Goal: Transaction & Acquisition: Purchase product/service

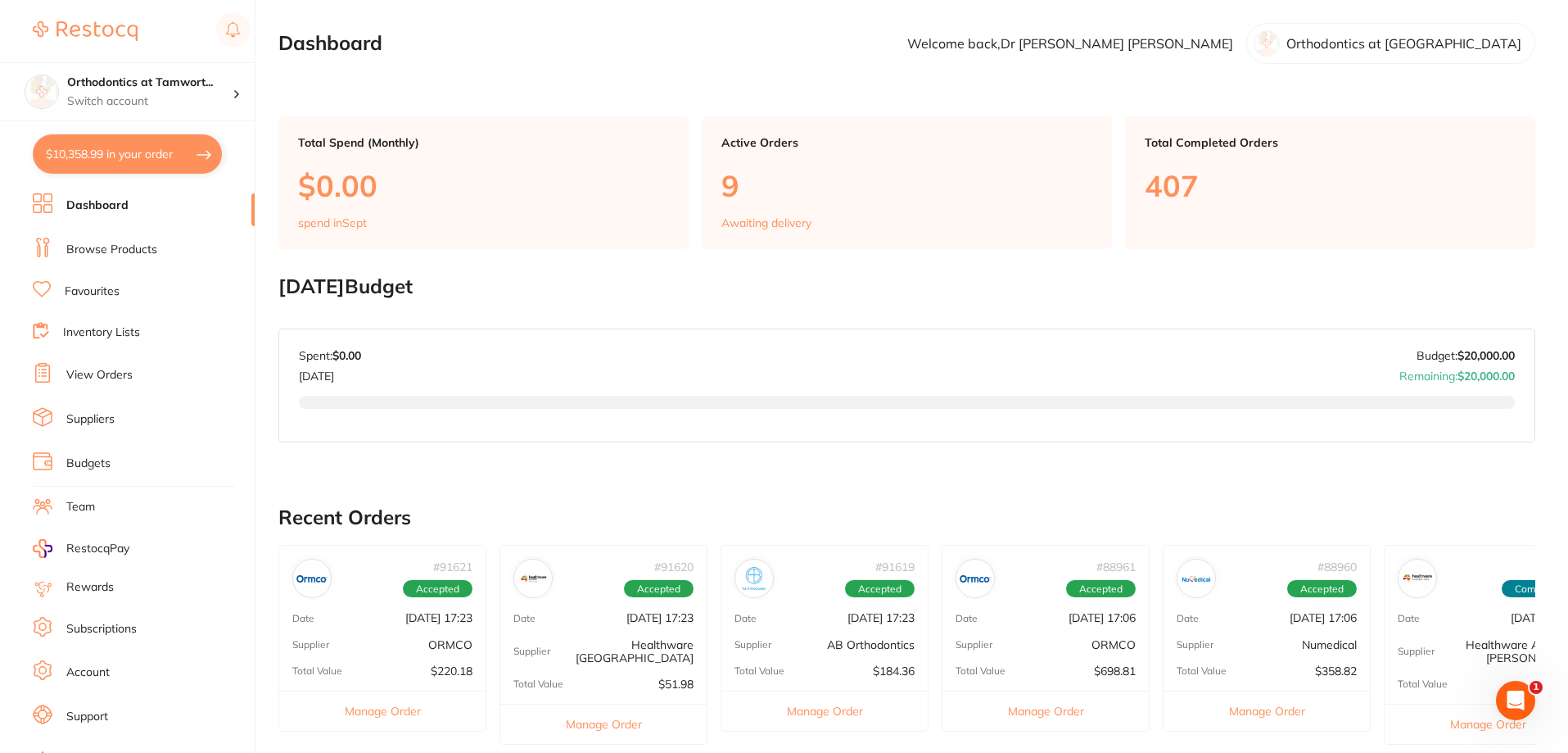
click at [144, 258] on li "Browse Products" at bounding box center [143, 250] width 222 height 24
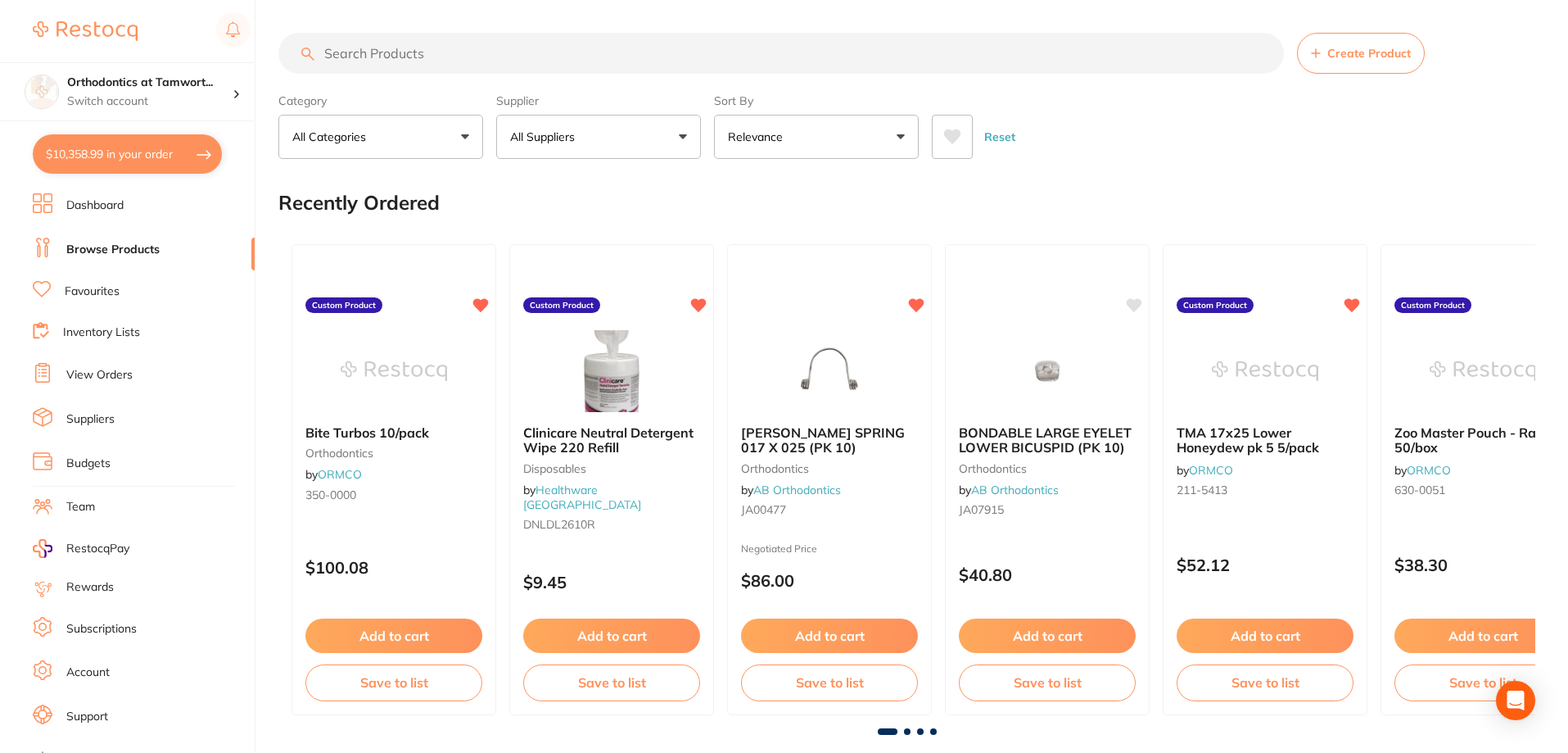
click at [429, 56] on input "search" at bounding box center [781, 53] width 1005 height 41
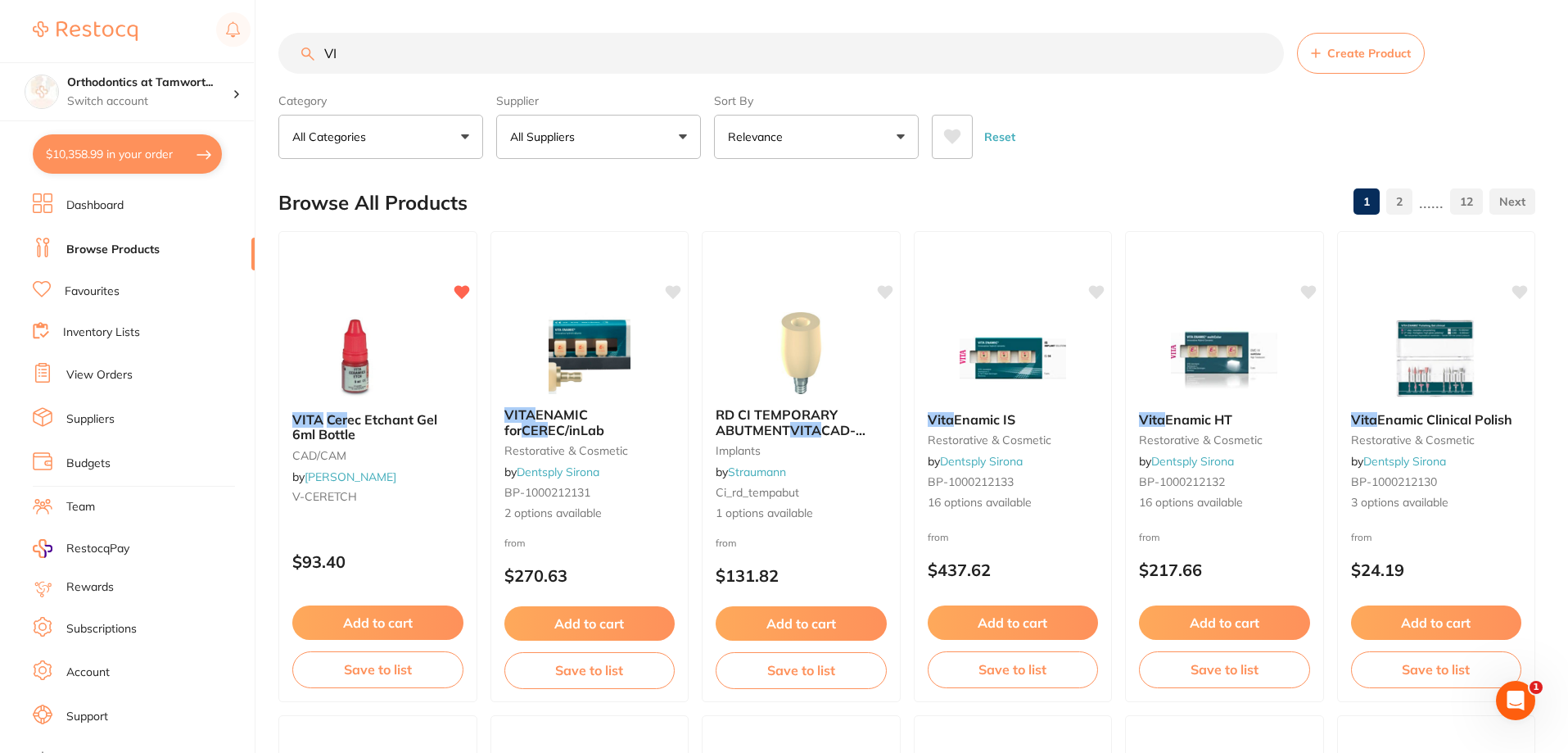
type input "V"
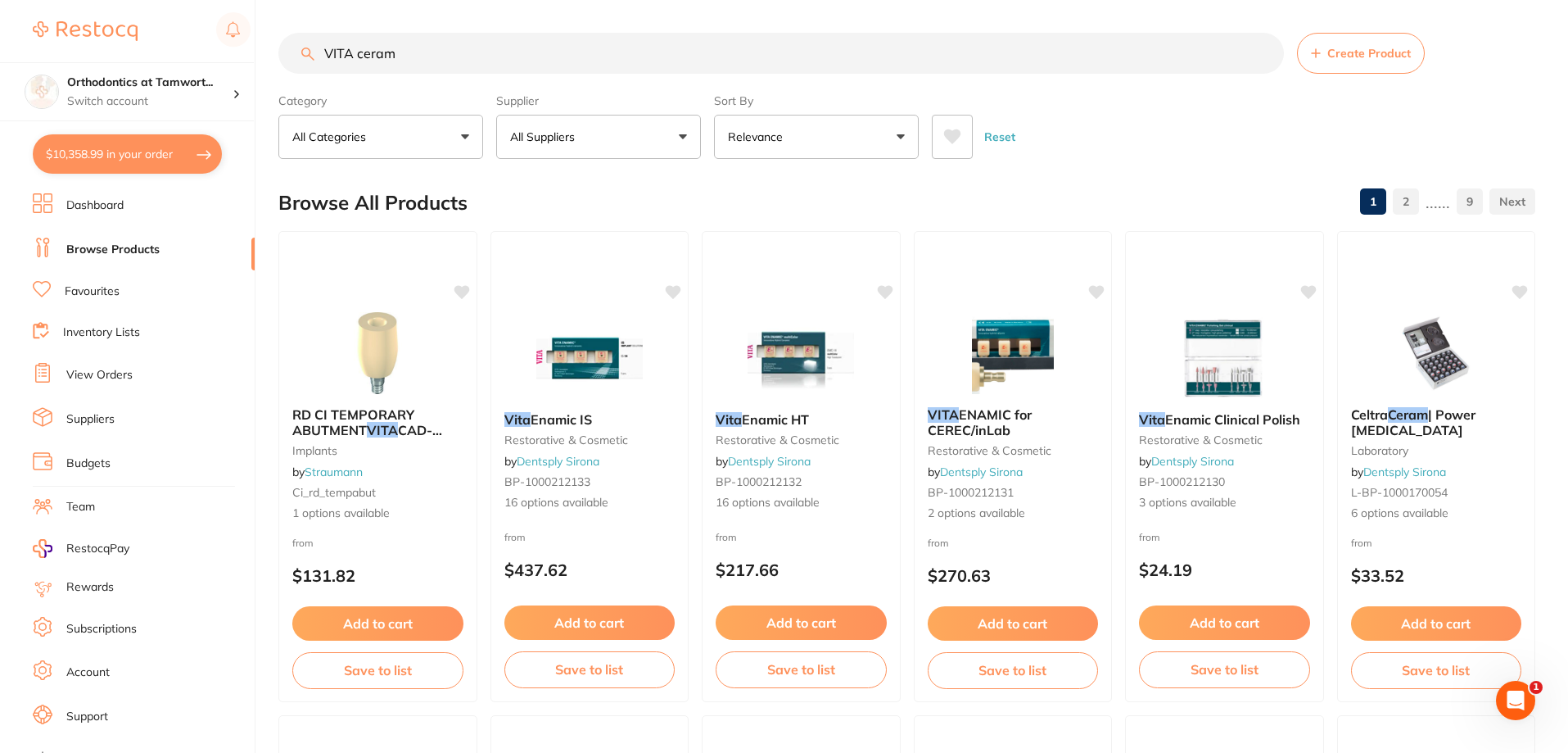
drag, startPoint x: 425, startPoint y: 53, endPoint x: 357, endPoint y: 56, distance: 68.1
click at [357, 56] on input "VITA ceram" at bounding box center [781, 53] width 1005 height 41
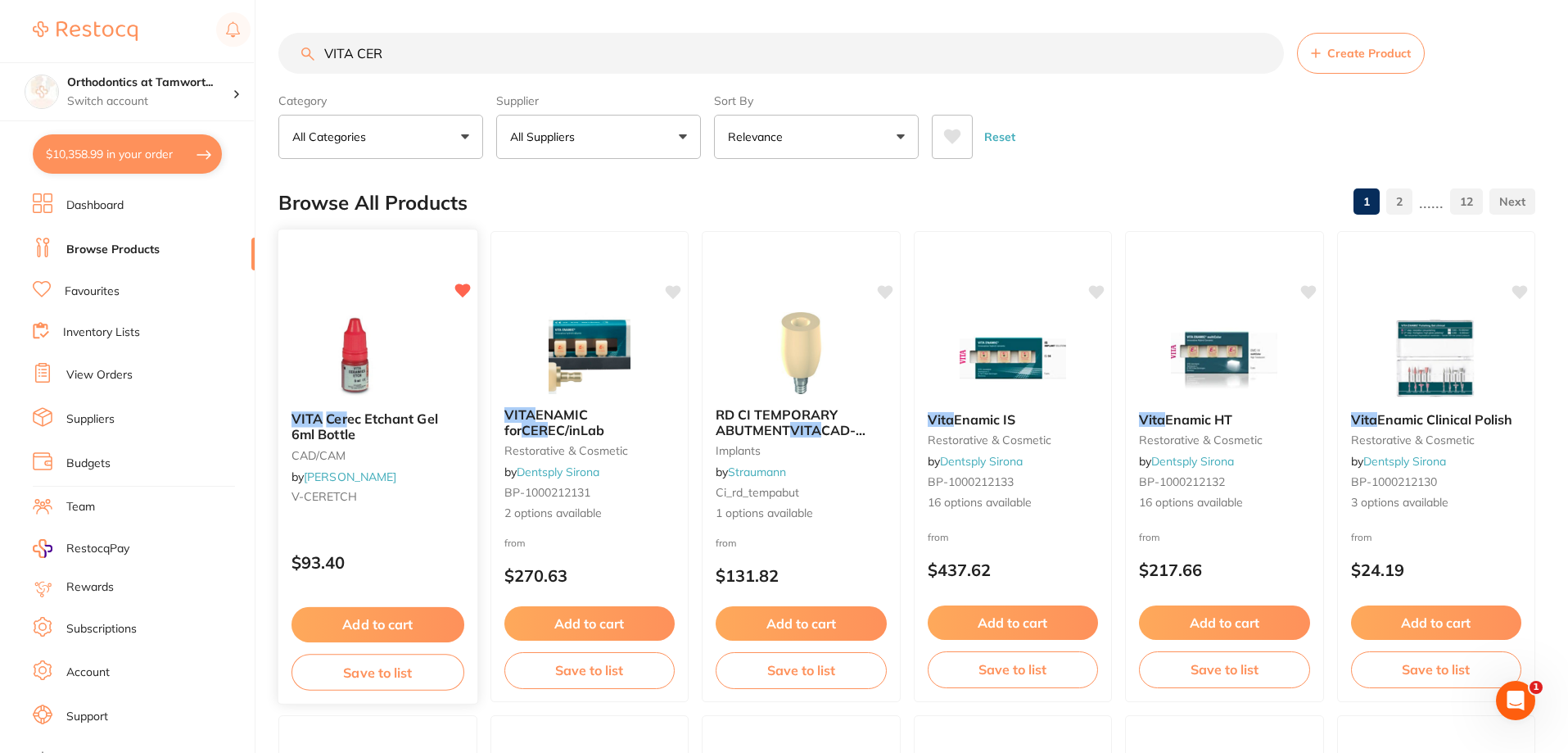
type input "VITA CER"
click at [396, 663] on button "Save to list" at bounding box center [378, 672] width 173 height 37
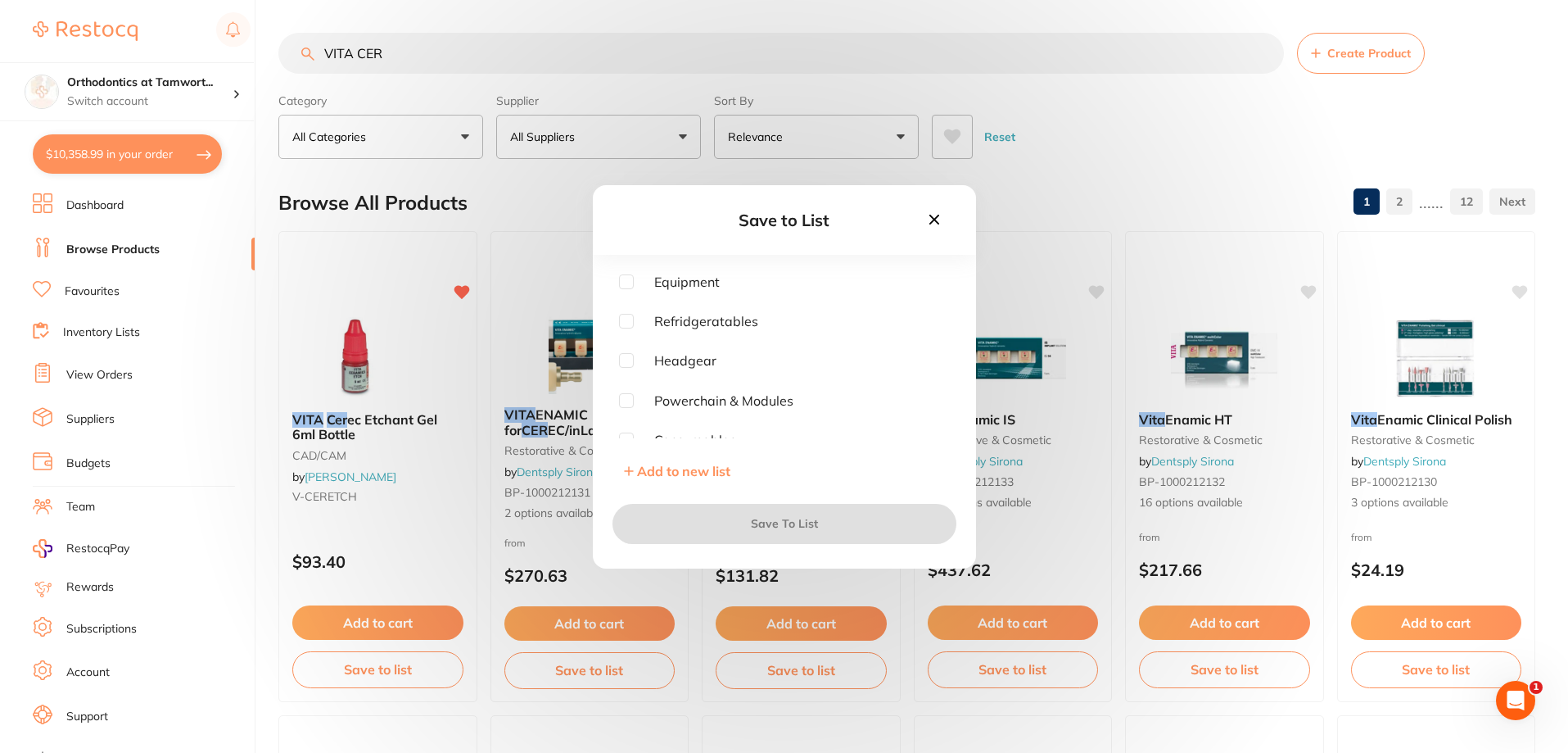
click at [724, 324] on span "Refridgeratables" at bounding box center [696, 321] width 124 height 15
click at [630, 320] on input "checkbox" at bounding box center [626, 321] width 15 height 15
checkbox input "true"
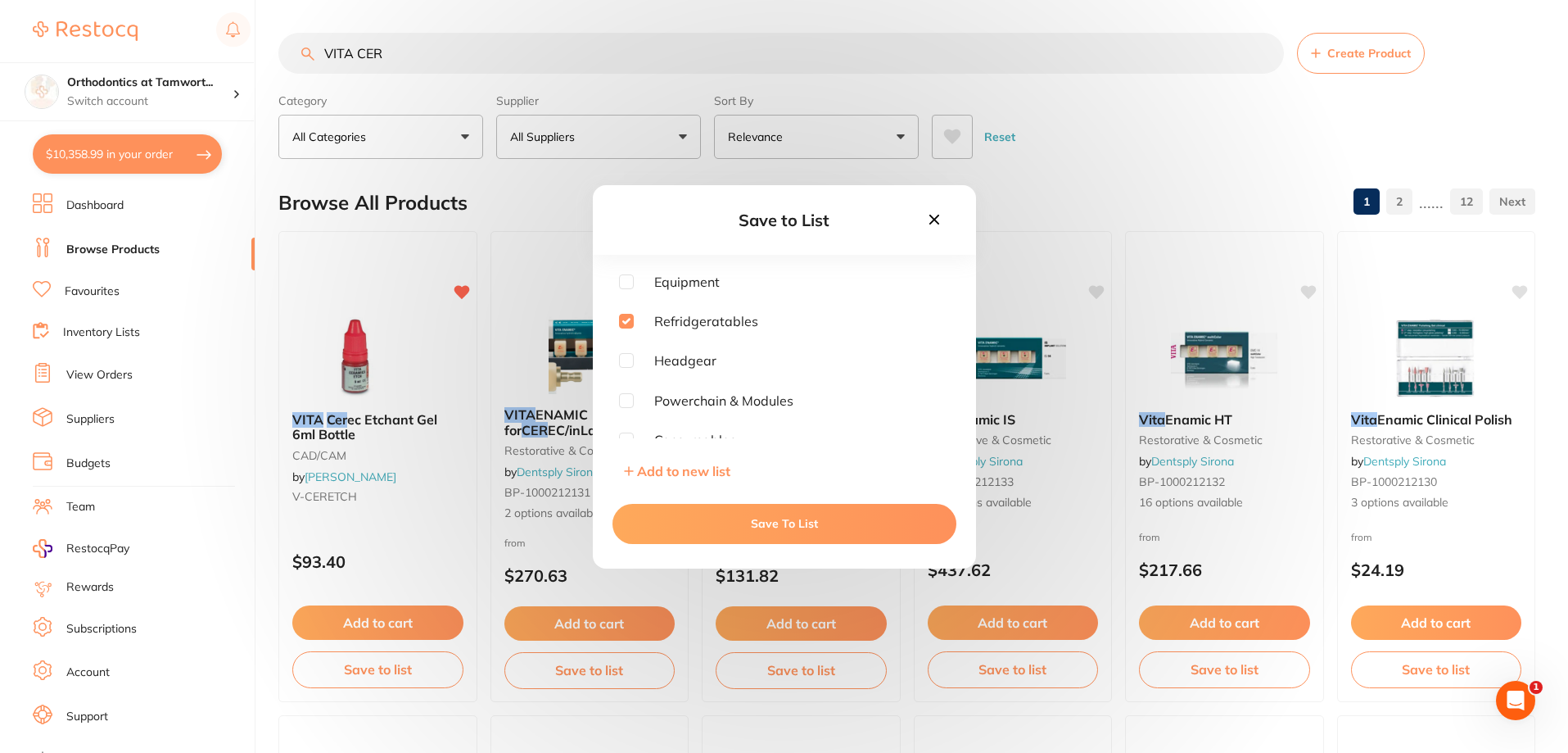
click at [749, 520] on button "Save To List" at bounding box center [785, 523] width 344 height 39
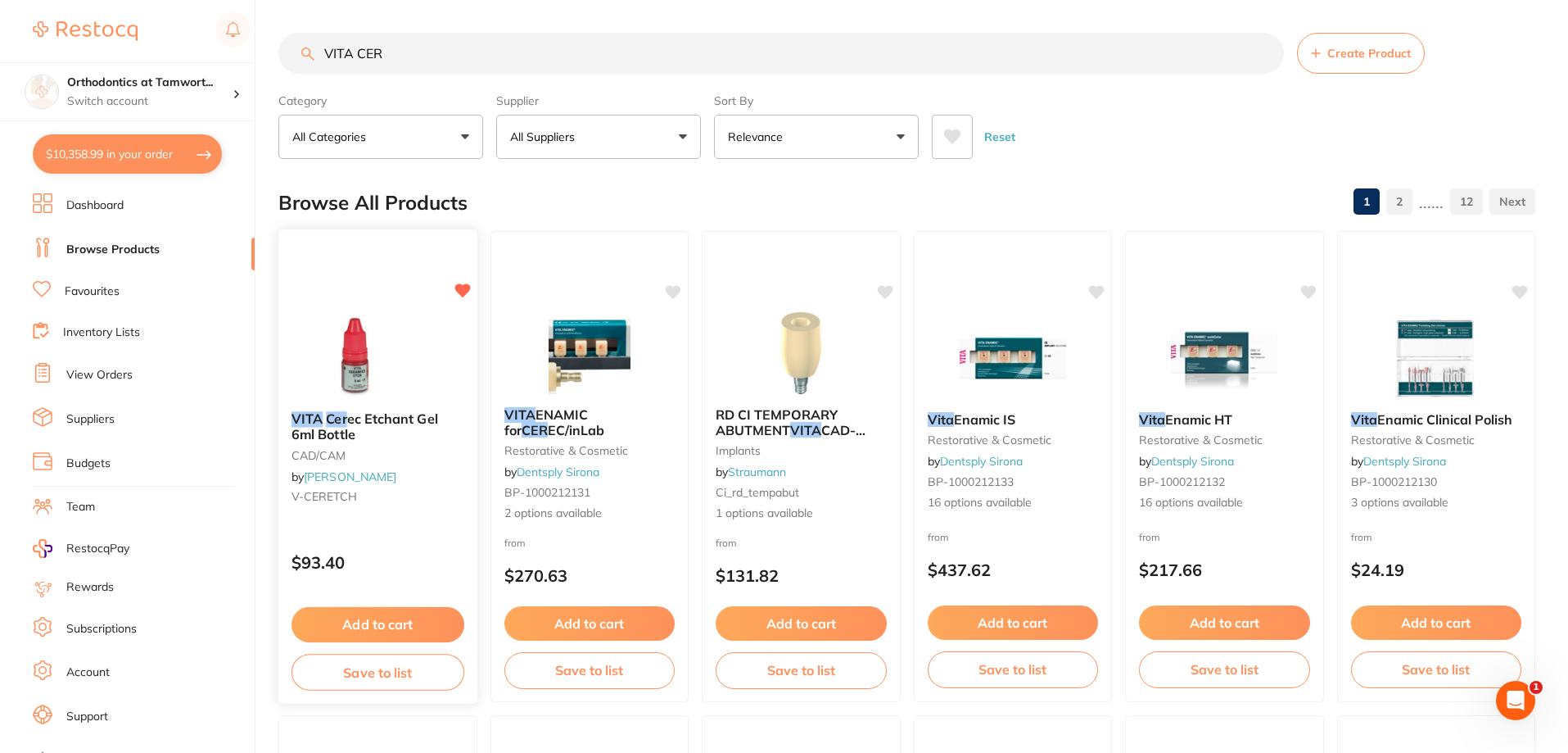
click at [369, 622] on button "Add to cart" at bounding box center [378, 624] width 173 height 35
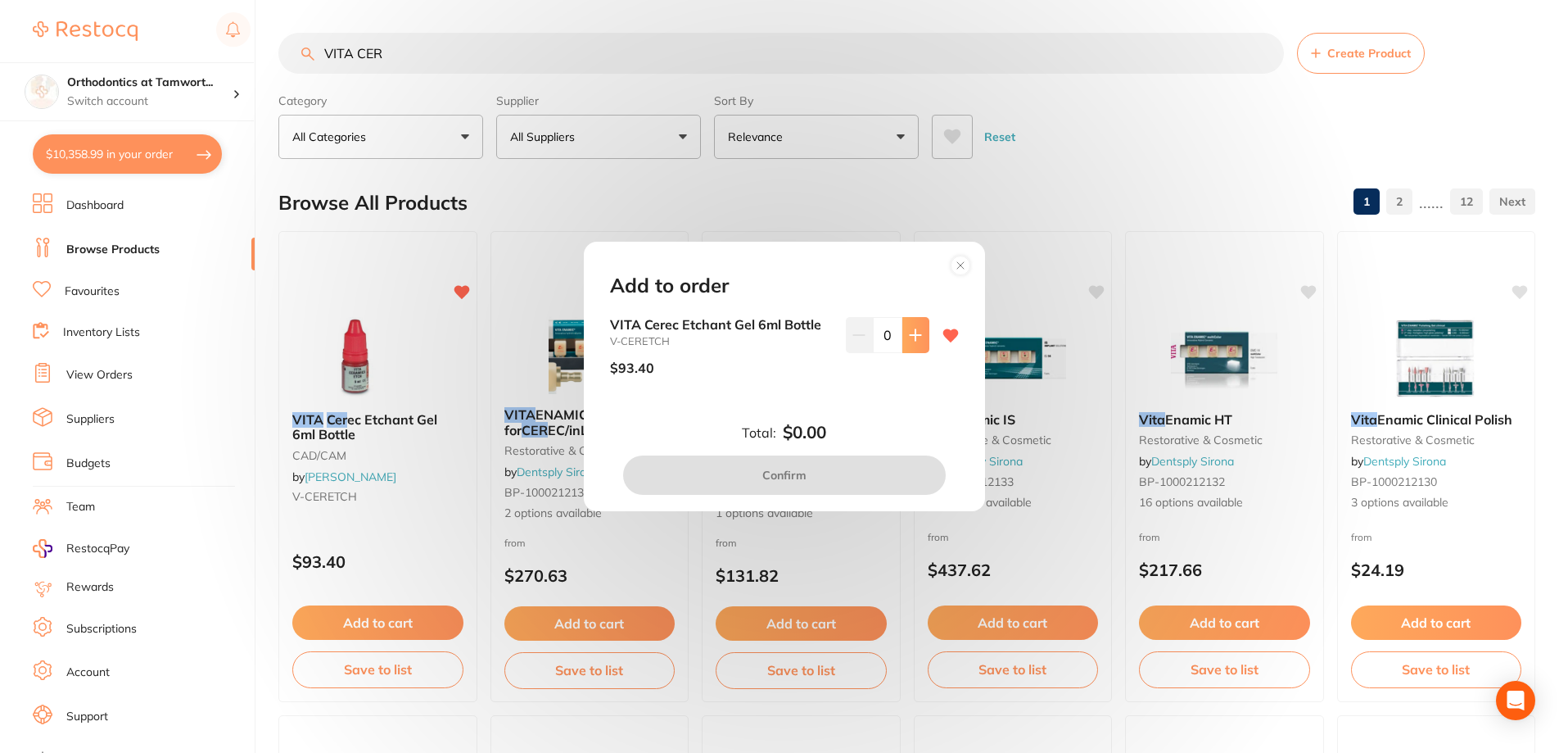
click at [911, 339] on icon at bounding box center [915, 335] width 10 height 10
type input "1"
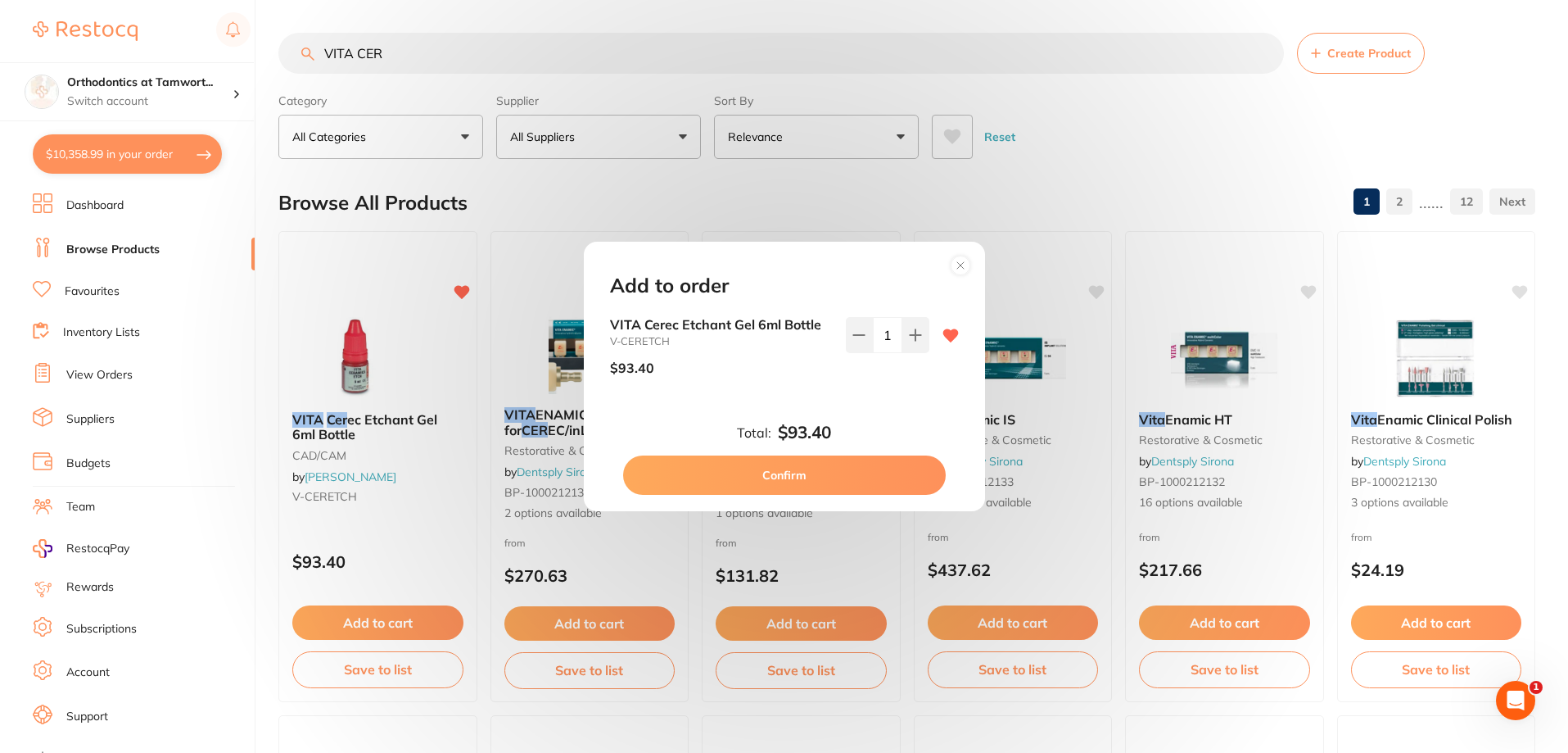
click at [813, 479] on button "Confirm" at bounding box center [784, 475] width 322 height 39
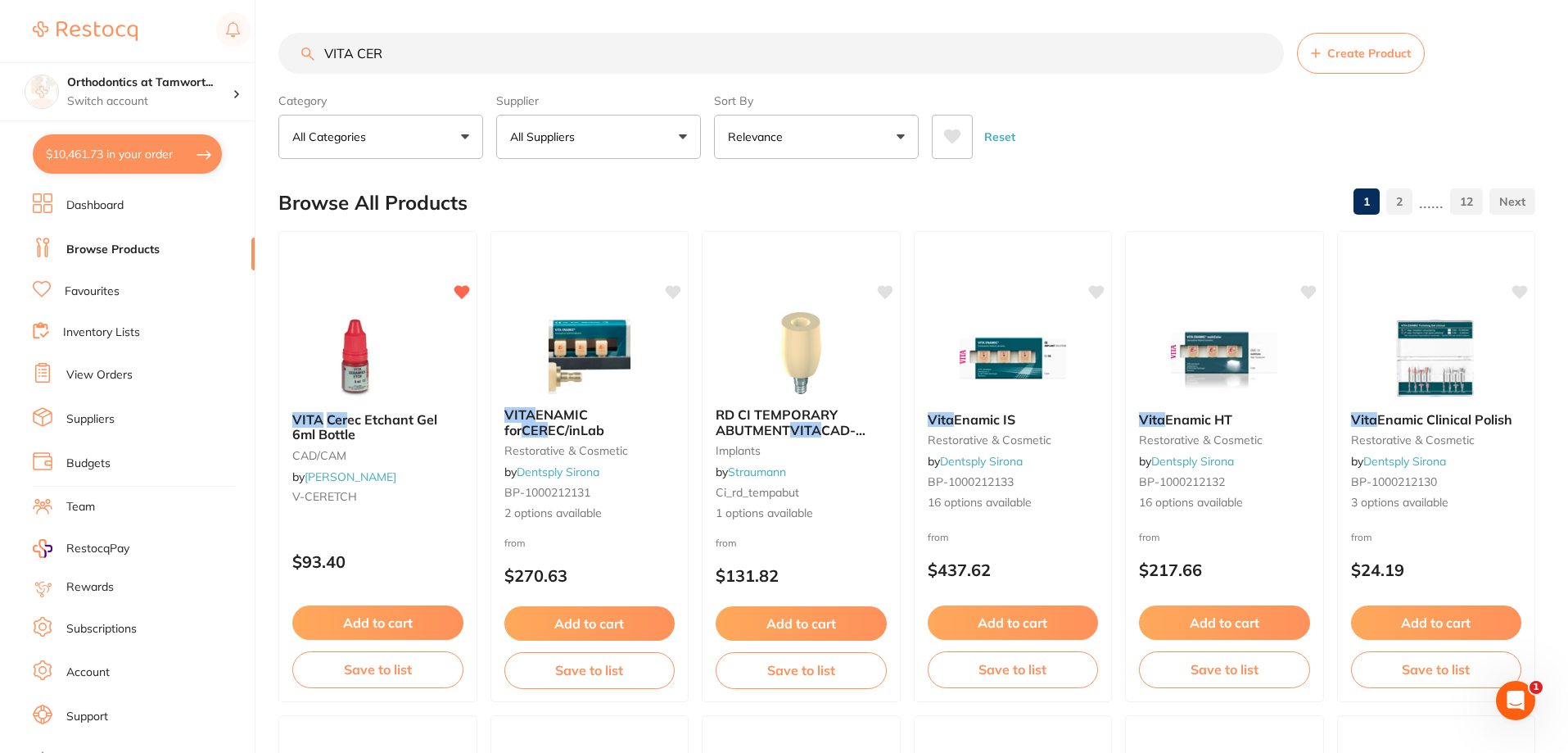
drag, startPoint x: 394, startPoint y: 54, endPoint x: 303, endPoint y: 38, distance: 92.4
click at [303, 38] on input "VITA CER" at bounding box center [781, 53] width 1005 height 41
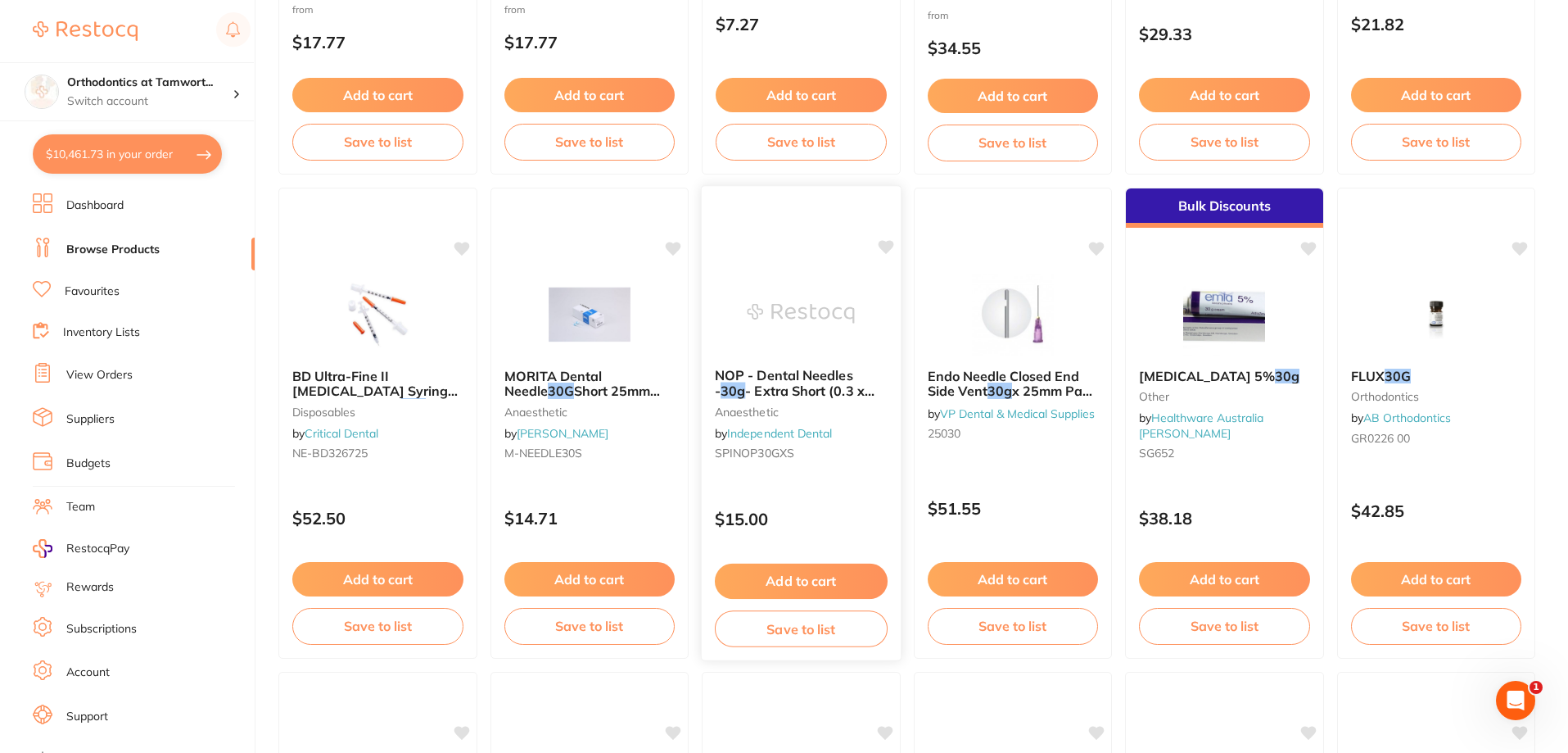
scroll to position [573, 0]
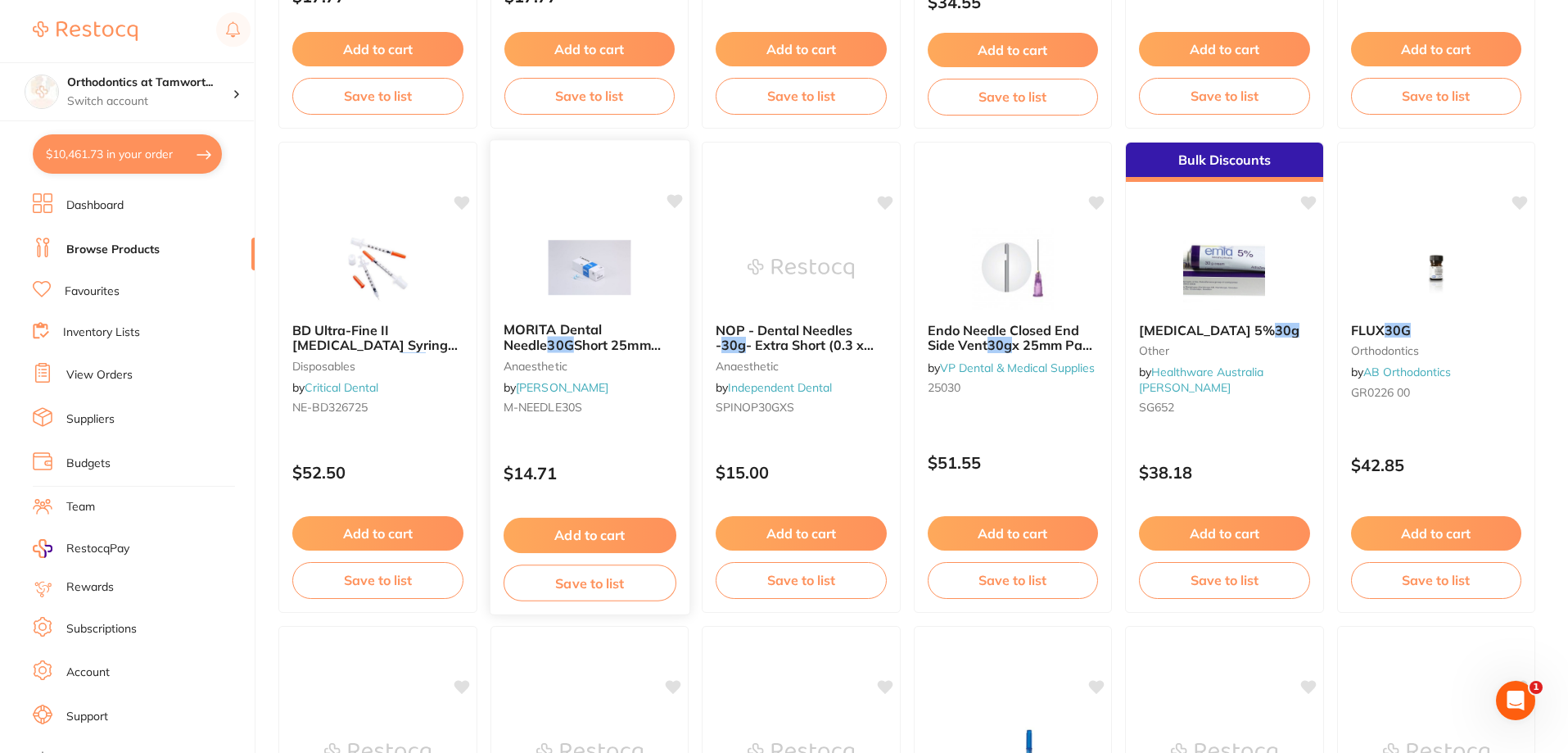
type input "30g 30x25mm"
click at [616, 344] on span "Short 25mm Box of 100" at bounding box center [582, 352] width 157 height 32
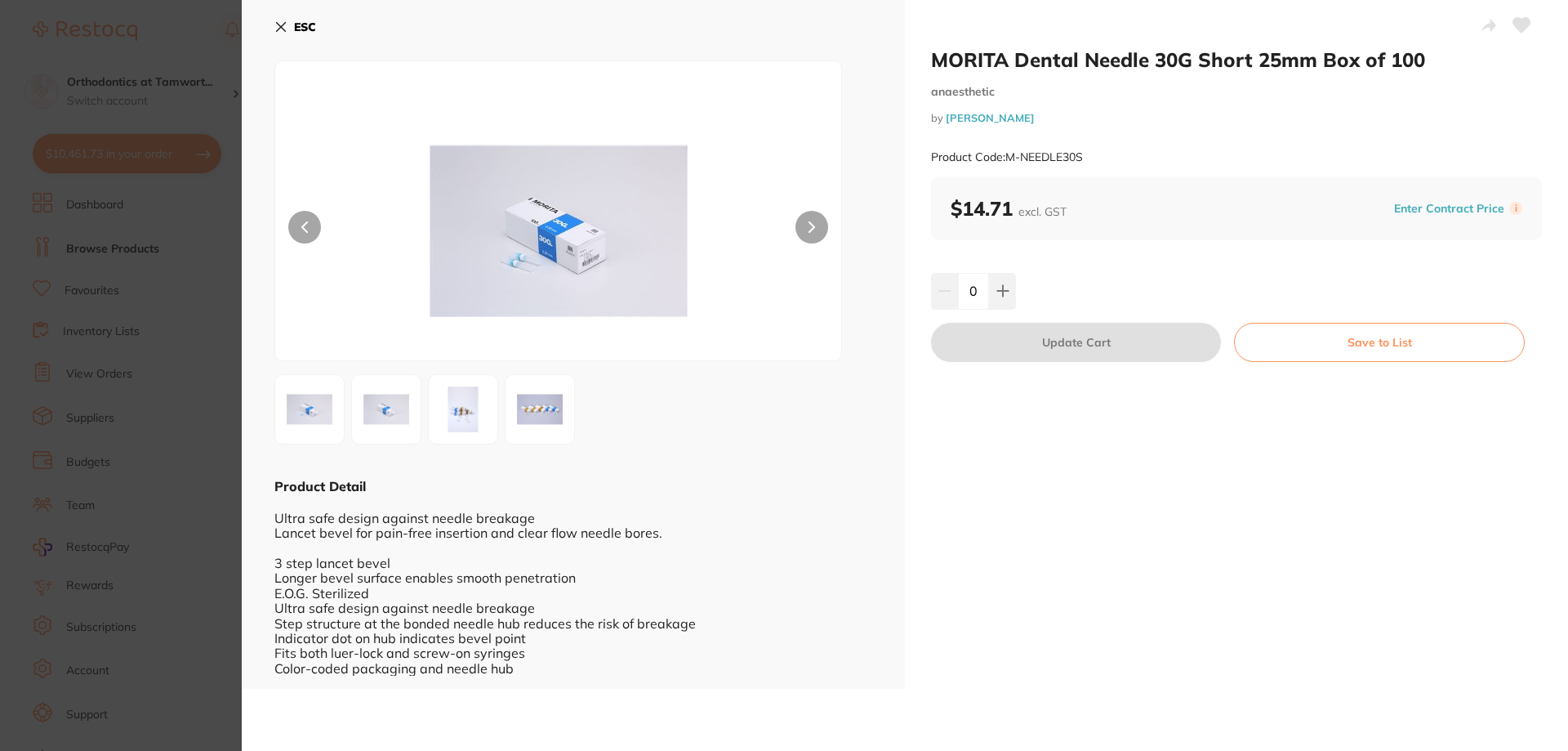
click at [1418, 342] on button "Save to List" at bounding box center [1378, 341] width 290 height 39
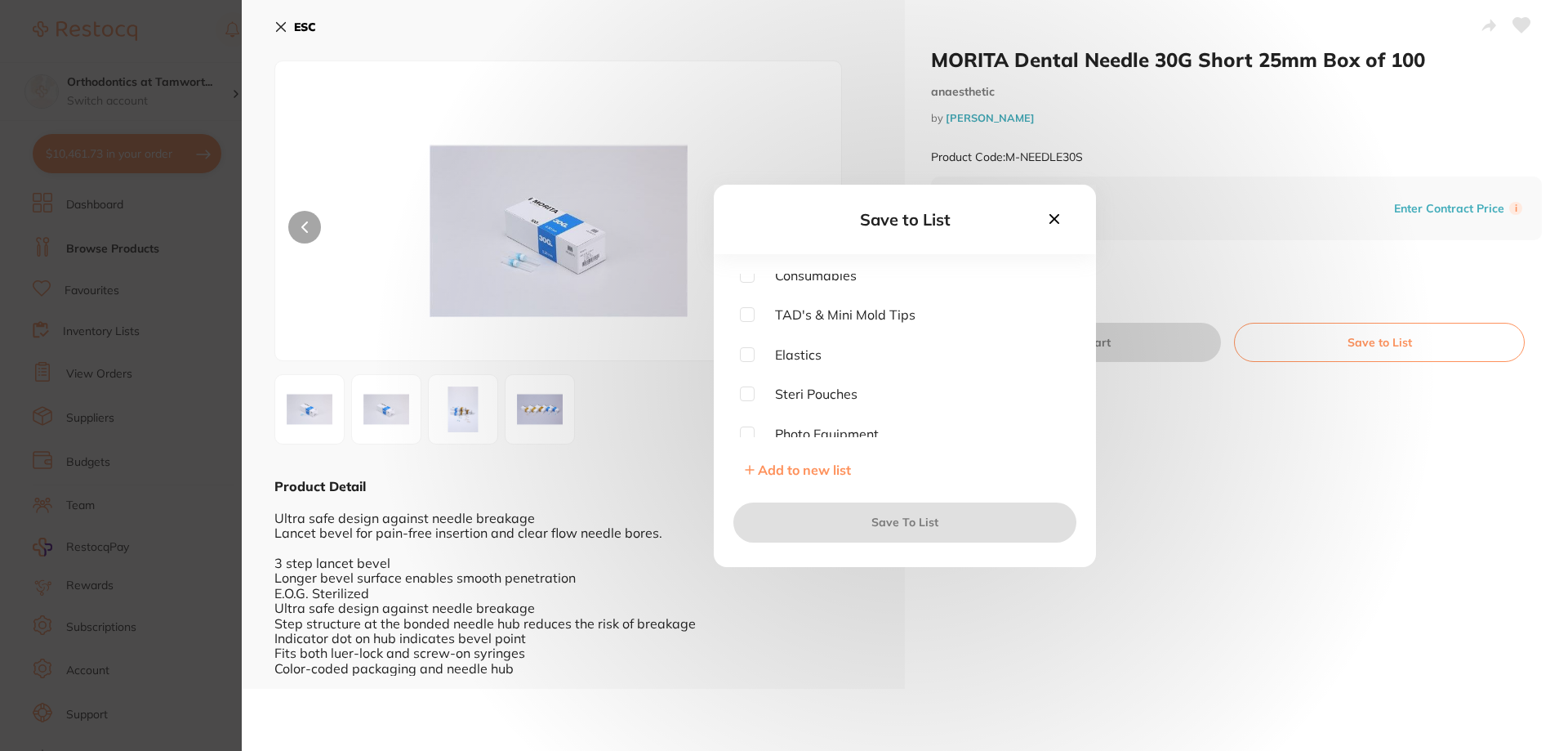
scroll to position [82, 0]
click at [747, 358] on input "checkbox" at bounding box center [747, 356] width 15 height 15
checkbox input "true"
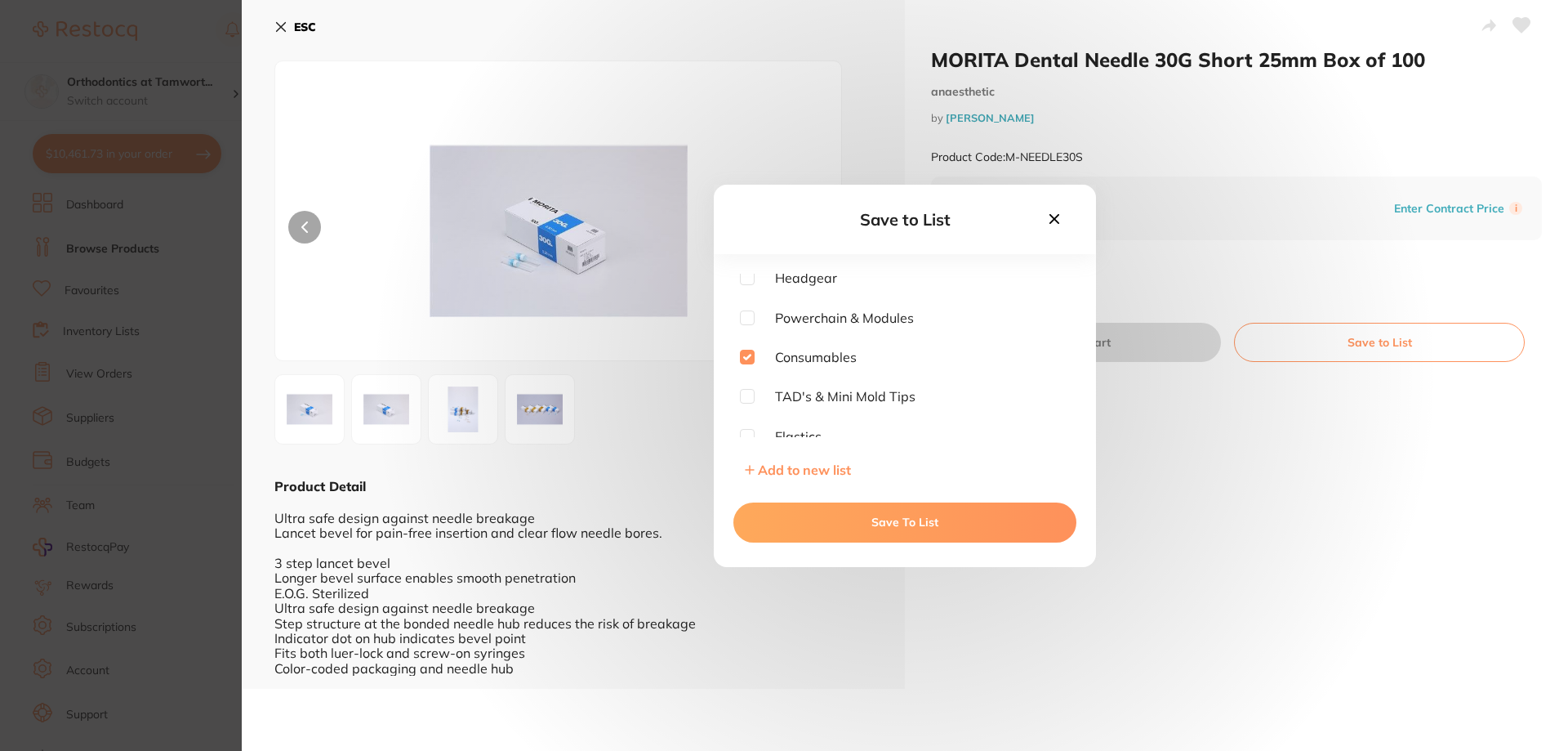
click at [895, 519] on button "Save To List" at bounding box center [905, 522] width 343 height 39
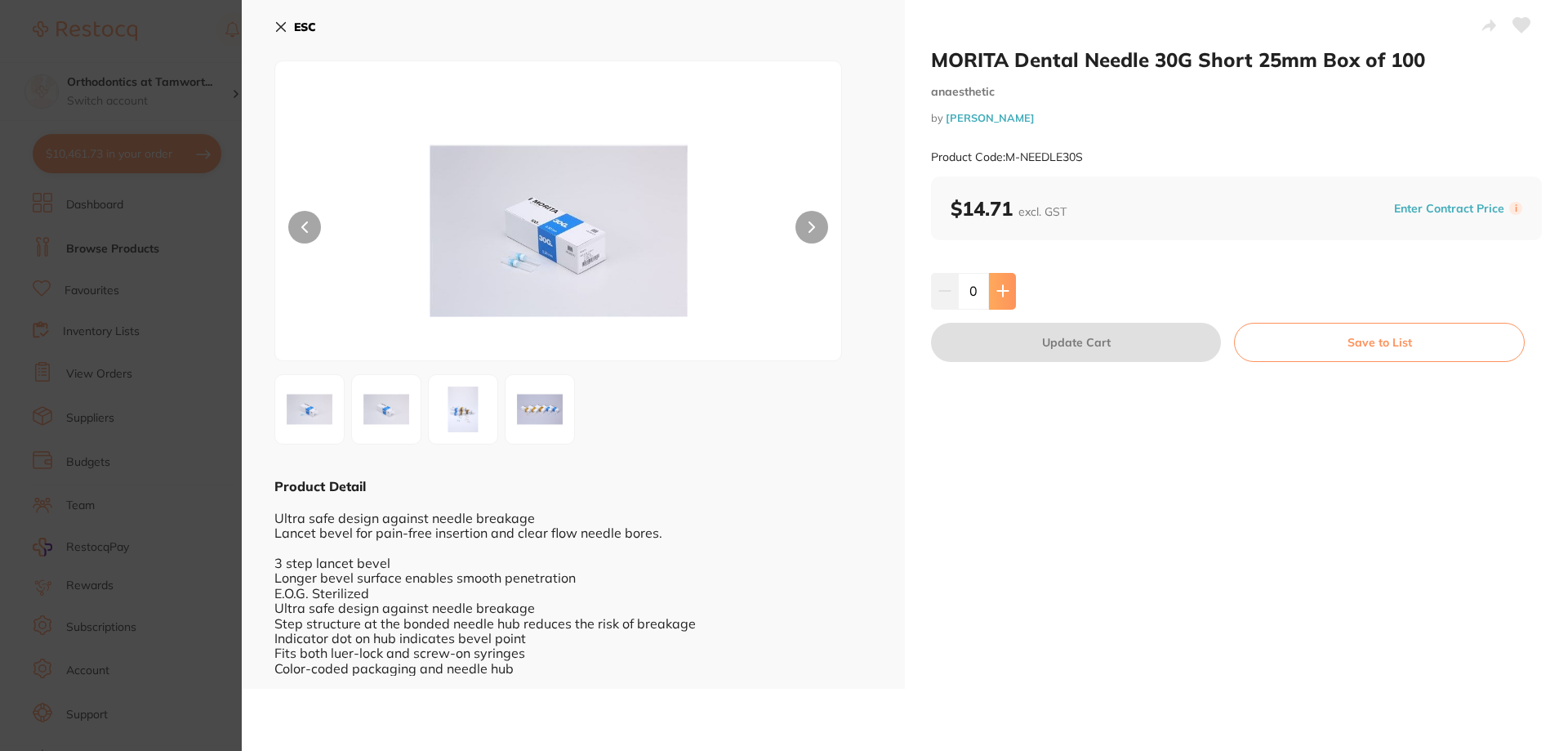
click at [989, 288] on button at bounding box center [1002, 291] width 27 height 36
type input "1"
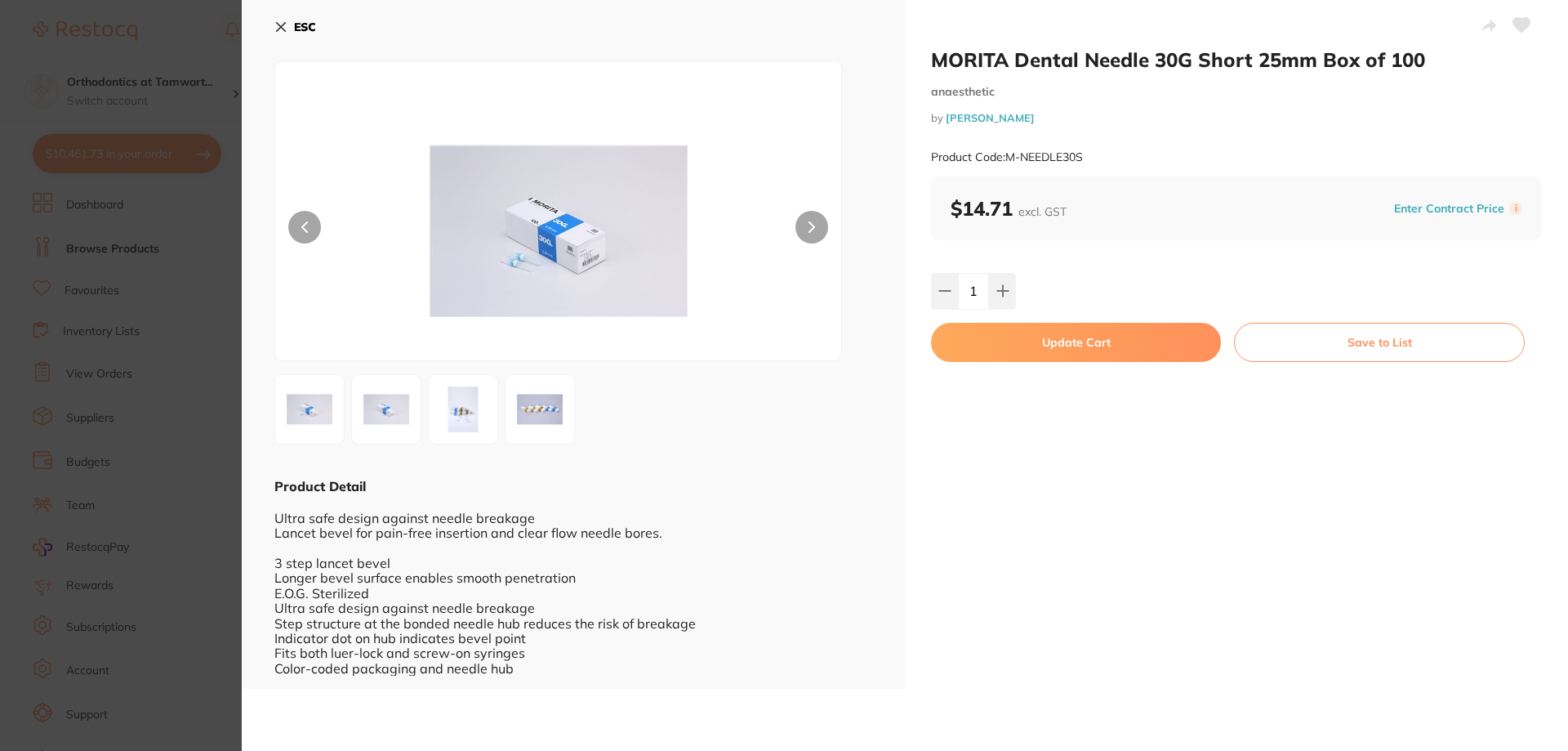
click at [1009, 341] on button "Update Cart" at bounding box center [1076, 341] width 290 height 39
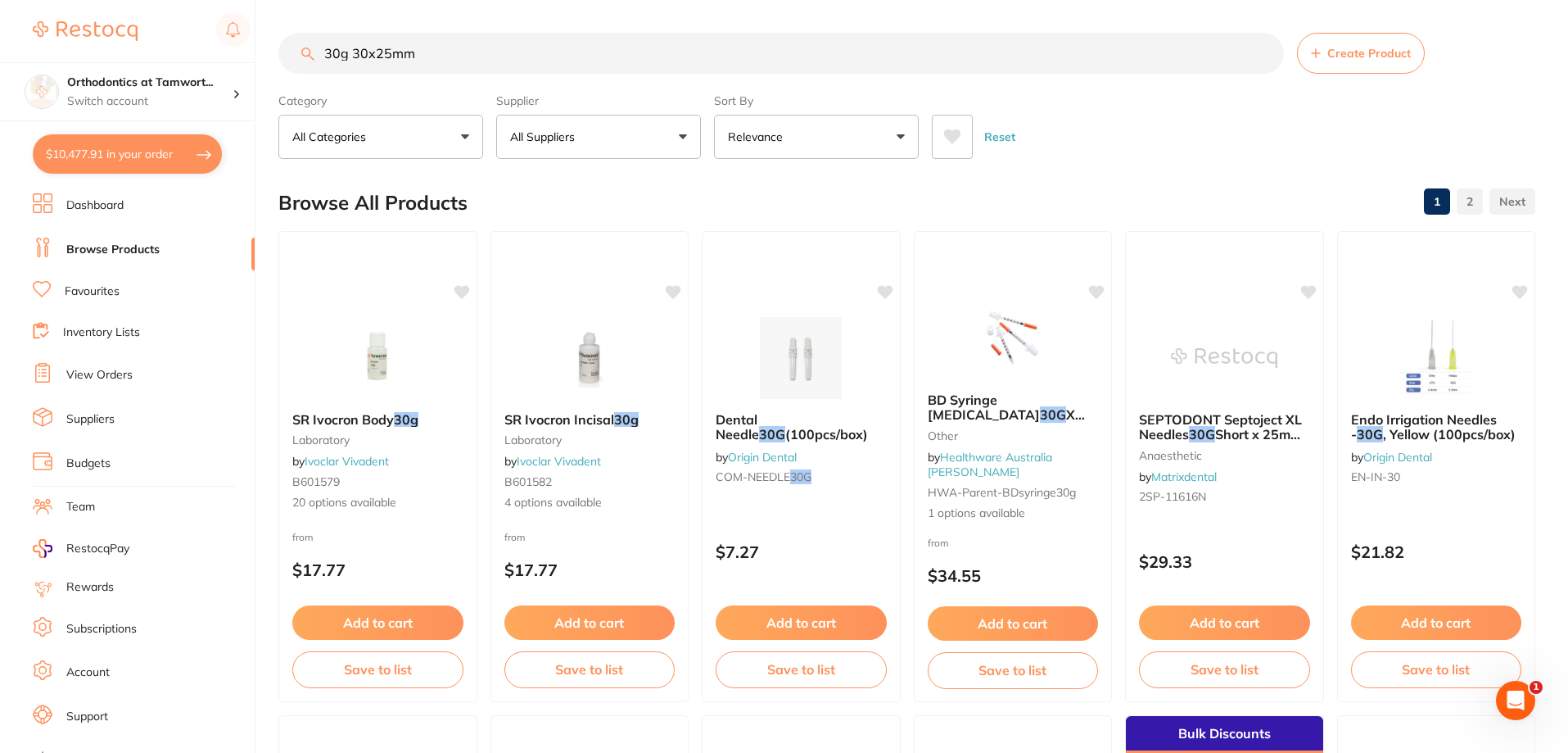
drag, startPoint x: 445, startPoint y: 55, endPoint x: 282, endPoint y: 37, distance: 164.0
click at [282, 37] on div "30g 30x25mm Create Product" at bounding box center [907, 53] width 1257 height 41
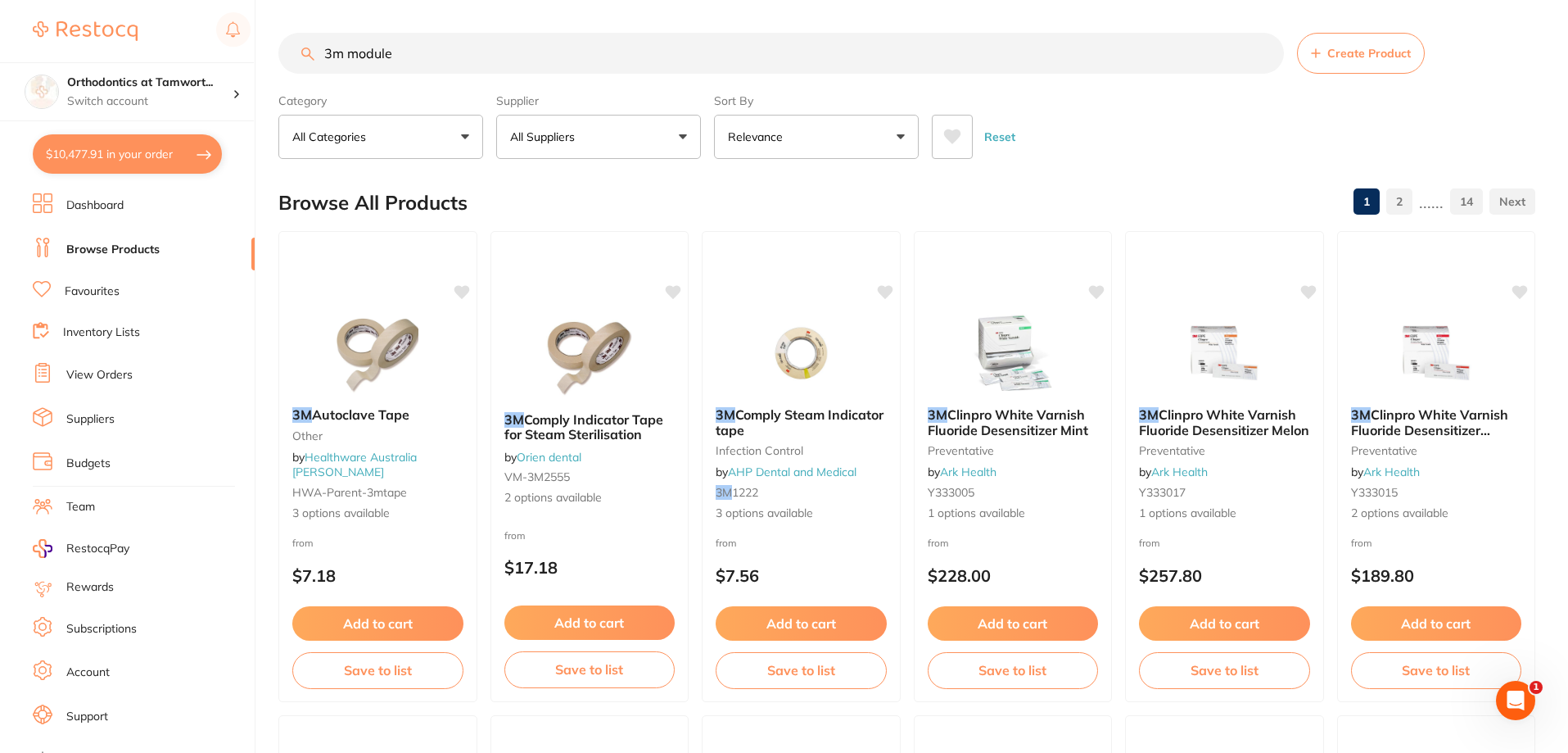
type input "3m modules"
drag, startPoint x: 430, startPoint y: 54, endPoint x: 319, endPoint y: 42, distance: 111.6
click at [319, 42] on input "3m modules" at bounding box center [781, 53] width 1005 height 41
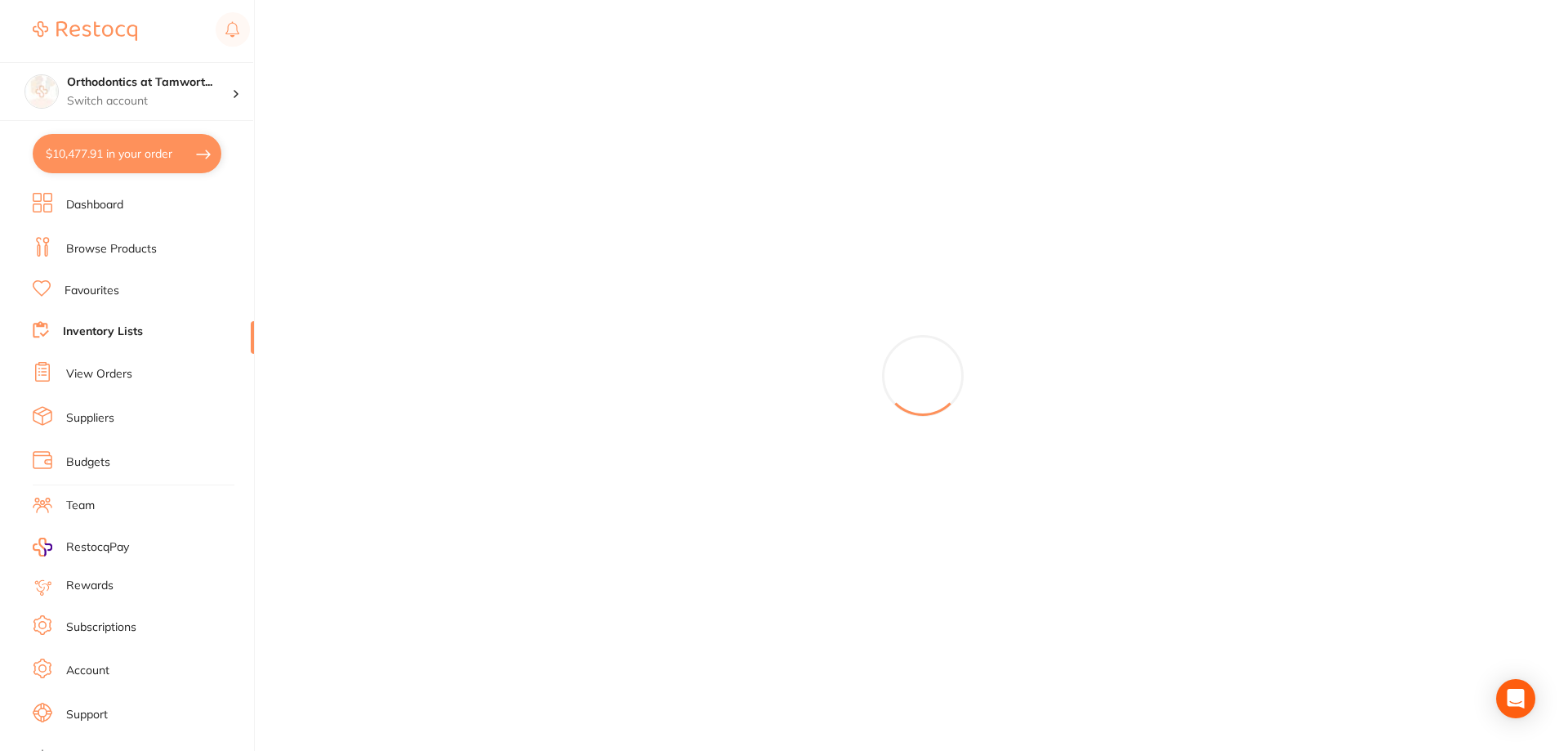
click at [124, 330] on link "Inventory Lists" at bounding box center [103, 331] width 80 height 16
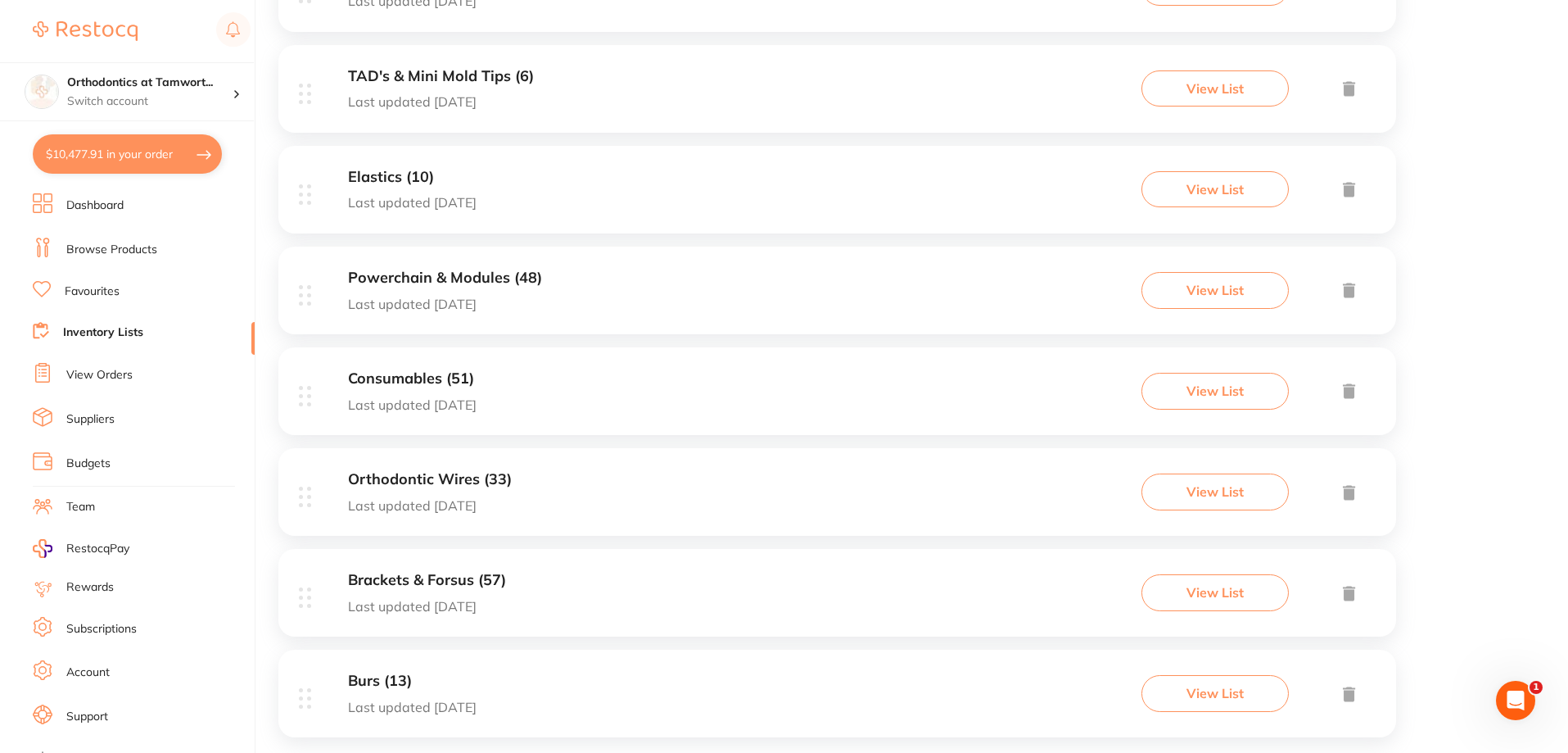
scroll to position [931, 0]
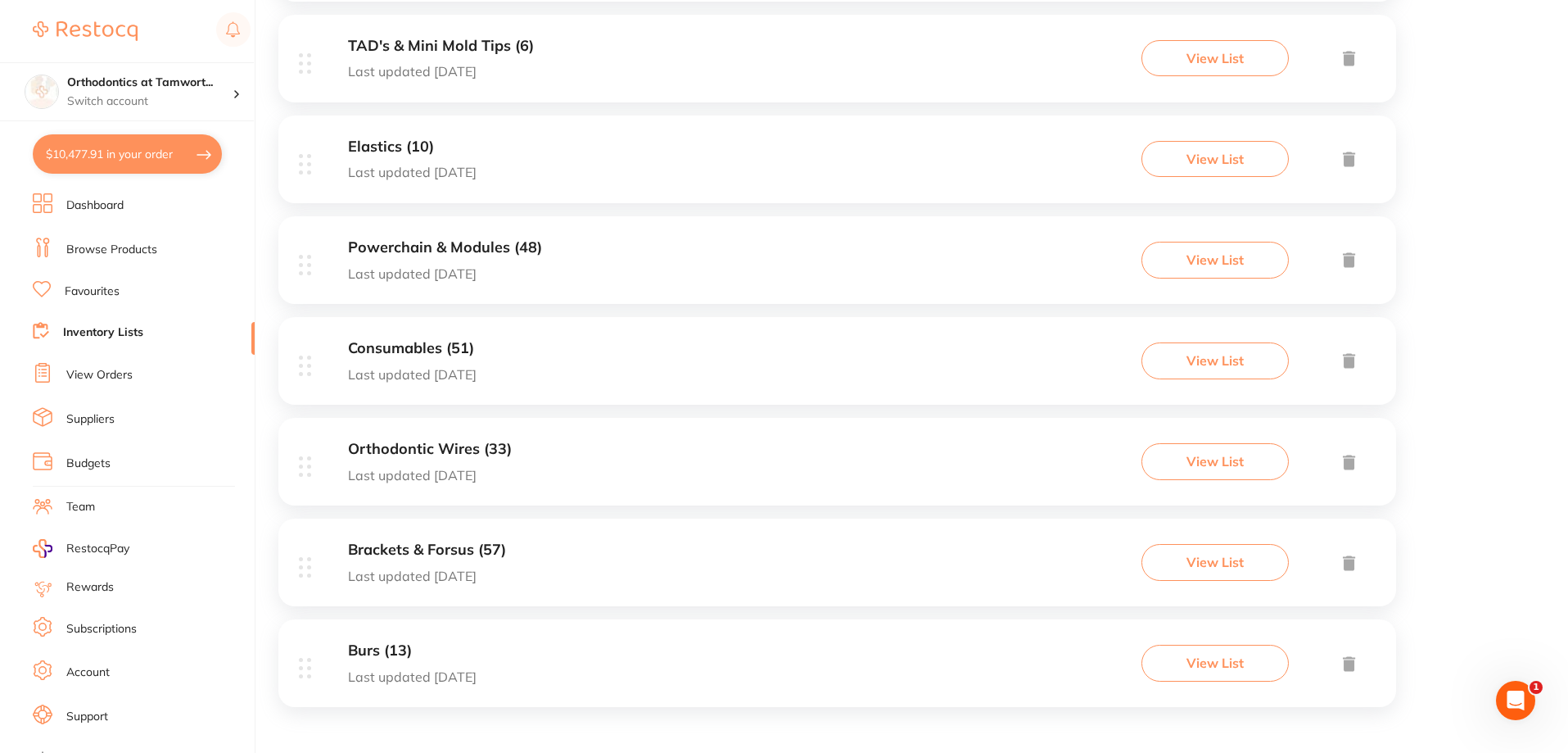
click at [488, 246] on h3 "Powerchain & Modules (48)" at bounding box center [445, 248] width 194 height 17
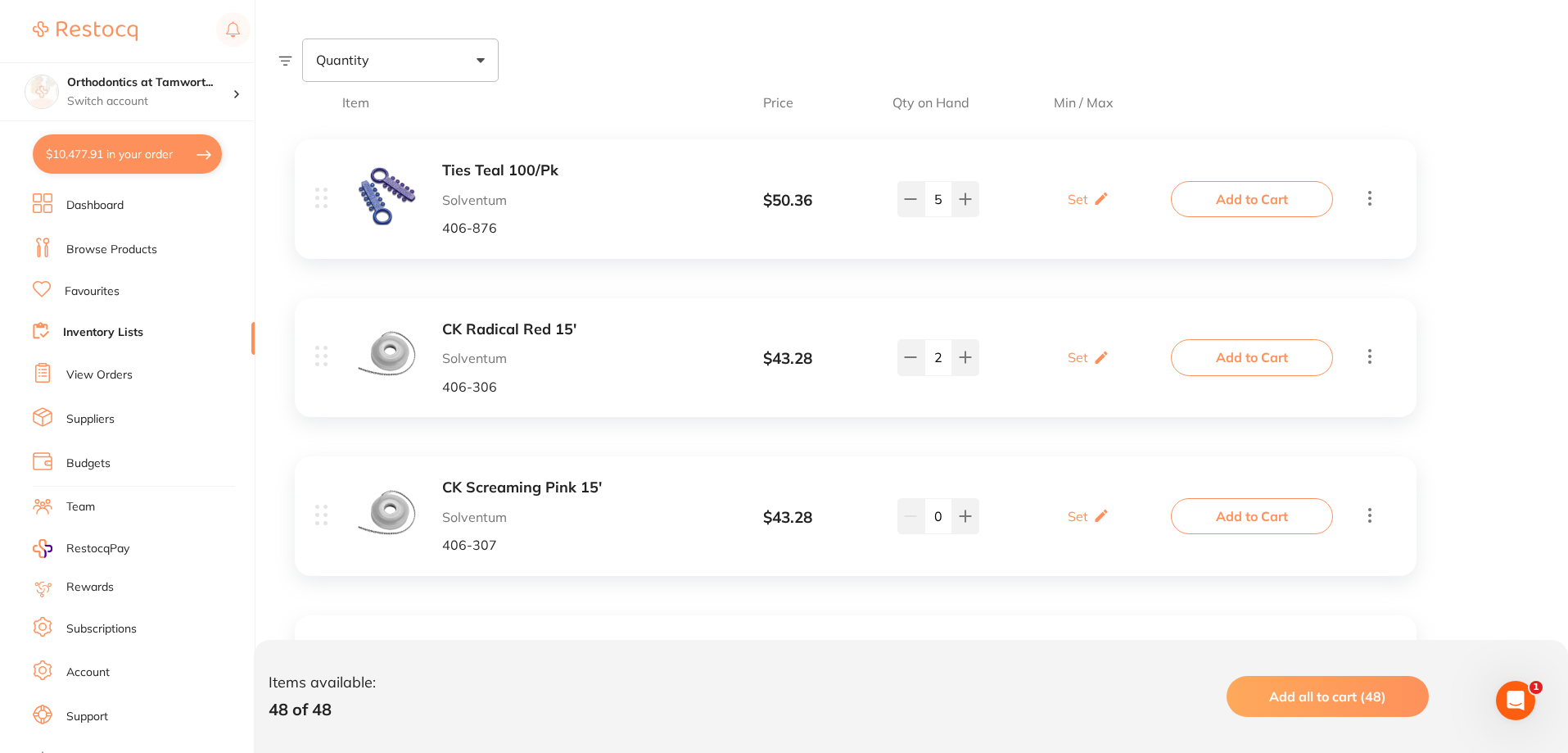
scroll to position [246, 0]
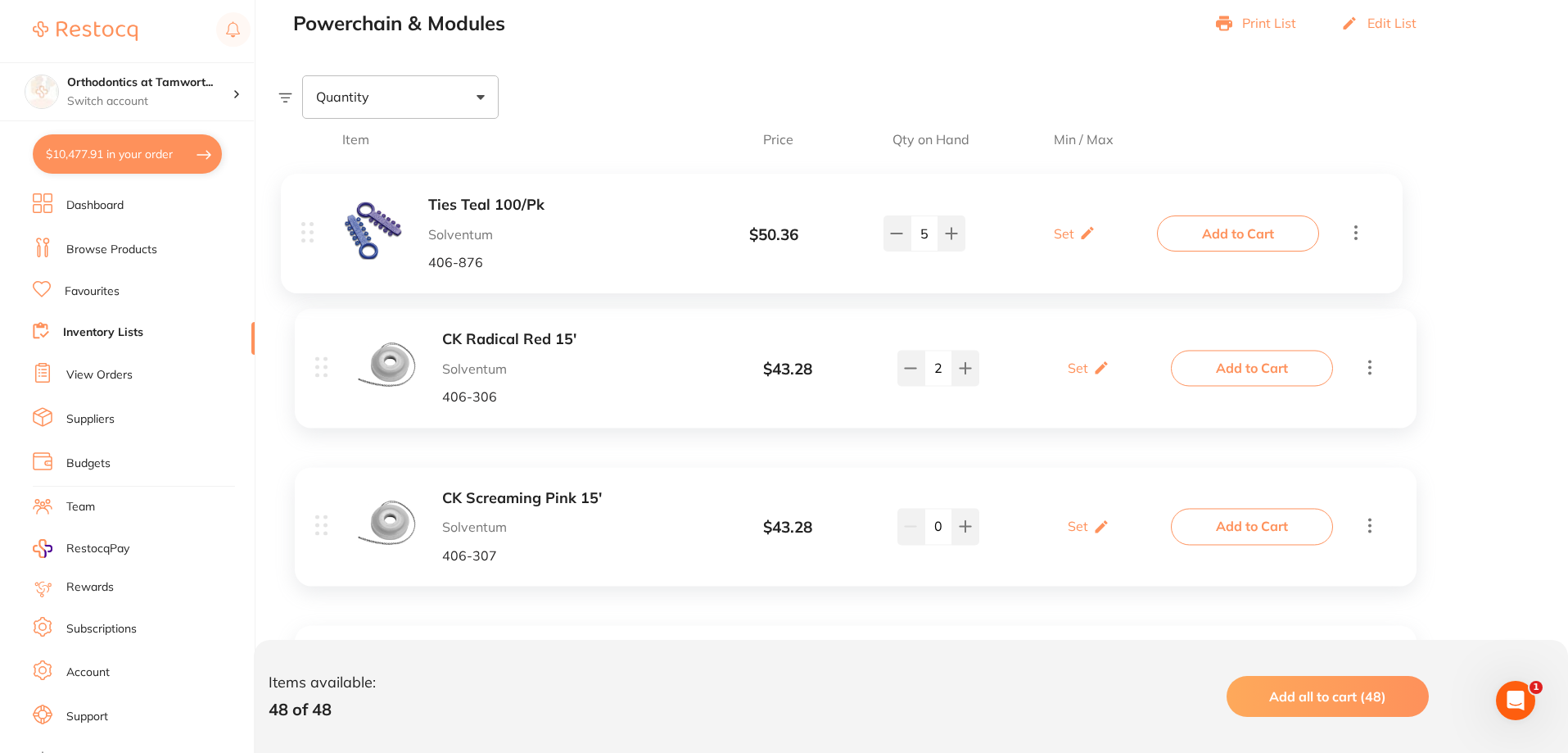
drag, startPoint x: 494, startPoint y: 266, endPoint x: 474, endPoint y: 265, distance: 20.0
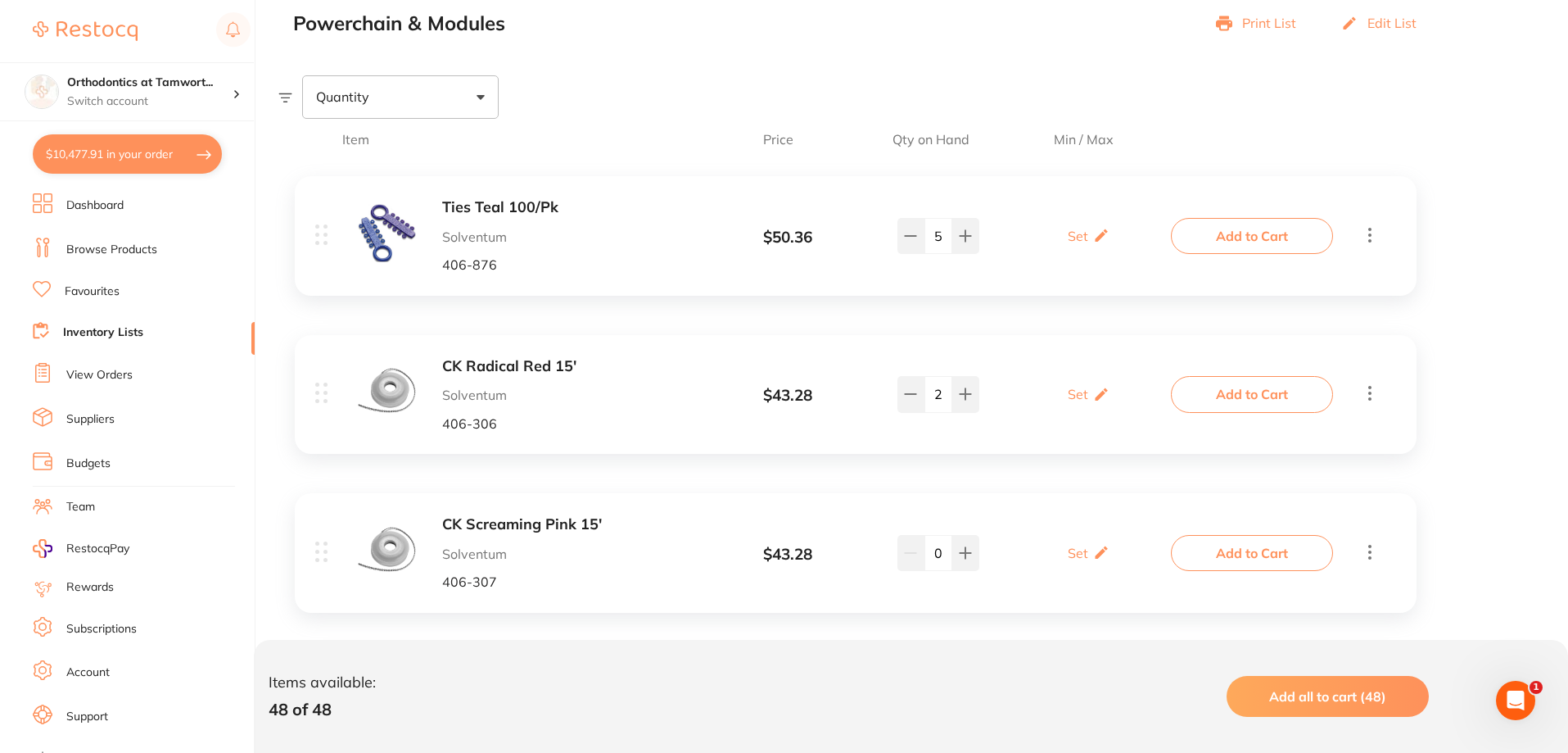
scroll to position [0, 0]
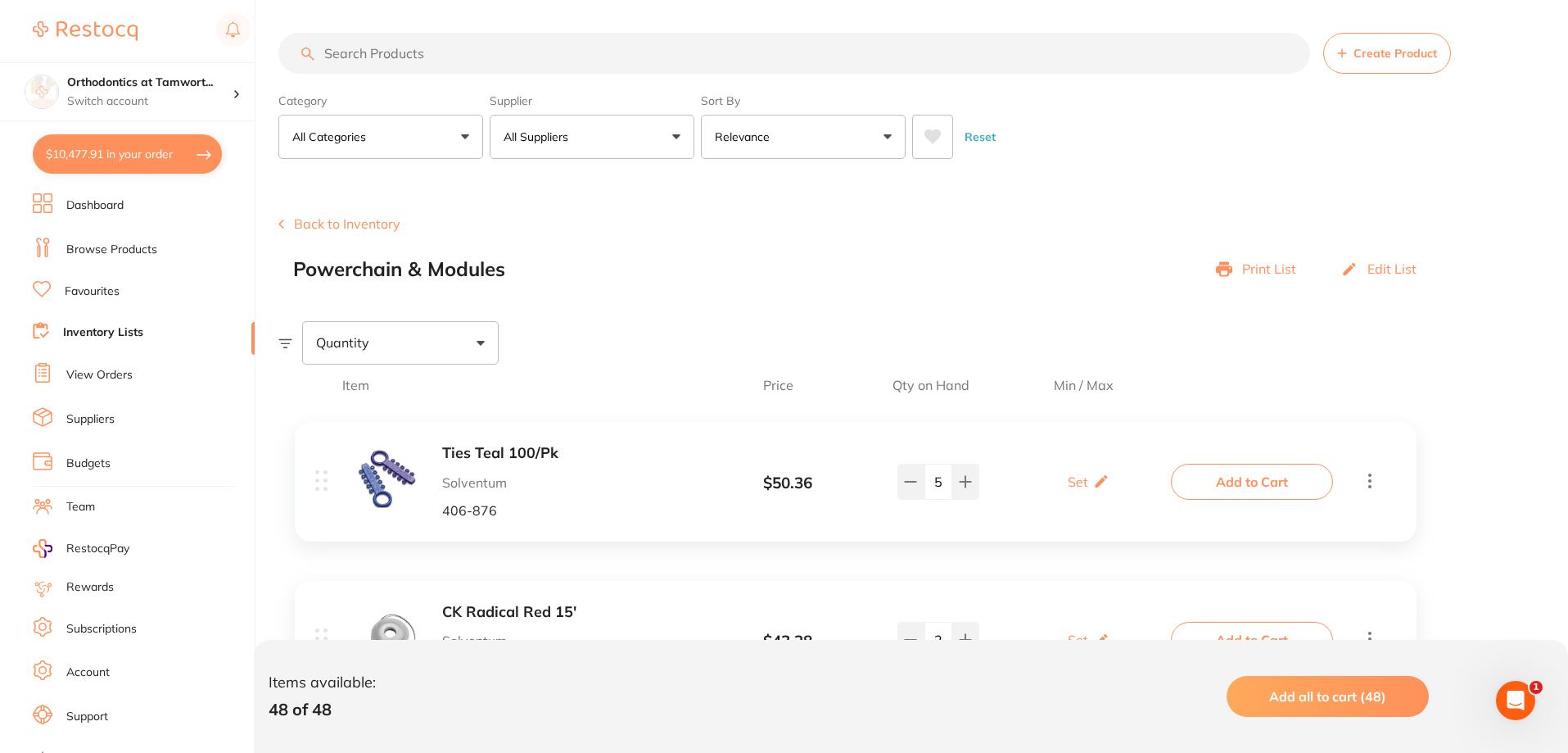
click at [134, 251] on link "Browse Products" at bounding box center [112, 249] width 91 height 16
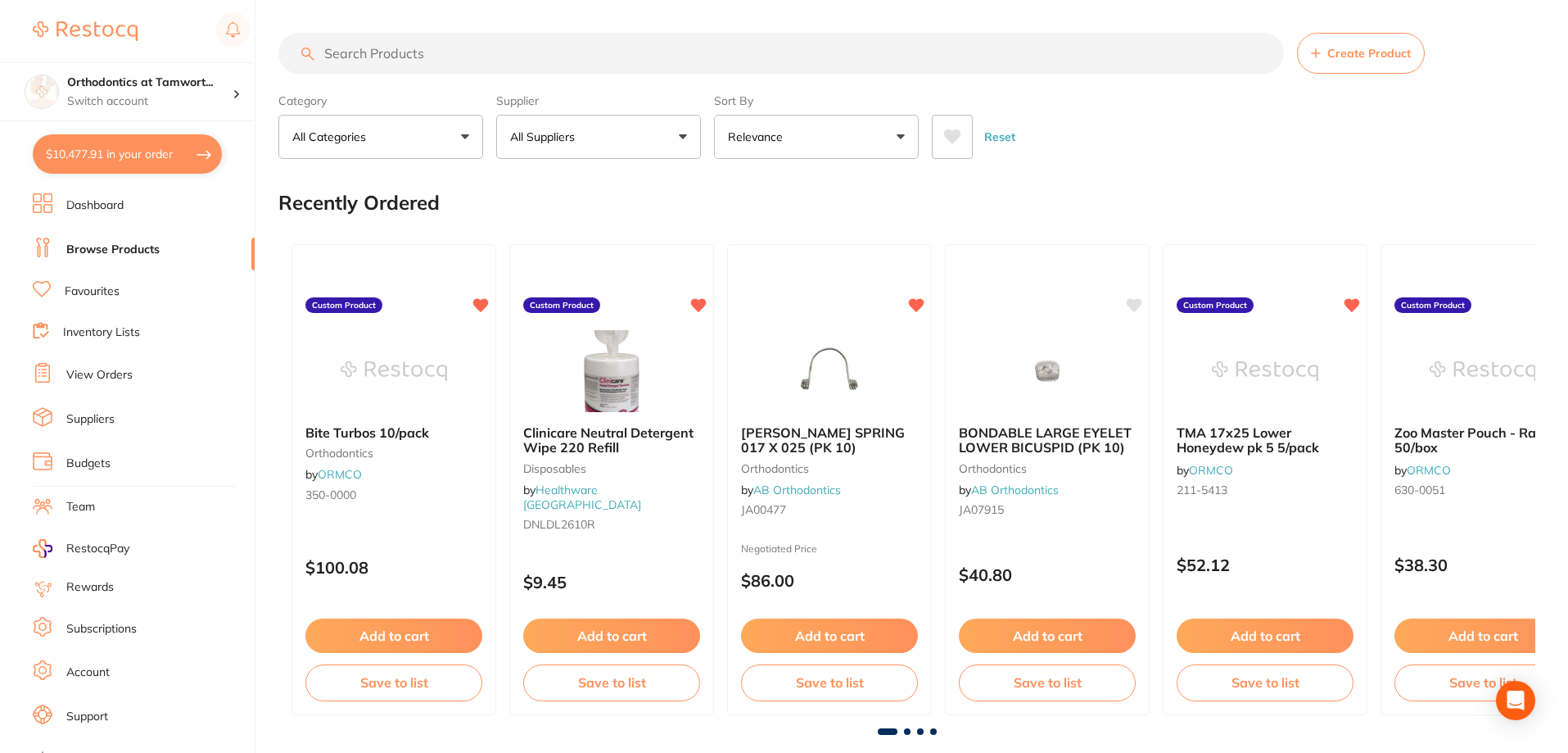
click at [409, 59] on input "search" at bounding box center [781, 53] width 1005 height 41
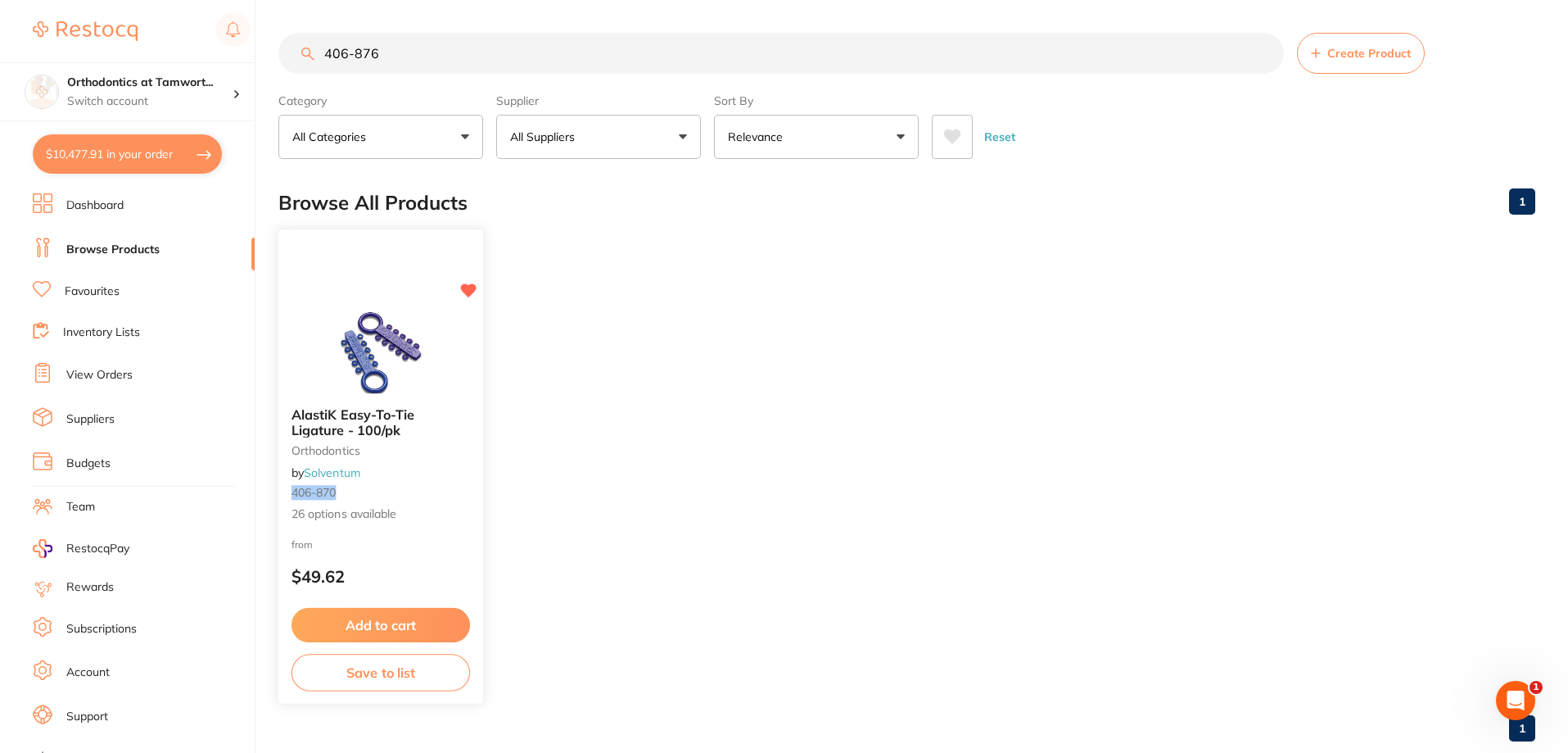
type input "406-876"
click at [394, 488] on small "406-870" at bounding box center [380, 492] width 179 height 13
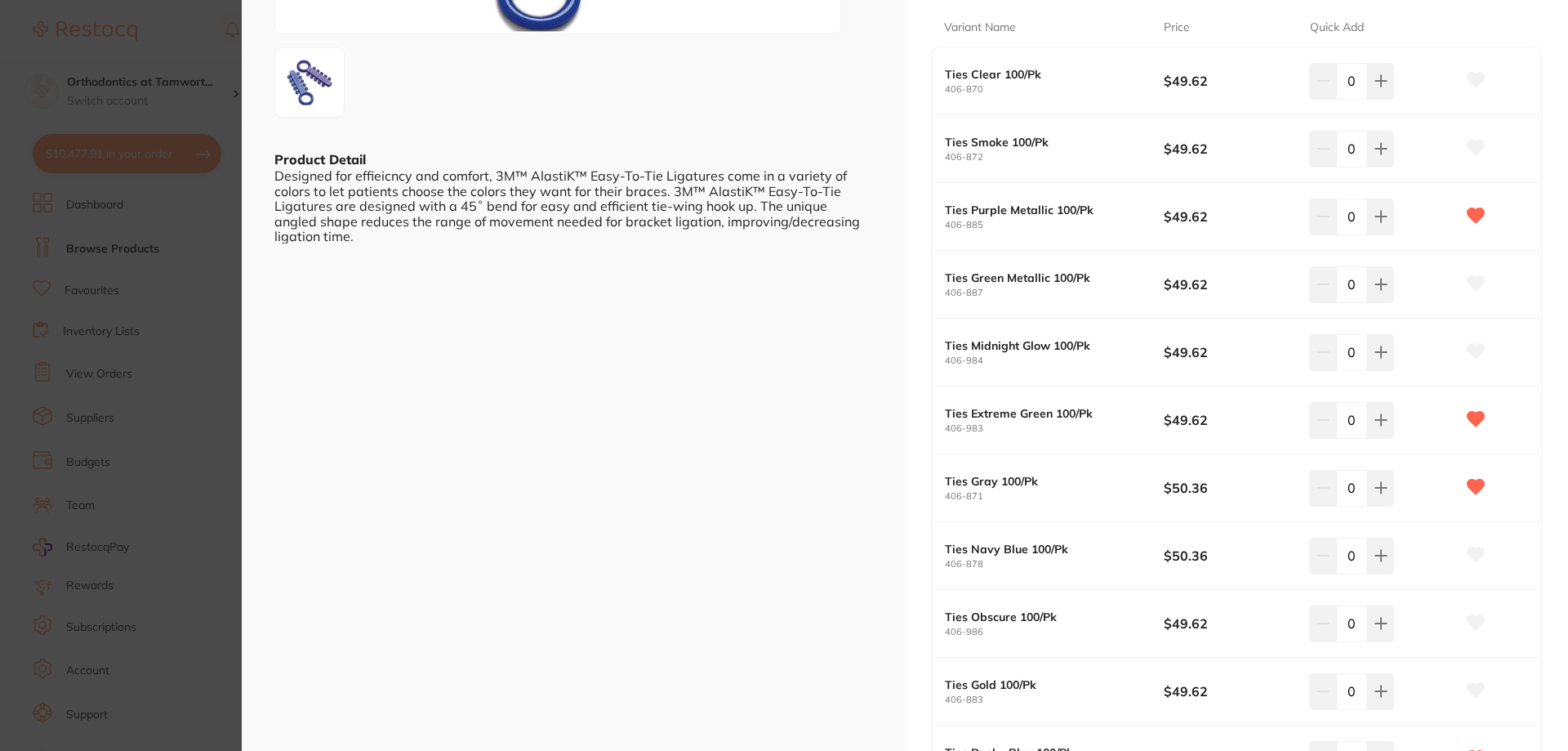
scroll to position [409, 0]
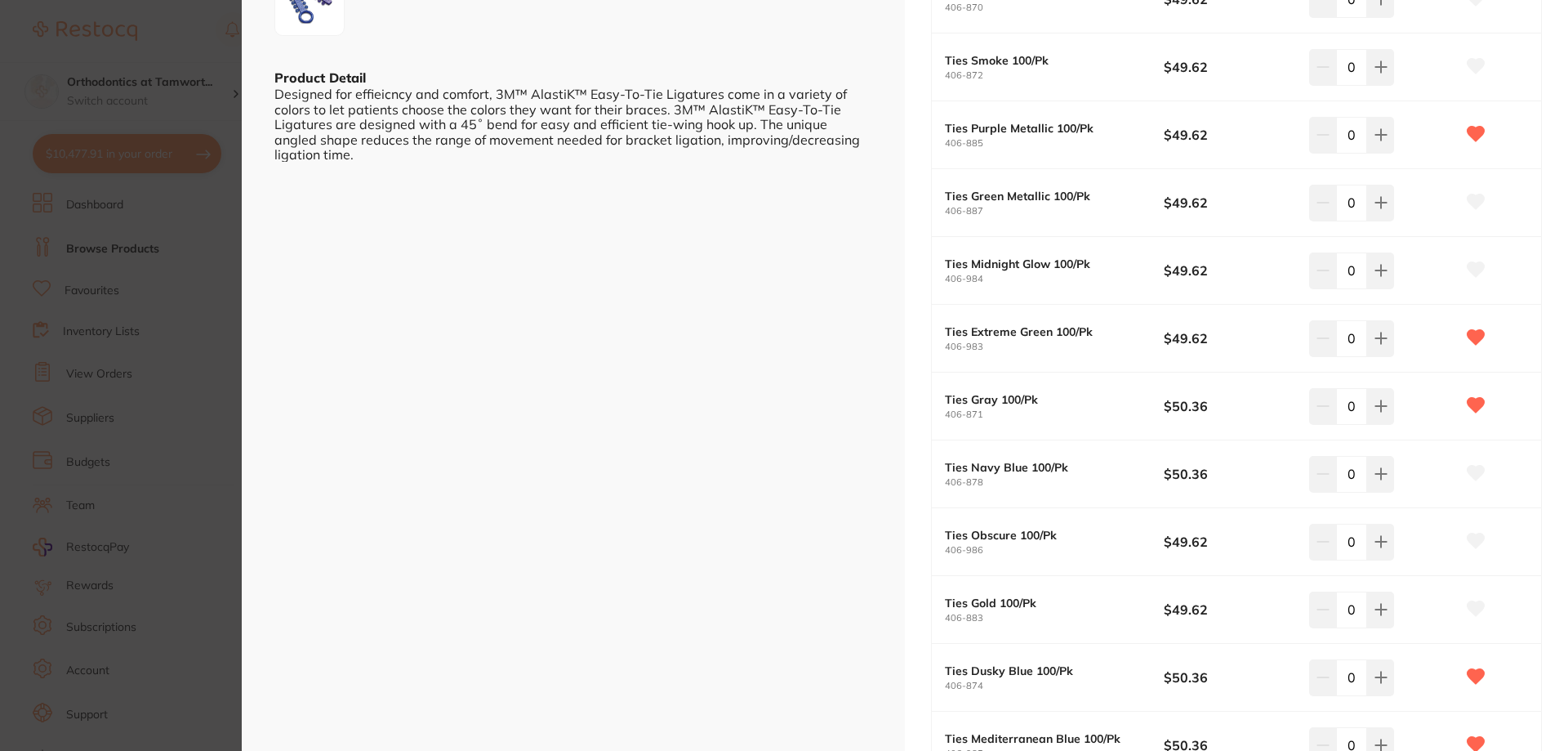
click at [1381, 410] on icon at bounding box center [1380, 405] width 13 height 13
type input "1"
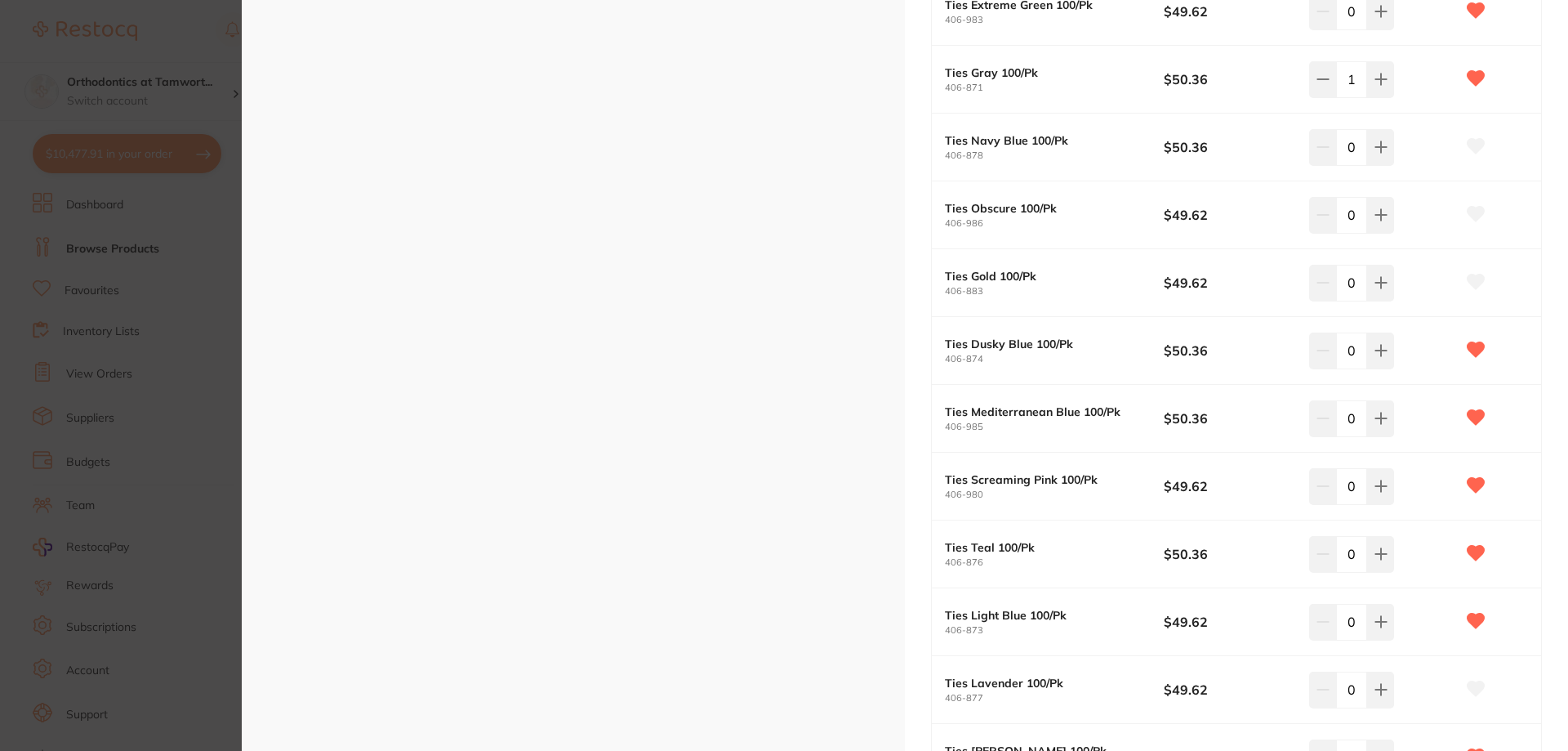
scroll to position [0, 0]
click at [1384, 286] on button at bounding box center [1380, 283] width 27 height 36
type input "1"
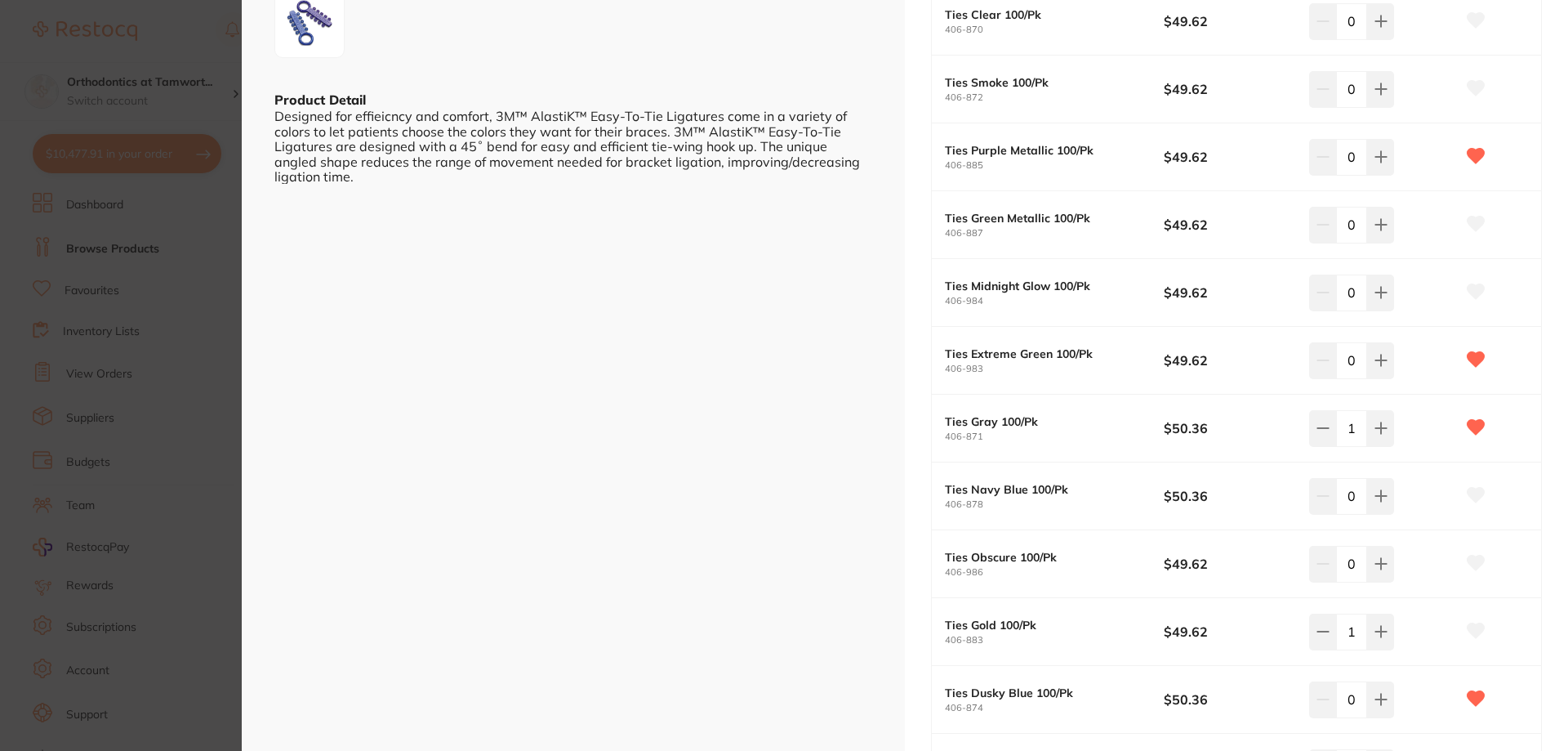
scroll to position [409, 0]
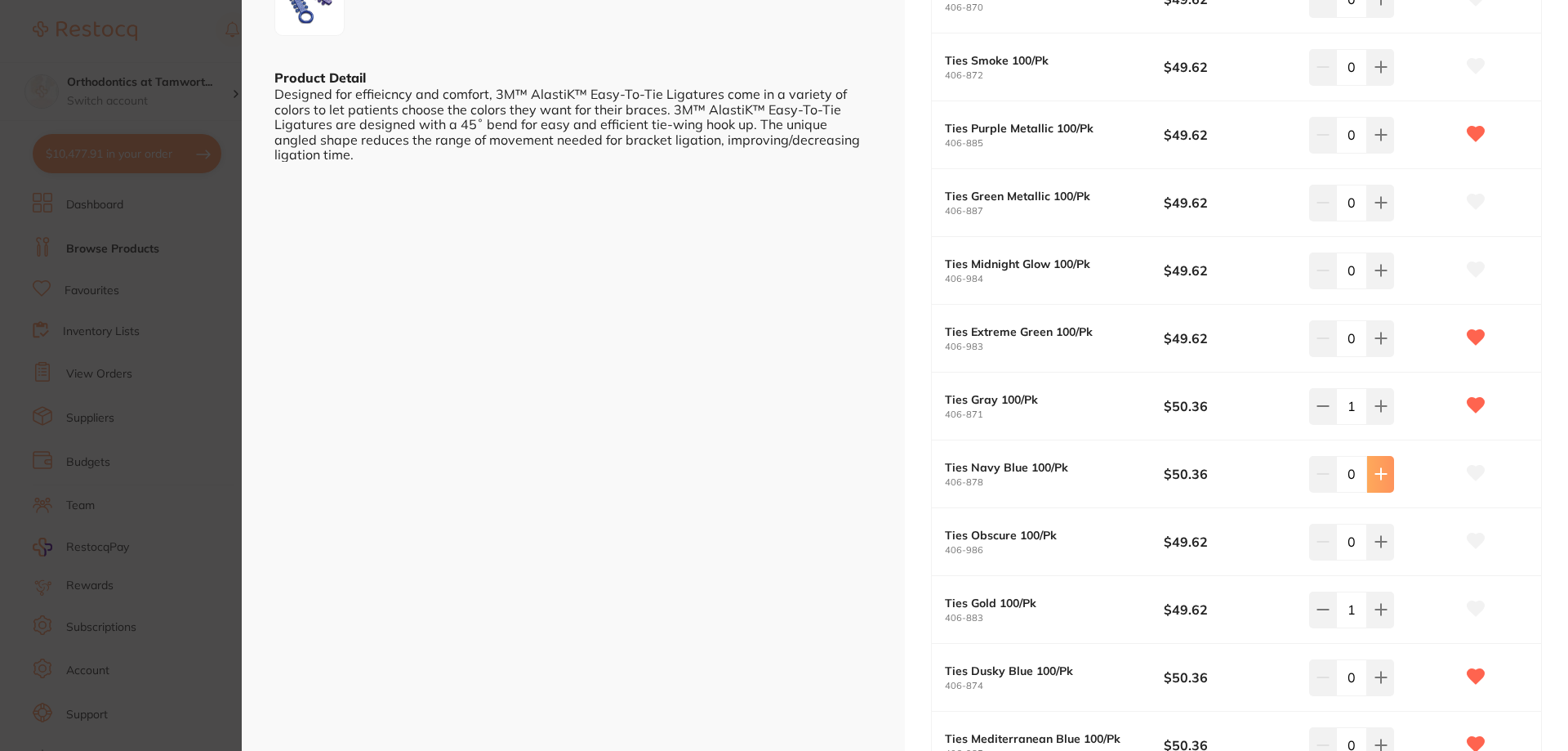
click at [1386, 480] on button at bounding box center [1380, 474] width 27 height 36
type input "1"
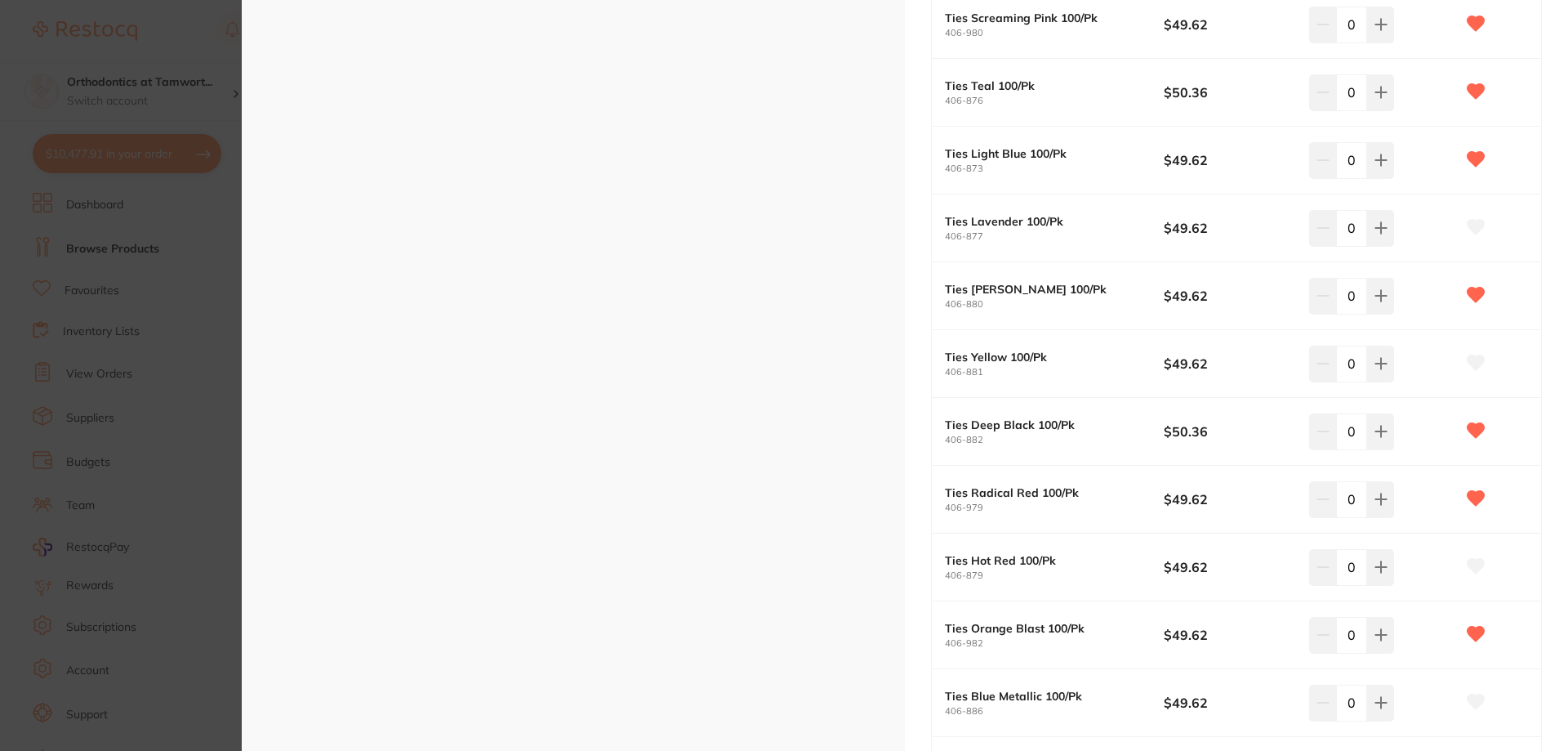
scroll to position [1225, 0]
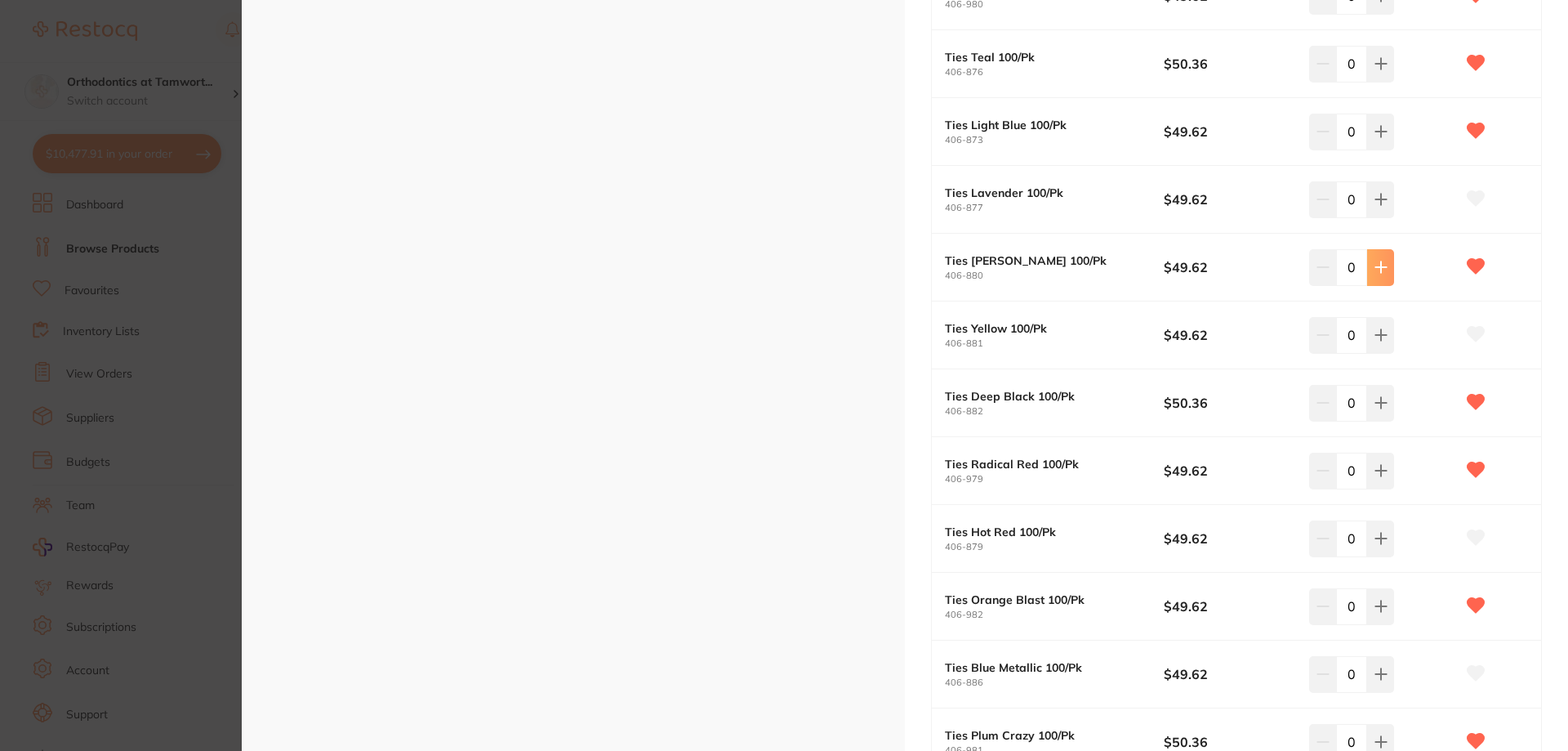
click at [1377, 275] on button at bounding box center [1380, 267] width 27 height 36
type input "1"
click at [1383, 347] on button at bounding box center [1380, 335] width 27 height 36
type input "1"
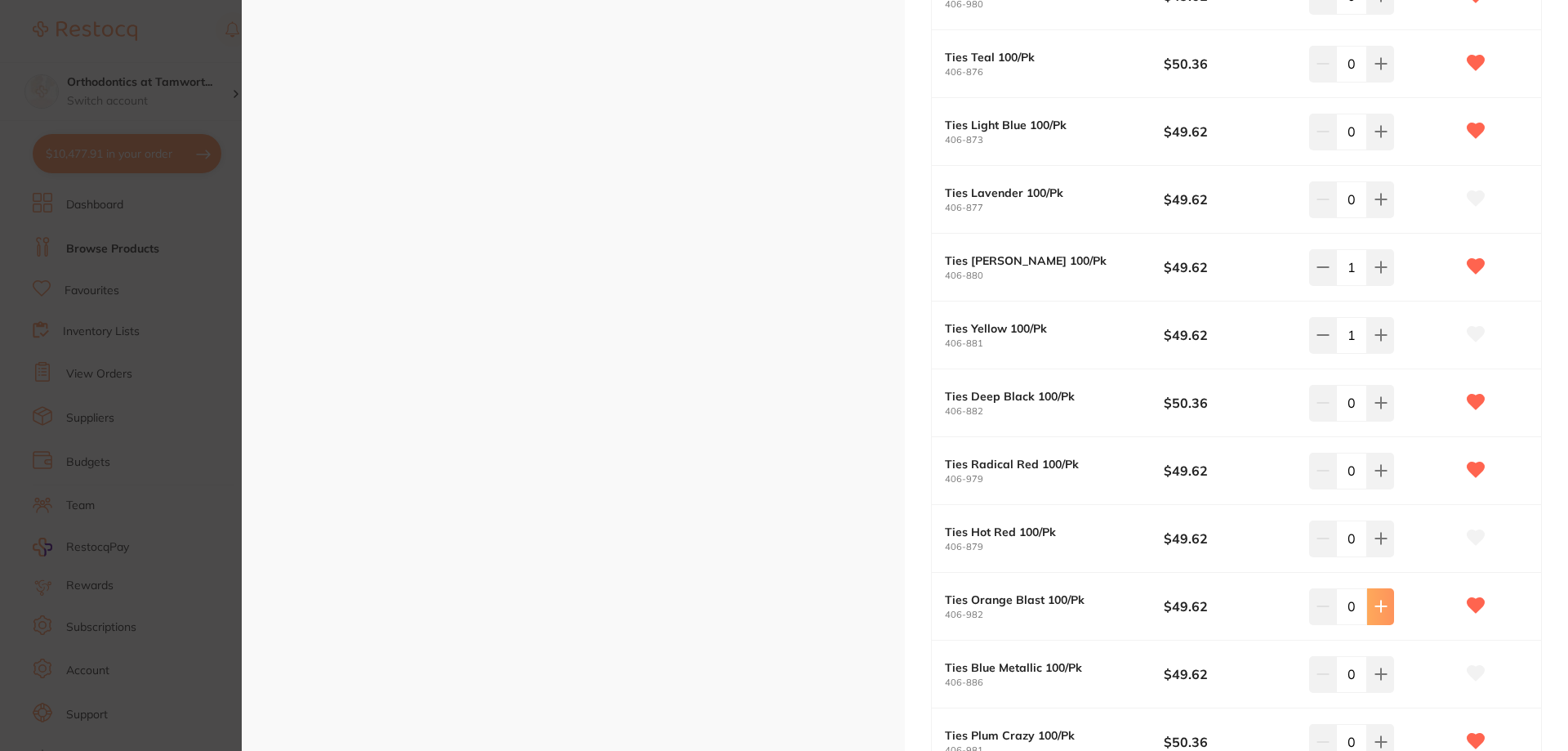
click at [1385, 612] on button at bounding box center [1380, 606] width 27 height 36
type input "1"
click at [1384, 546] on button at bounding box center [1380, 538] width 27 height 36
type input "1"
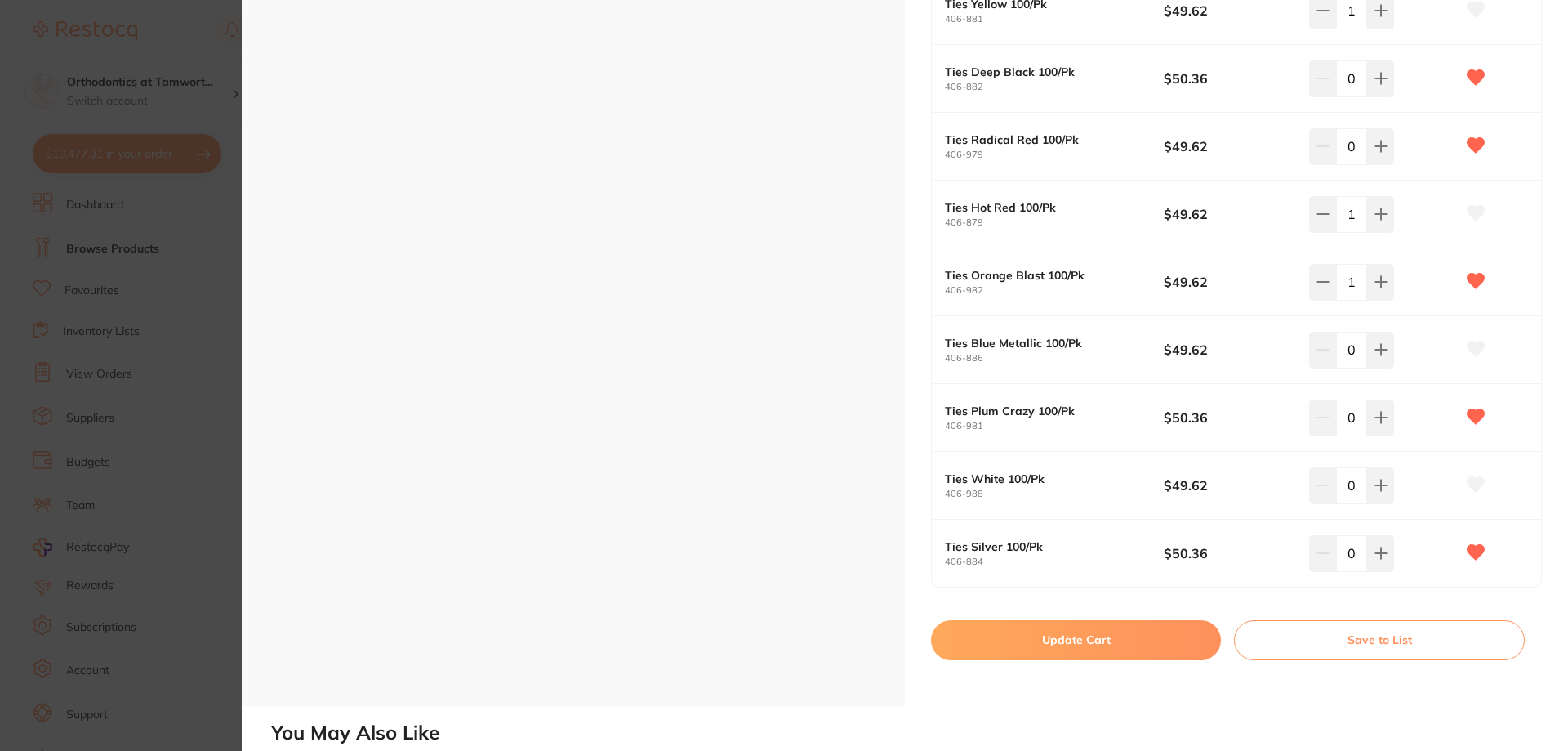
scroll to position [1552, 0]
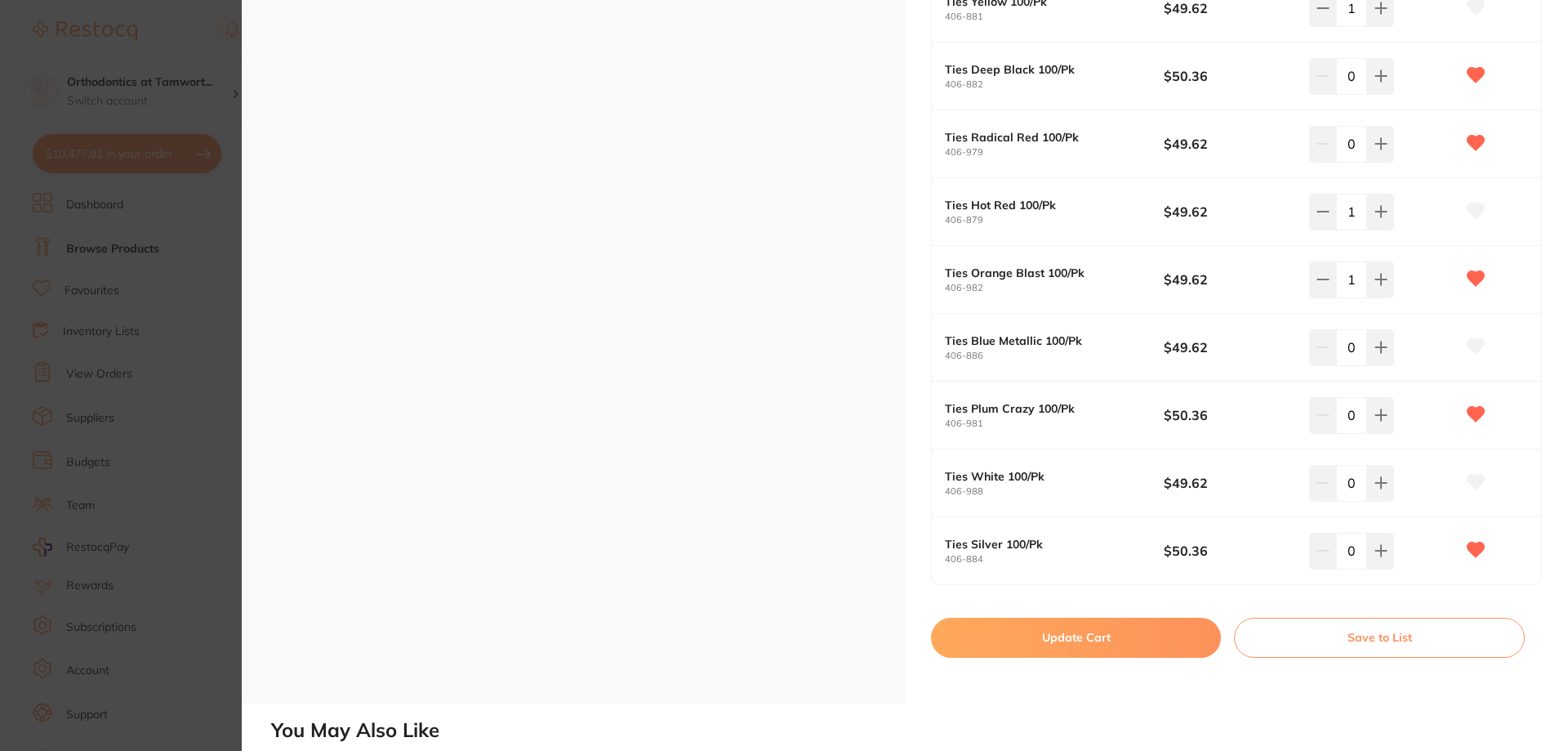
click at [1124, 635] on button "Update Cart" at bounding box center [1076, 636] width 290 height 39
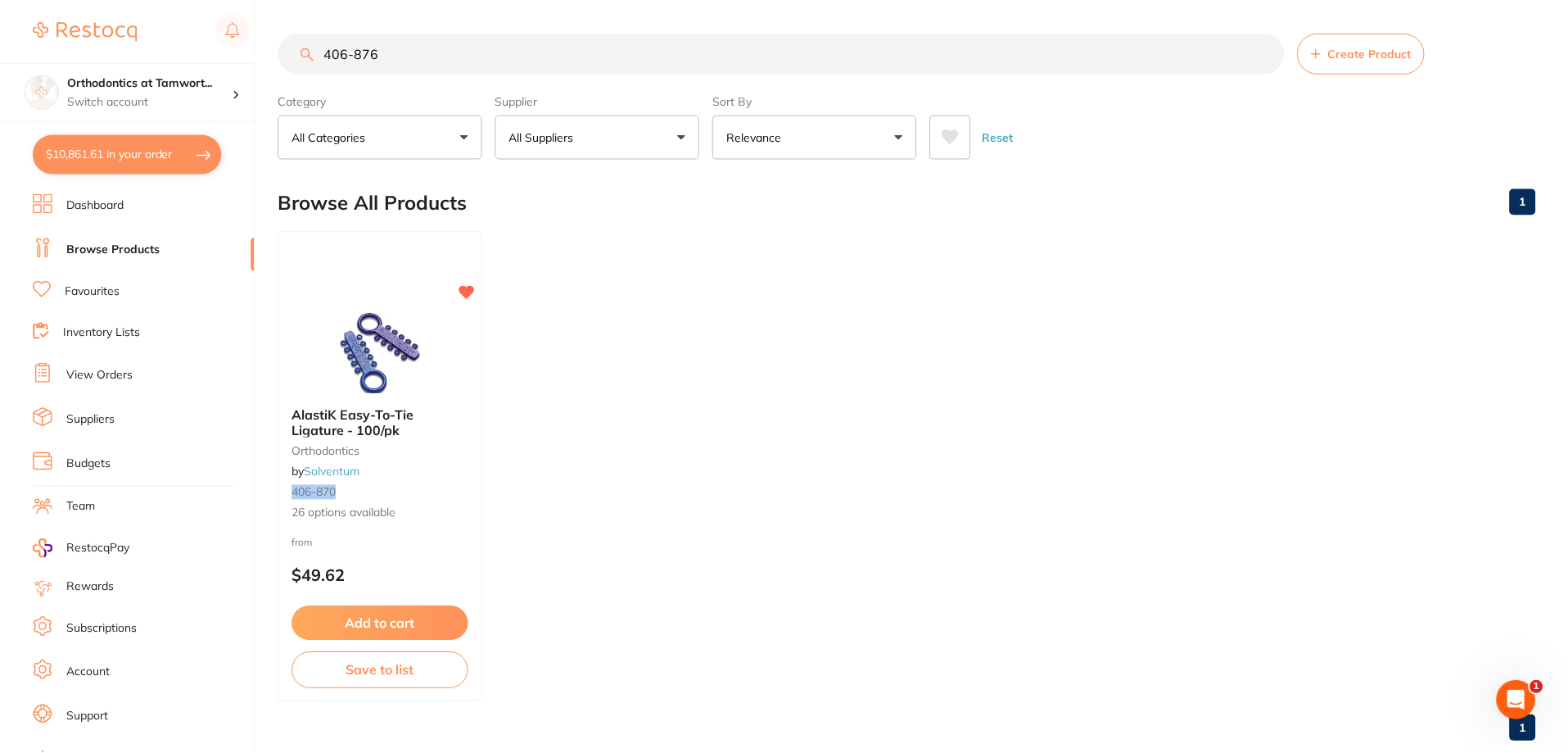
scroll to position [7, 0]
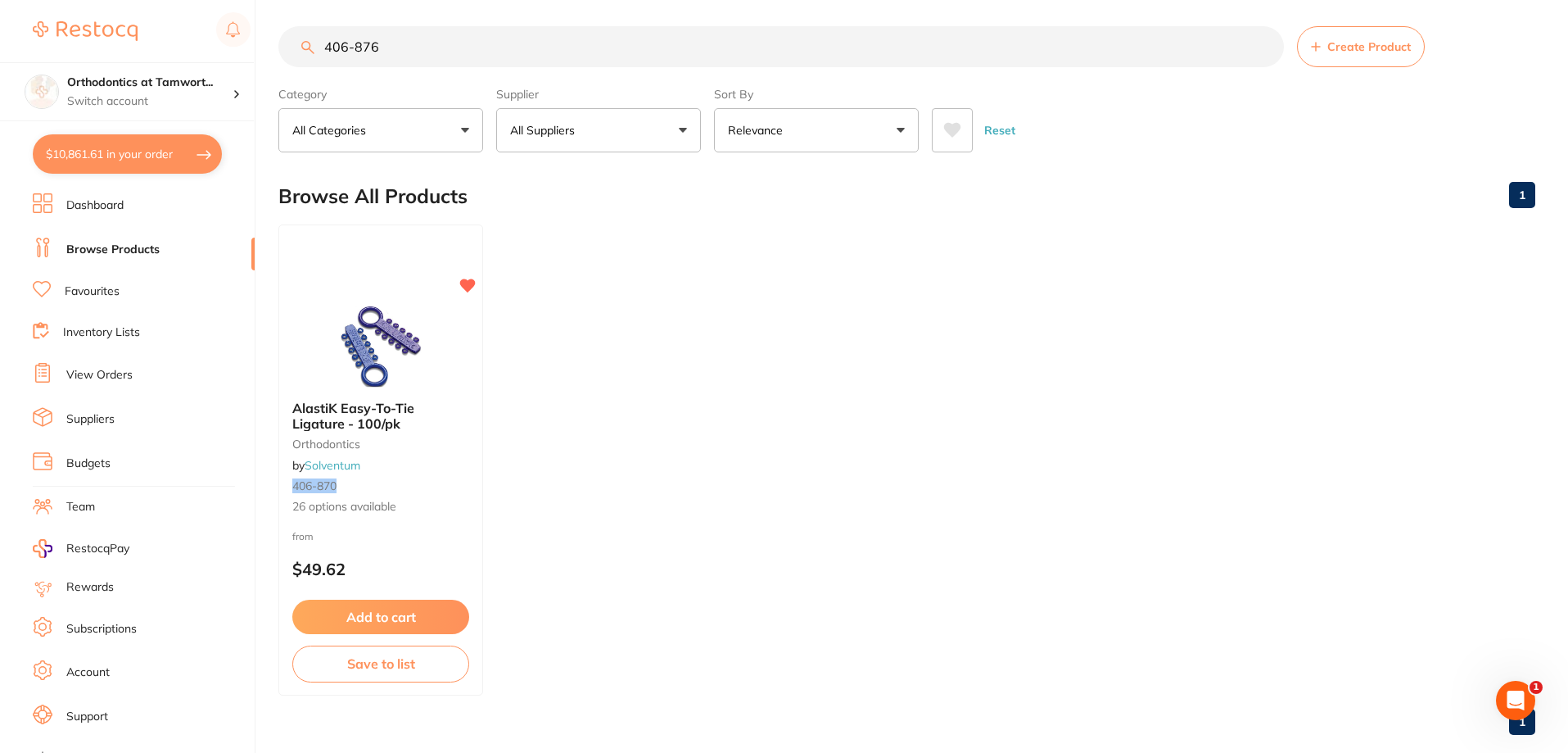
click at [92, 330] on link "Inventory Lists" at bounding box center [101, 332] width 77 height 16
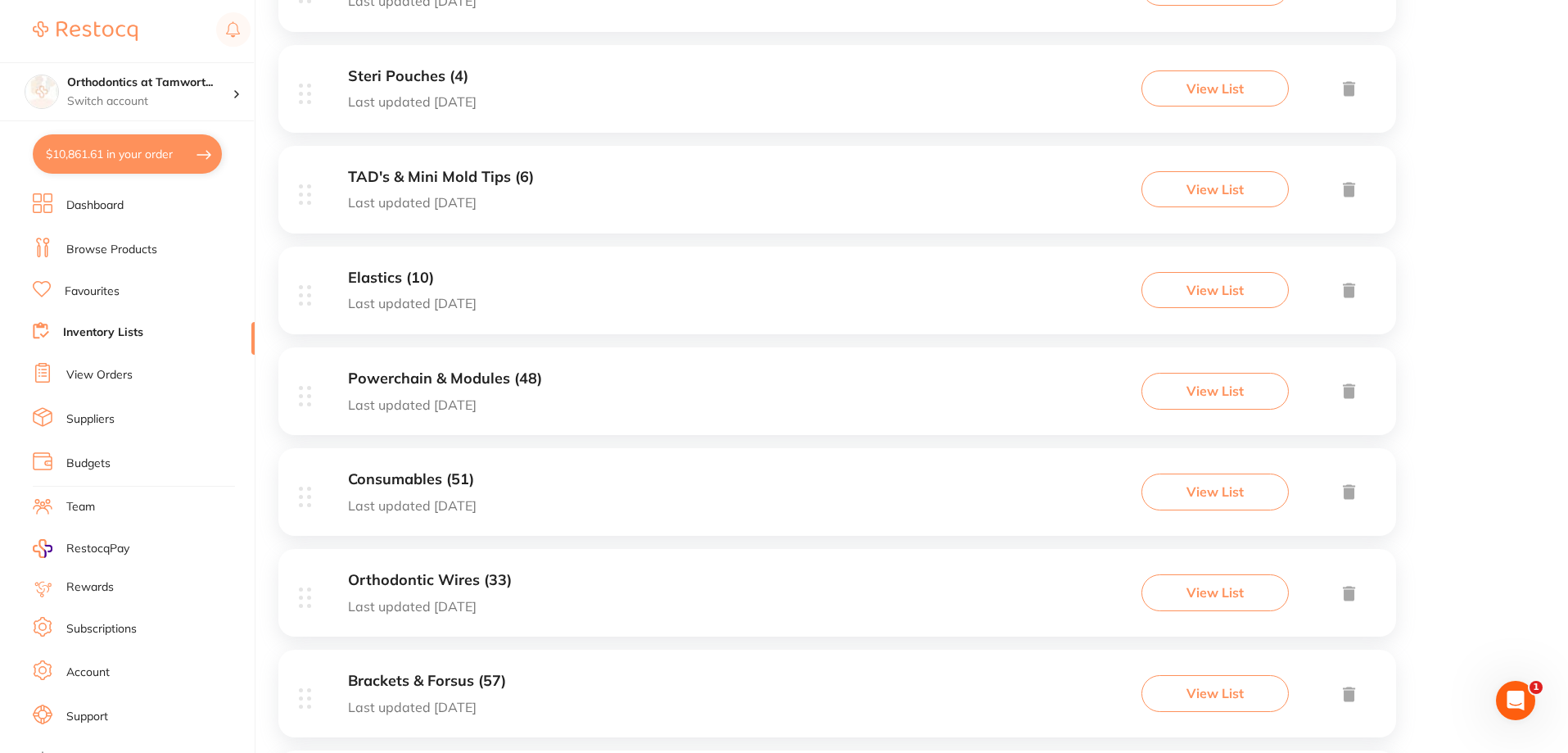
scroll to position [931, 0]
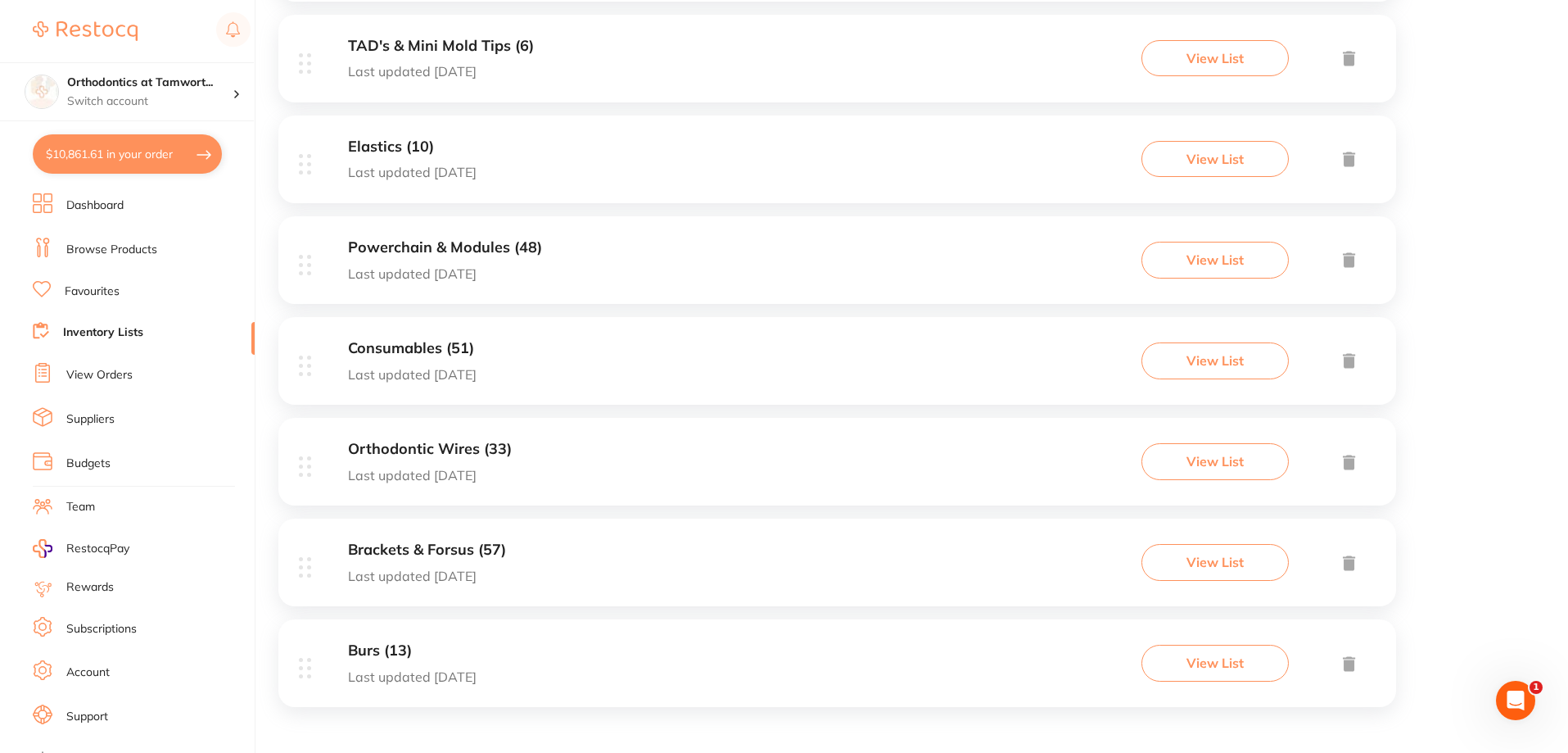
click at [435, 448] on h3 "Orthodontic Wires (33)" at bounding box center [430, 450] width 163 height 17
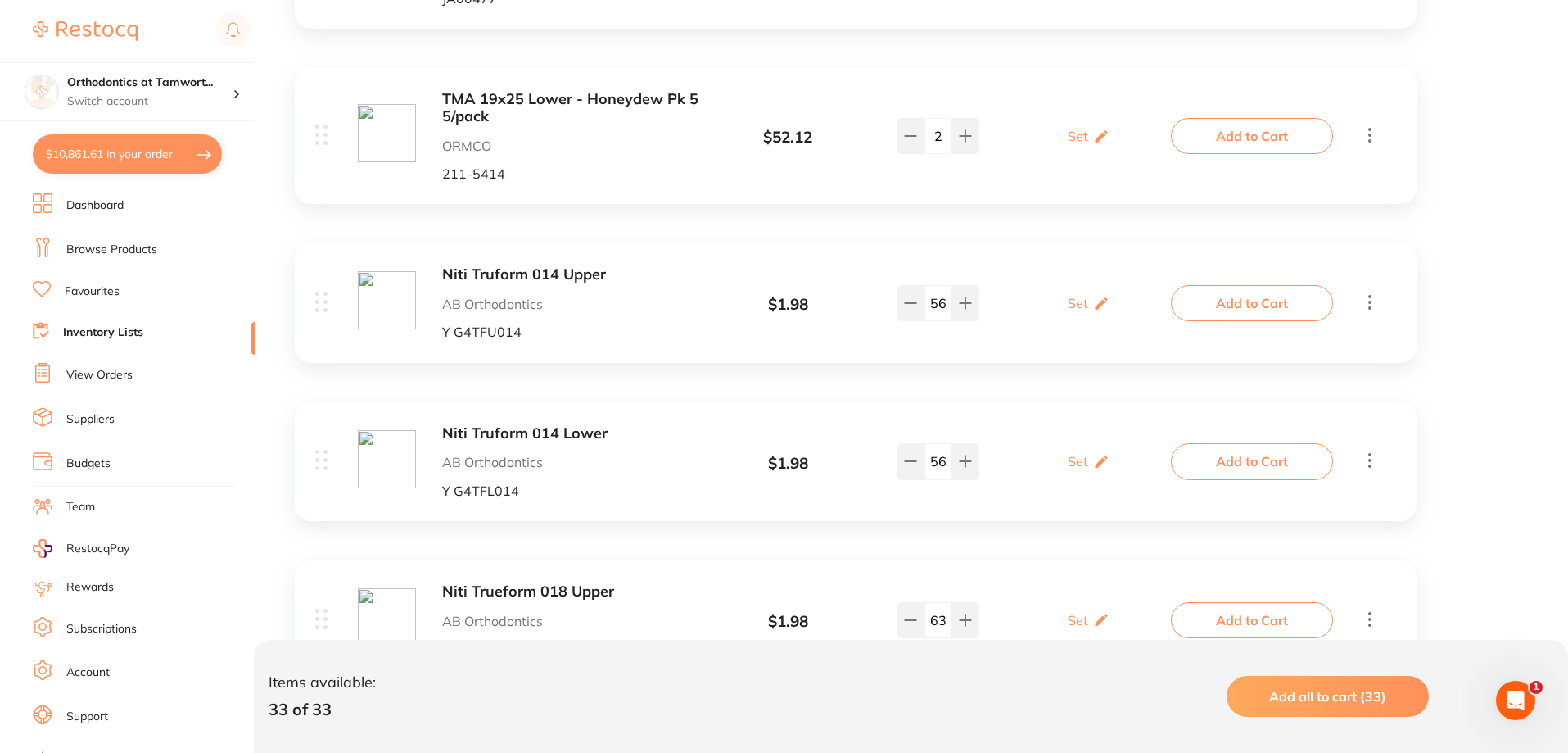
scroll to position [4422, 0]
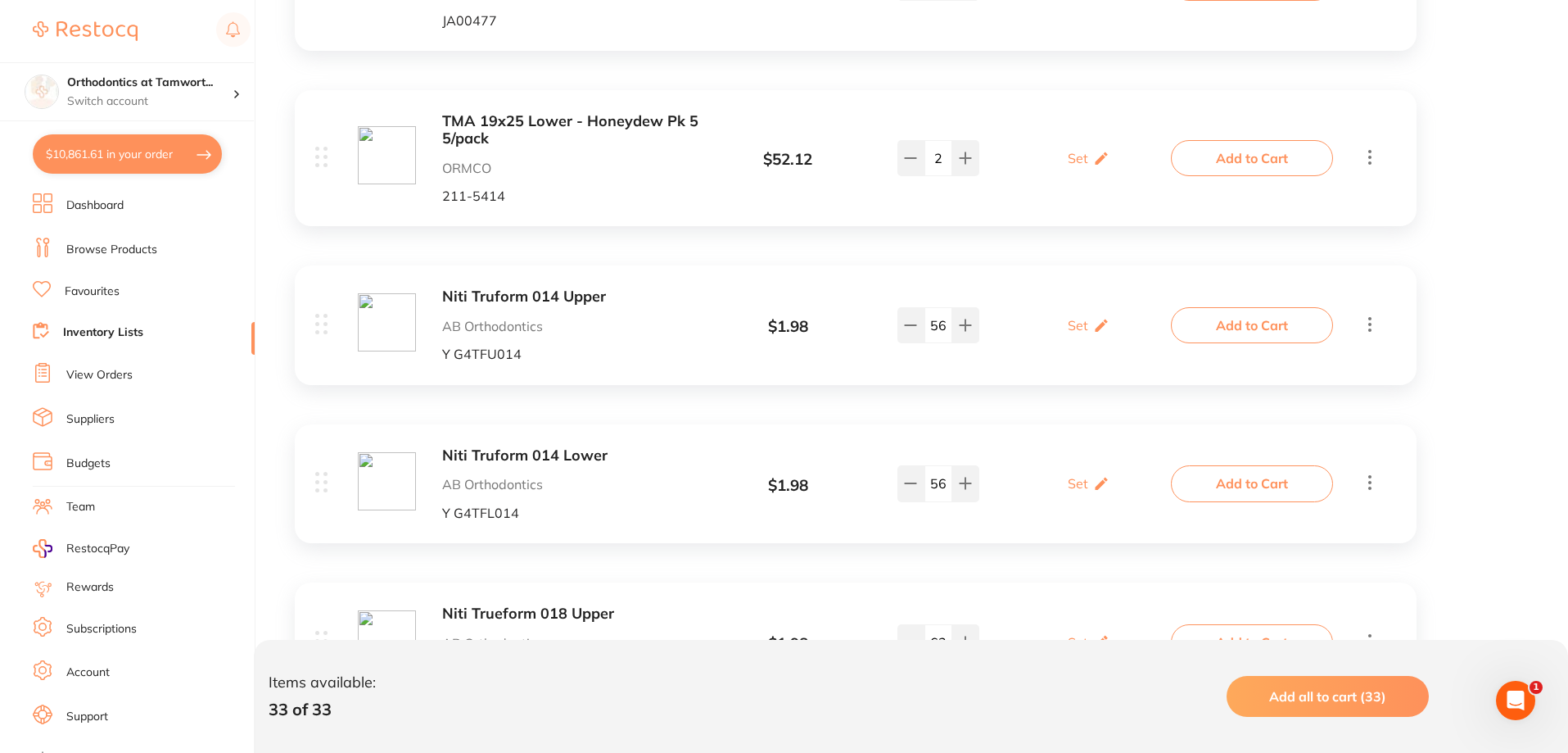
click at [506, 293] on b "Niti Truform 014 Upper" at bounding box center [572, 297] width 259 height 17
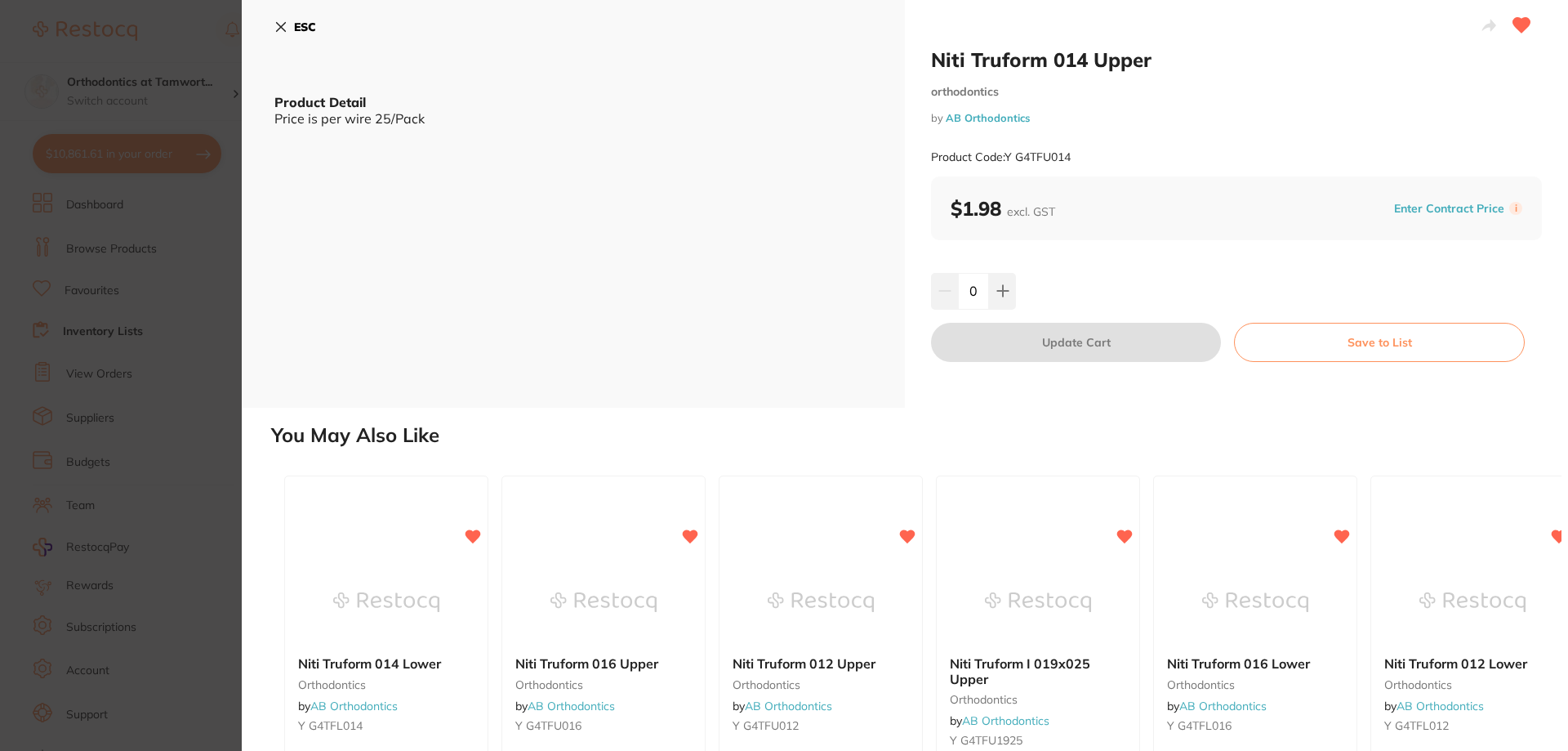
drag, startPoint x: 983, startPoint y: 295, endPoint x: 968, endPoint y: 298, distance: 15.3
click at [968, 298] on input "0" at bounding box center [973, 291] width 31 height 36
type input "200"
click at [1095, 277] on div "200" at bounding box center [1236, 291] width 611 height 36
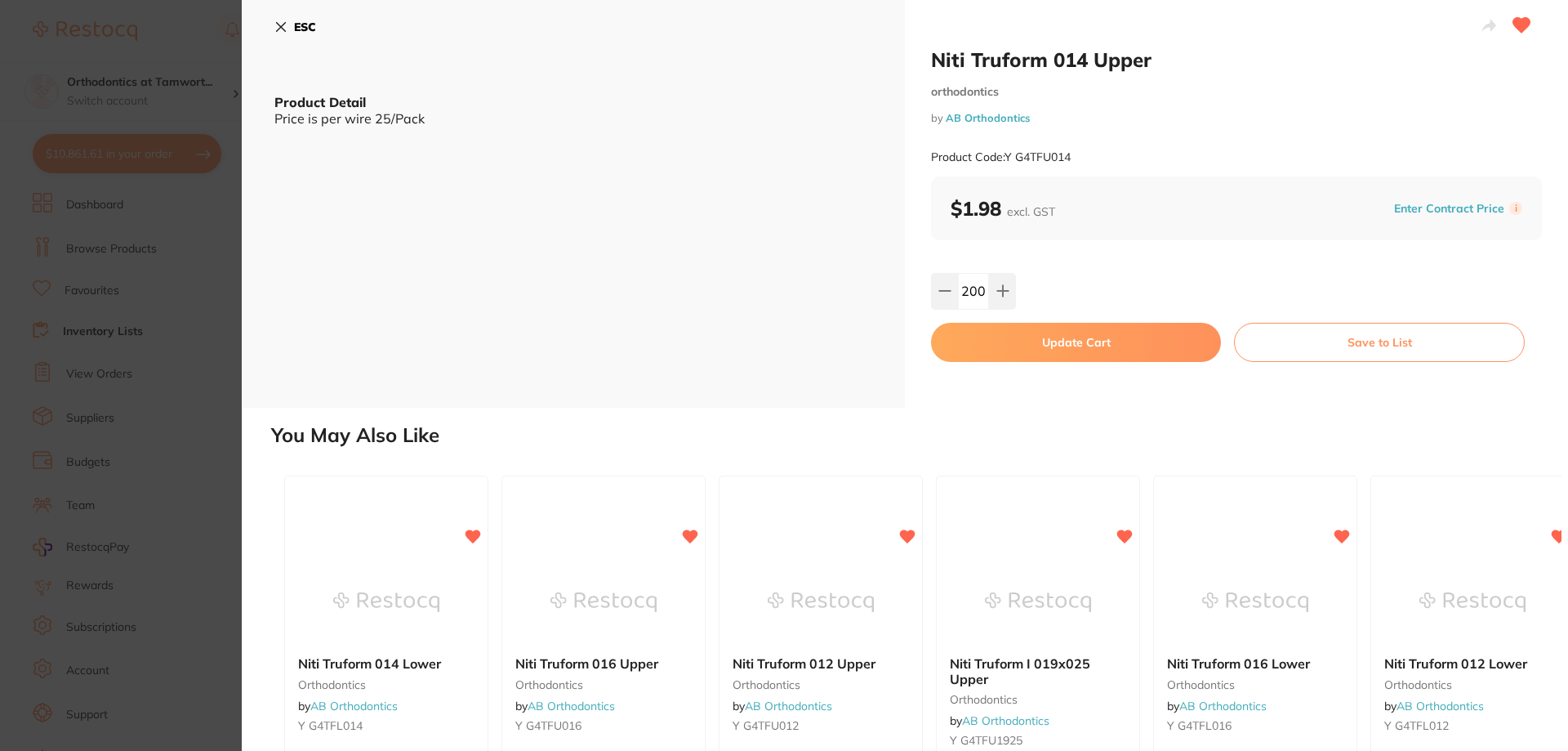
click at [1060, 348] on button "Update Cart" at bounding box center [1076, 341] width 290 height 39
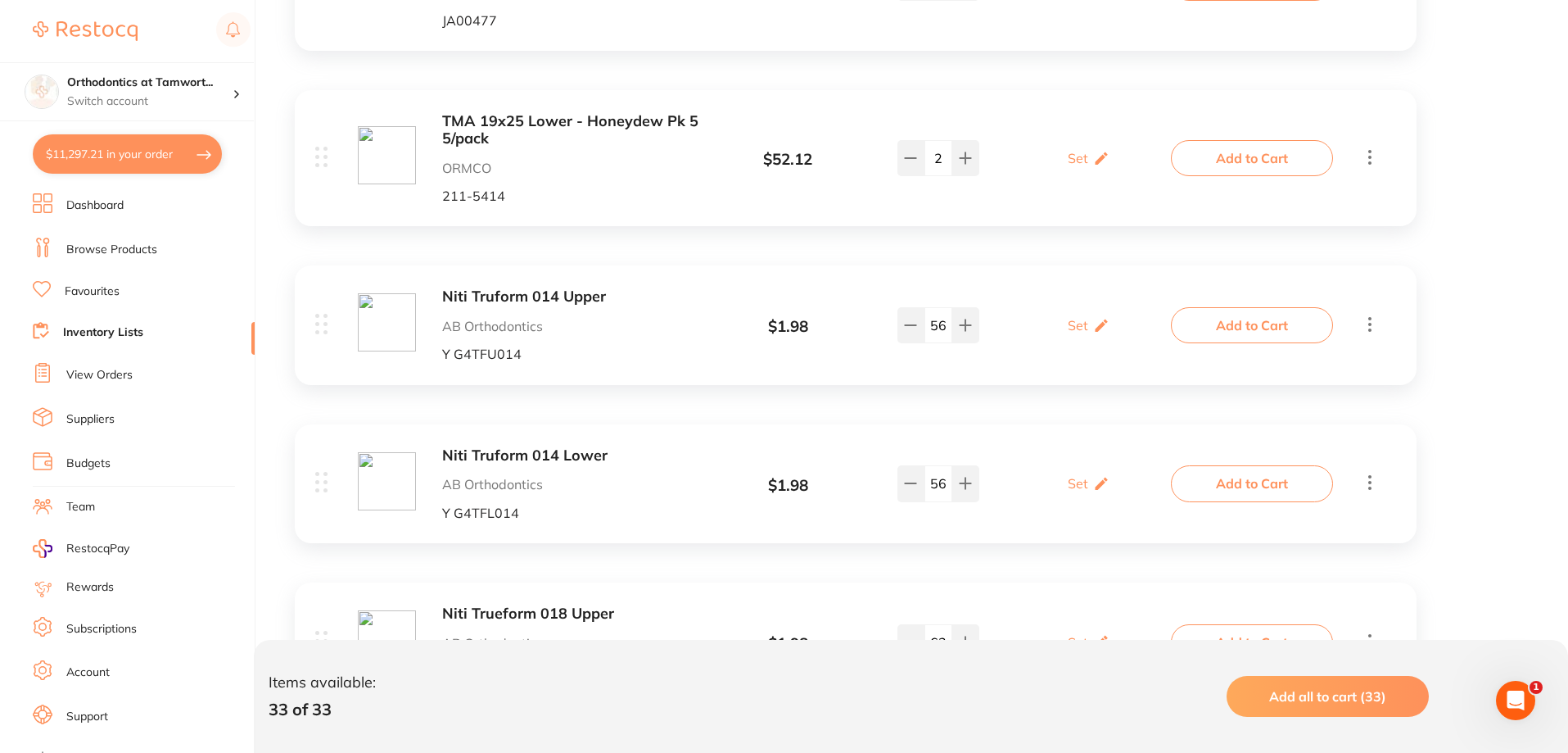
click at [542, 458] on b "Niti Truform 014 Lower" at bounding box center [572, 456] width 259 height 17
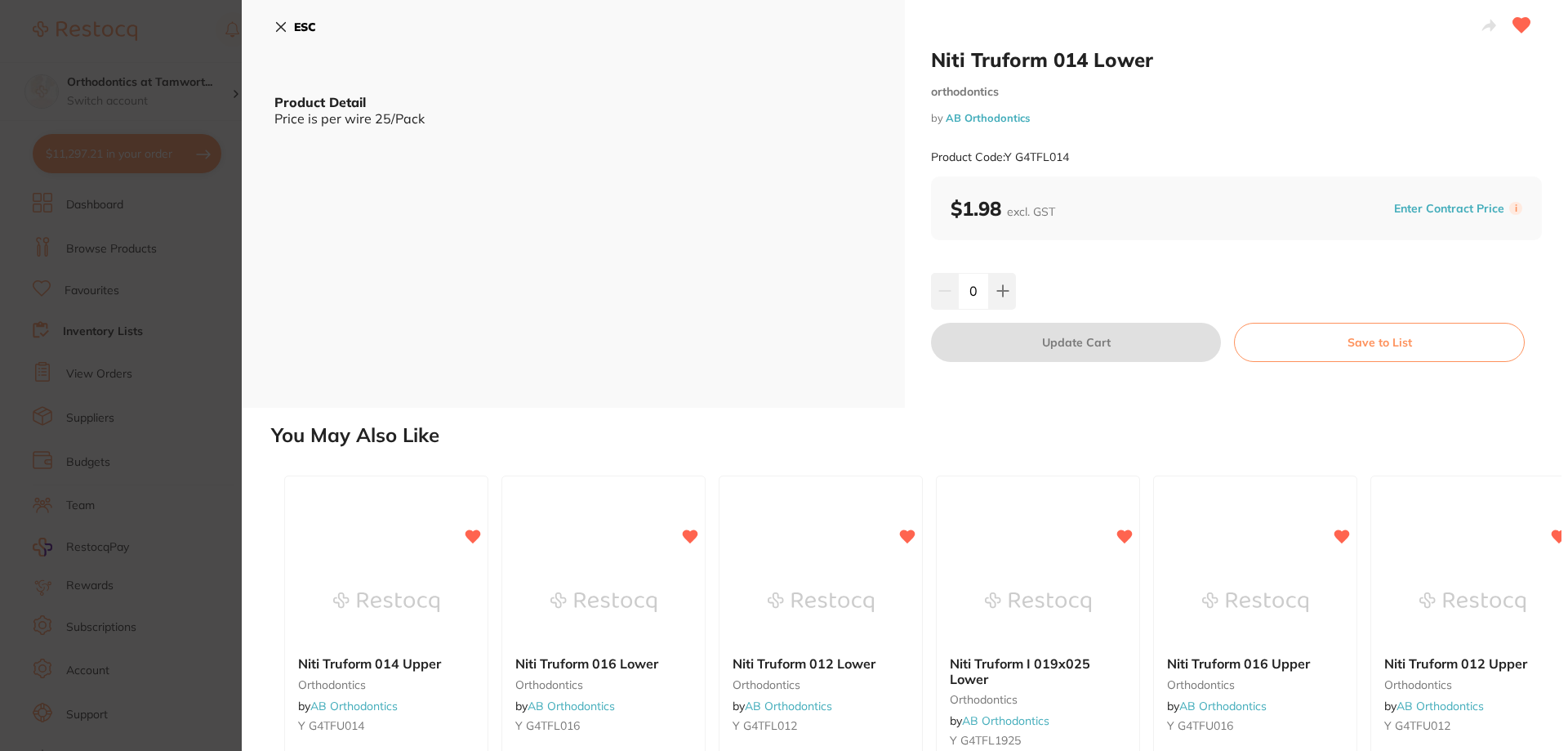
drag, startPoint x: 982, startPoint y: 290, endPoint x: 966, endPoint y: 299, distance: 18.4
click at [966, 299] on input "0" at bounding box center [973, 291] width 31 height 36
type input "100"
click at [1056, 295] on div "100" at bounding box center [1234, 291] width 609 height 36
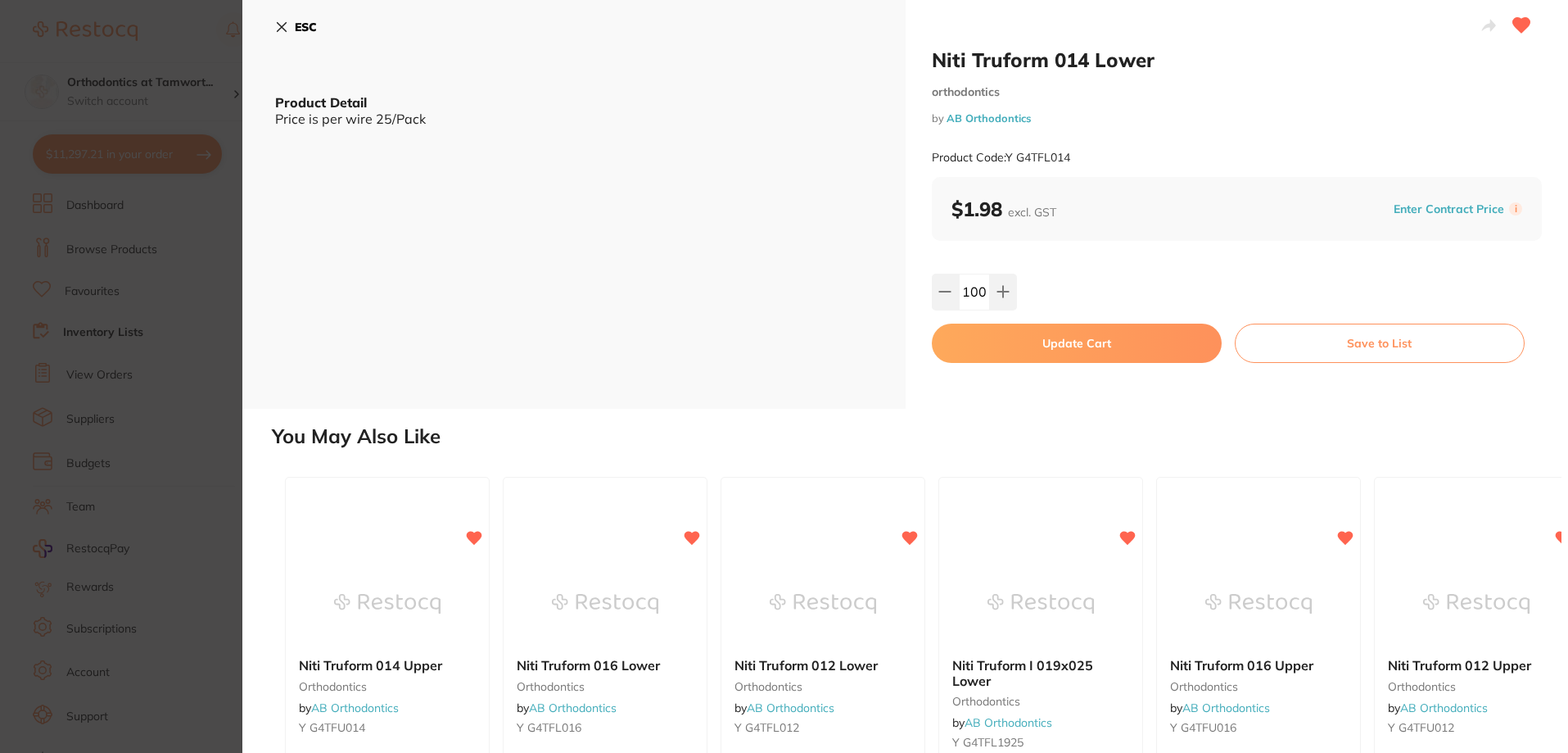
click at [1062, 344] on button "Update Cart" at bounding box center [1076, 342] width 290 height 39
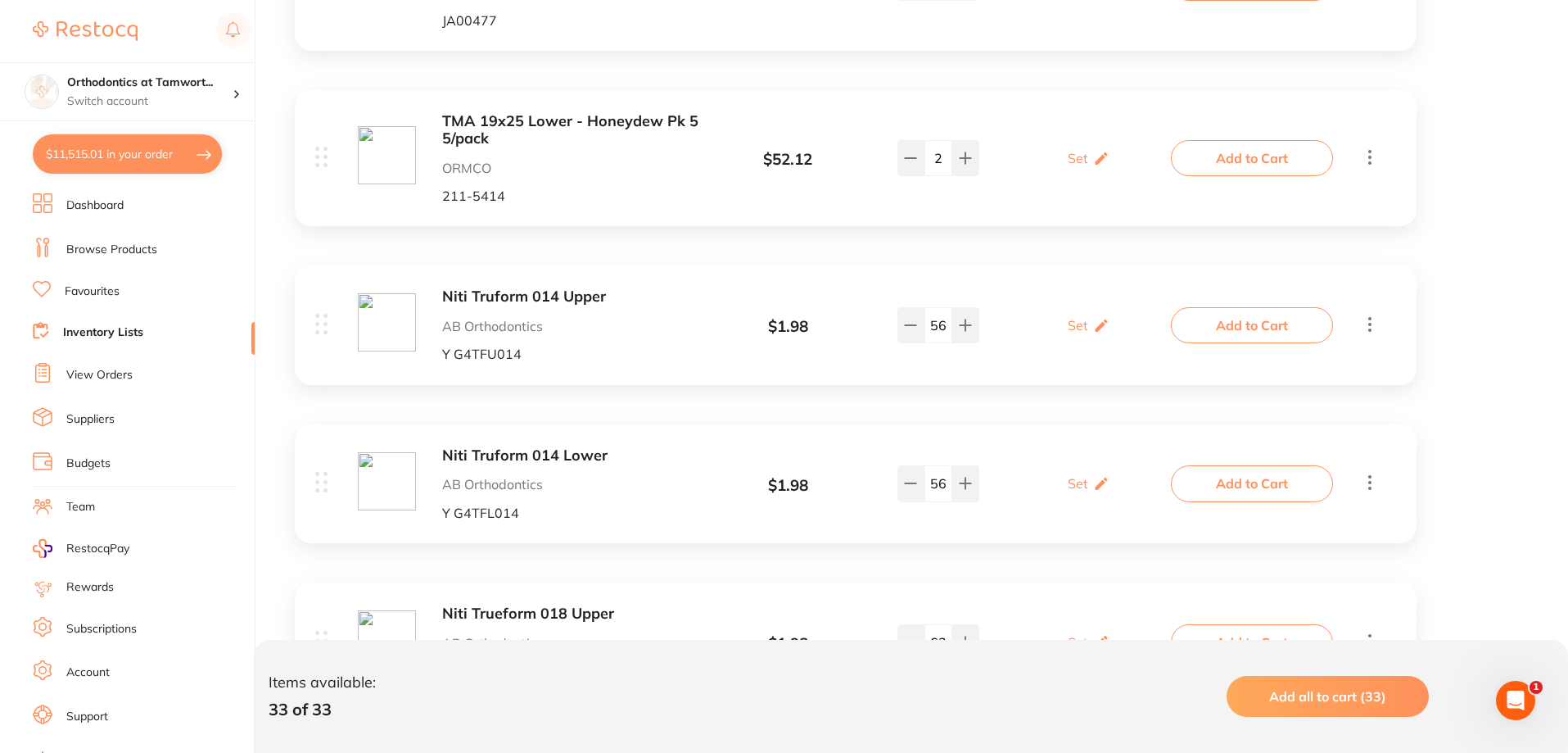
scroll to position [4586, 0]
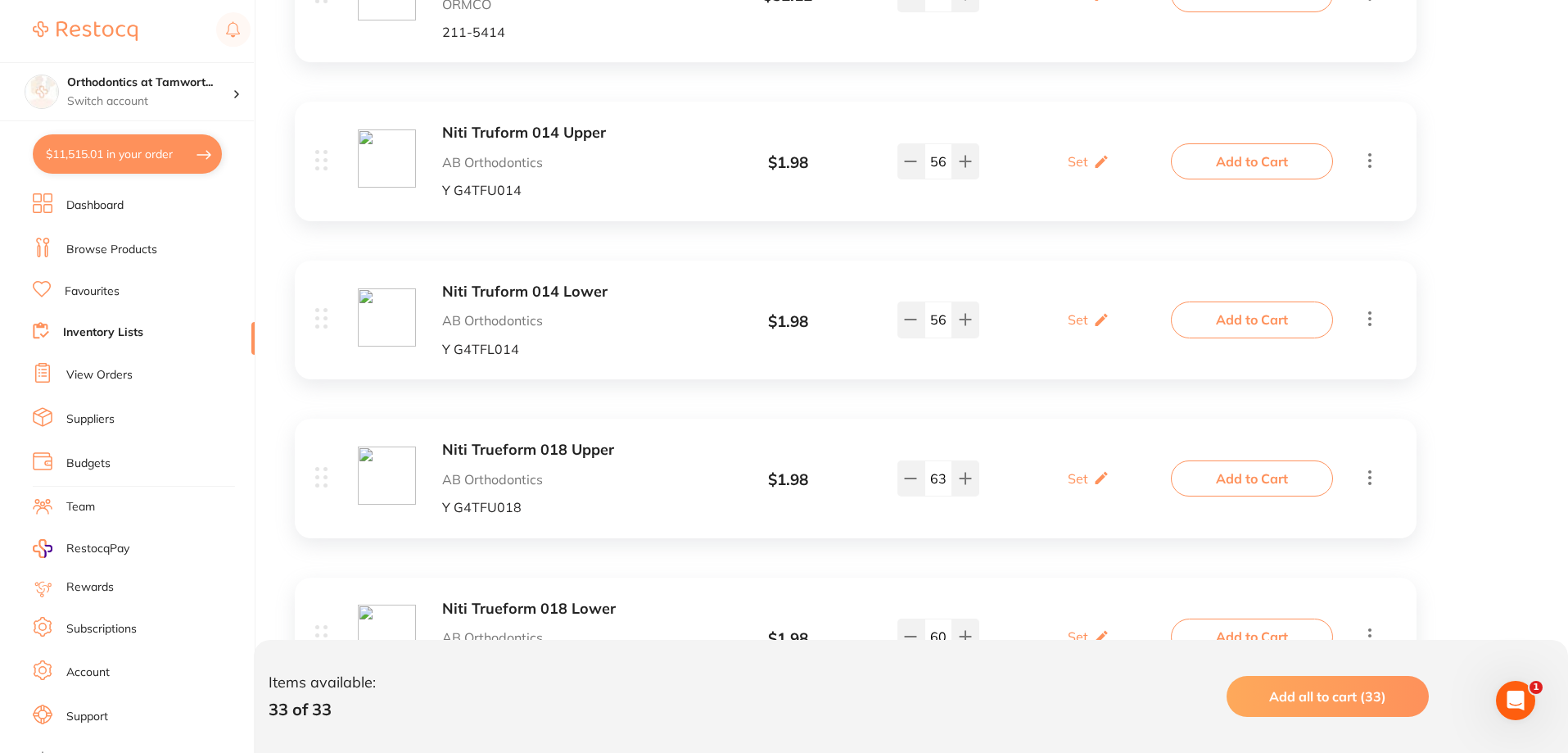
click at [127, 151] on button "$11,515.01 in your order" at bounding box center [127, 153] width 189 height 39
checkbox input "true"
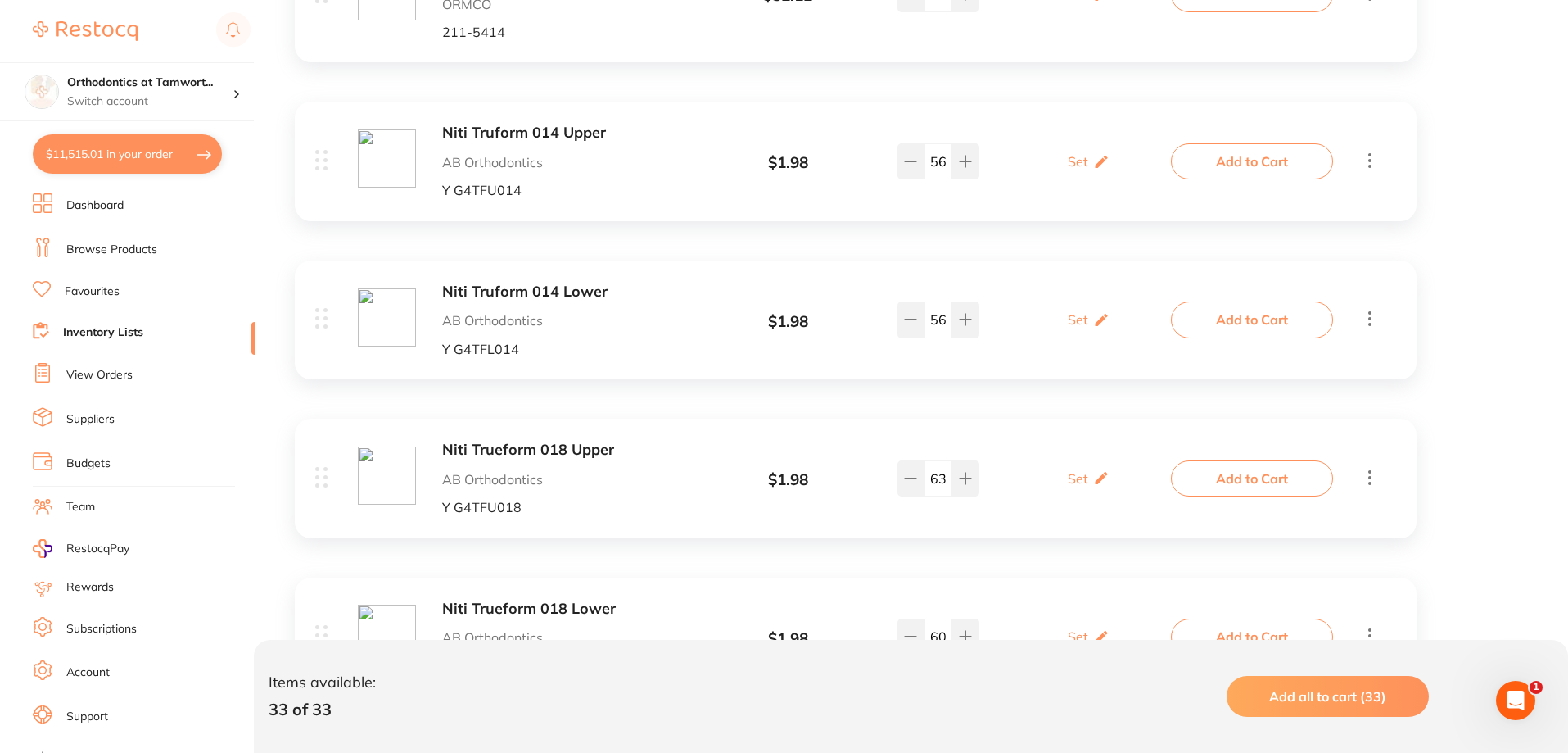
checkbox input "true"
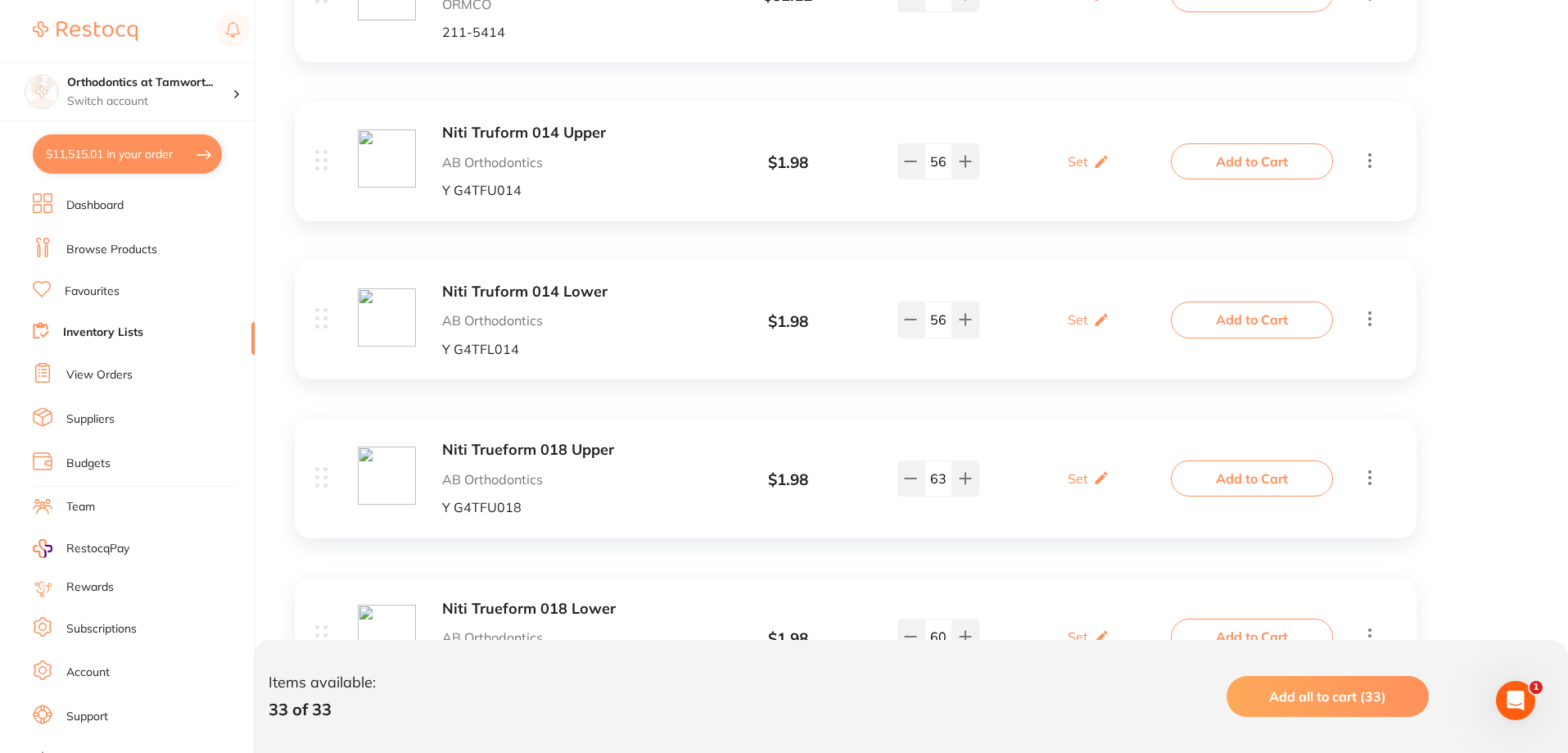
checkbox input "true"
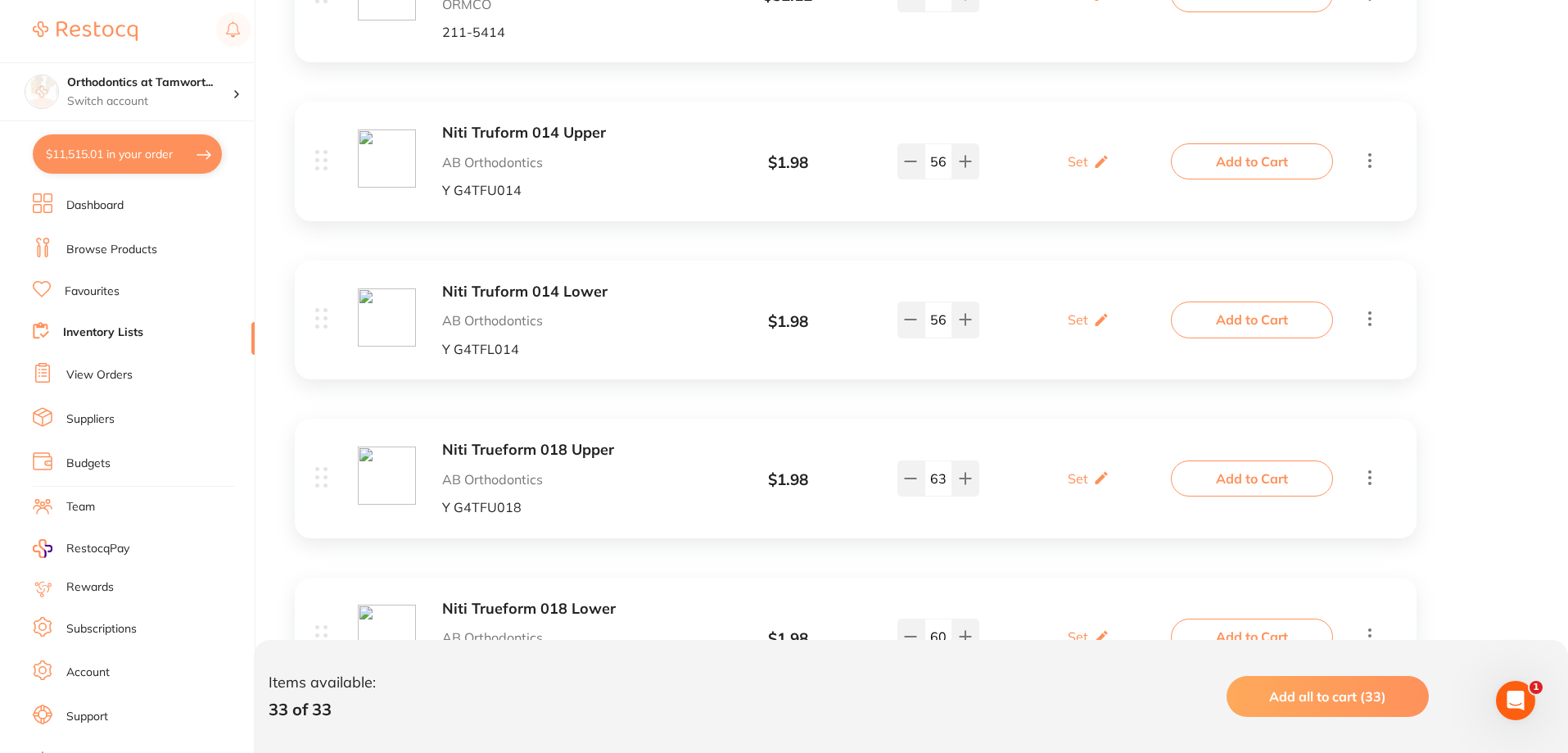
checkbox input "true"
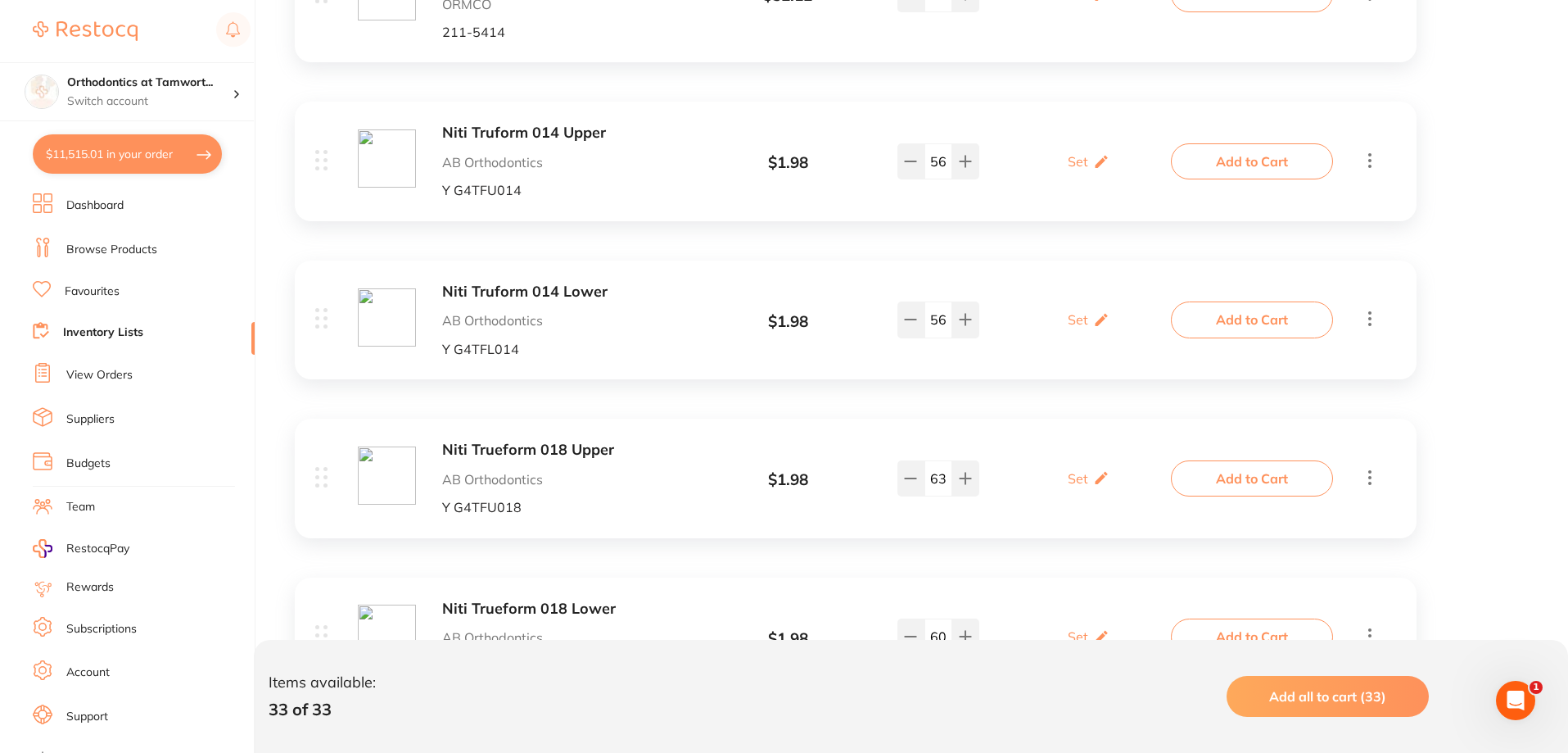
checkbox input "true"
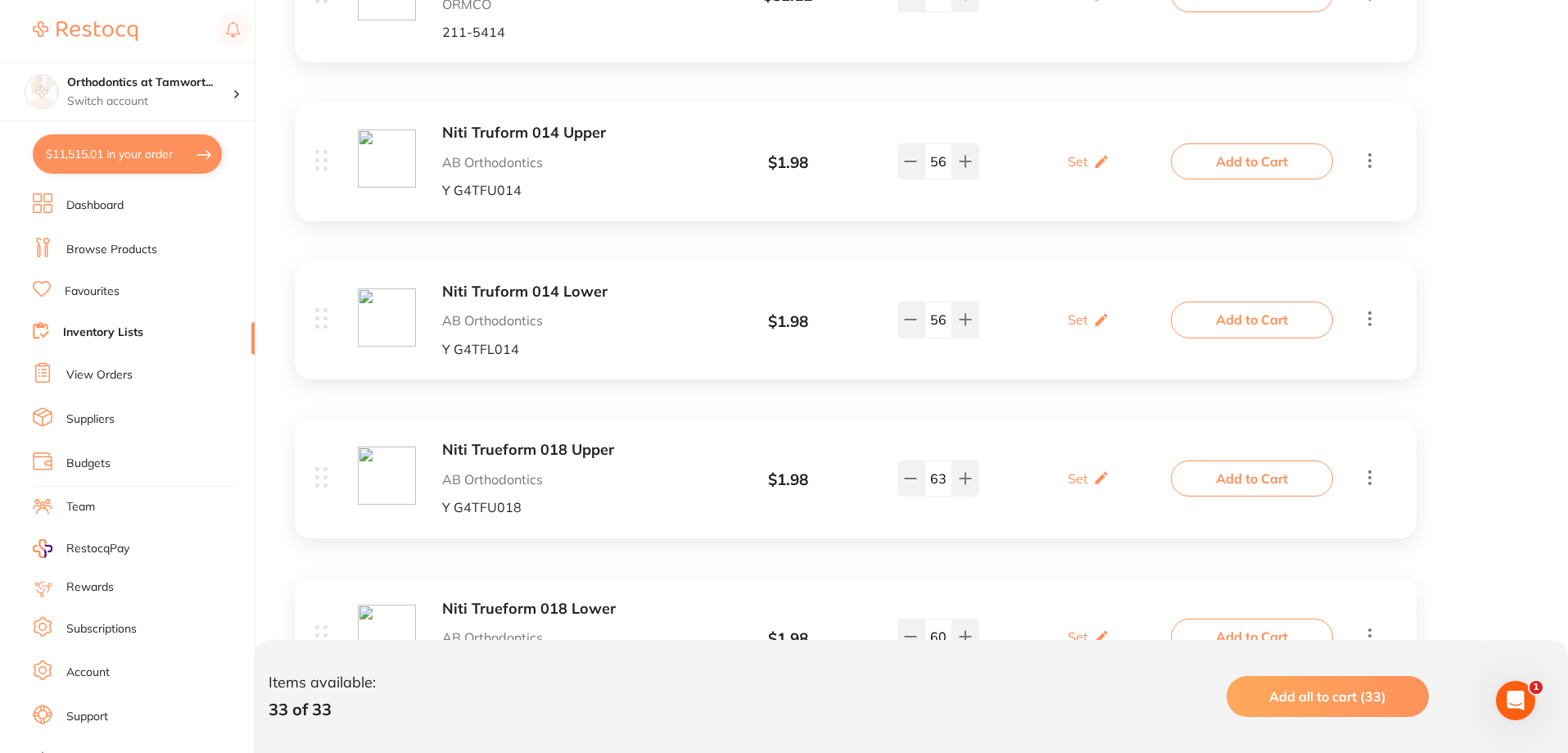
checkbox input "true"
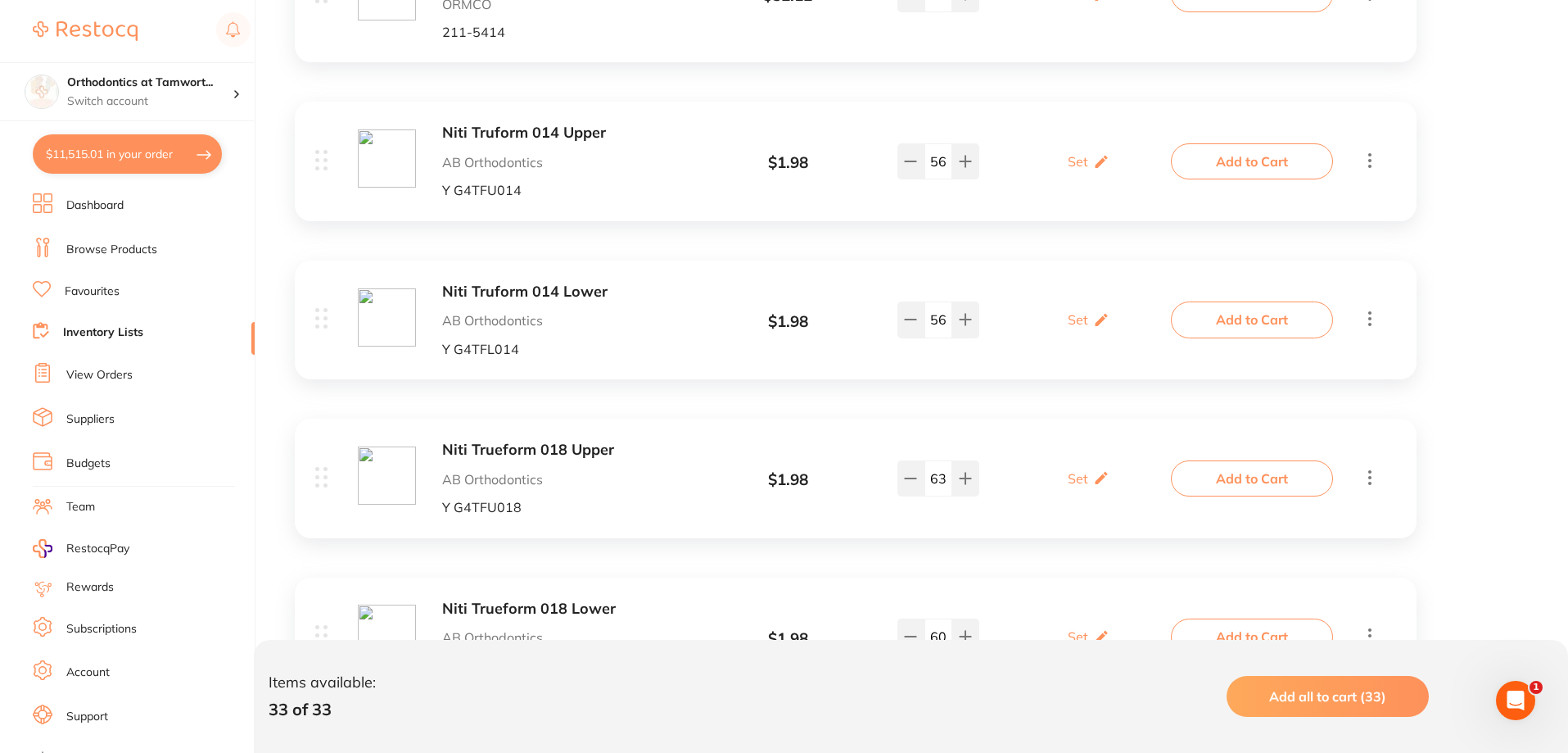
checkbox input "true"
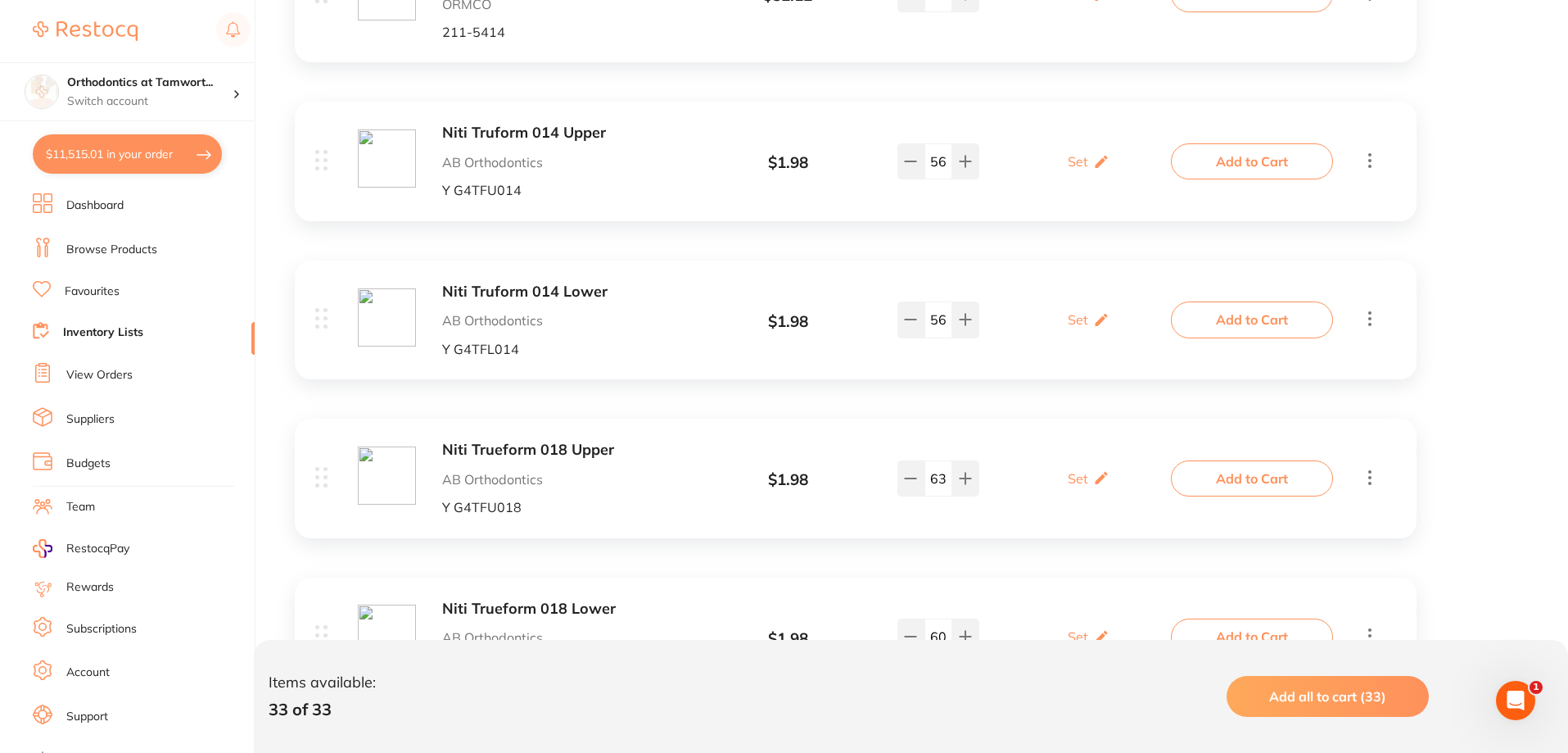
checkbox input "true"
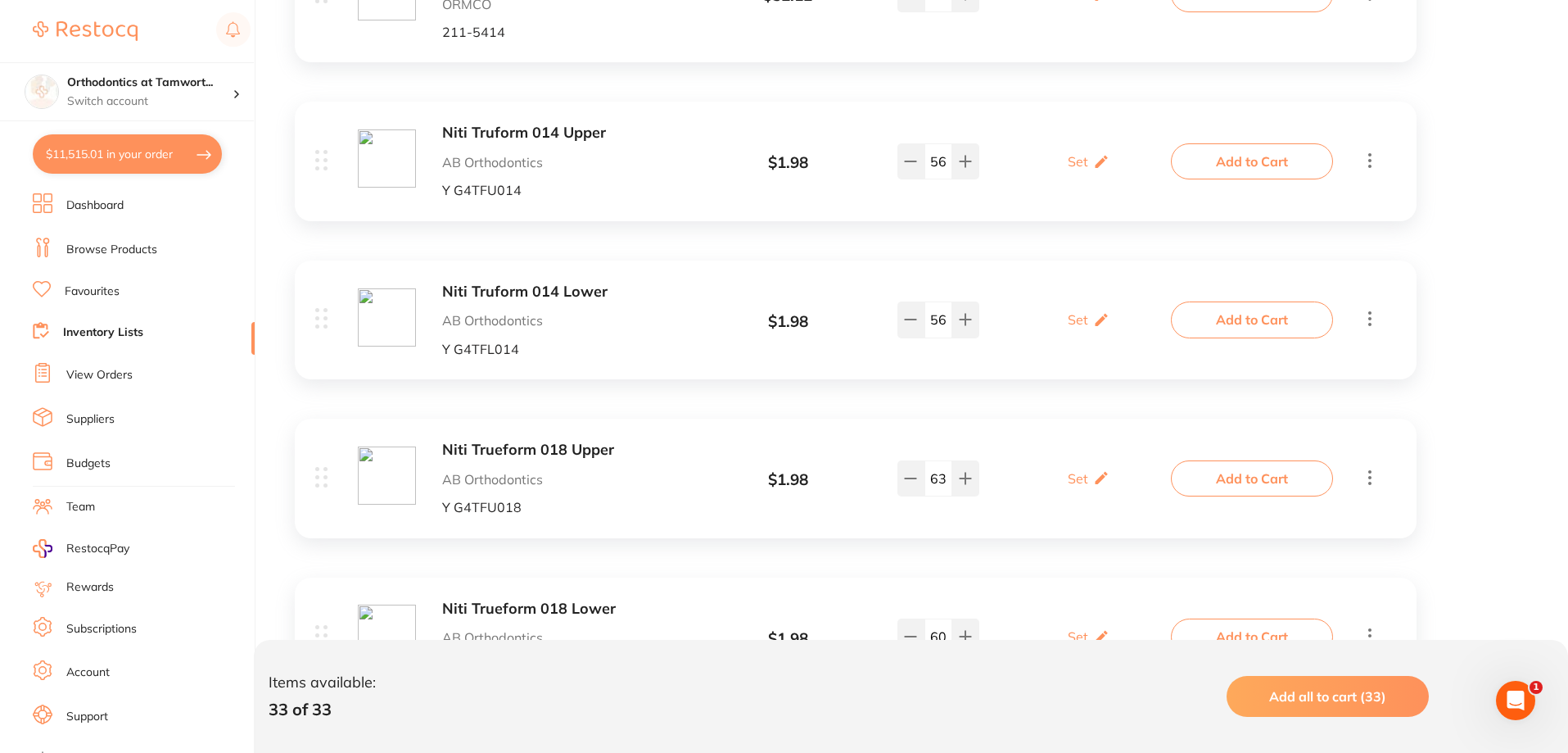
checkbox input "true"
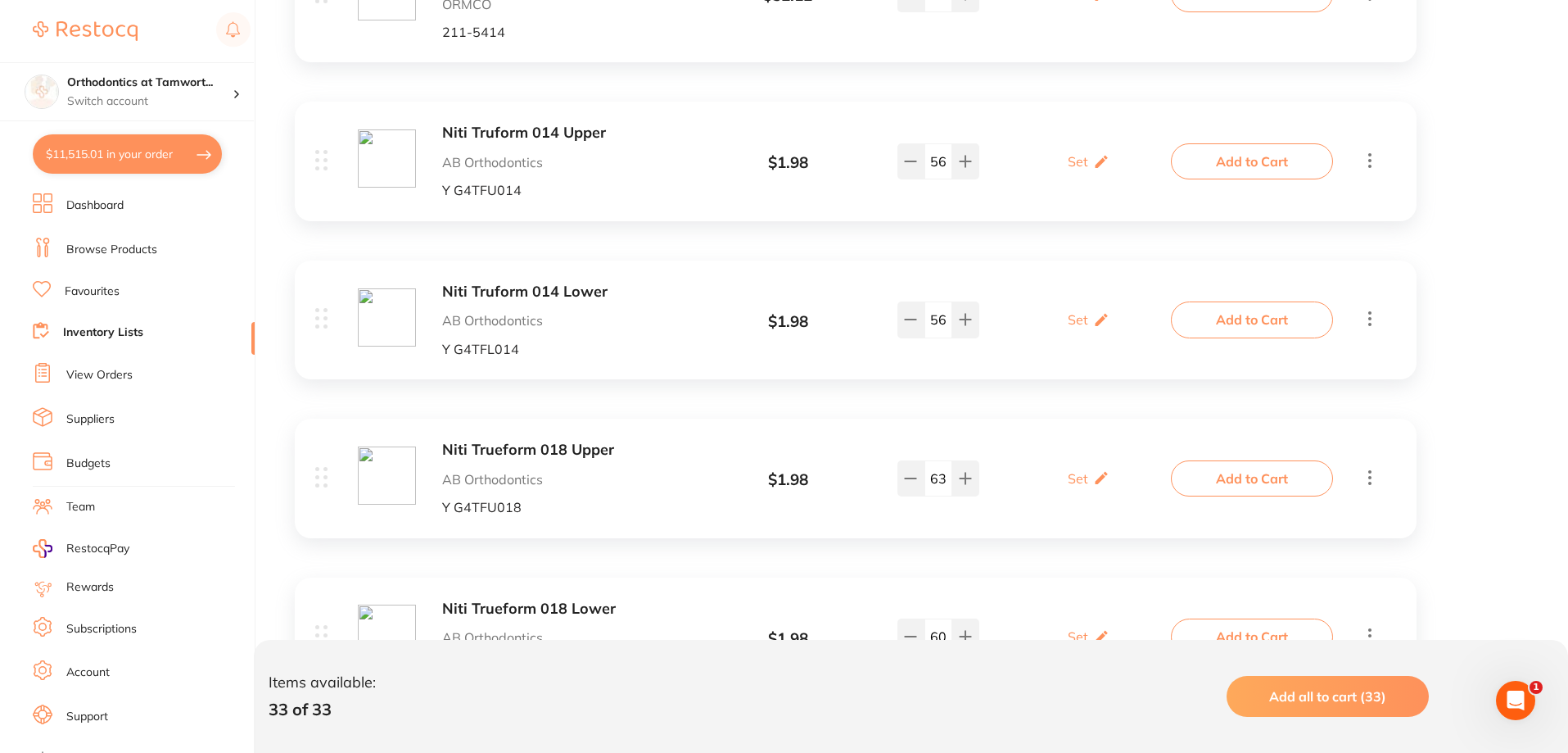
checkbox input "true"
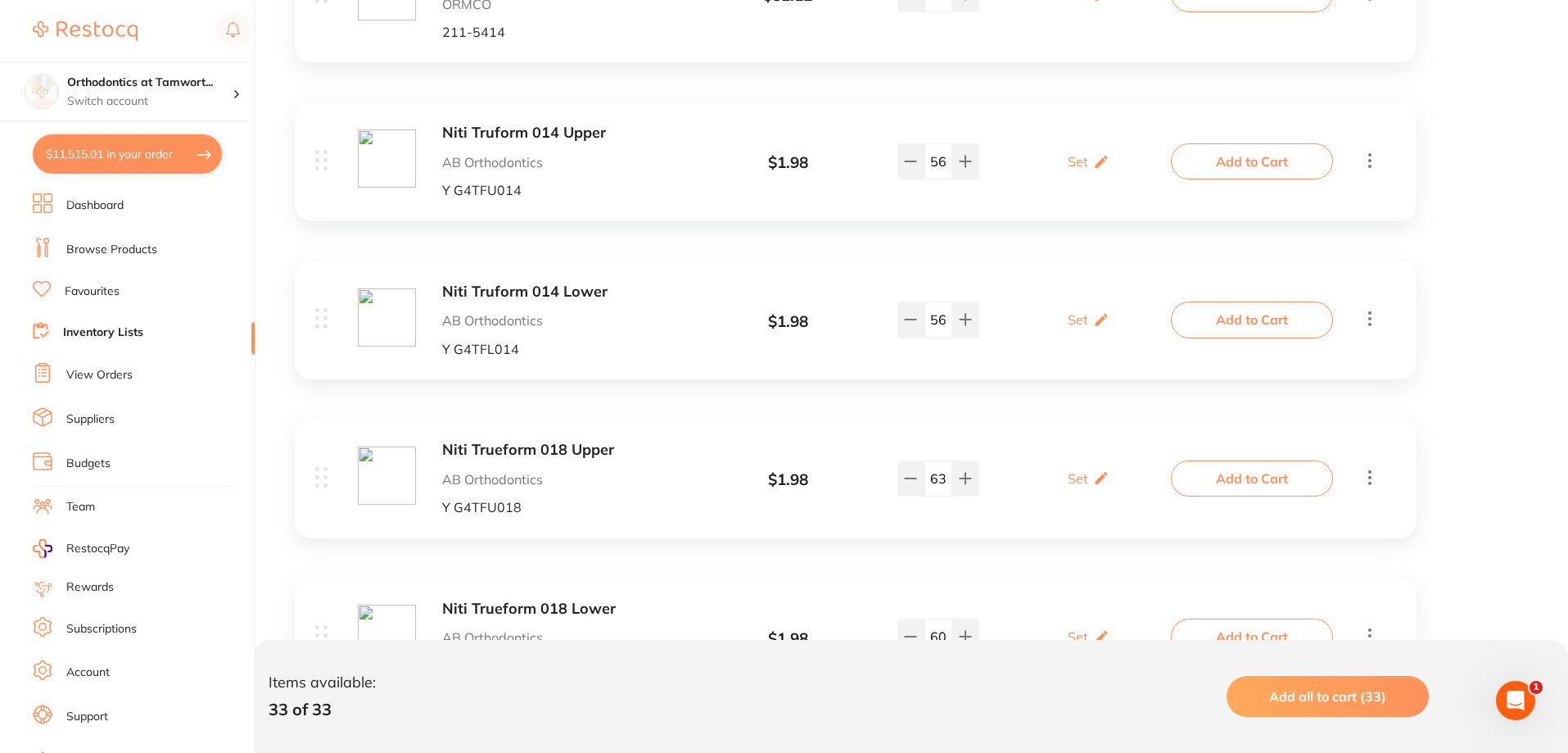
checkbox input "true"
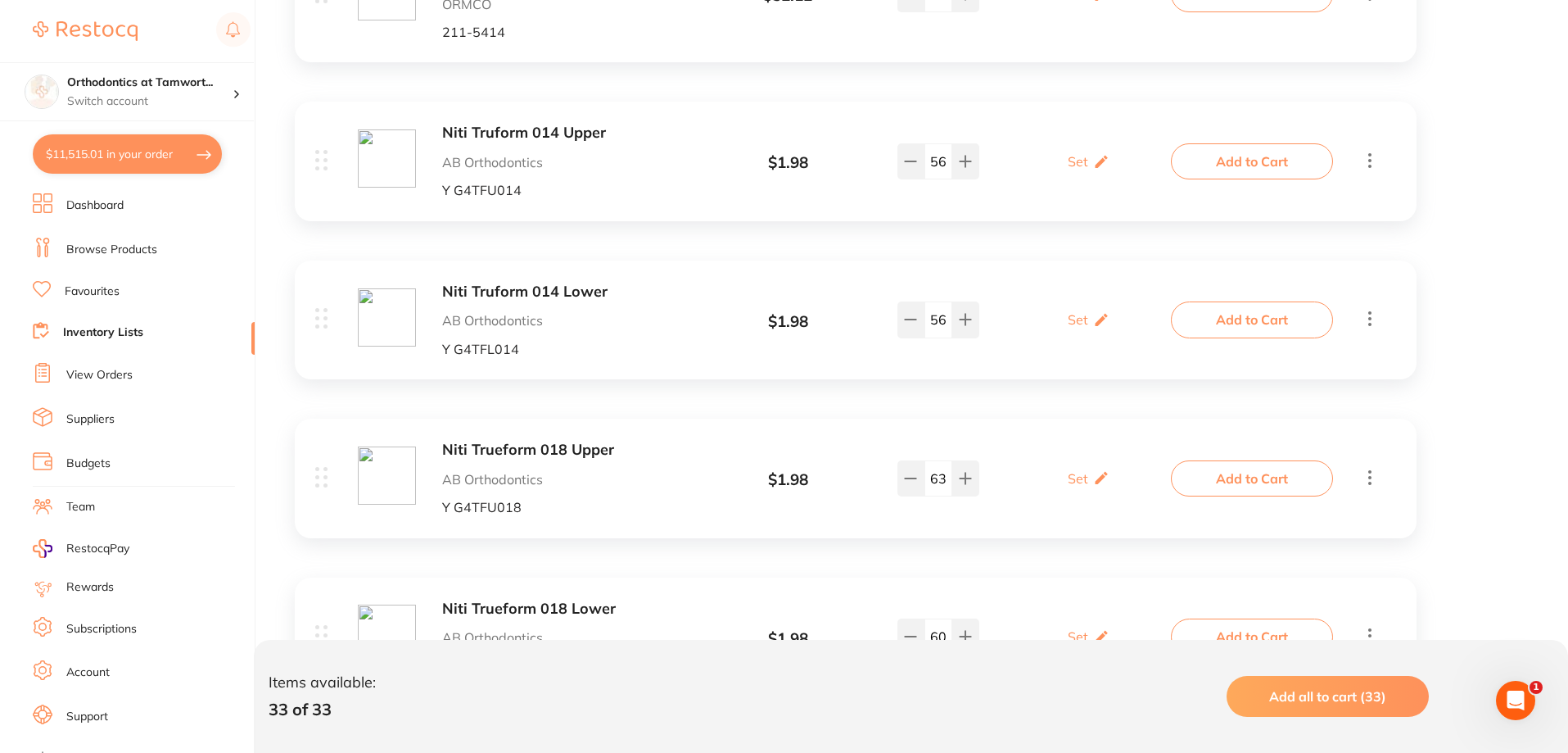
checkbox input "true"
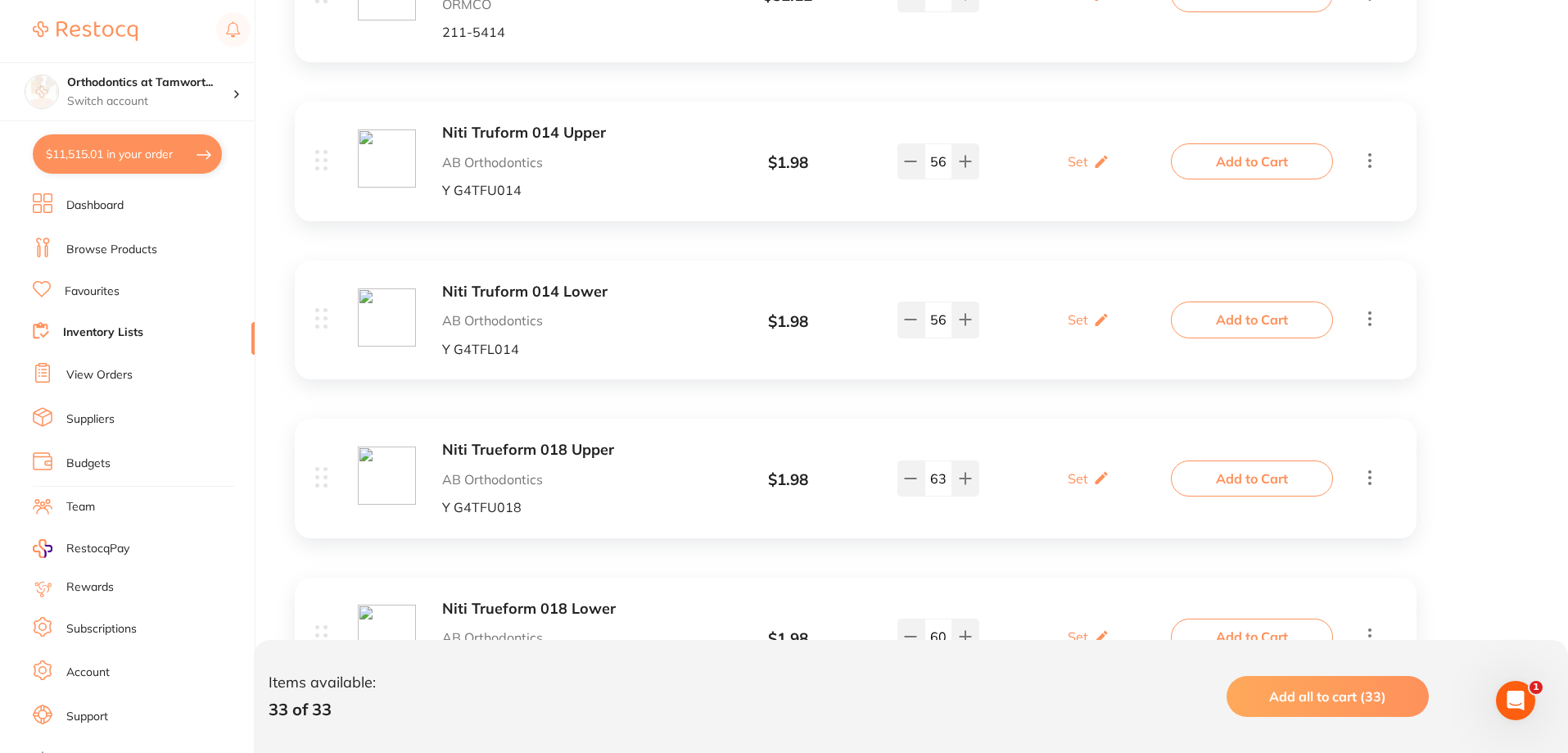
checkbox input "true"
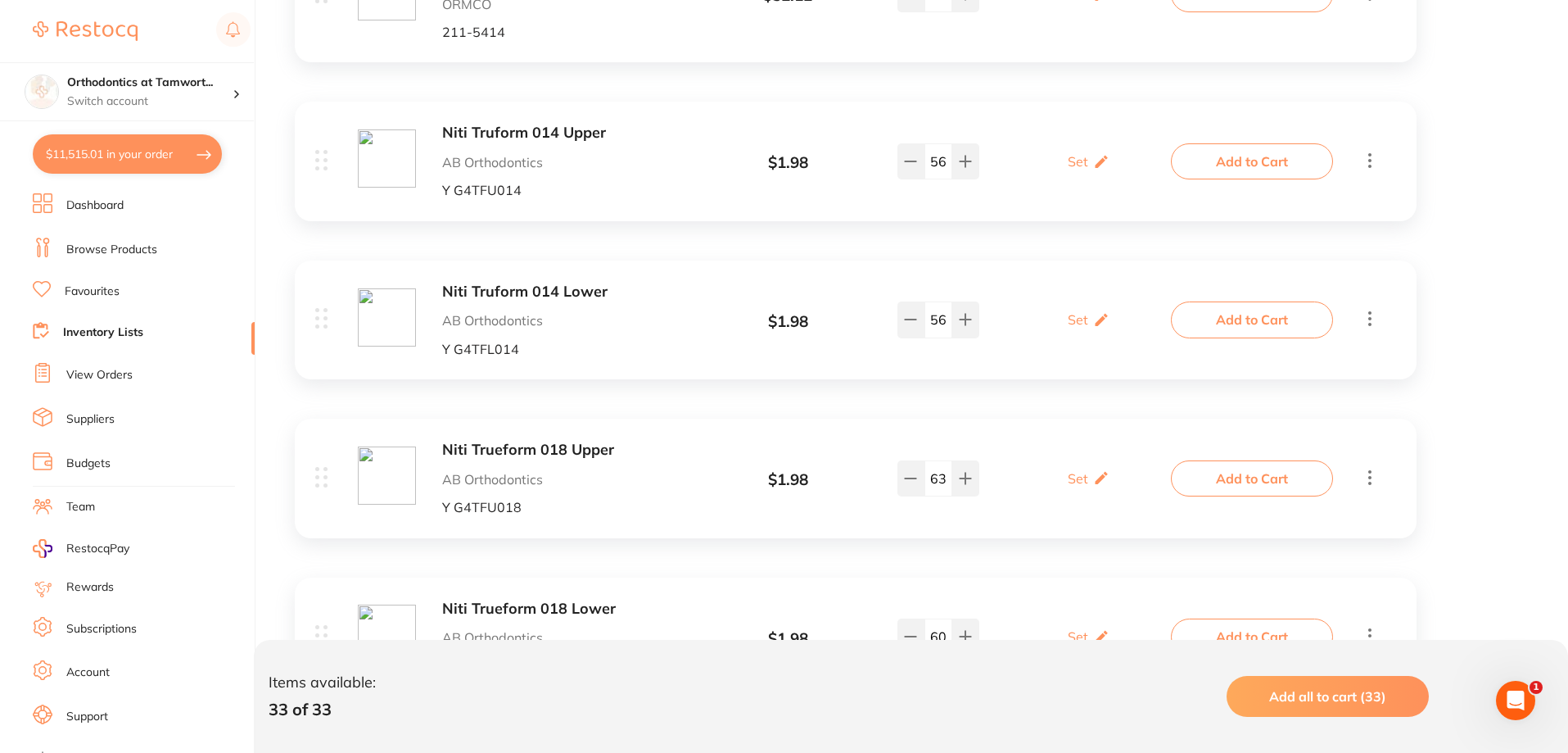
checkbox input "true"
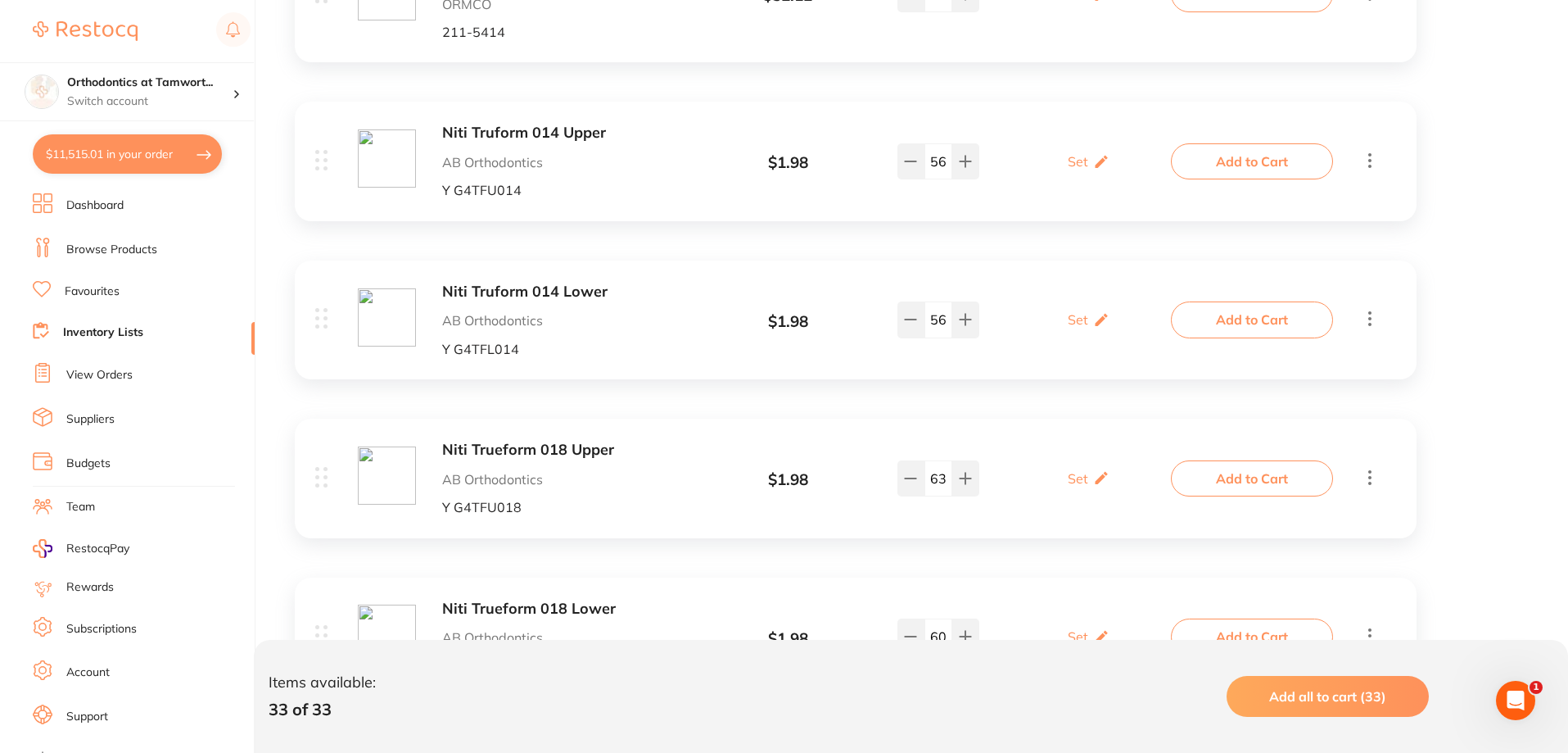
checkbox input "true"
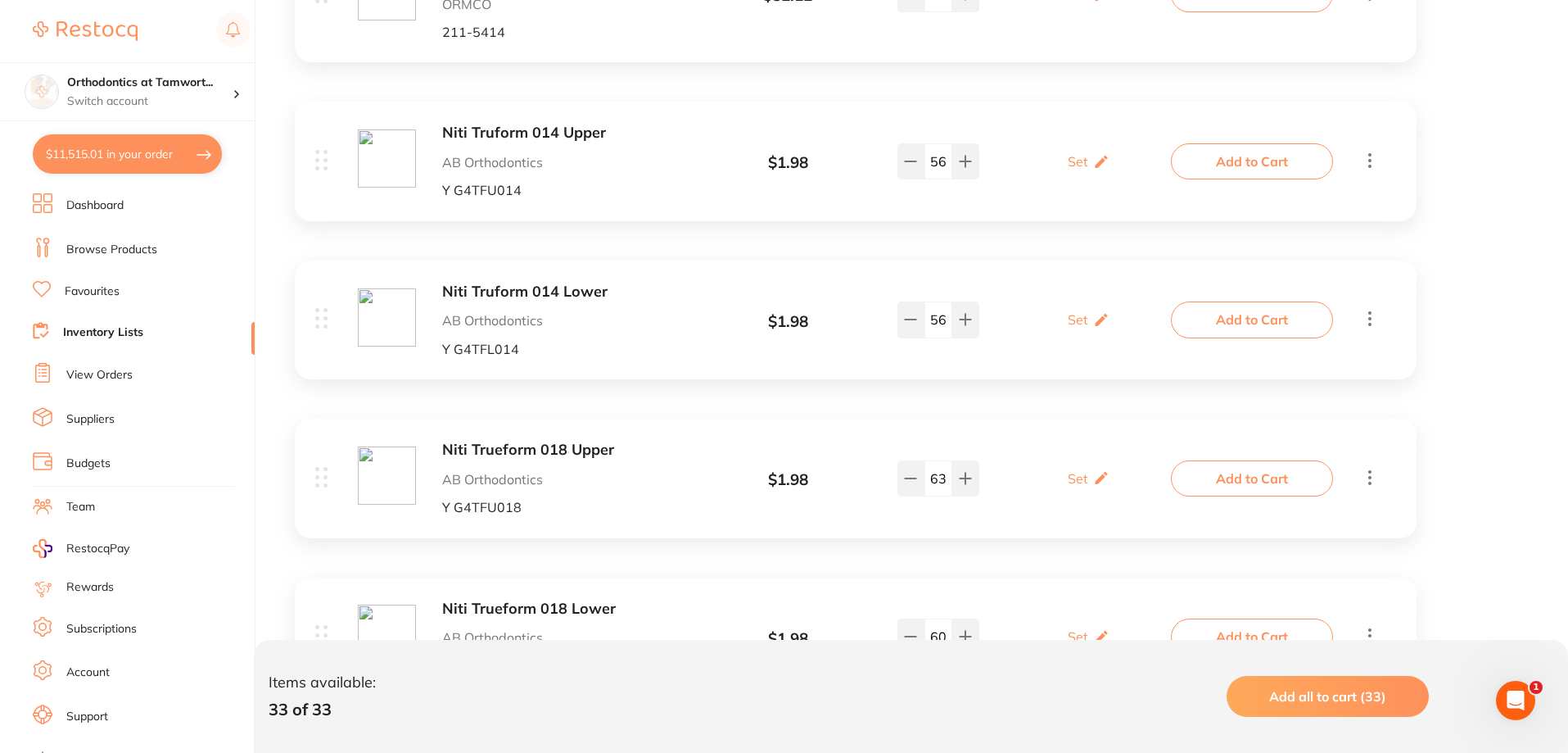
checkbox input "true"
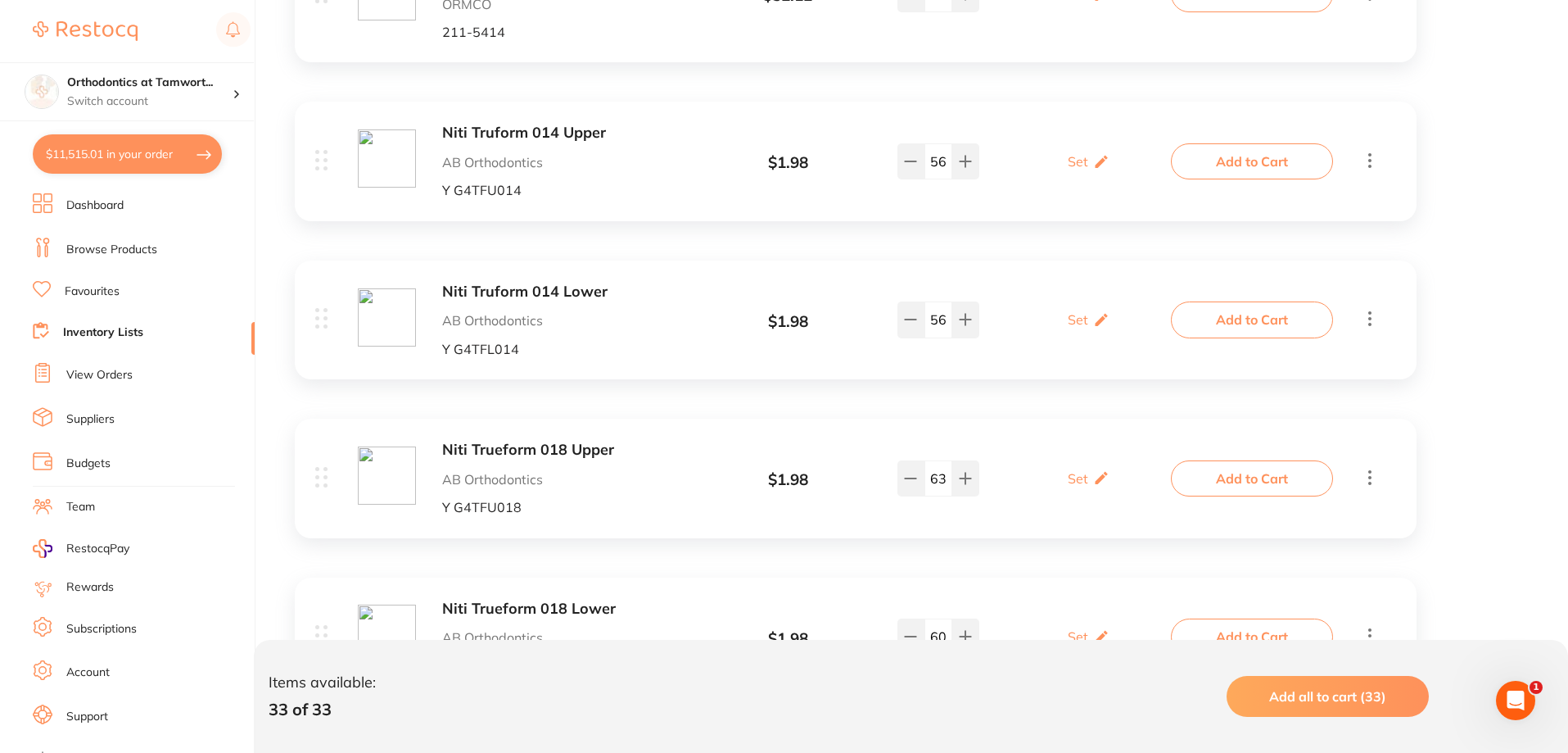
checkbox input "true"
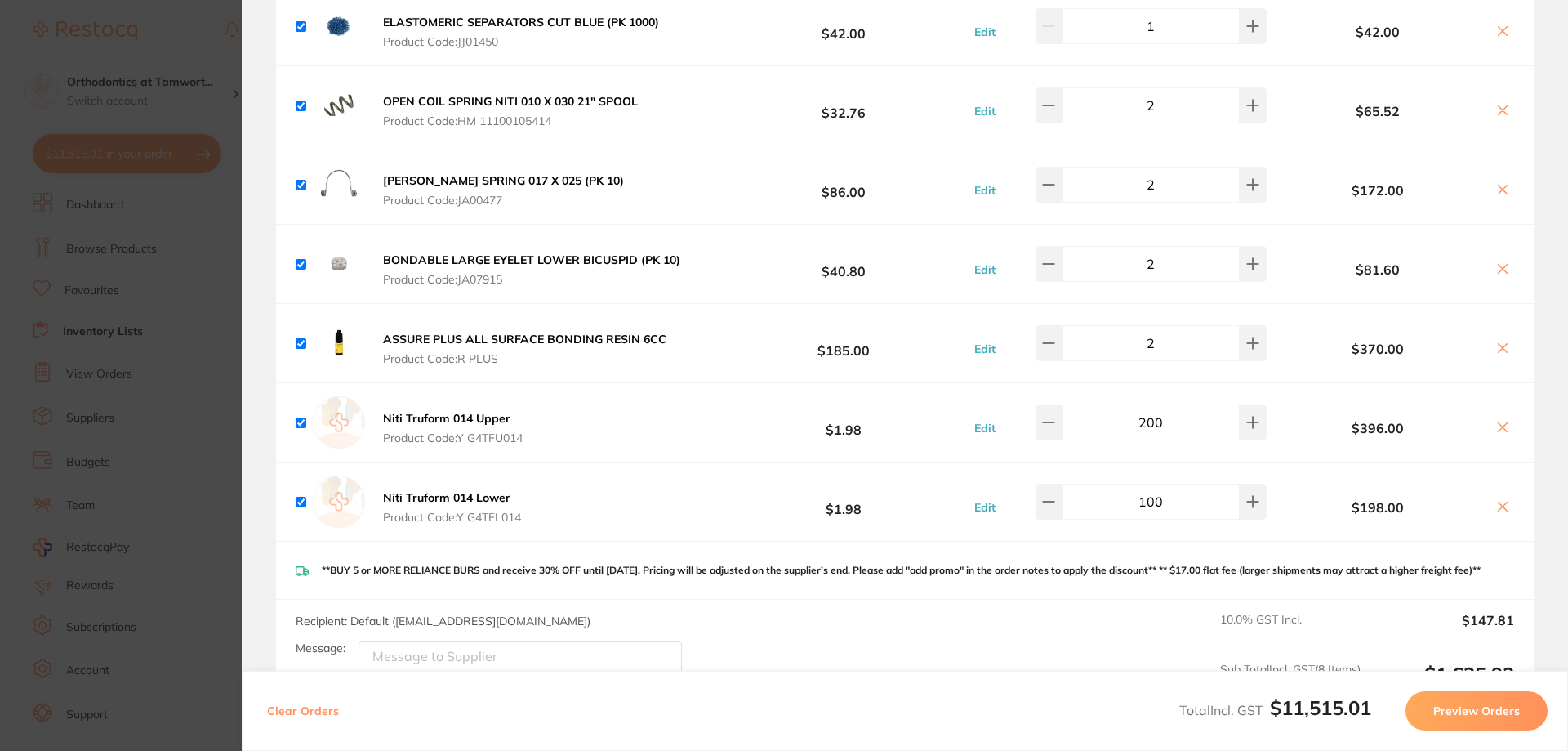
scroll to position [6962, 0]
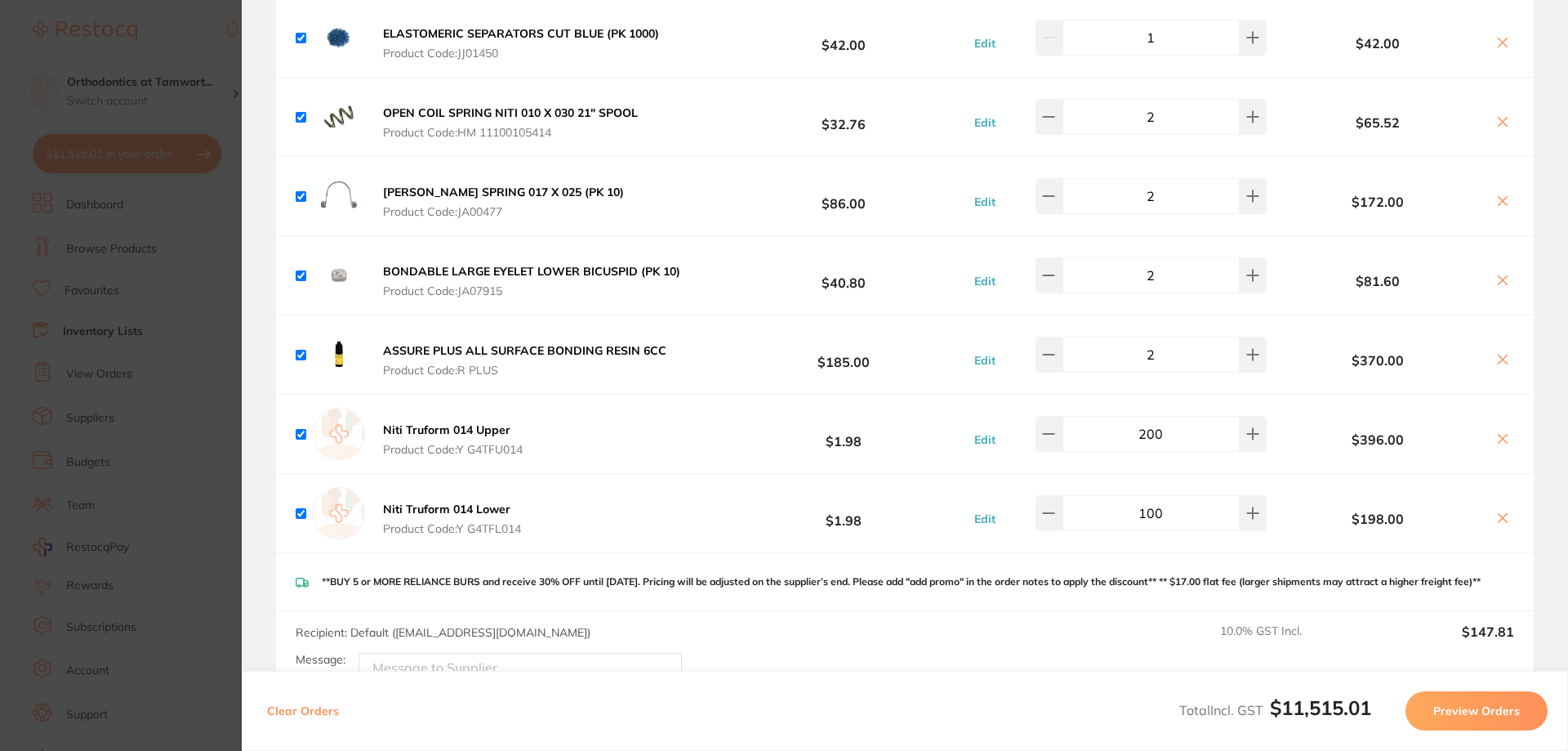
click at [187, 201] on section "Update RRP Set your pre negotiated price for this item. Item Agreed RRP (excl. …" at bounding box center [784, 375] width 1568 height 751
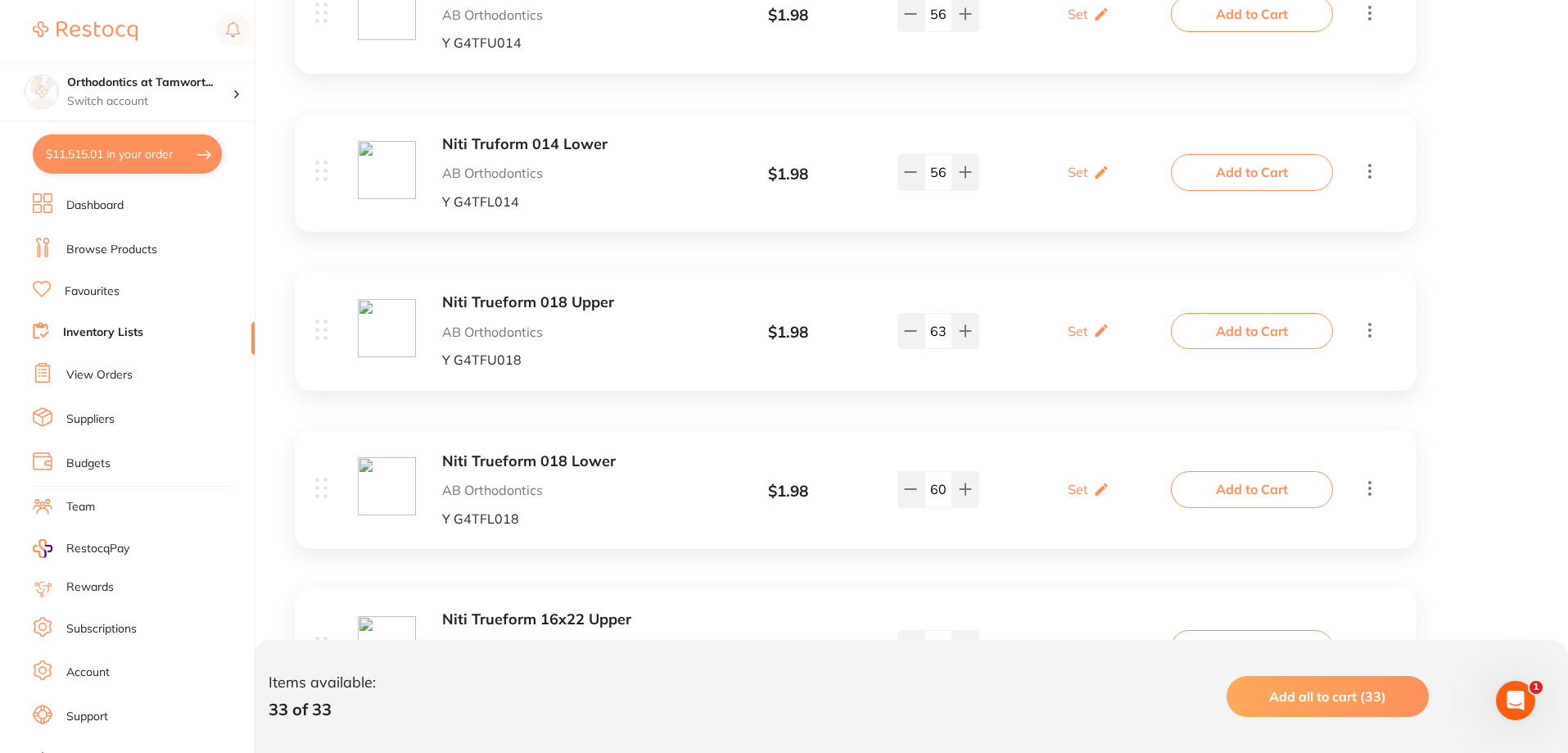
scroll to position [4750, 0]
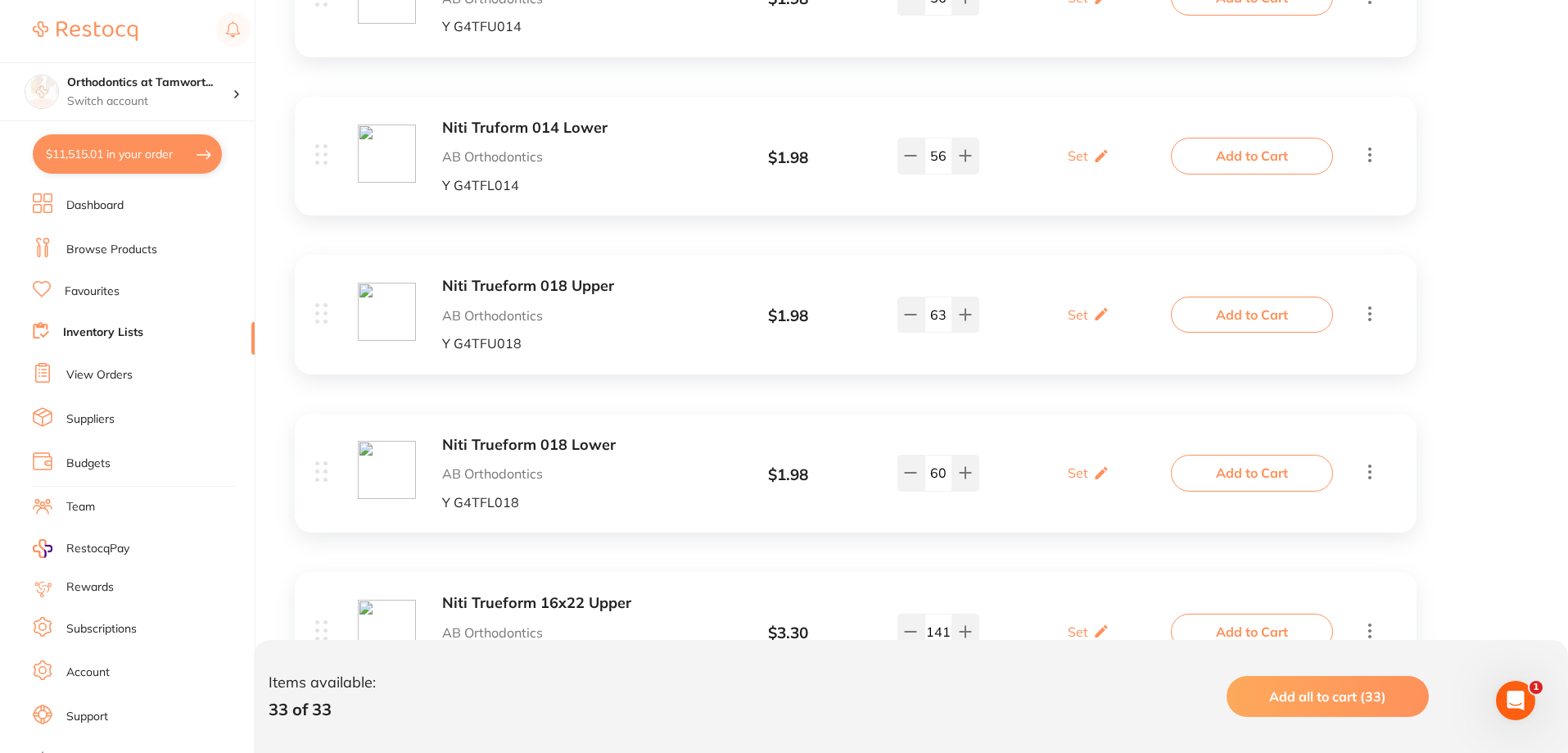
click at [564, 284] on b "Niti Trueform 018 Upper" at bounding box center [572, 286] width 259 height 17
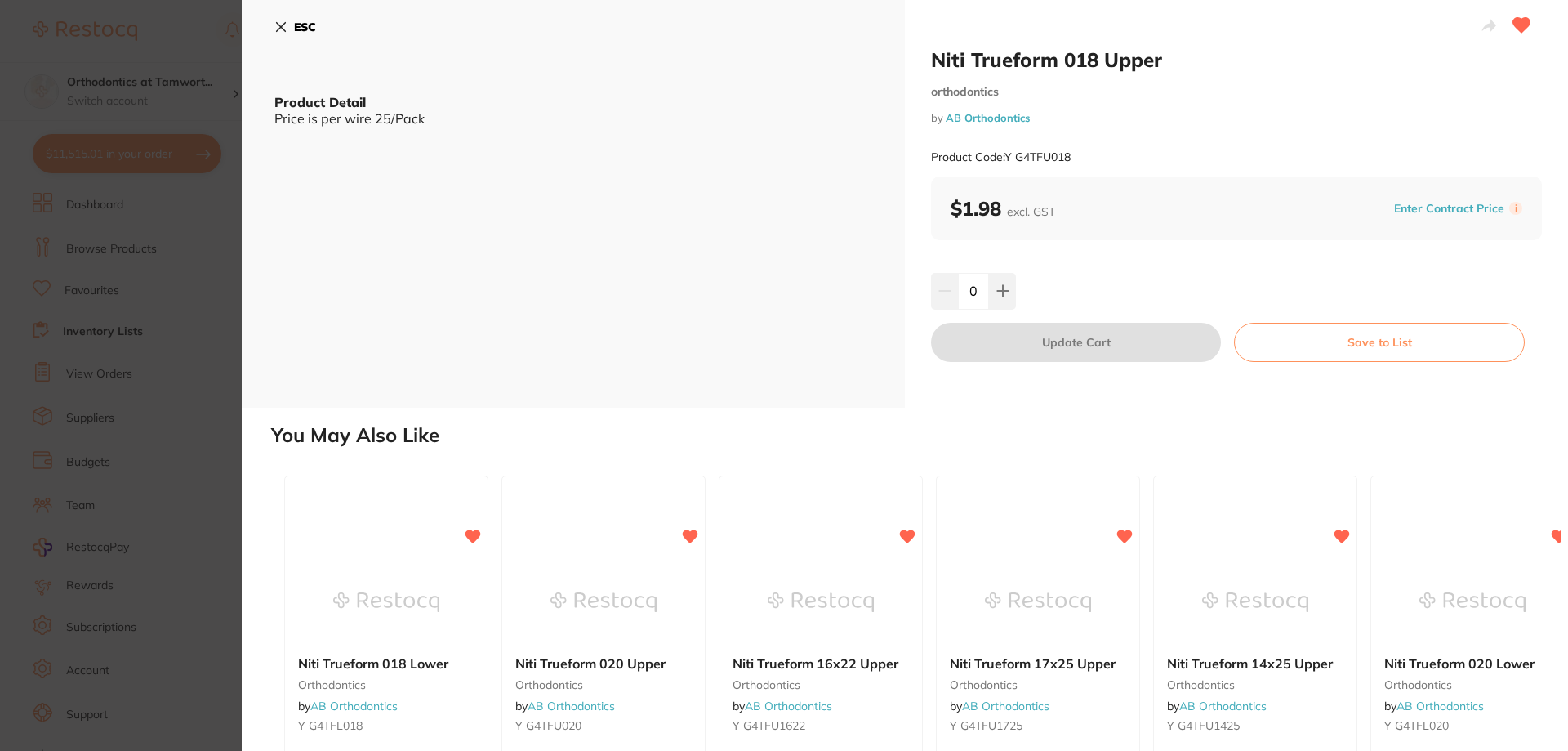
drag, startPoint x: 980, startPoint y: 288, endPoint x: 966, endPoint y: 291, distance: 14.3
click at [966, 291] on input "0" at bounding box center [973, 291] width 31 height 36
type input "200"
click at [1059, 291] on div "200" at bounding box center [1236, 291] width 611 height 36
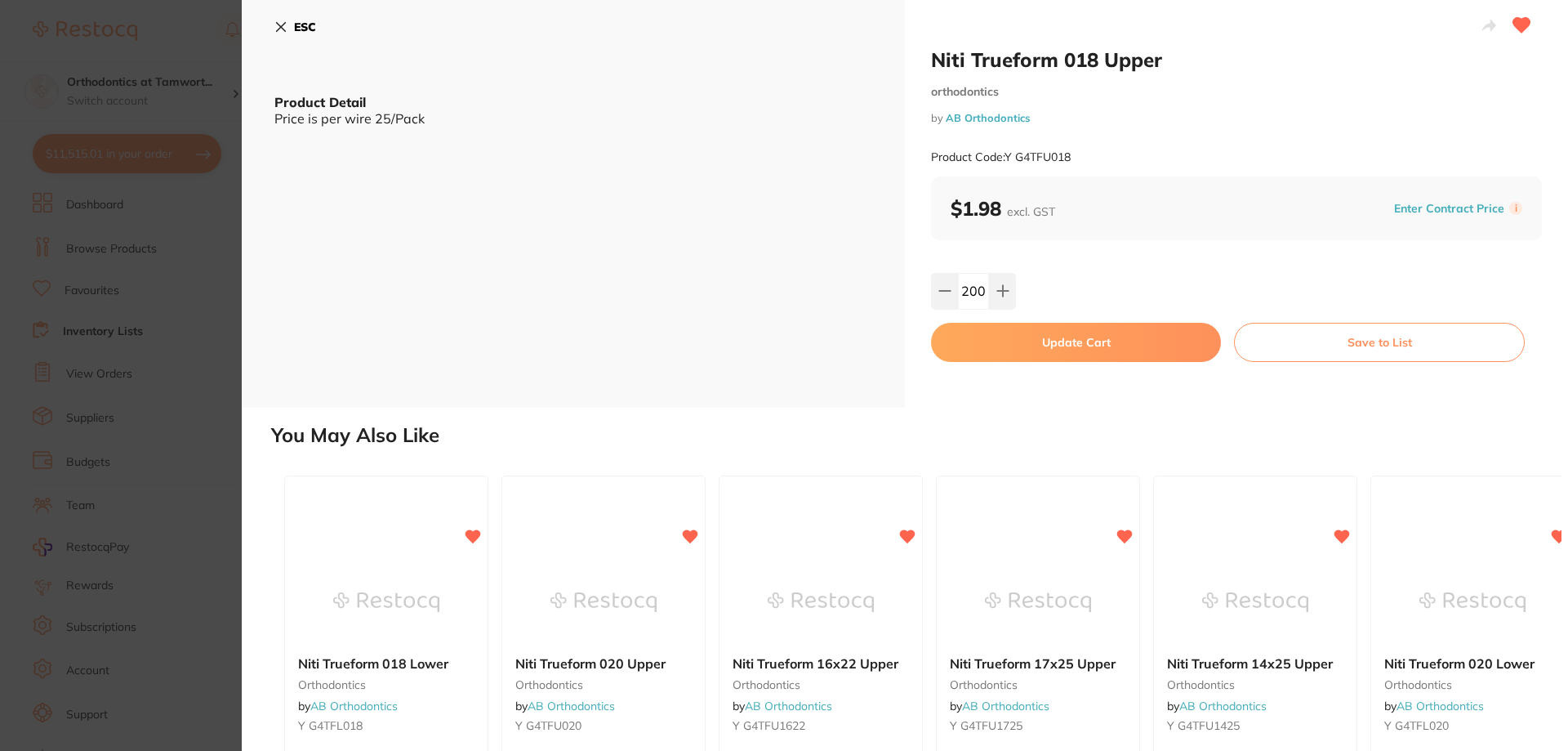
click at [1051, 341] on button "Update Cart" at bounding box center [1076, 341] width 290 height 39
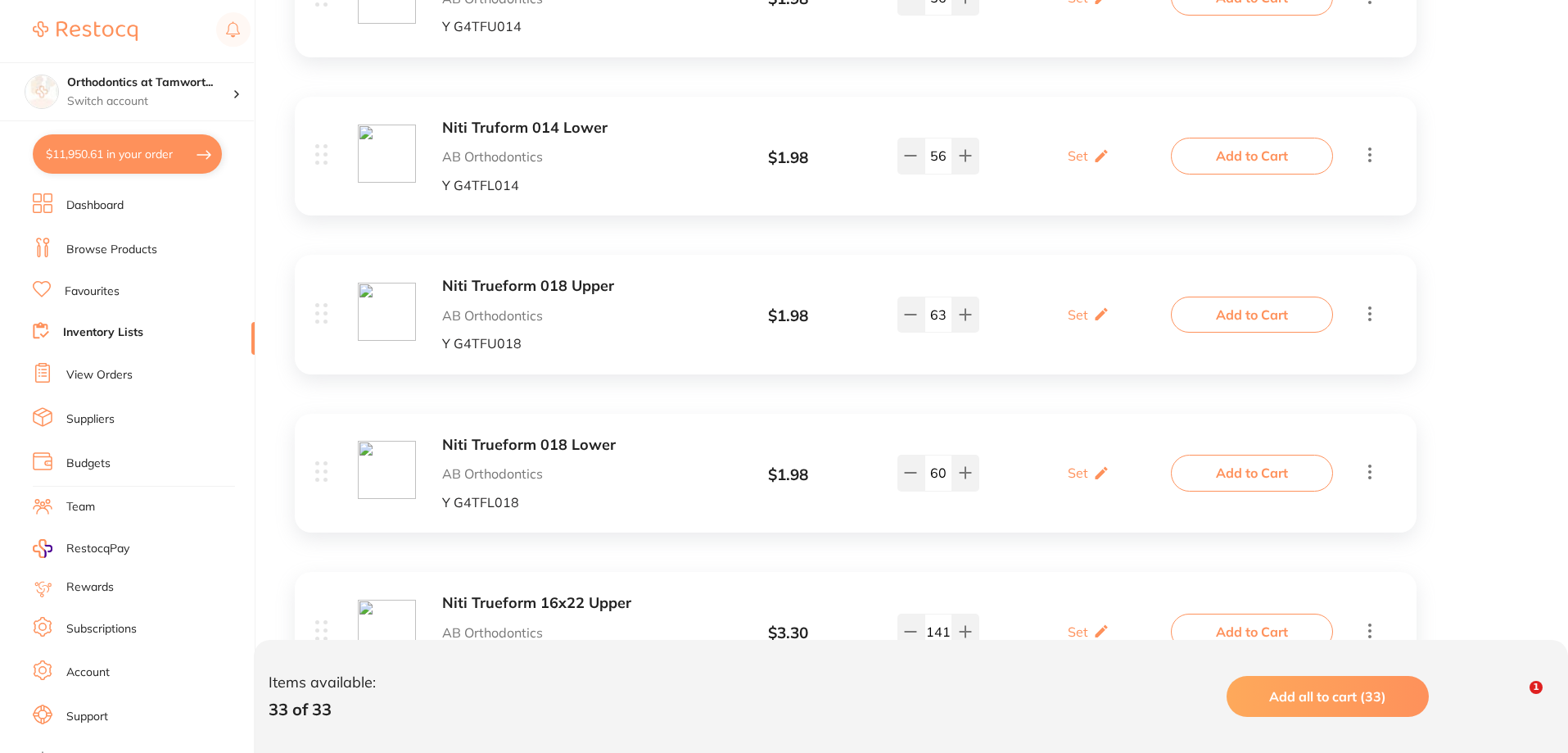
checkbox input "false"
click at [551, 447] on b "Niti Trueform 018 Lower" at bounding box center [572, 445] width 259 height 17
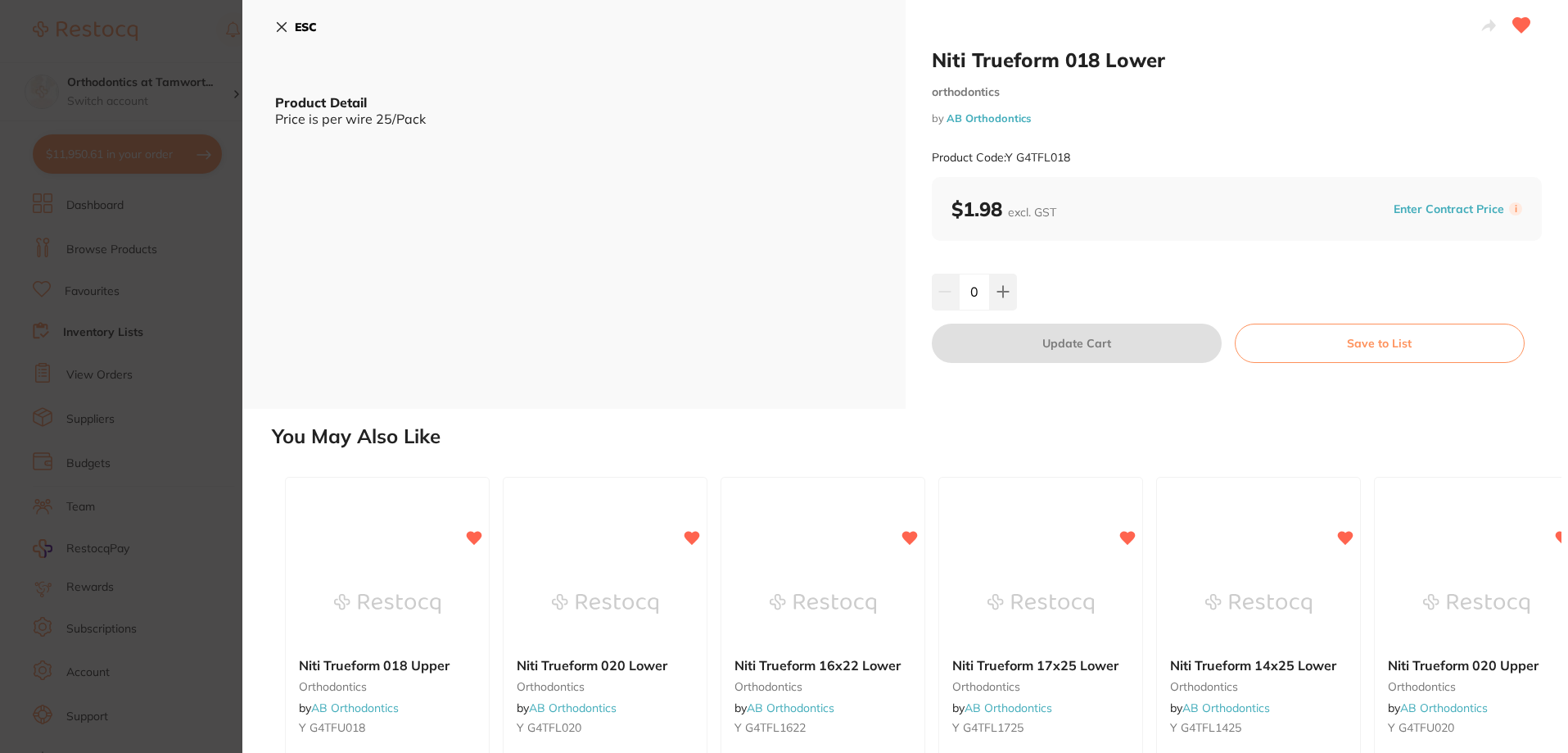
drag, startPoint x: 978, startPoint y: 293, endPoint x: 965, endPoint y: 297, distance: 13.6
click at [965, 297] on input "0" at bounding box center [974, 291] width 31 height 36
type input "200"
drag, startPoint x: 1094, startPoint y: 297, endPoint x: 1075, endPoint y: 353, distance: 59.1
click at [1094, 297] on div "200" at bounding box center [1237, 291] width 611 height 36
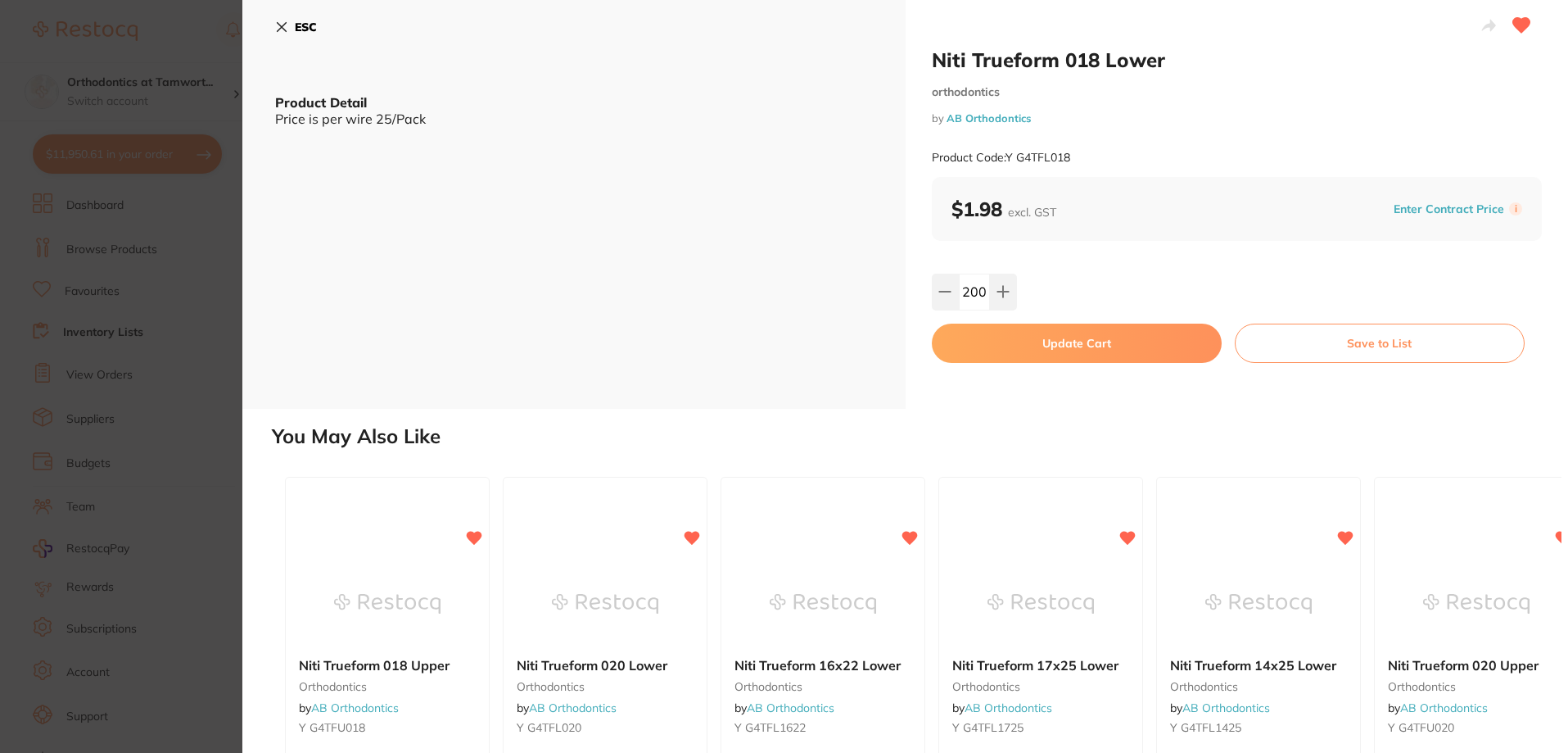
click at [1075, 354] on button "Update Cart" at bounding box center [1076, 342] width 290 height 39
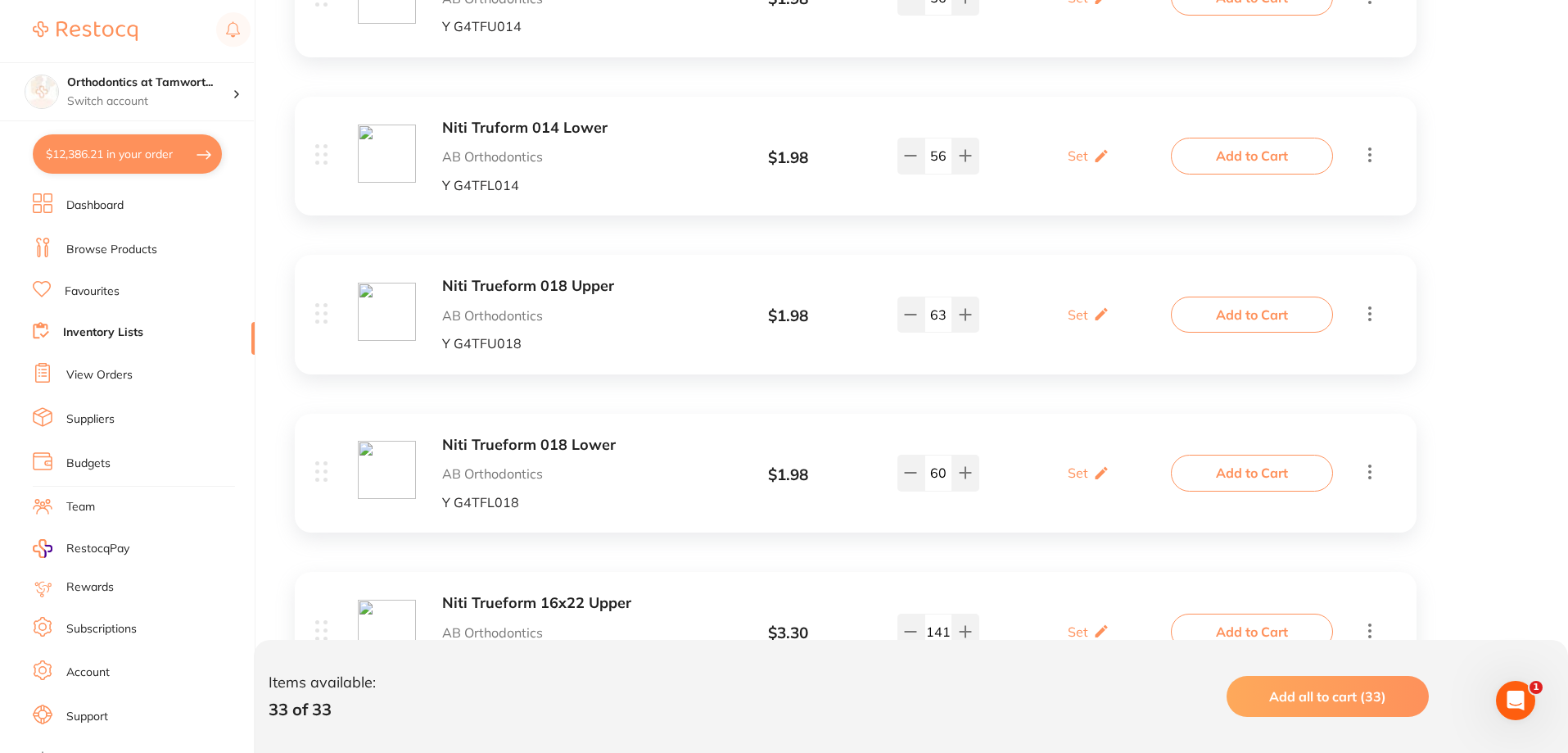
scroll to position [4832, 0]
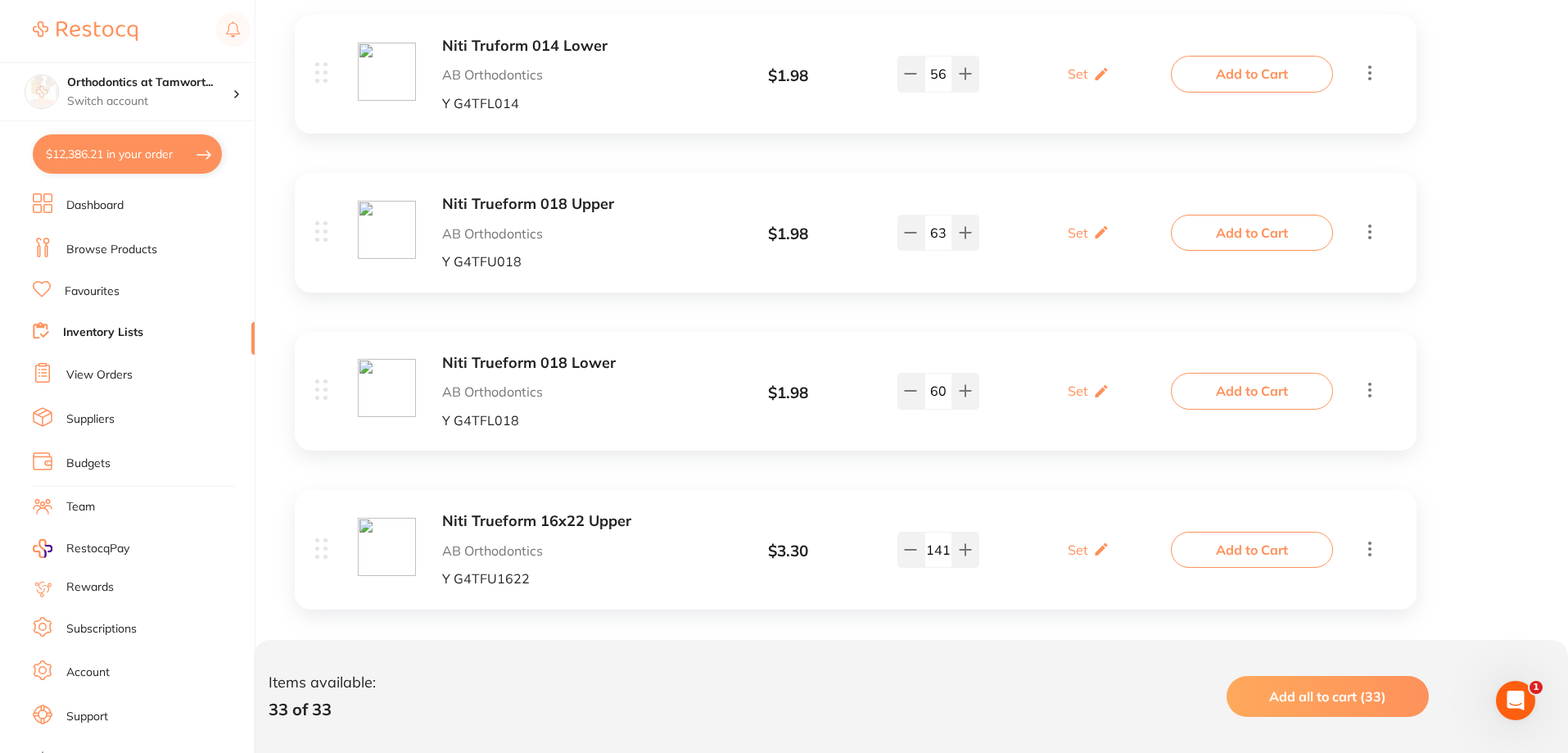
click at [575, 522] on b "Niti Trueform 16x22 Upper" at bounding box center [572, 521] width 259 height 17
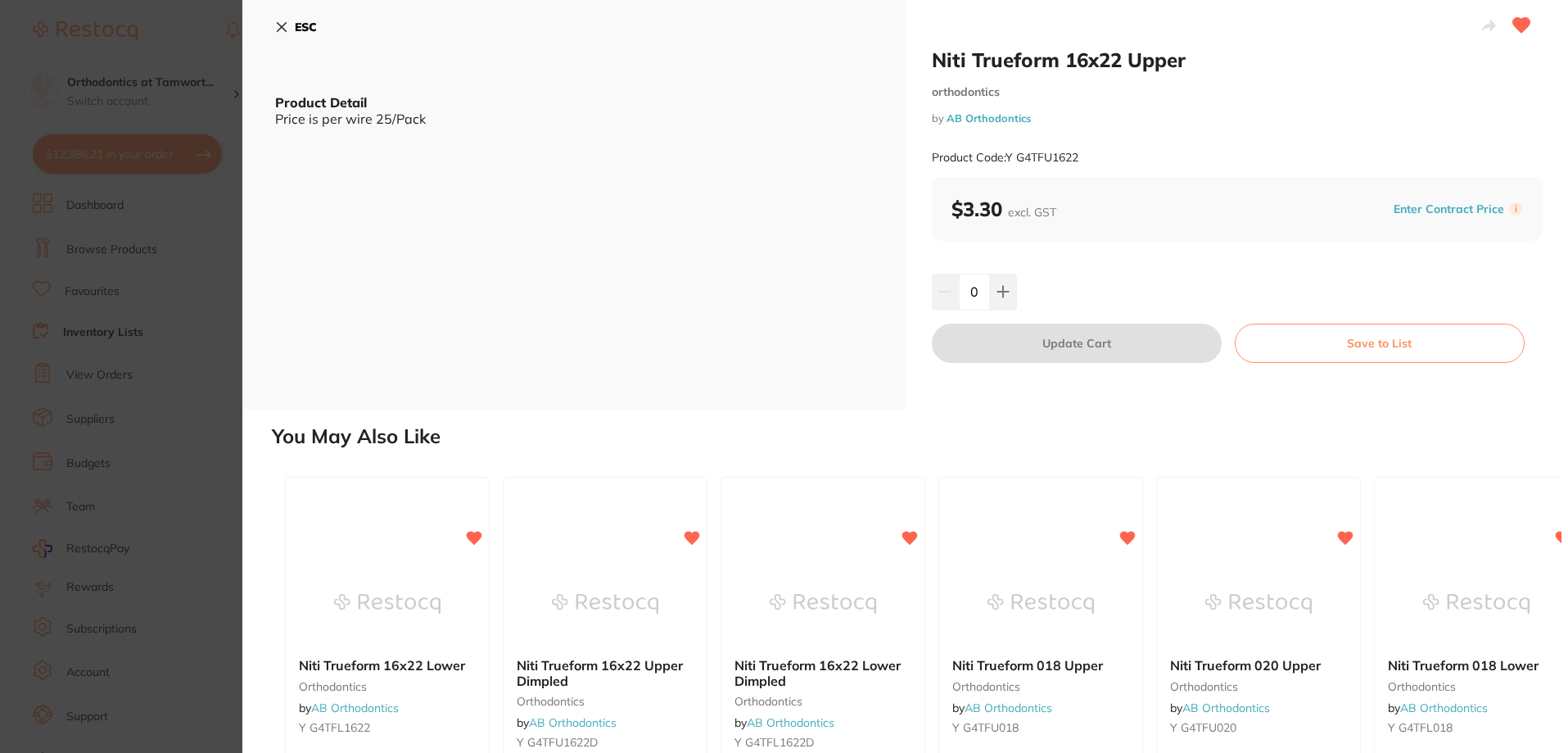
drag, startPoint x: 980, startPoint y: 294, endPoint x: 968, endPoint y: 300, distance: 13.4
click at [968, 300] on input "0" at bounding box center [974, 291] width 31 height 36
type input "200"
click at [1050, 286] on div "200" at bounding box center [1237, 291] width 611 height 36
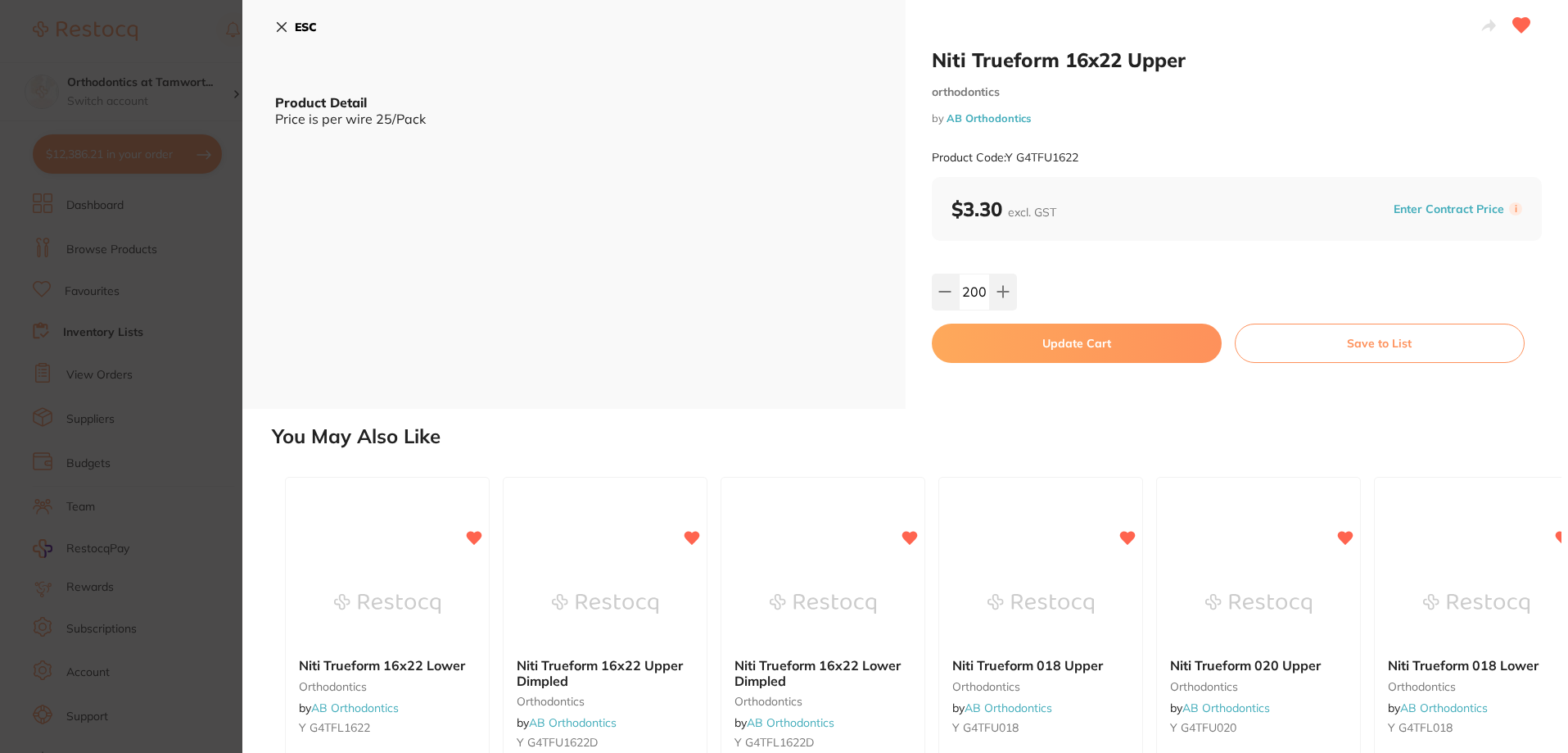
click at [1049, 349] on button "Update Cart" at bounding box center [1076, 342] width 290 height 39
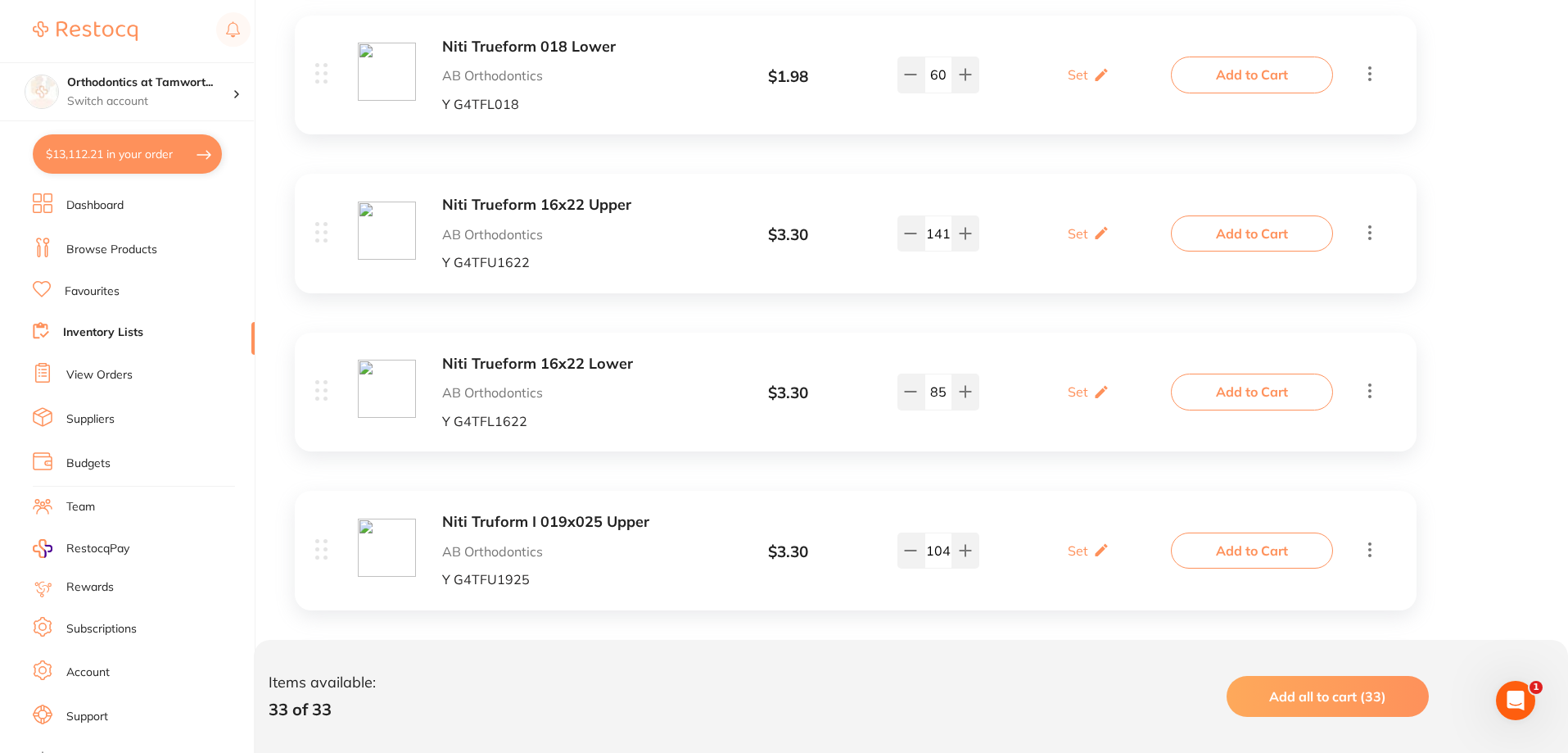
scroll to position [5159, 0]
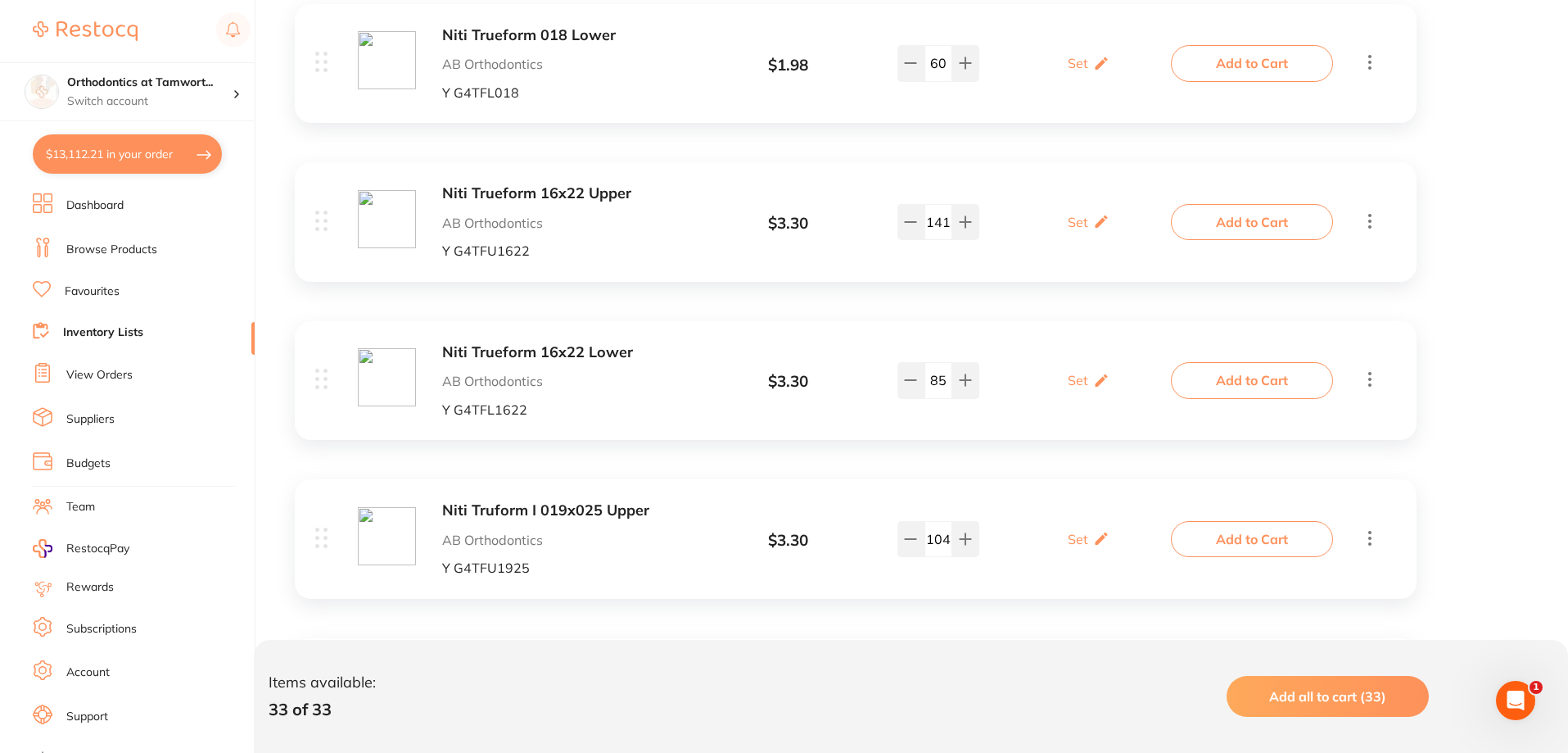
click at [589, 349] on b "Niti Trueform 16x22 Lower" at bounding box center [572, 353] width 259 height 17
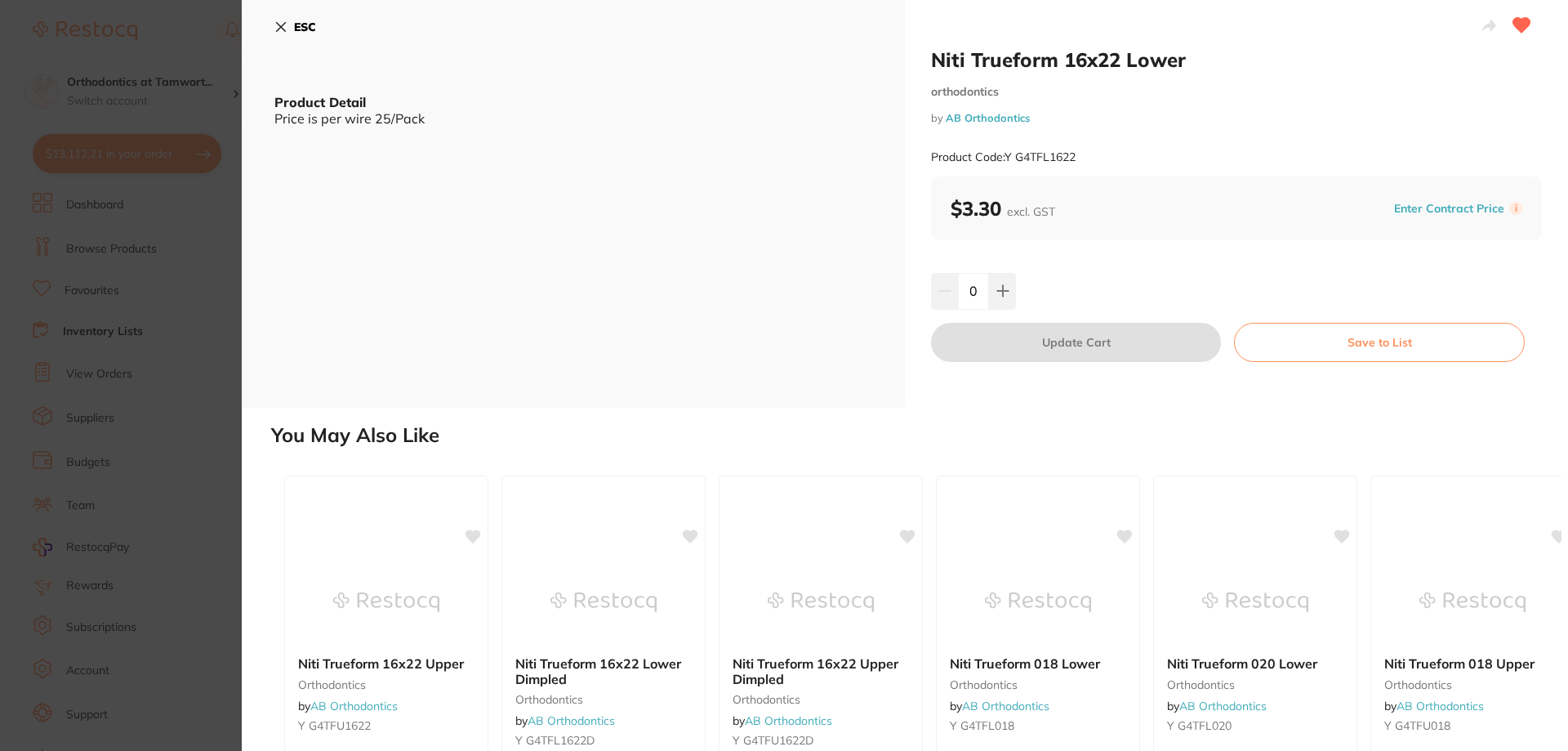
click at [968, 293] on input "0" at bounding box center [973, 291] width 31 height 36
type input "200"
click at [1099, 305] on div "200" at bounding box center [1236, 291] width 611 height 36
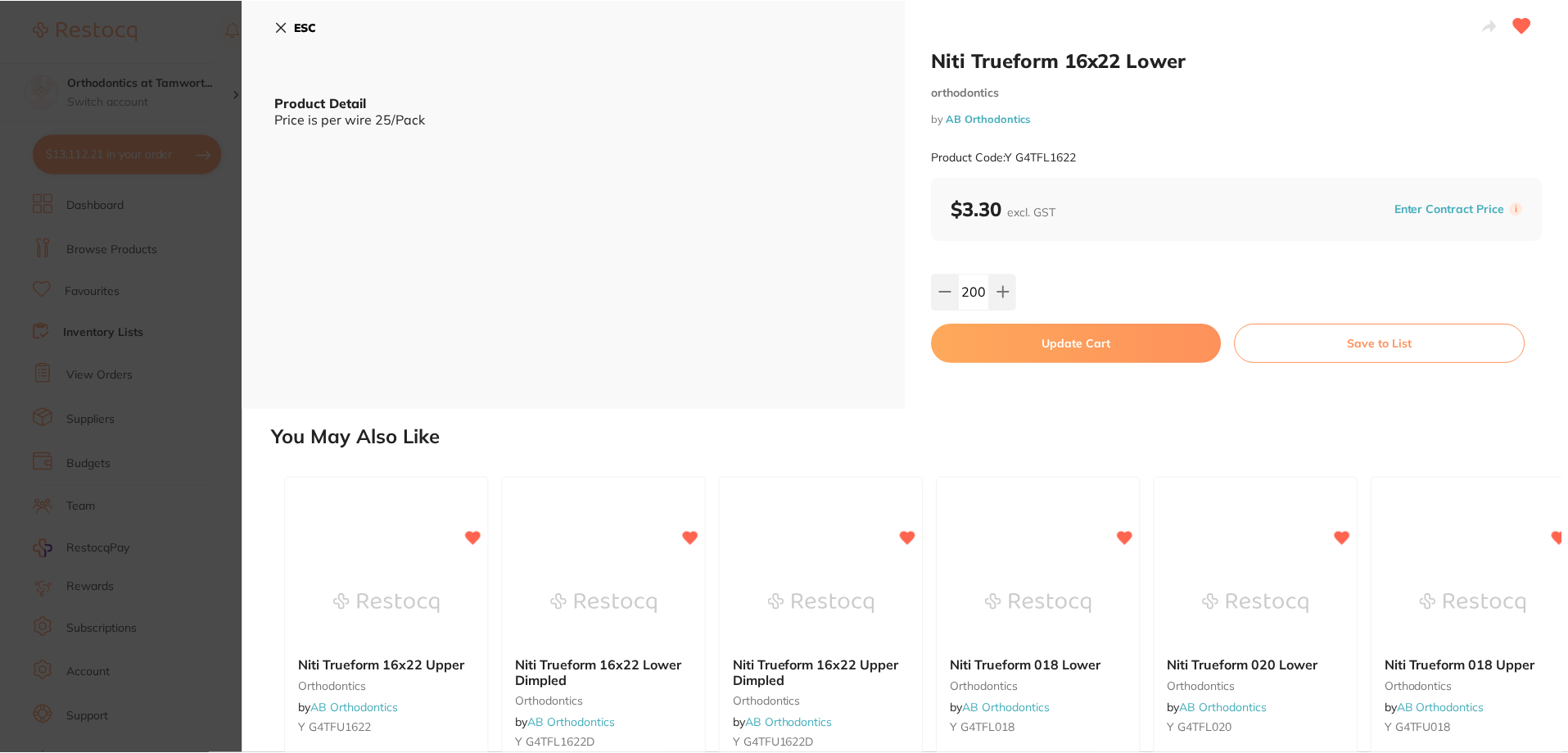
scroll to position [5159, 0]
click at [1080, 355] on button "Update Cart" at bounding box center [1076, 342] width 290 height 39
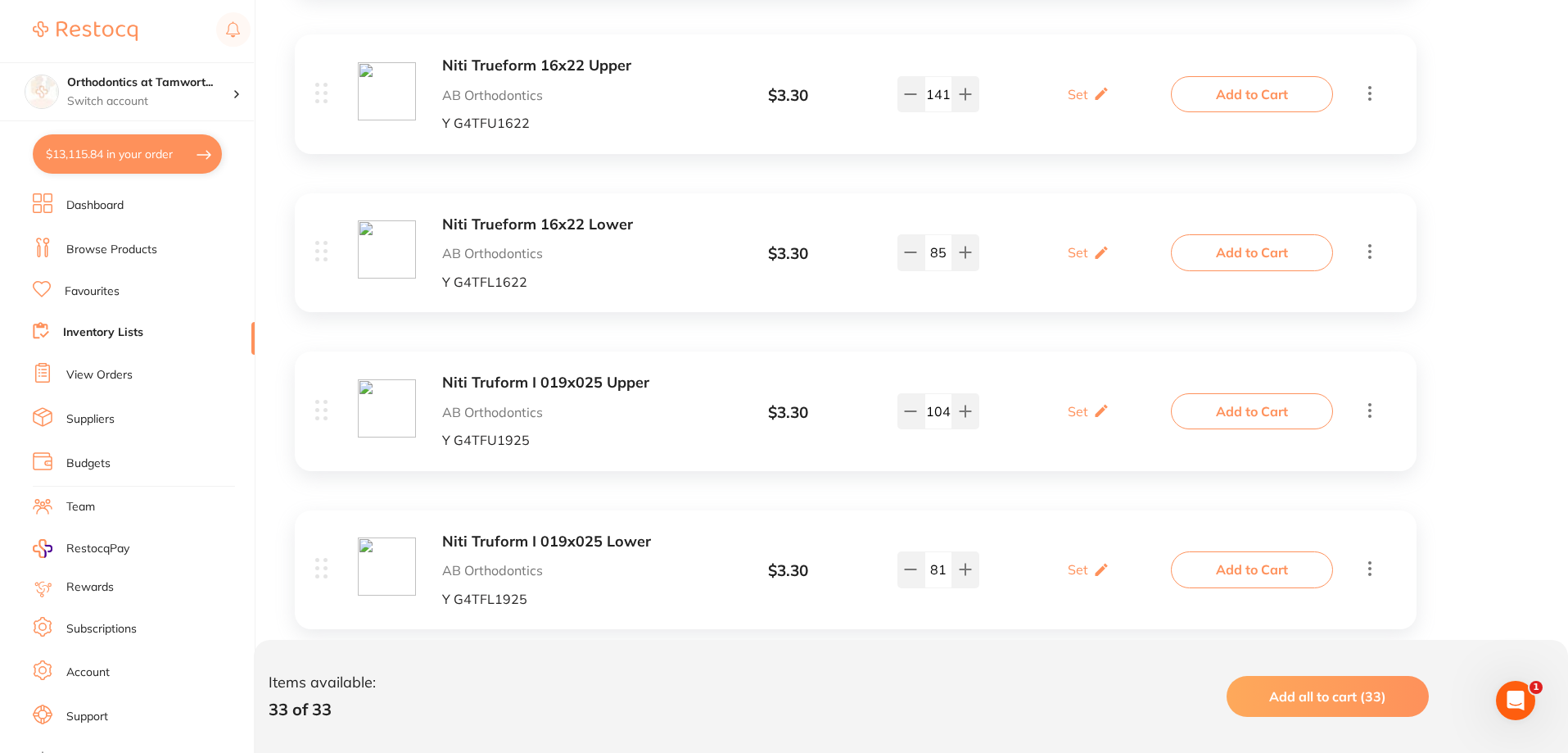
scroll to position [5323, 0]
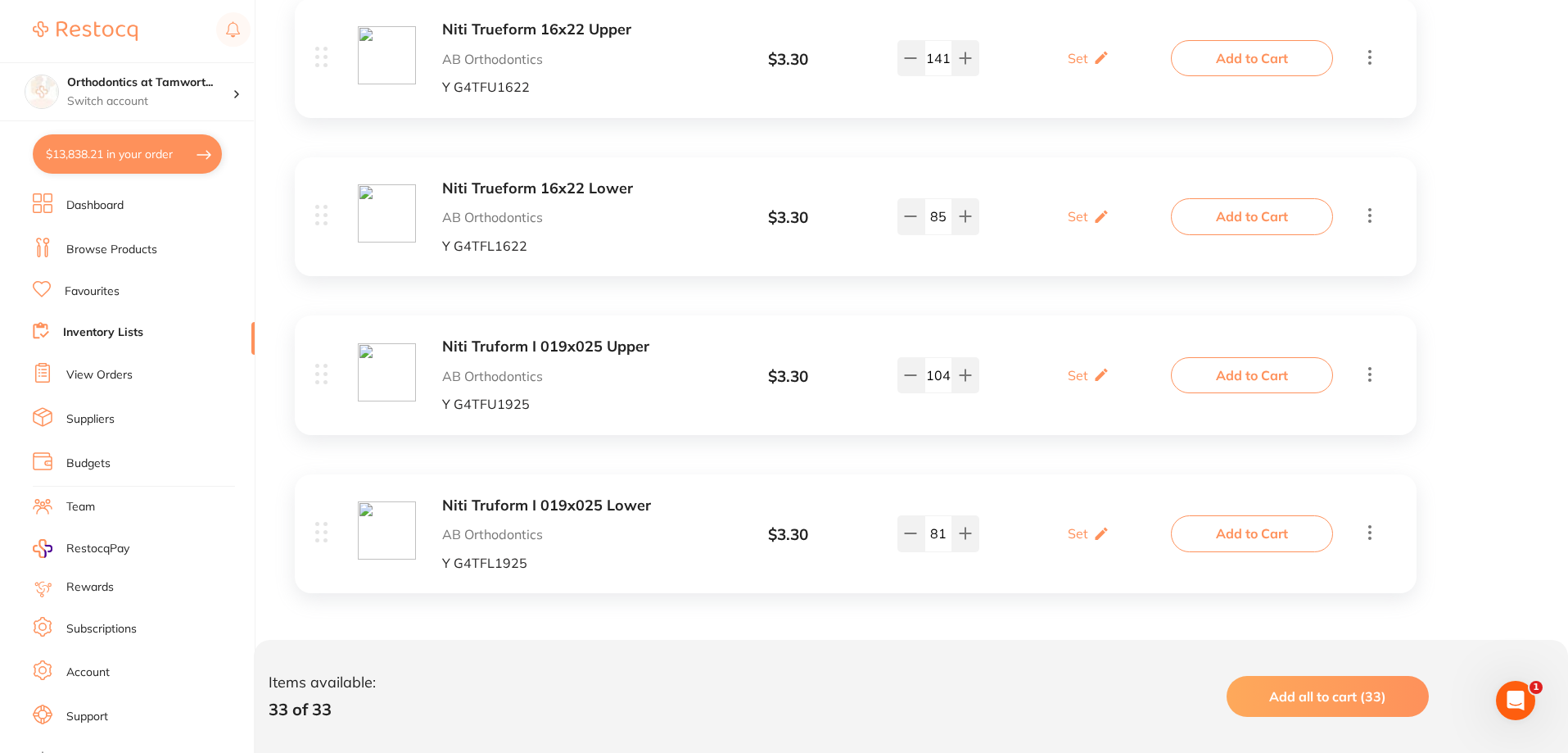
click at [579, 348] on b "Niti Truform I 019x025 Upper" at bounding box center [572, 347] width 259 height 17
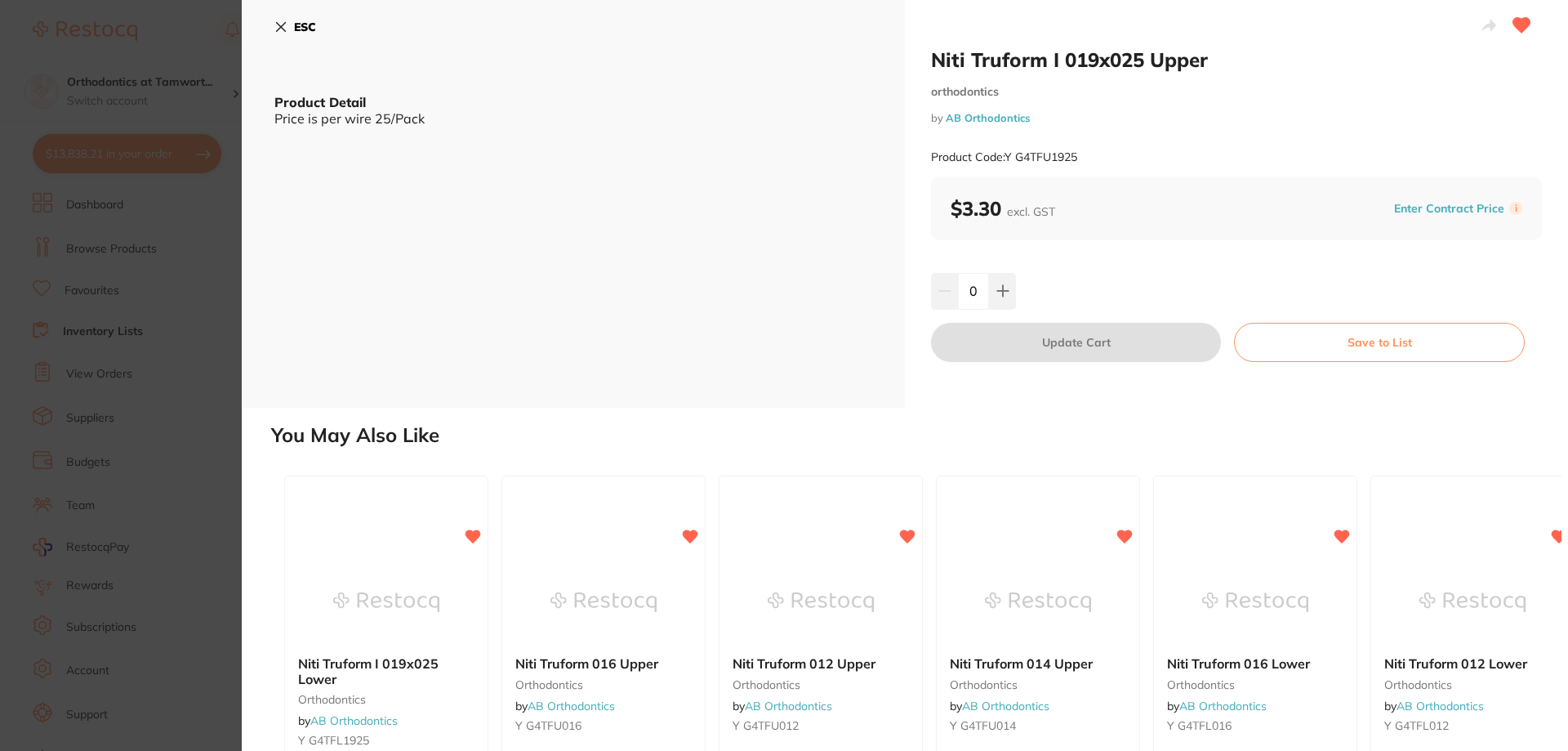
drag, startPoint x: 983, startPoint y: 293, endPoint x: 965, endPoint y: 299, distance: 19.0
click at [965, 299] on input "0" at bounding box center [973, 291] width 31 height 36
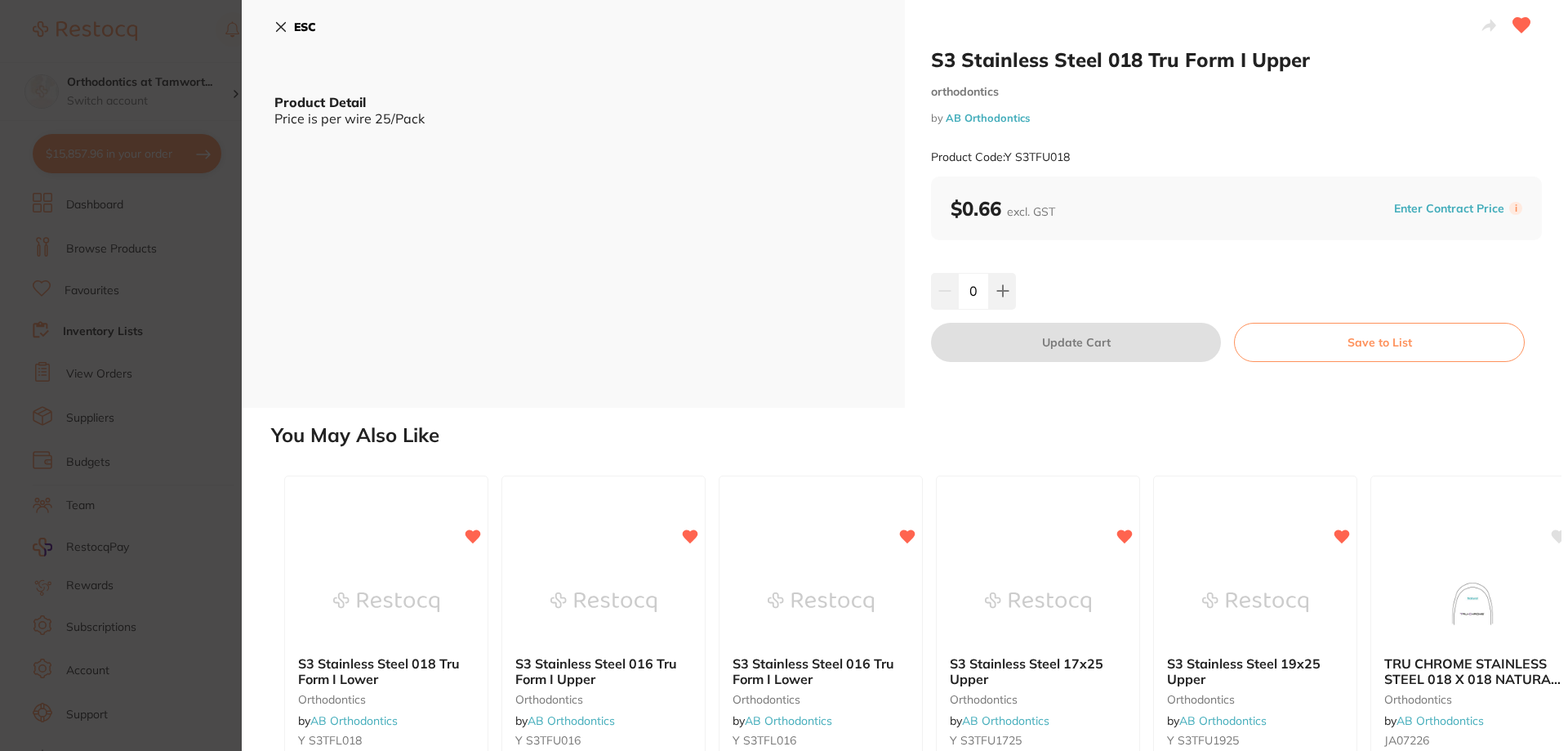
drag, startPoint x: 983, startPoint y: 291, endPoint x: 966, endPoint y: 293, distance: 17.1
click at [966, 293] on input "0" at bounding box center [973, 291] width 31 height 36
type input "75"
click at [1029, 291] on div "75" at bounding box center [1236, 291] width 611 height 36
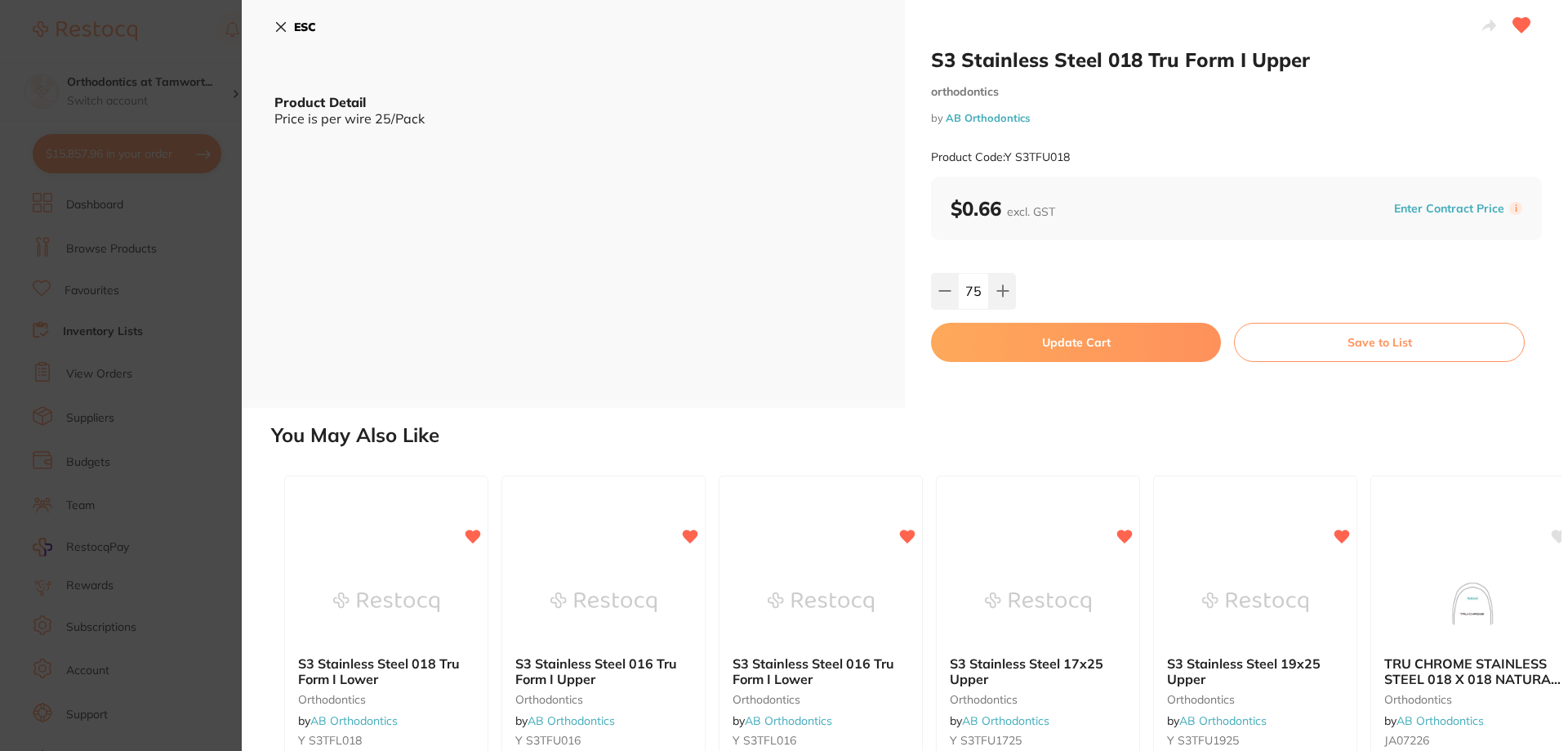
click at [1013, 340] on button "Update Cart" at bounding box center [1076, 341] width 290 height 39
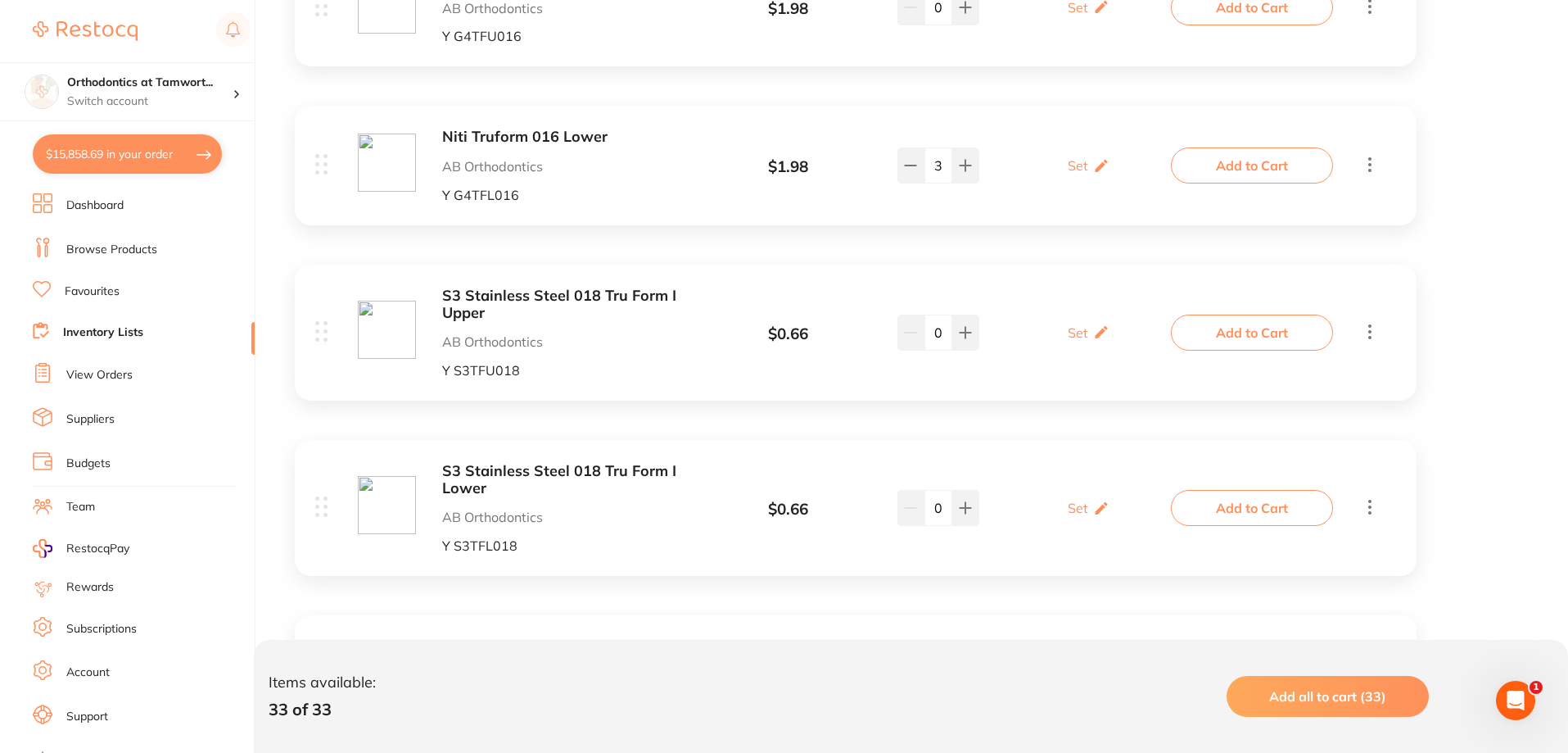
type input "1"
click at [583, 473] on b "S3 Stainless Steel 018 Tru Form I Lower" at bounding box center [572, 479] width 259 height 34
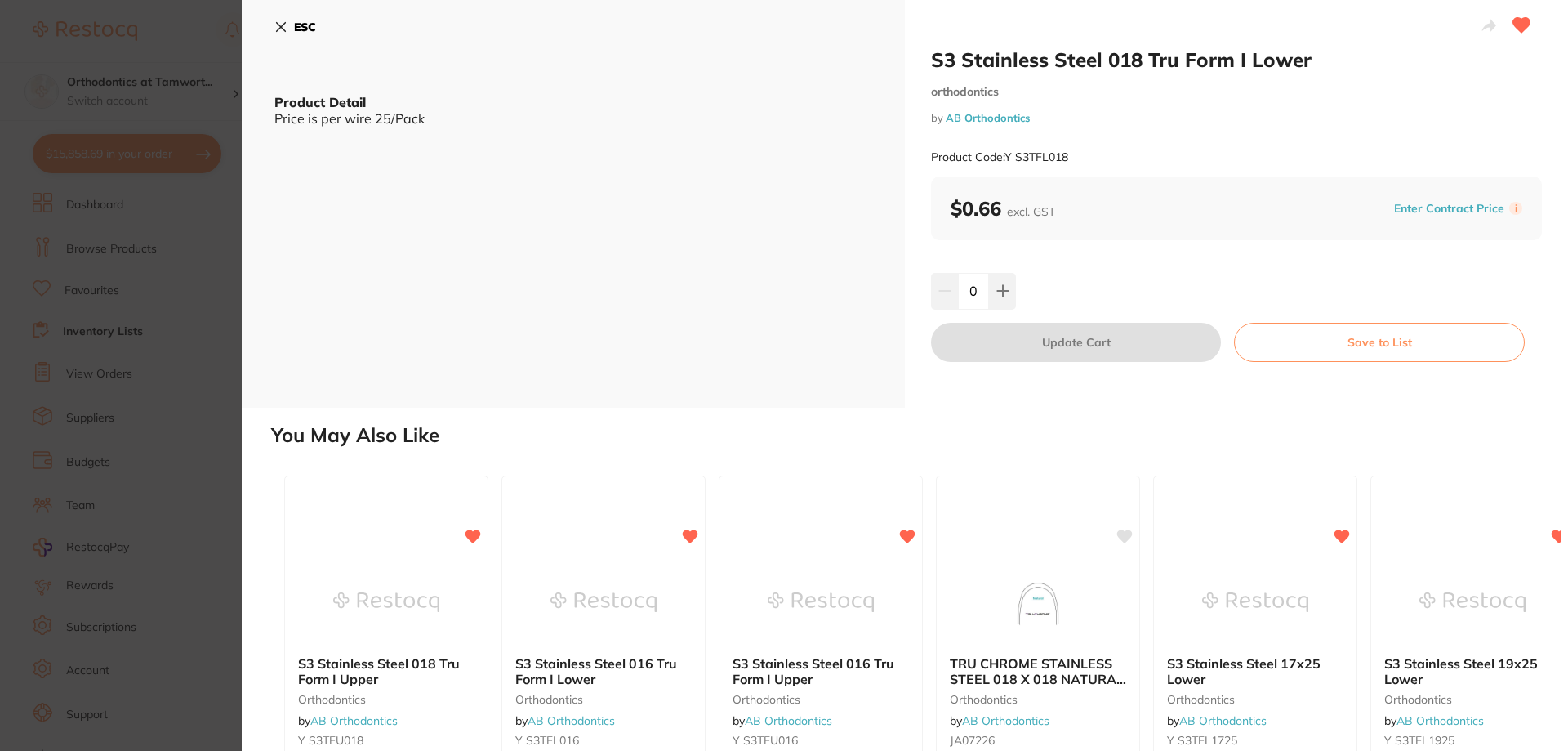
drag, startPoint x: 979, startPoint y: 291, endPoint x: 969, endPoint y: 293, distance: 10.2
click at [969, 293] on input "0" at bounding box center [973, 291] width 31 height 36
type input "75"
click at [1072, 294] on div "75" at bounding box center [1236, 291] width 611 height 36
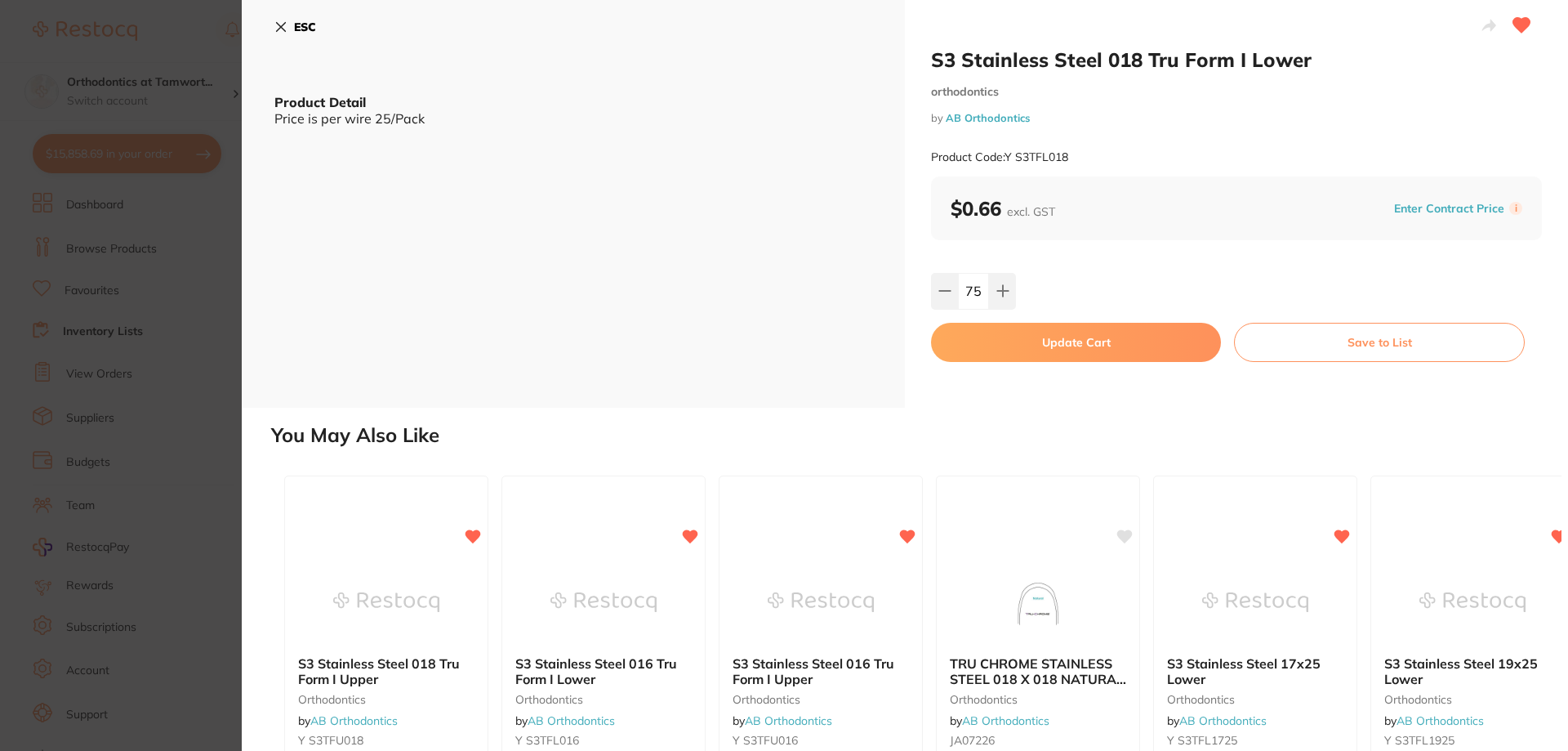
click at [1040, 344] on button "Update Cart" at bounding box center [1076, 341] width 290 height 39
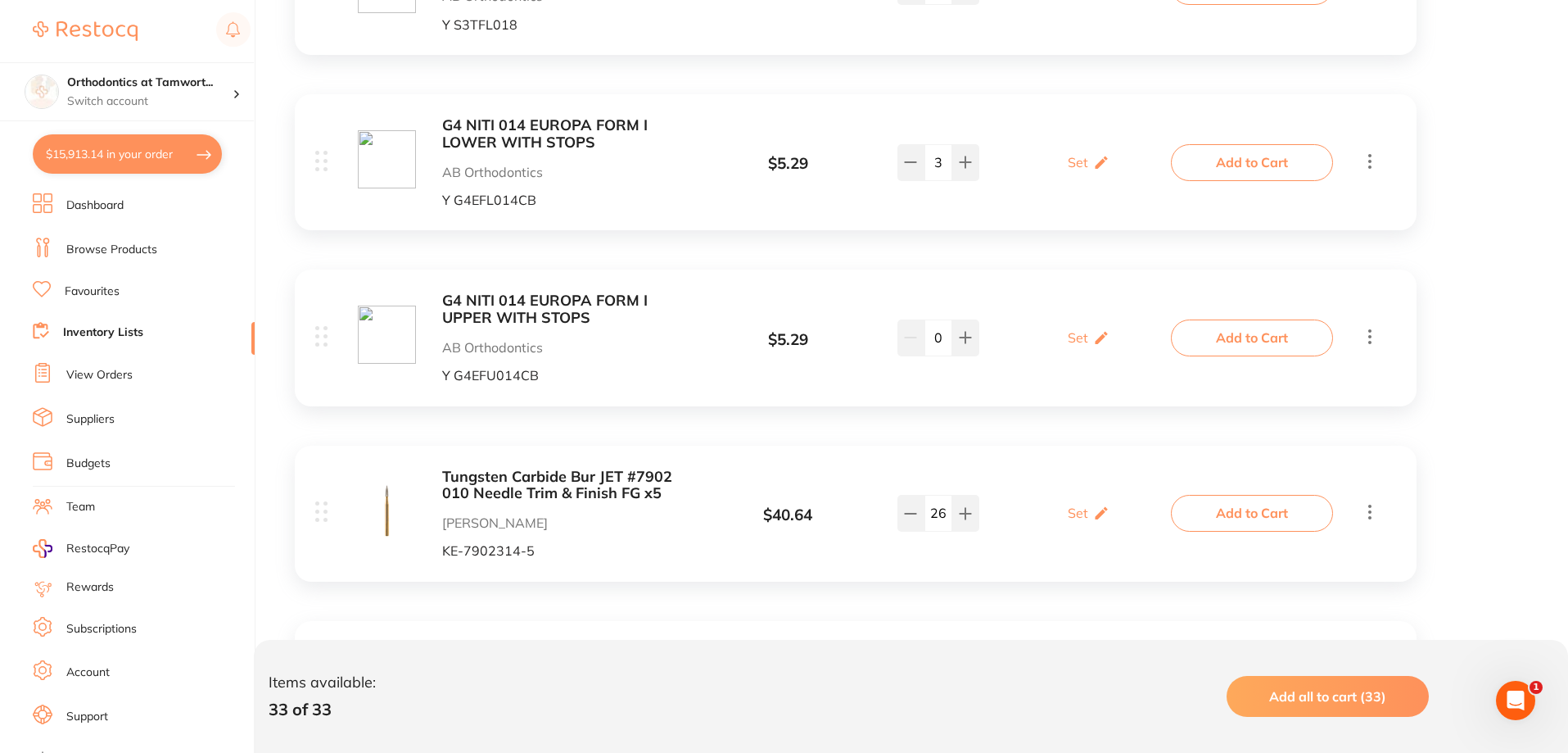
scroll to position [1475, 0]
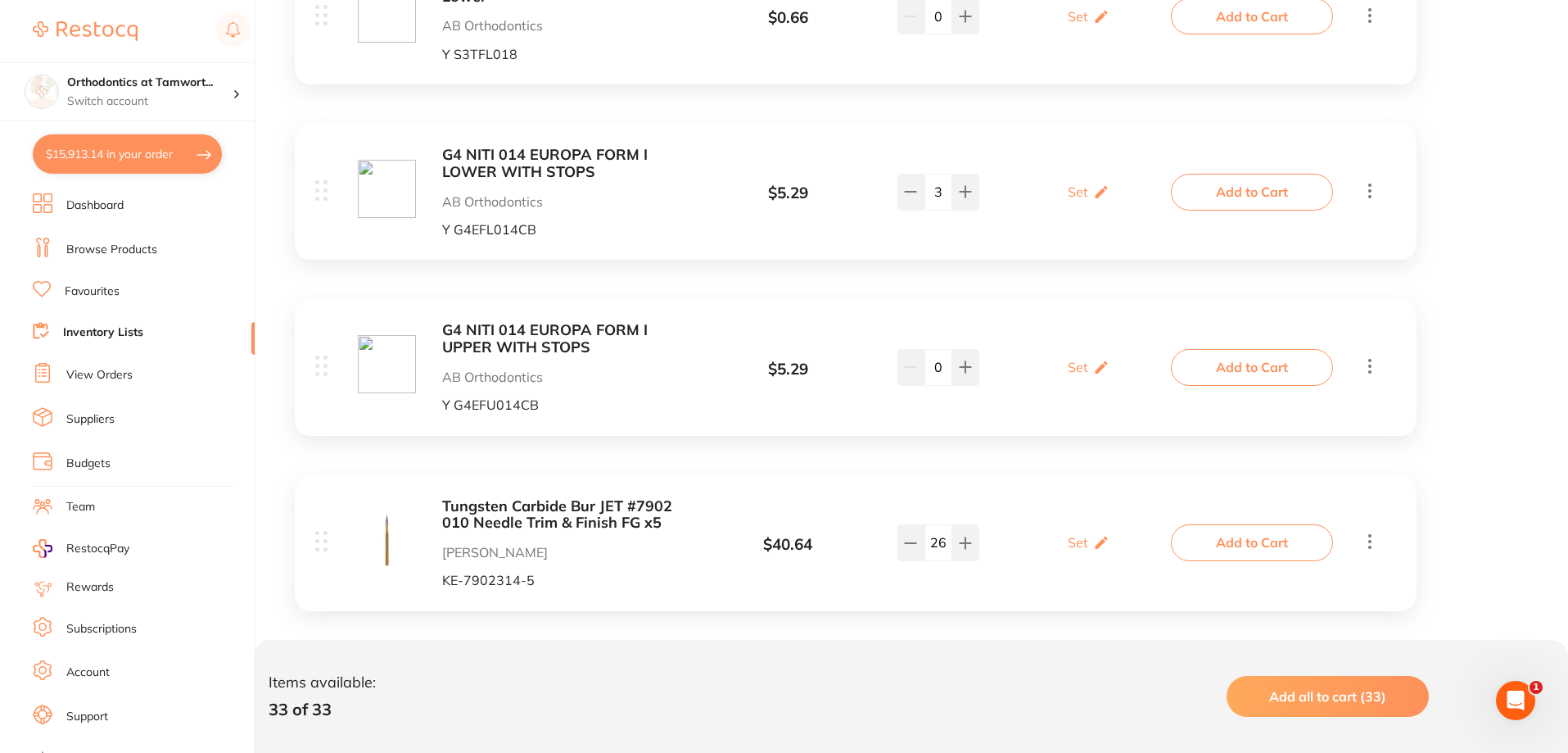
click at [547, 163] on b "G4 NITI 014 EUROPA FORM I LOWER WITH STOPS" at bounding box center [572, 163] width 259 height 34
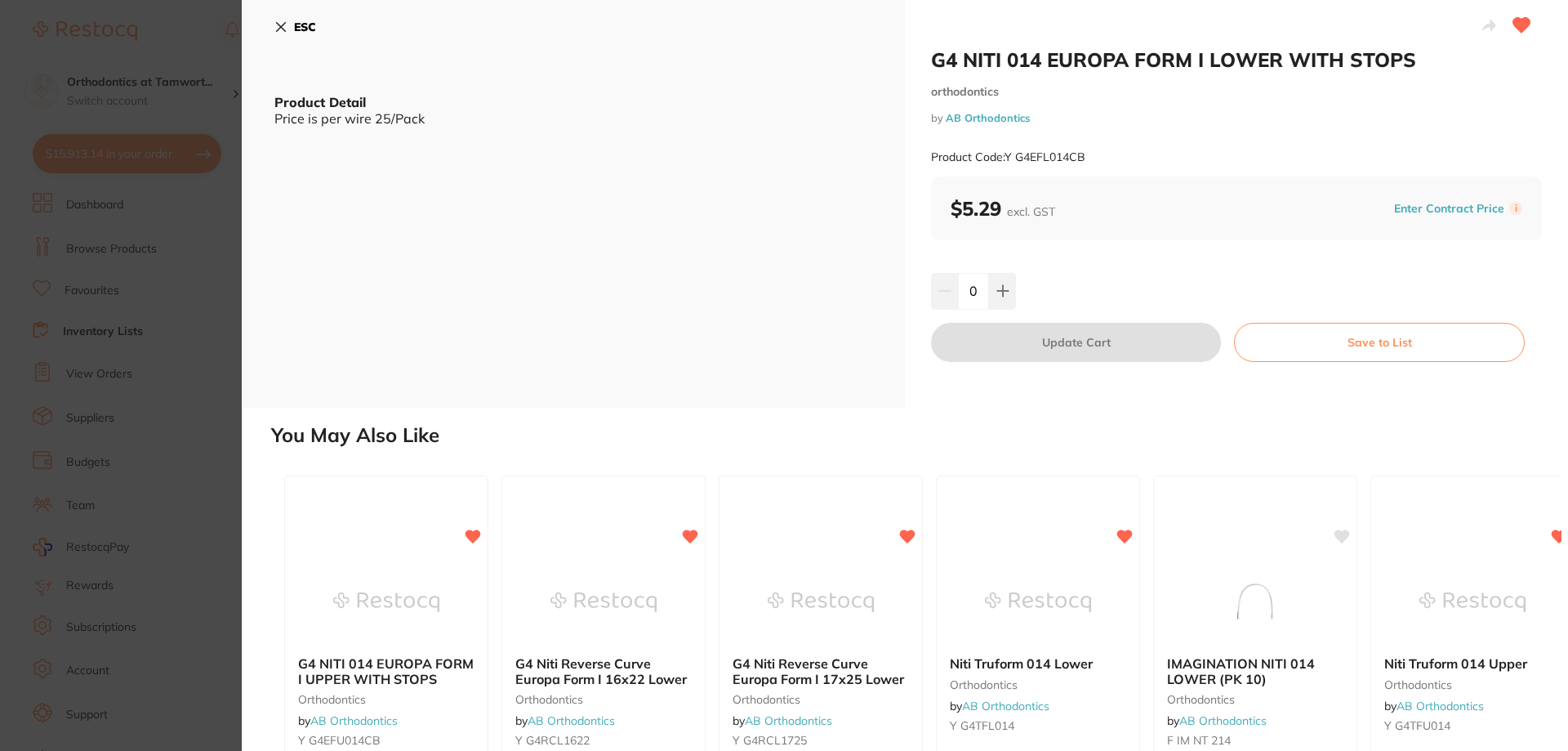
drag, startPoint x: 978, startPoint y: 288, endPoint x: 968, endPoint y: 289, distance: 10.0
click at [968, 289] on input "0" at bounding box center [973, 291] width 31 height 36
type input "75"
click at [1068, 293] on div "75" at bounding box center [1236, 291] width 611 height 36
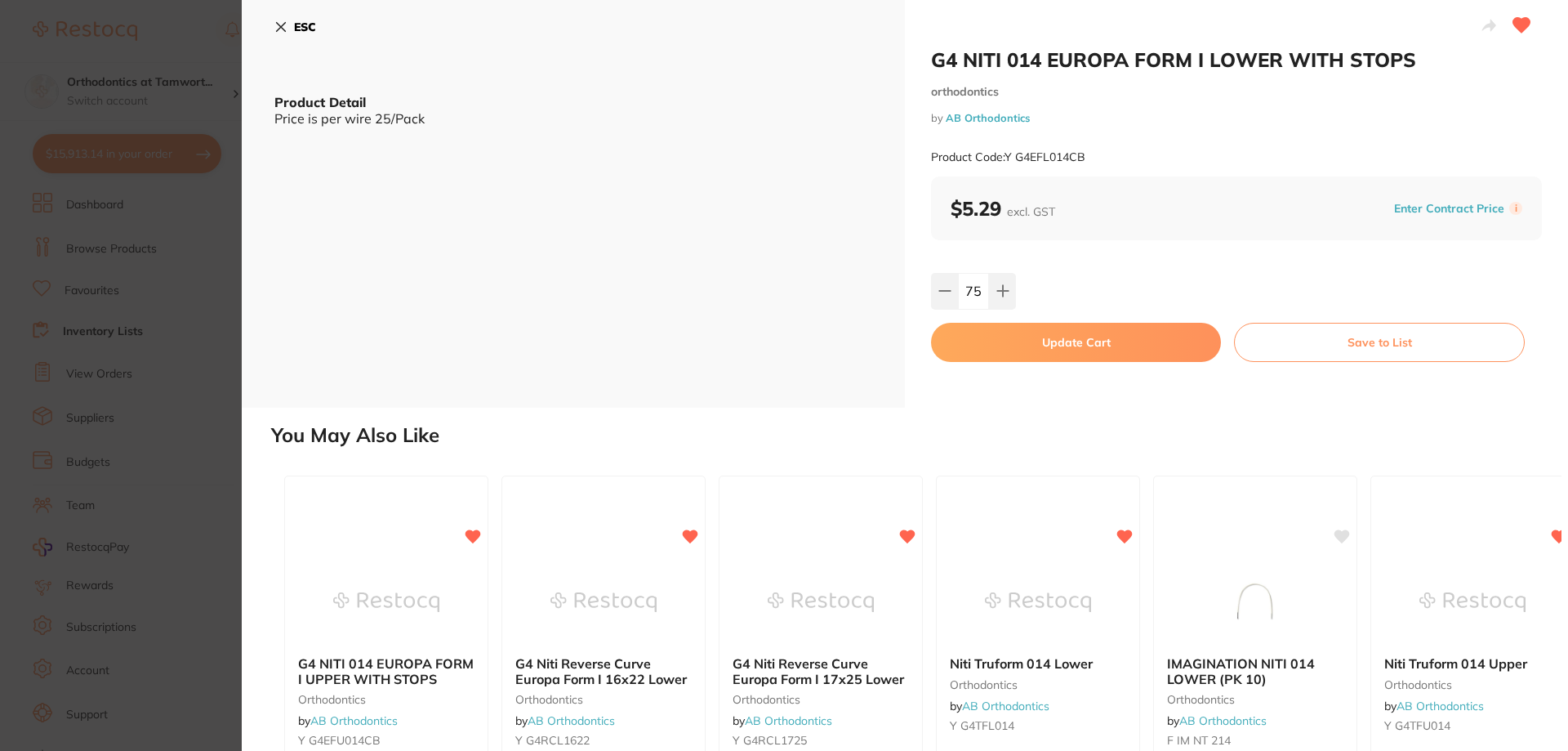
click at [1061, 343] on button "Update Cart" at bounding box center [1076, 341] width 290 height 39
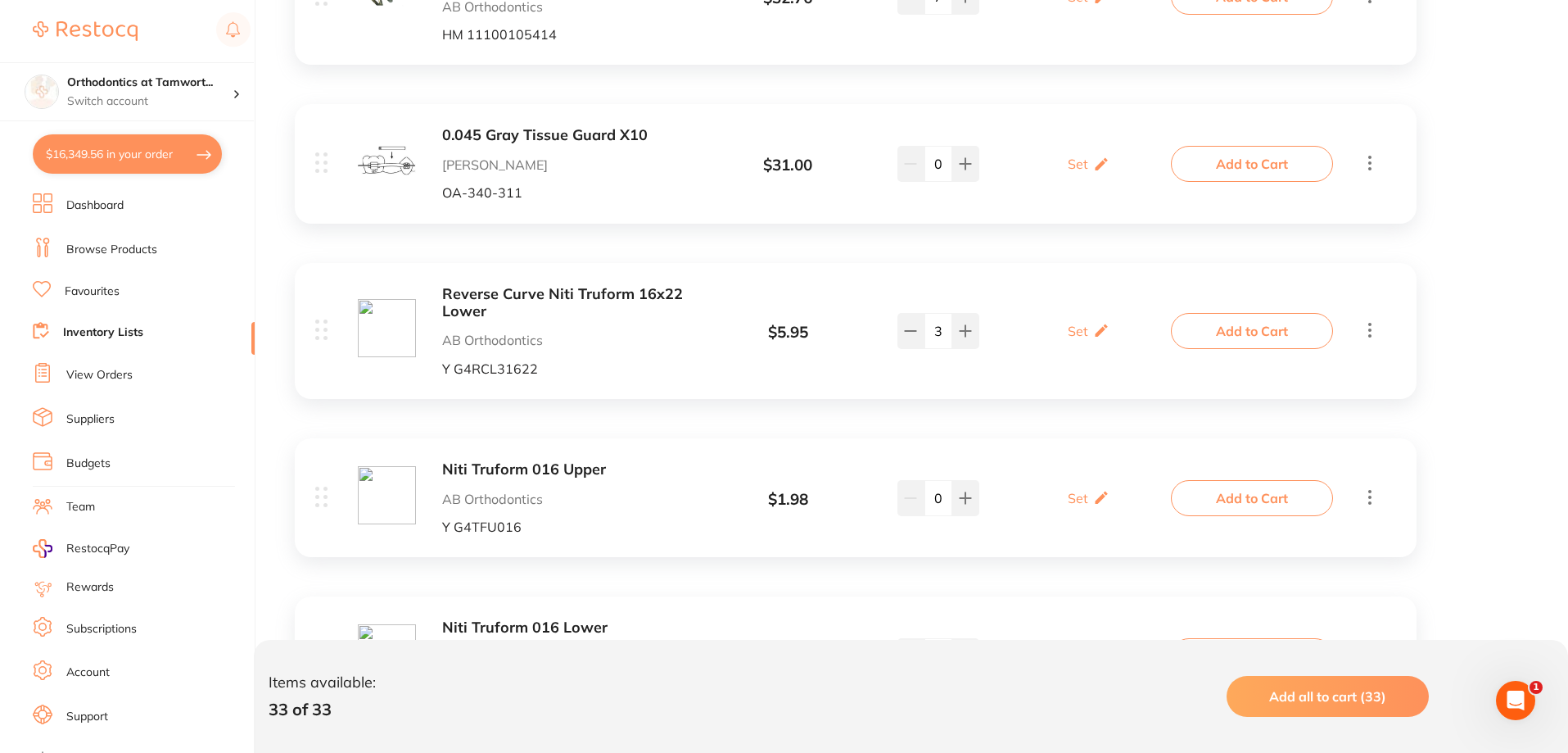
scroll to position [492, 0]
click at [555, 297] on b "Reverse Curve Niti Truform 16x22 Lower" at bounding box center [572, 303] width 259 height 34
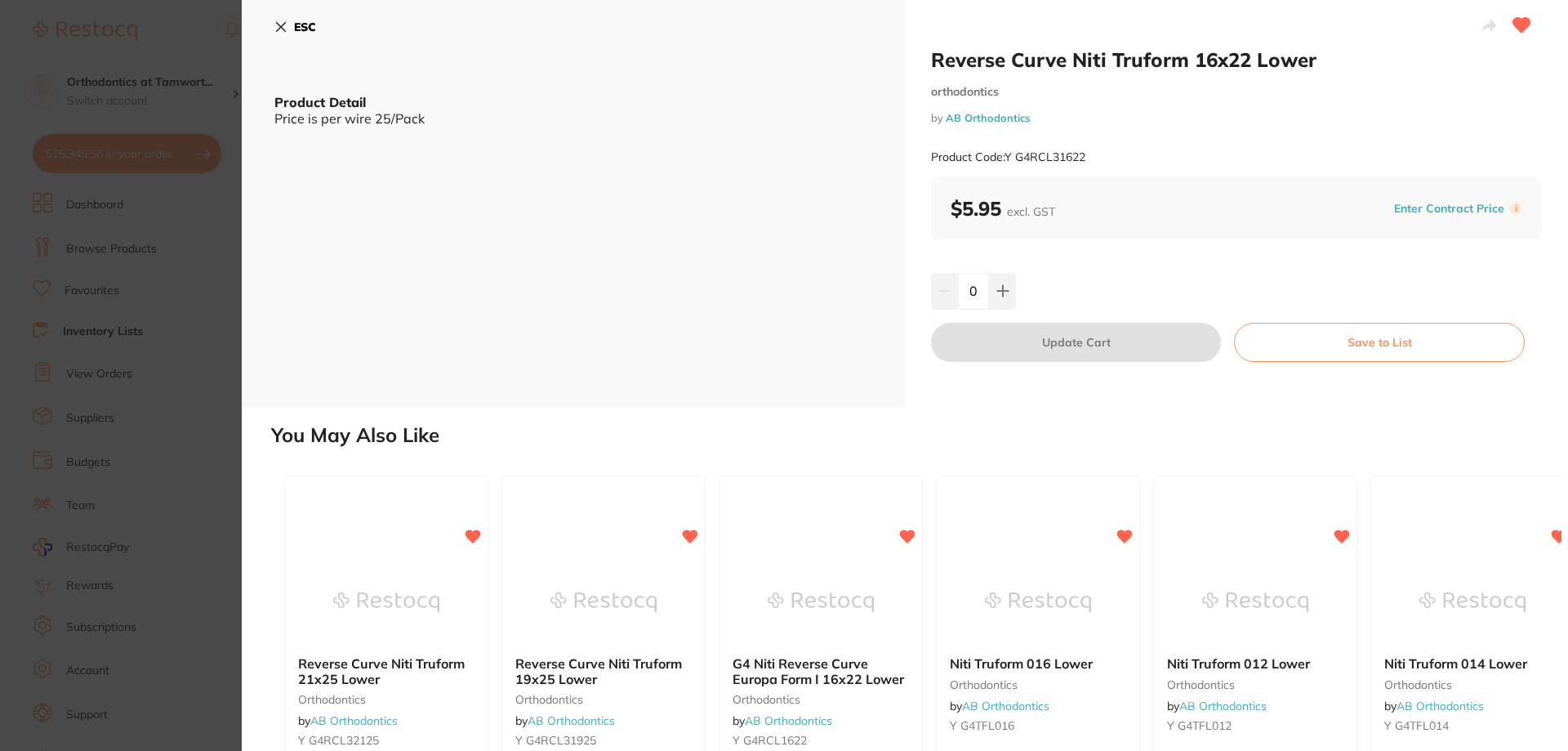
drag, startPoint x: 979, startPoint y: 290, endPoint x: 968, endPoint y: 291, distance: 11.0
click at [968, 291] on input "0" at bounding box center [973, 291] width 31 height 36
type input "150"
click at [1069, 300] on div "150" at bounding box center [1236, 291] width 611 height 36
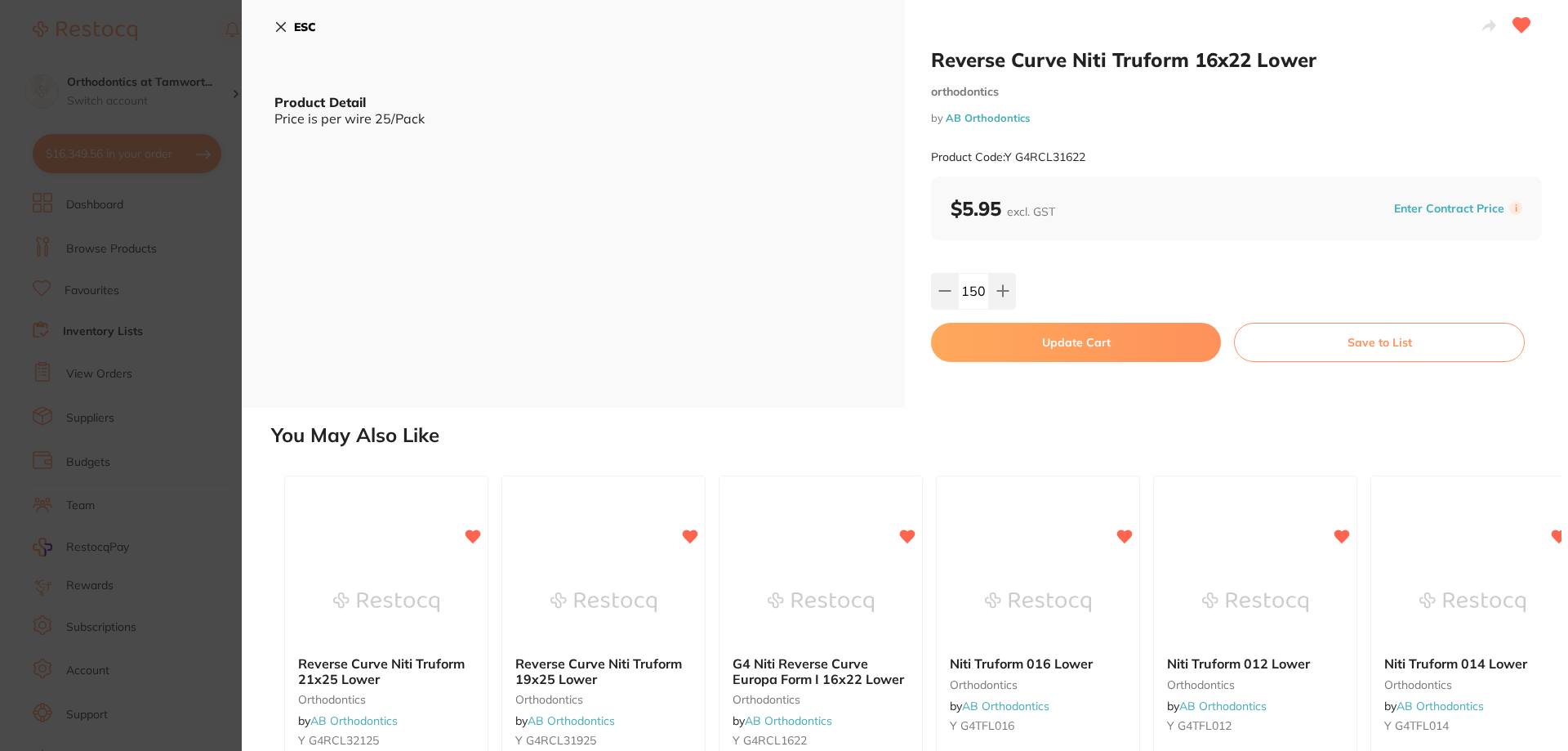
click at [1061, 346] on button "Update Cart" at bounding box center [1076, 341] width 290 height 39
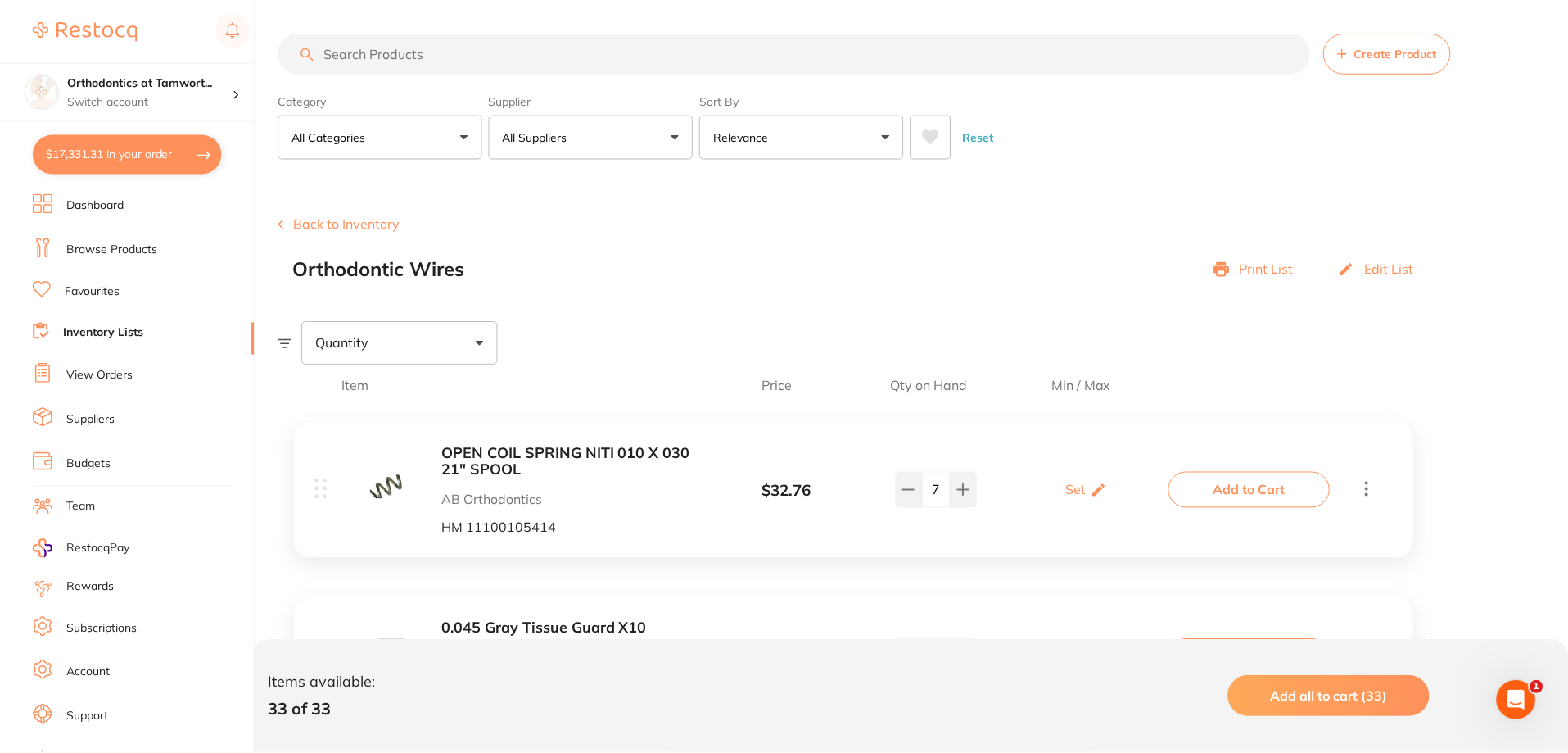
scroll to position [492, 0]
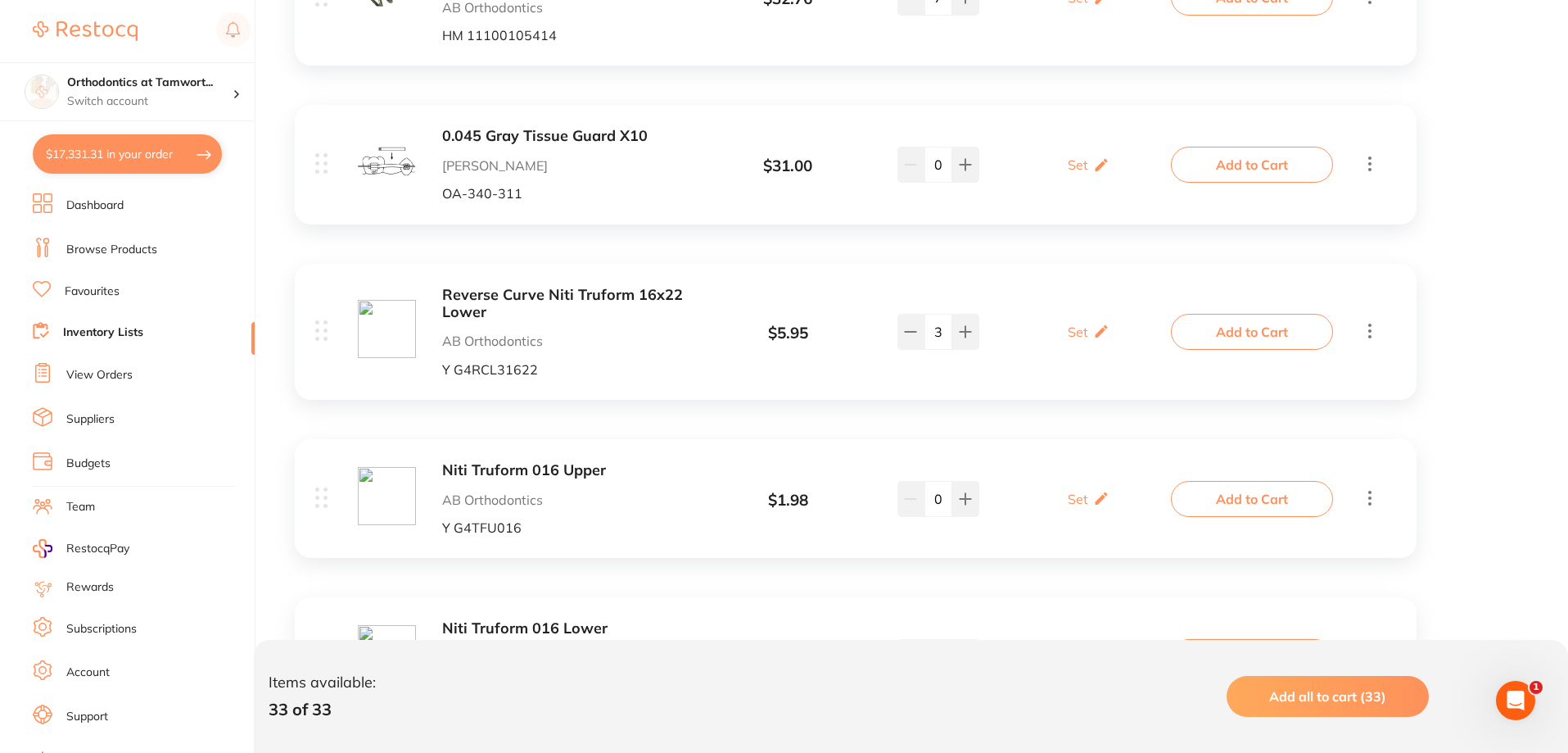
click at [131, 328] on link "Inventory Lists" at bounding box center [103, 332] width 80 height 16
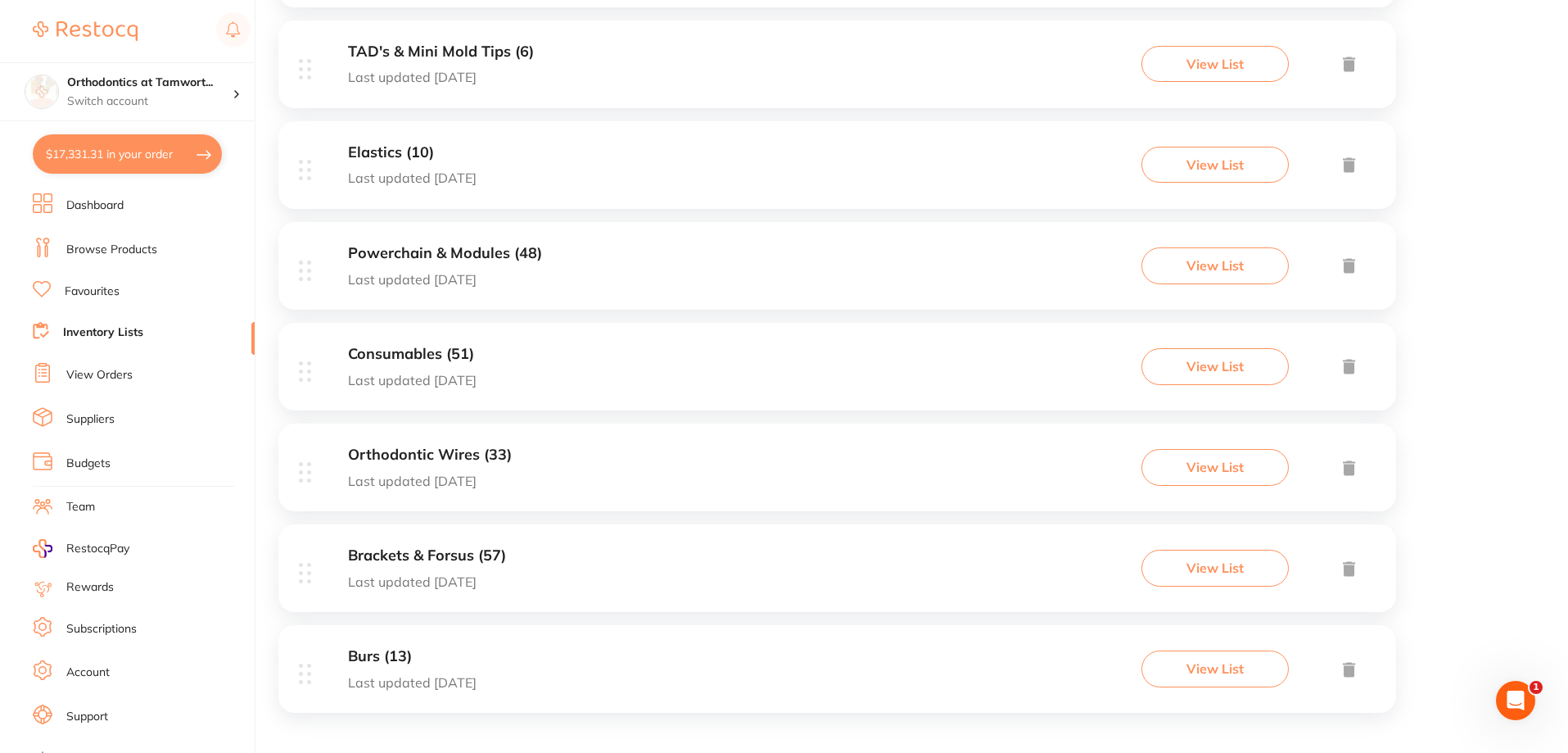
scroll to position [931, 0]
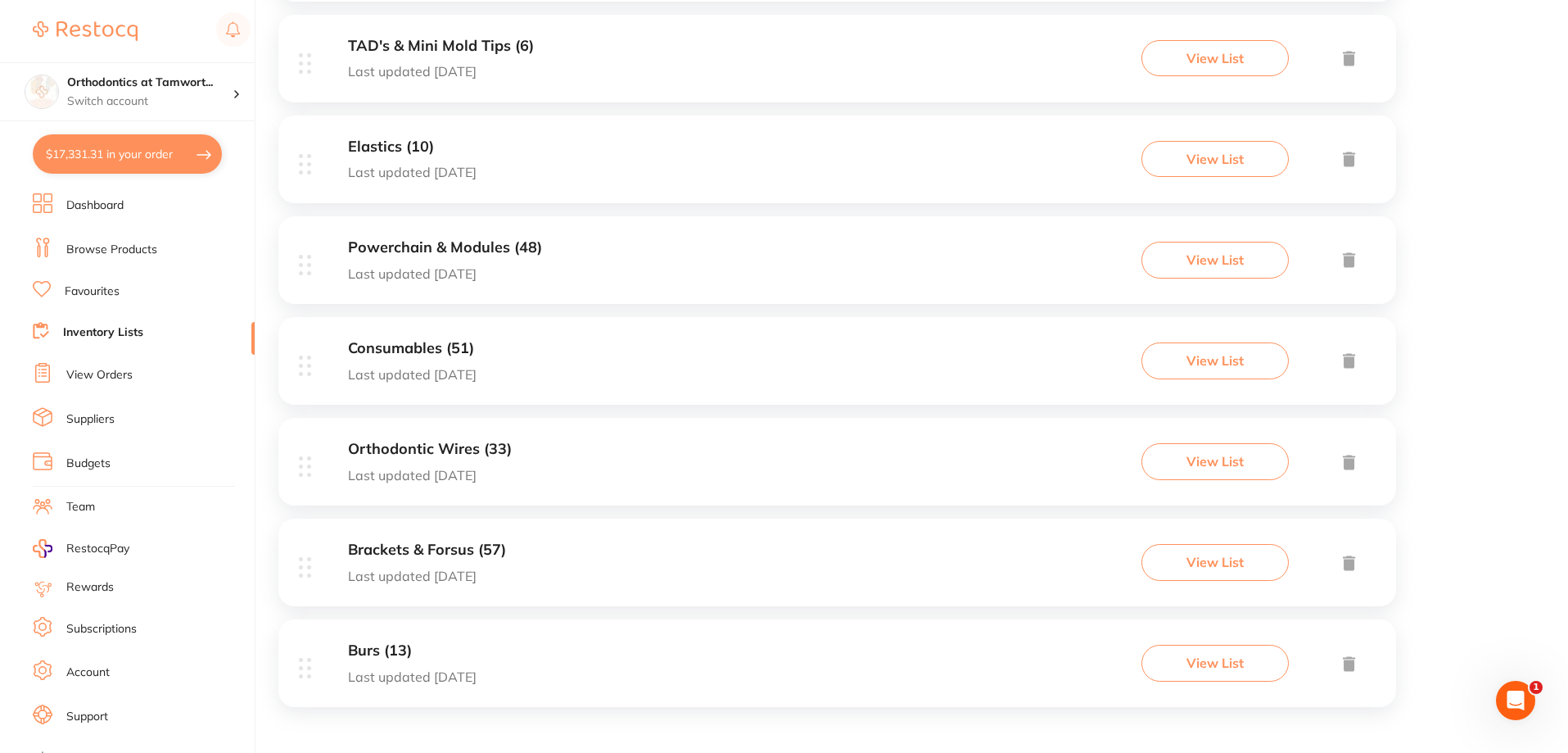
click at [443, 546] on h3 "Brackets & Forsus (57)" at bounding box center [427, 550] width 158 height 17
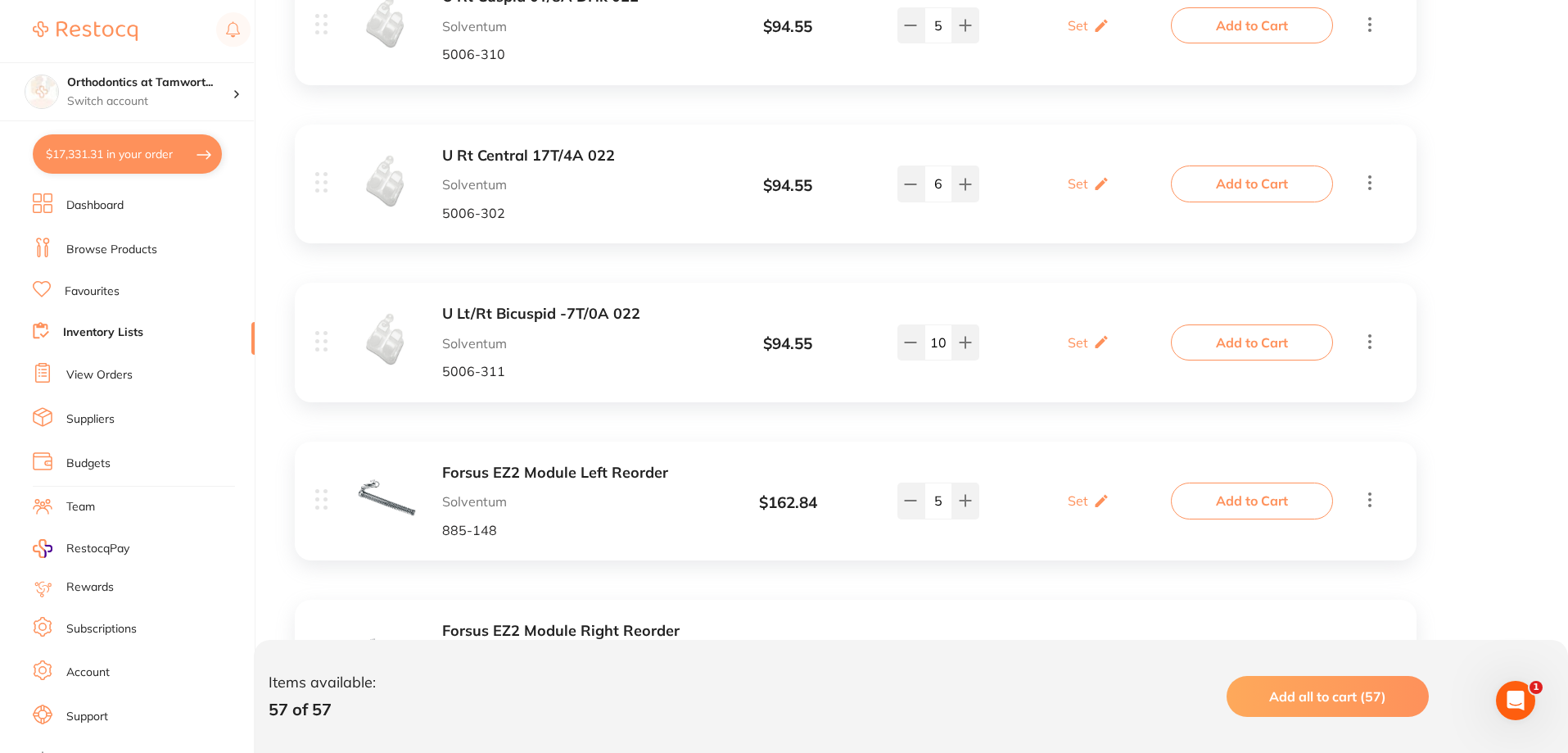
scroll to position [8855, 0]
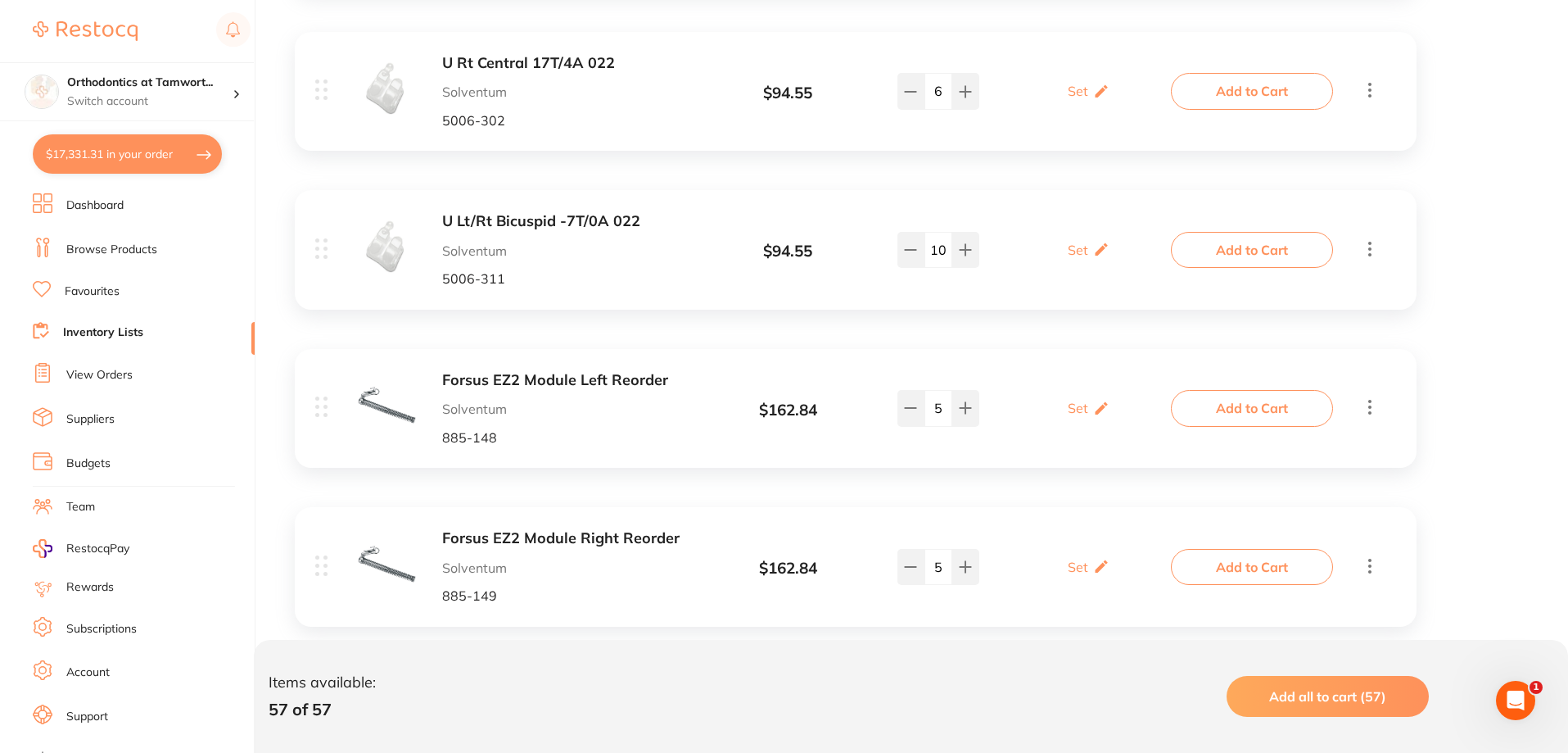
click at [583, 372] on b "Forsus EZ2 Module Left Reorder" at bounding box center [572, 380] width 259 height 17
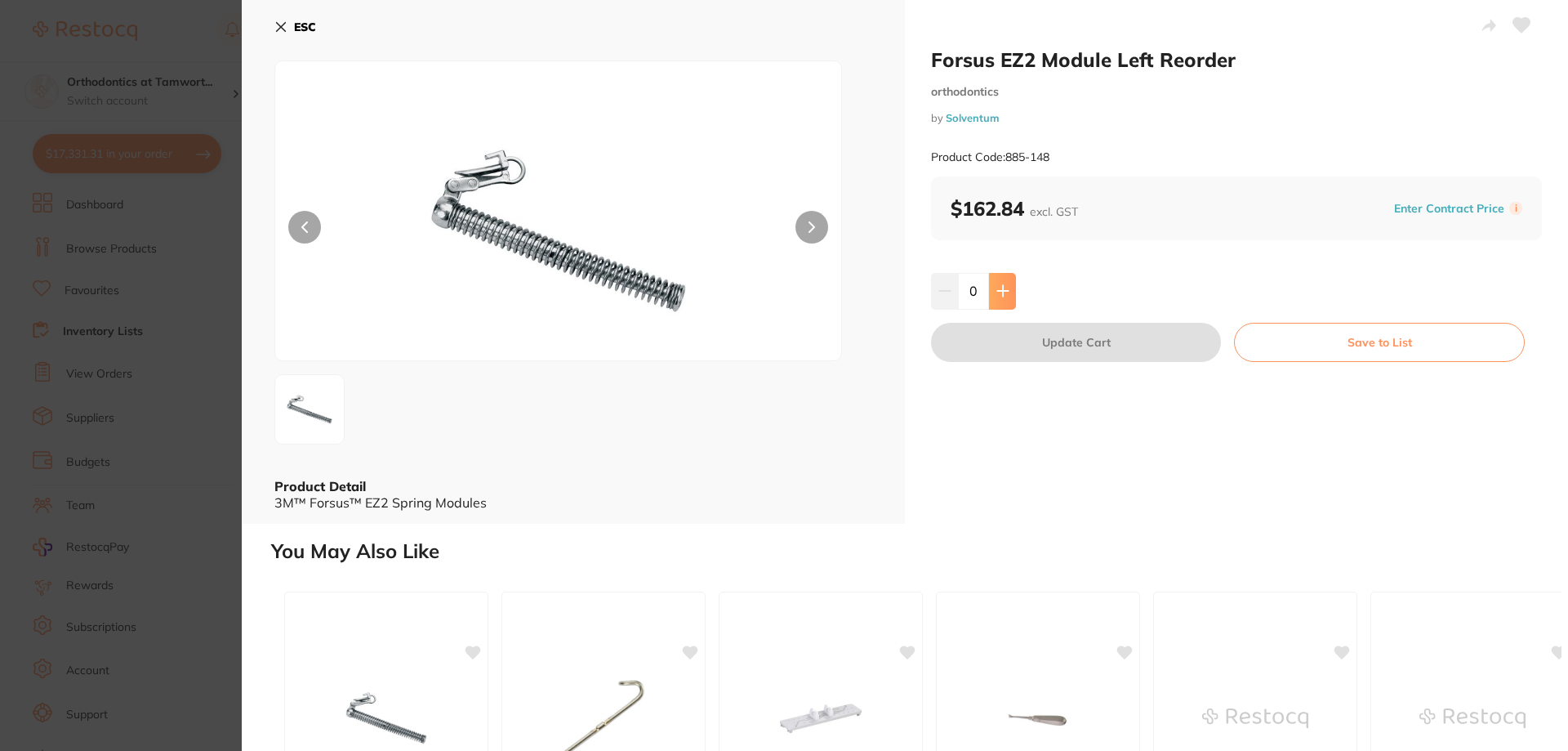
click at [1002, 293] on icon at bounding box center [1003, 291] width 13 height 13
type input "2"
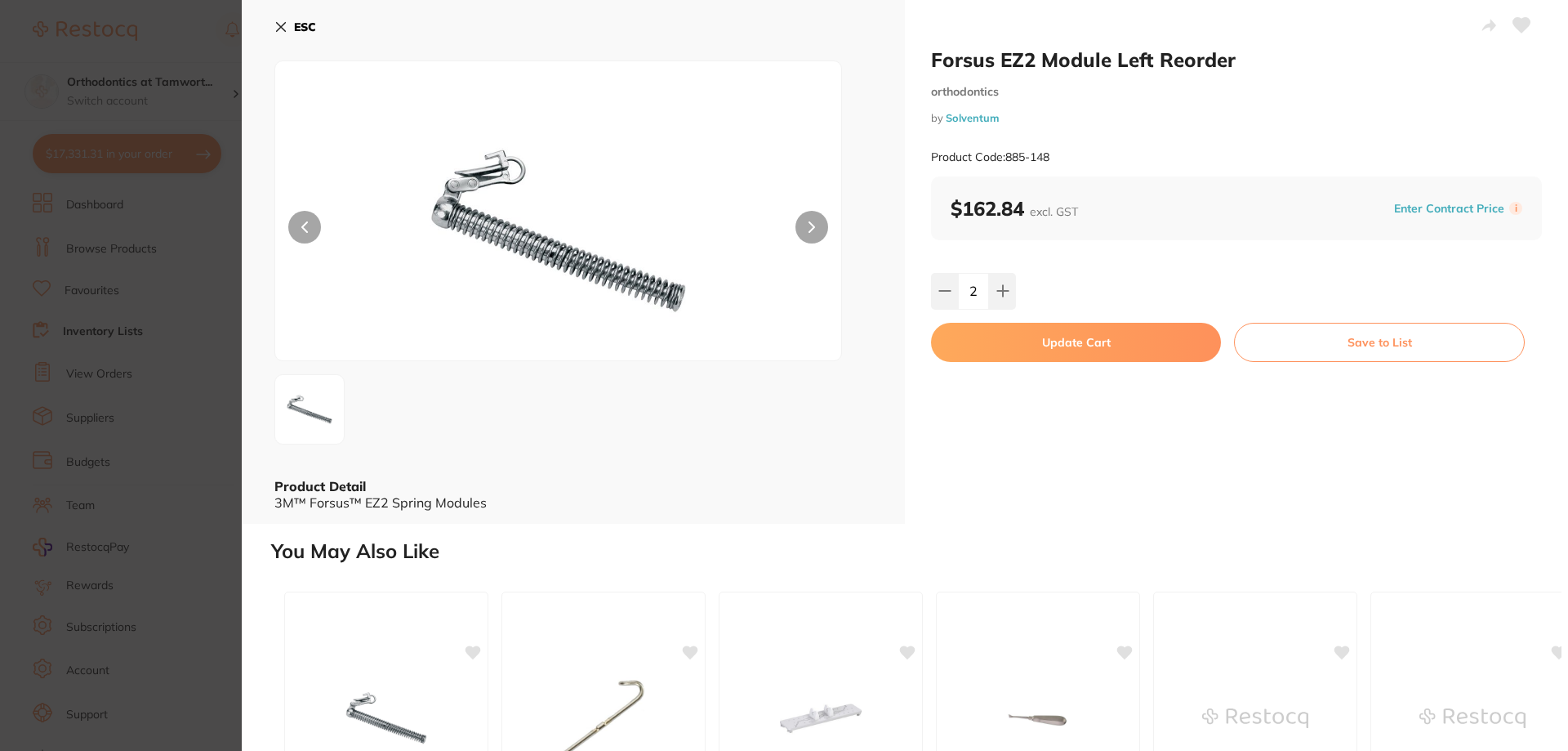
click at [1010, 345] on button "Update Cart" at bounding box center [1076, 341] width 290 height 39
checkbox input "false"
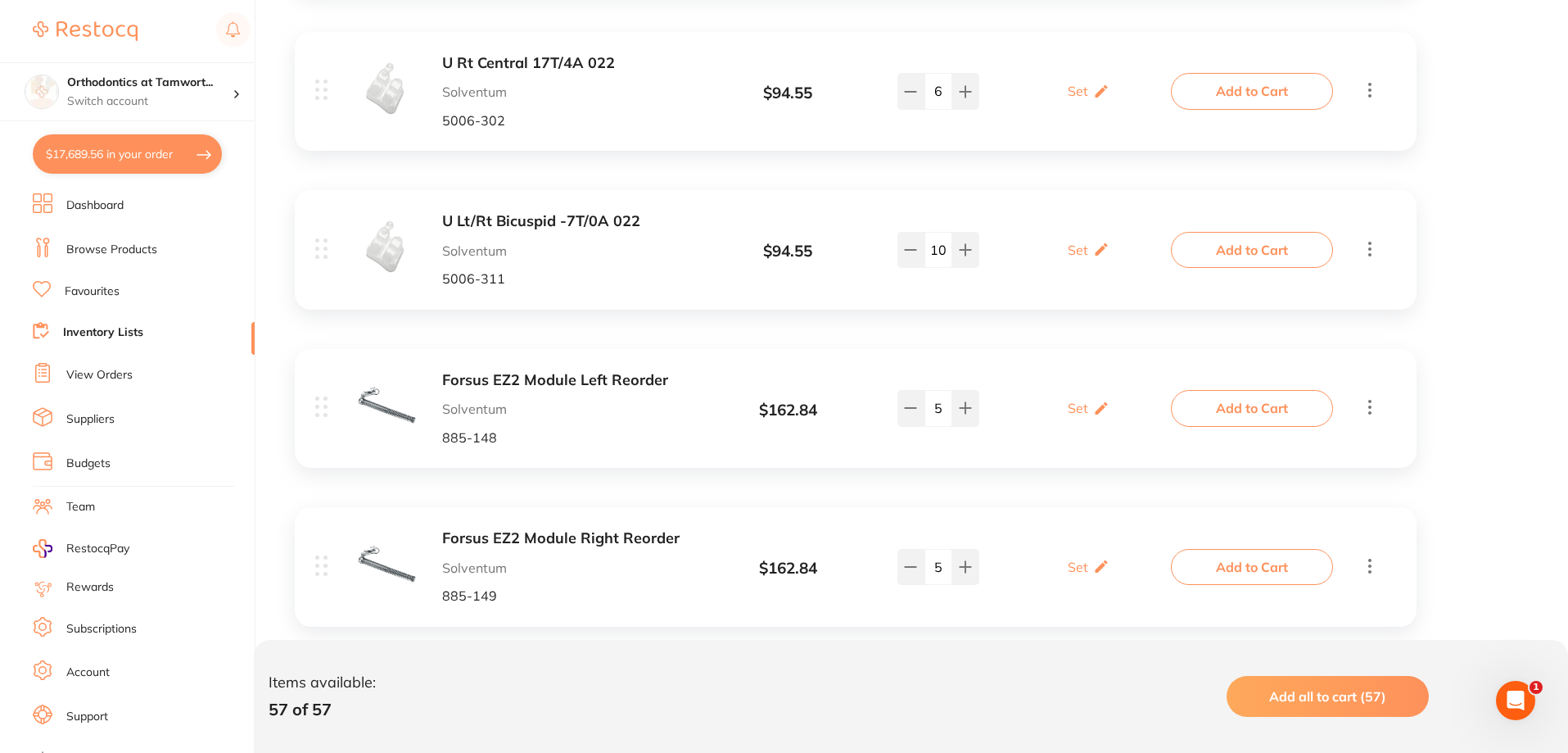
scroll to position [7378, 0]
click at [581, 530] on b "Forsus EZ2 Module Right Reorder" at bounding box center [572, 539] width 259 height 17
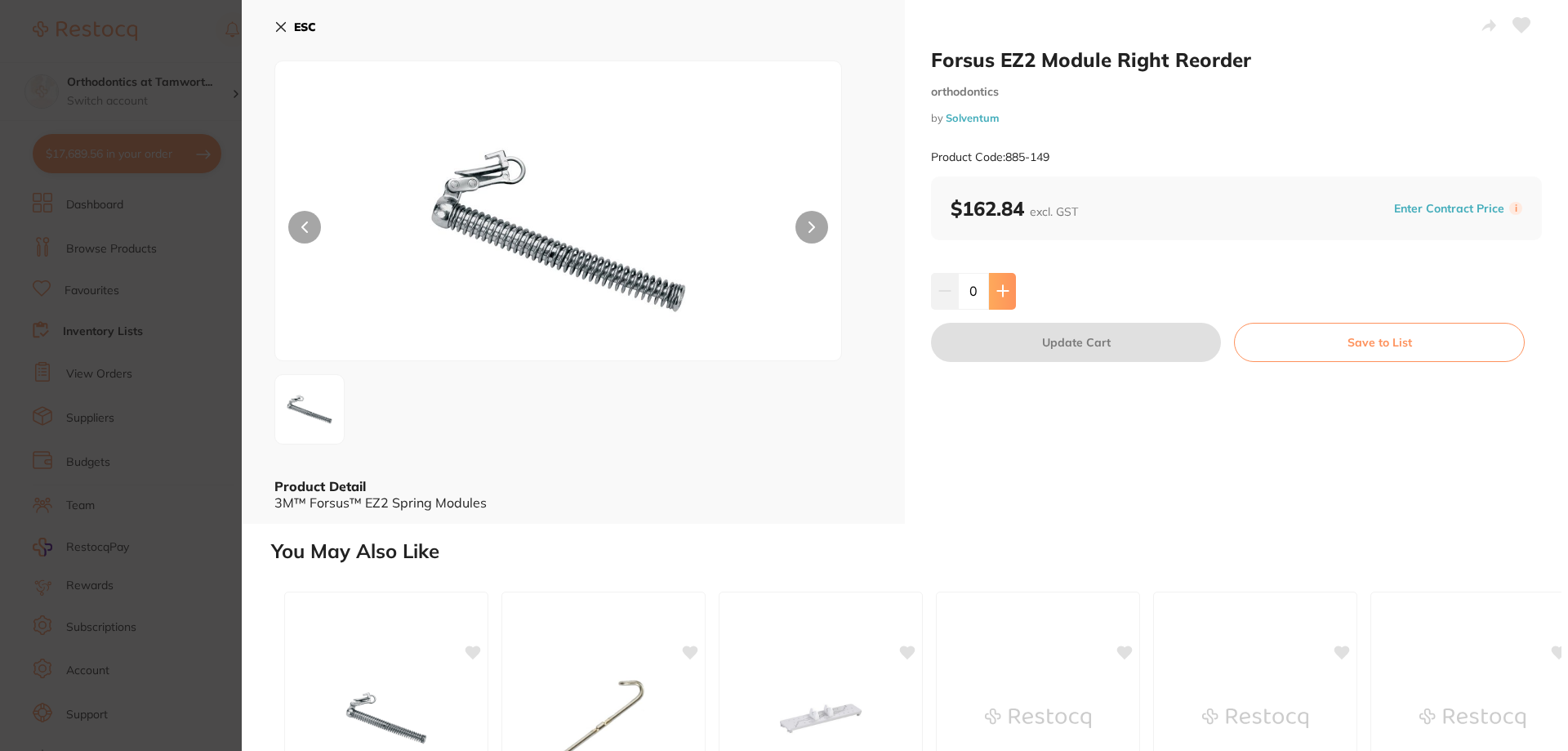
click at [997, 294] on icon at bounding box center [1003, 291] width 13 height 13
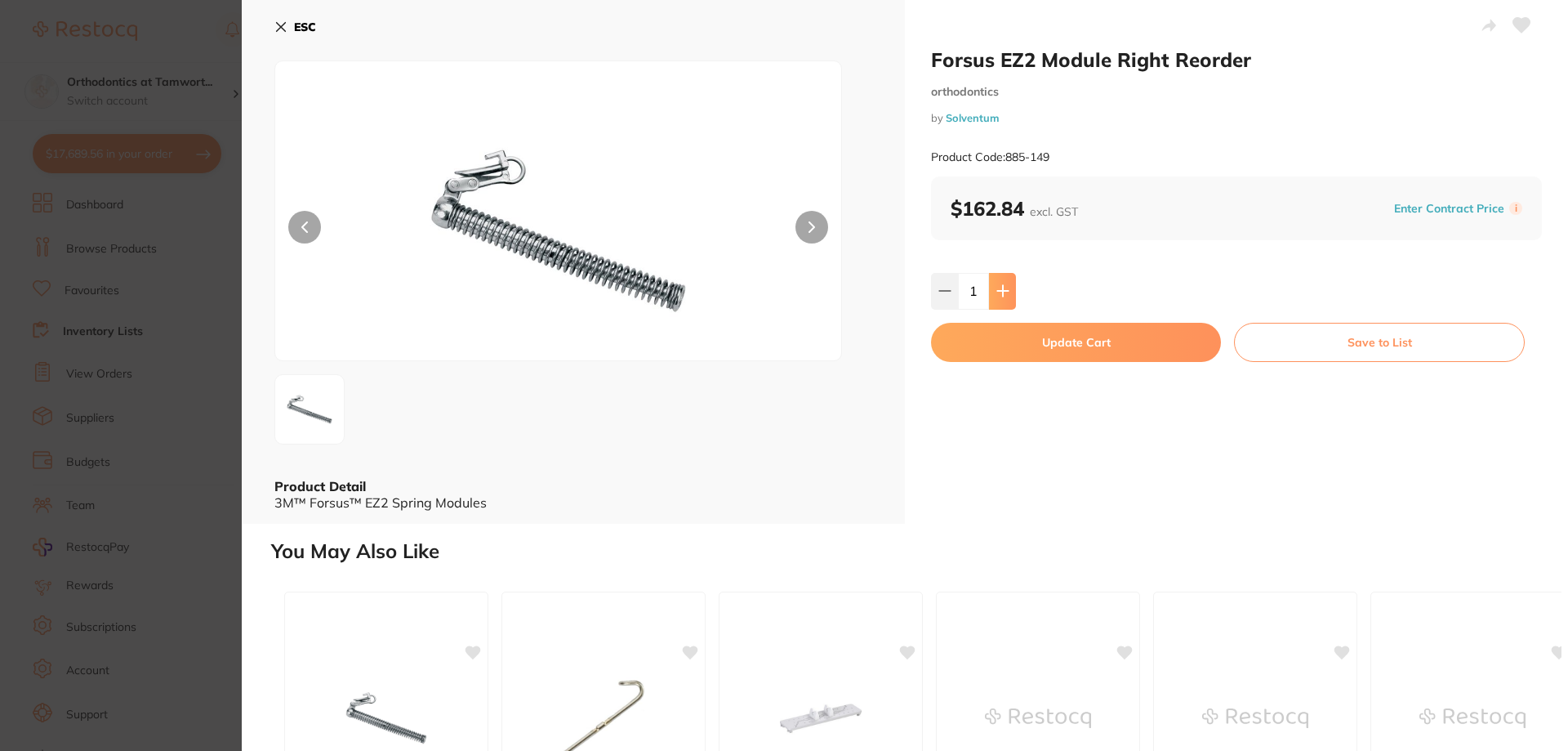
click at [997, 294] on icon at bounding box center [1003, 291] width 13 height 13
type input "2"
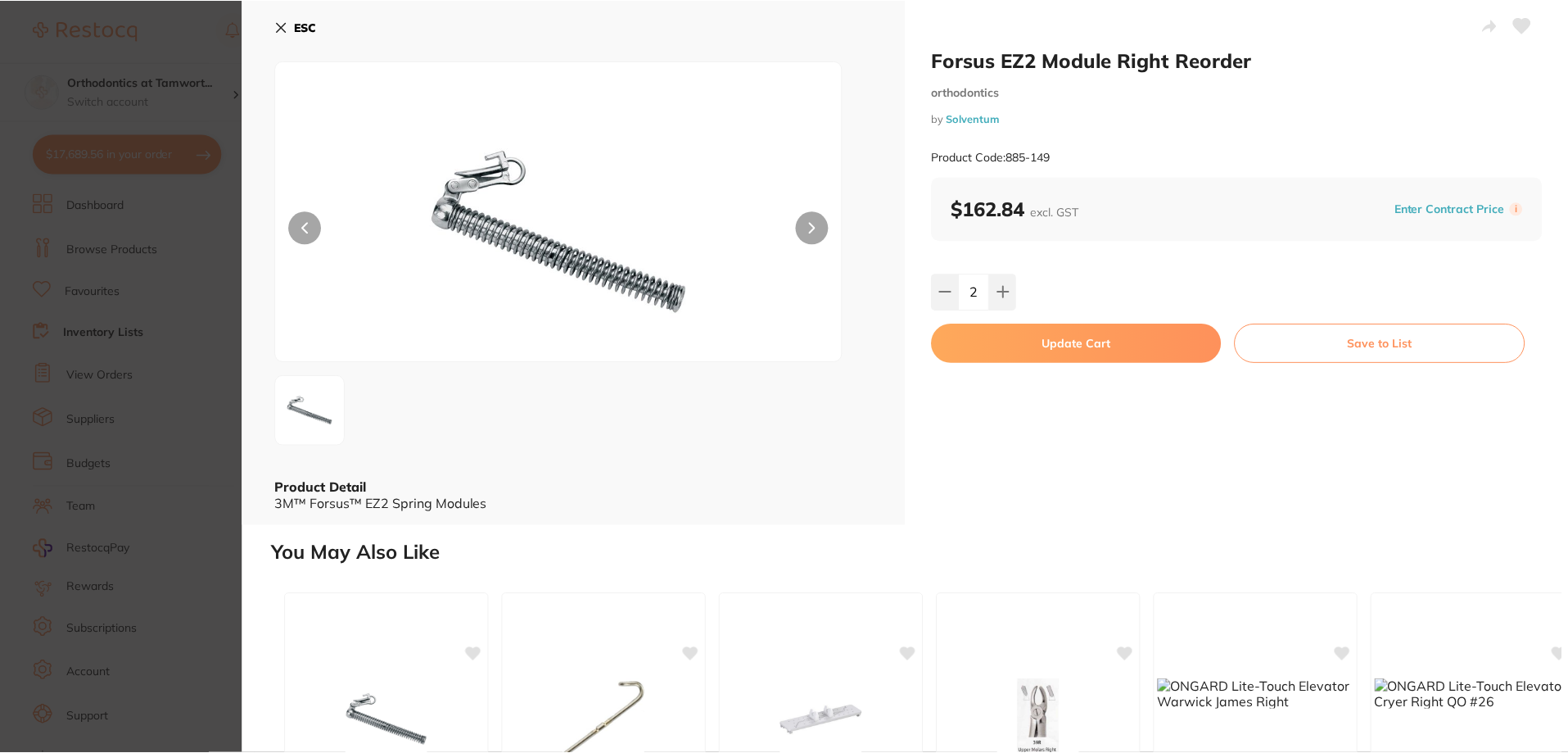
scroll to position [8855, 0]
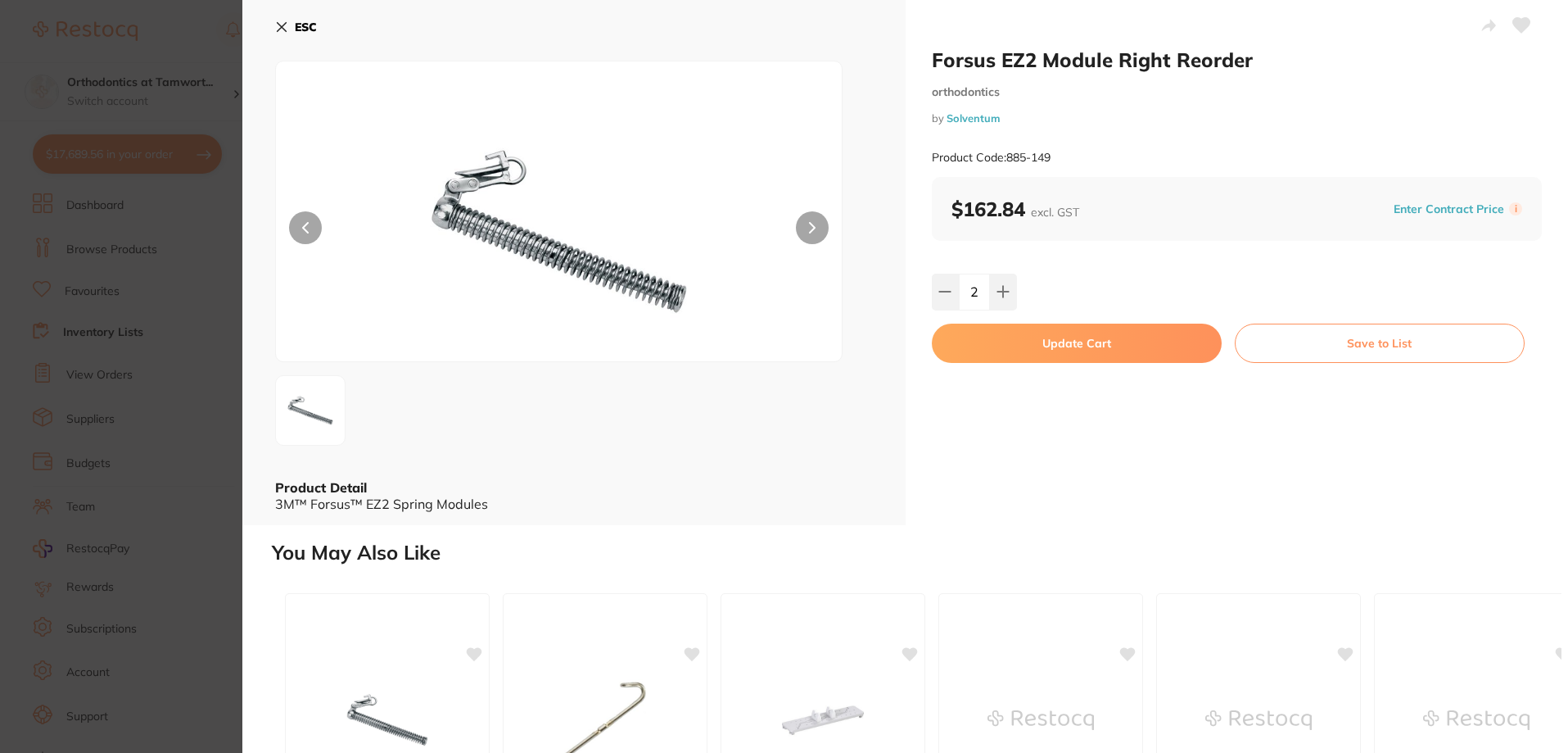
click at [1017, 345] on button "Update Cart" at bounding box center [1076, 342] width 290 height 39
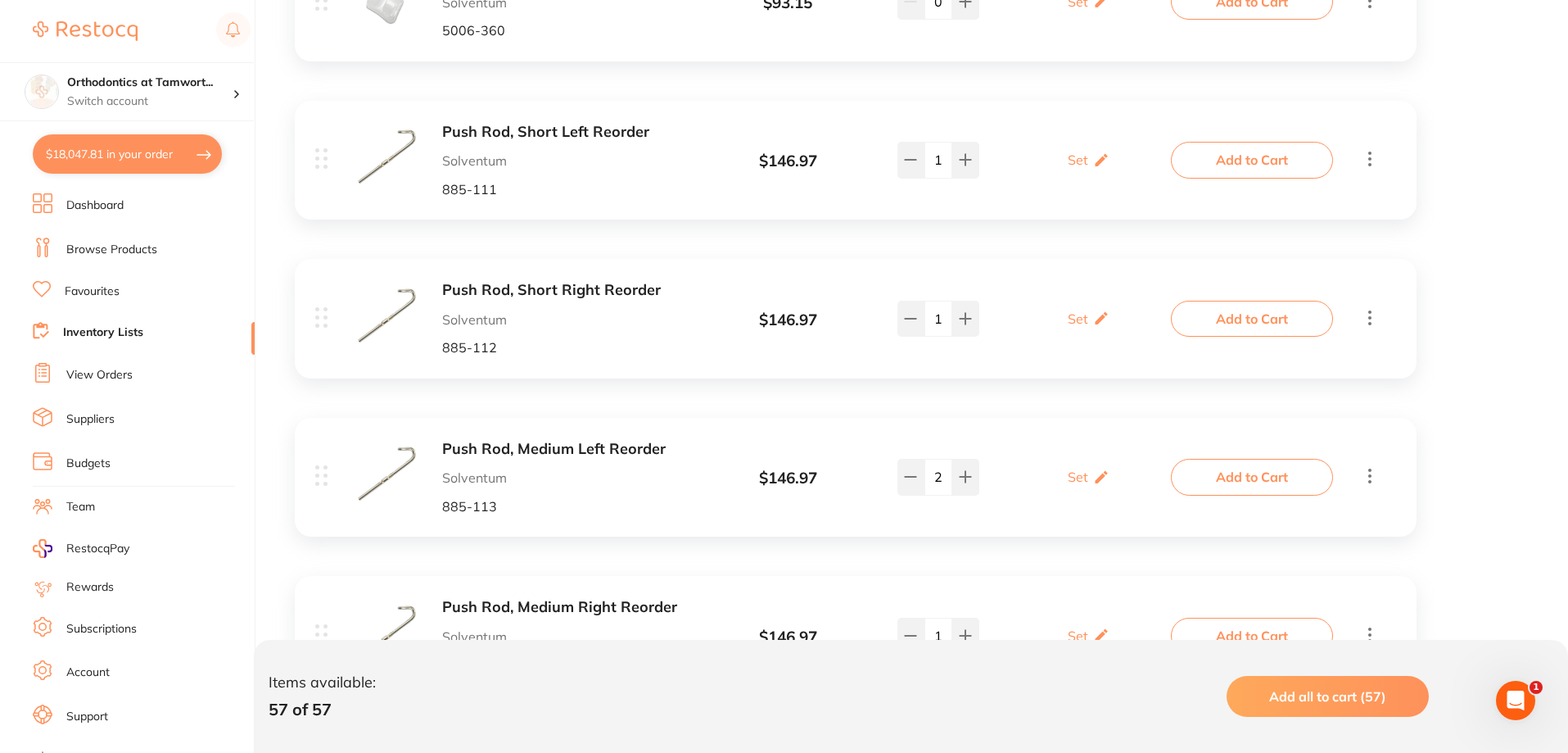
scroll to position [2385, 0]
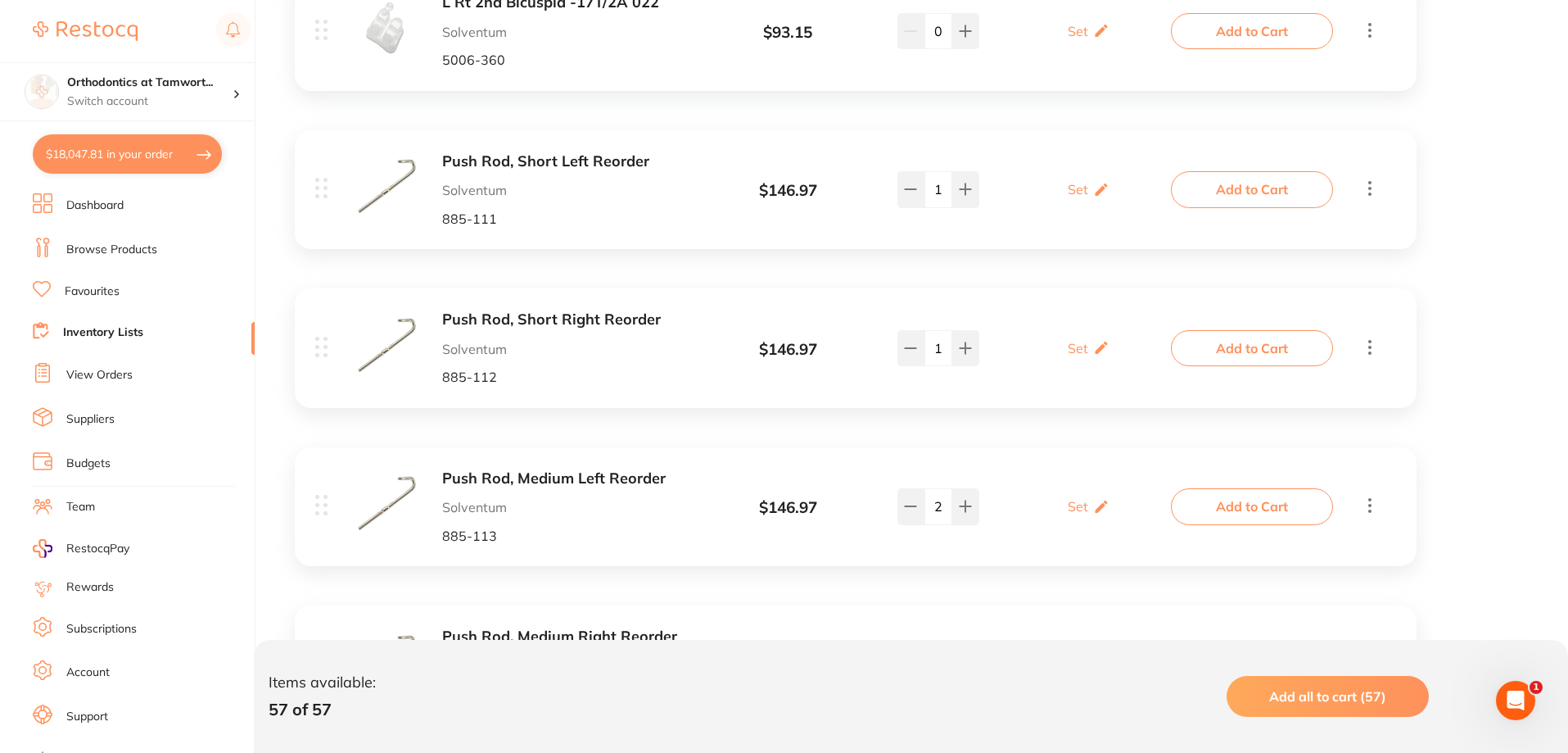
click at [529, 470] on b "Push Rod, Medium Left Reorder" at bounding box center [572, 479] width 259 height 17
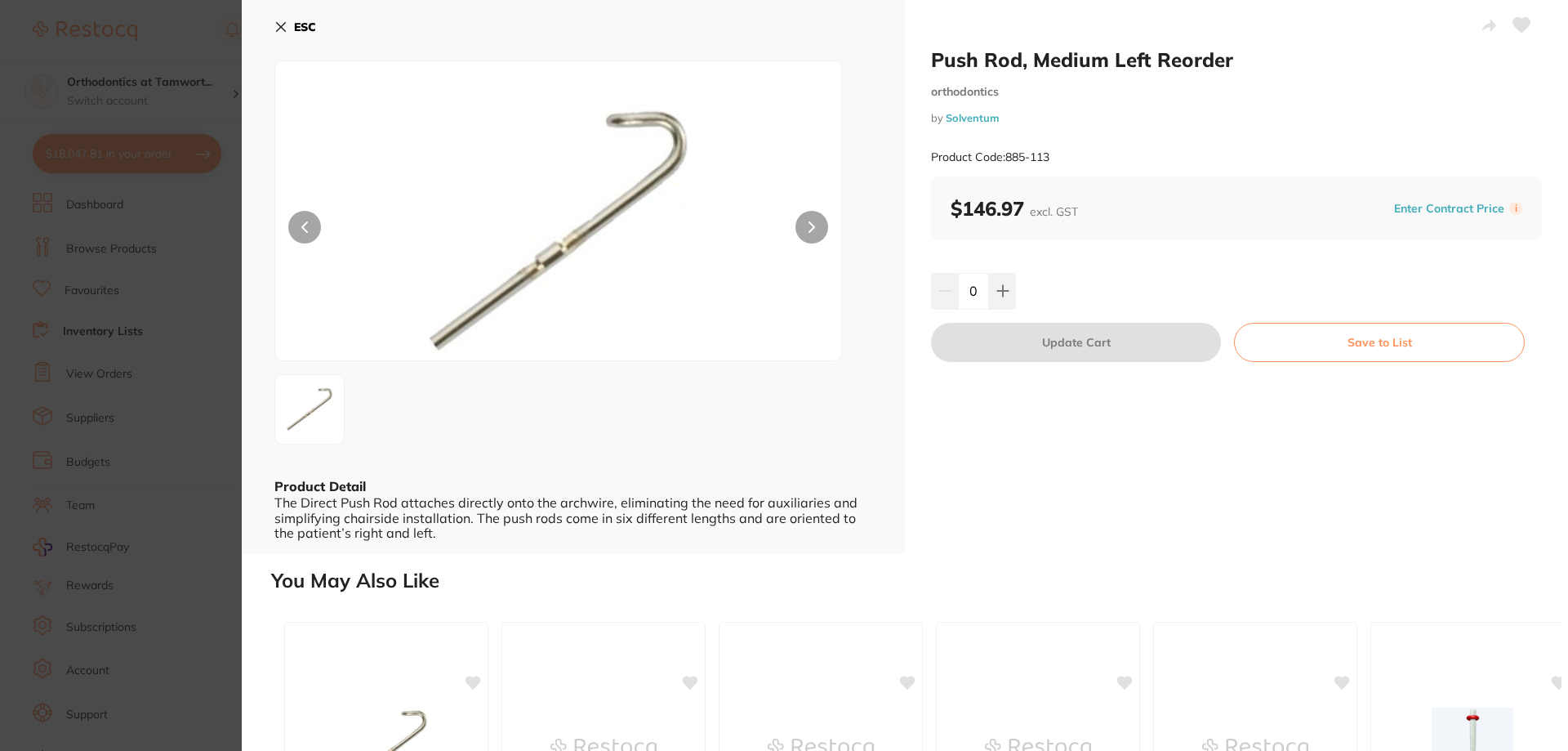
click at [277, 31] on icon at bounding box center [281, 28] width 9 height 9
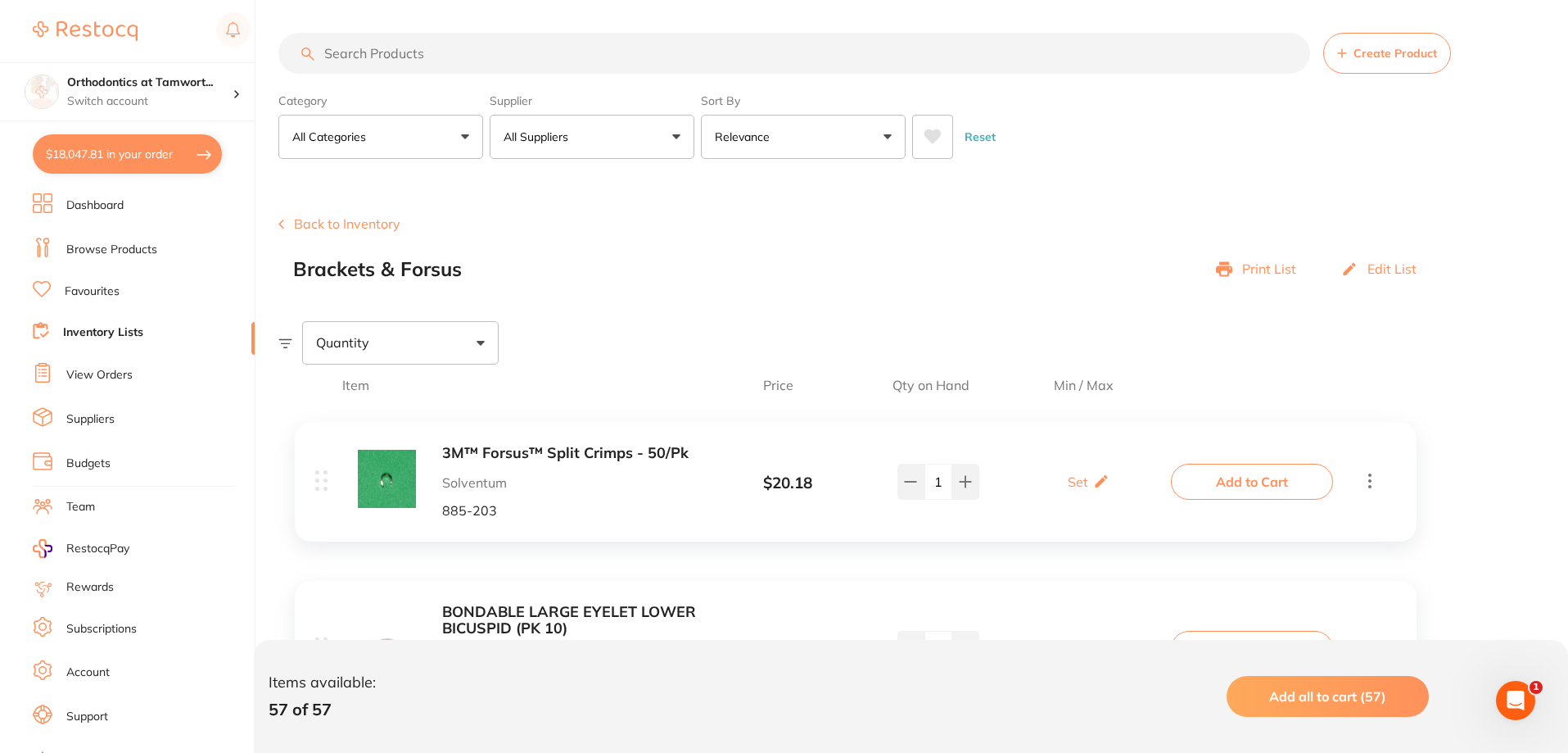
click at [436, 60] on input "search" at bounding box center [794, 53] width 1032 height 41
click at [123, 248] on link "Browse Products" at bounding box center [112, 249] width 91 height 16
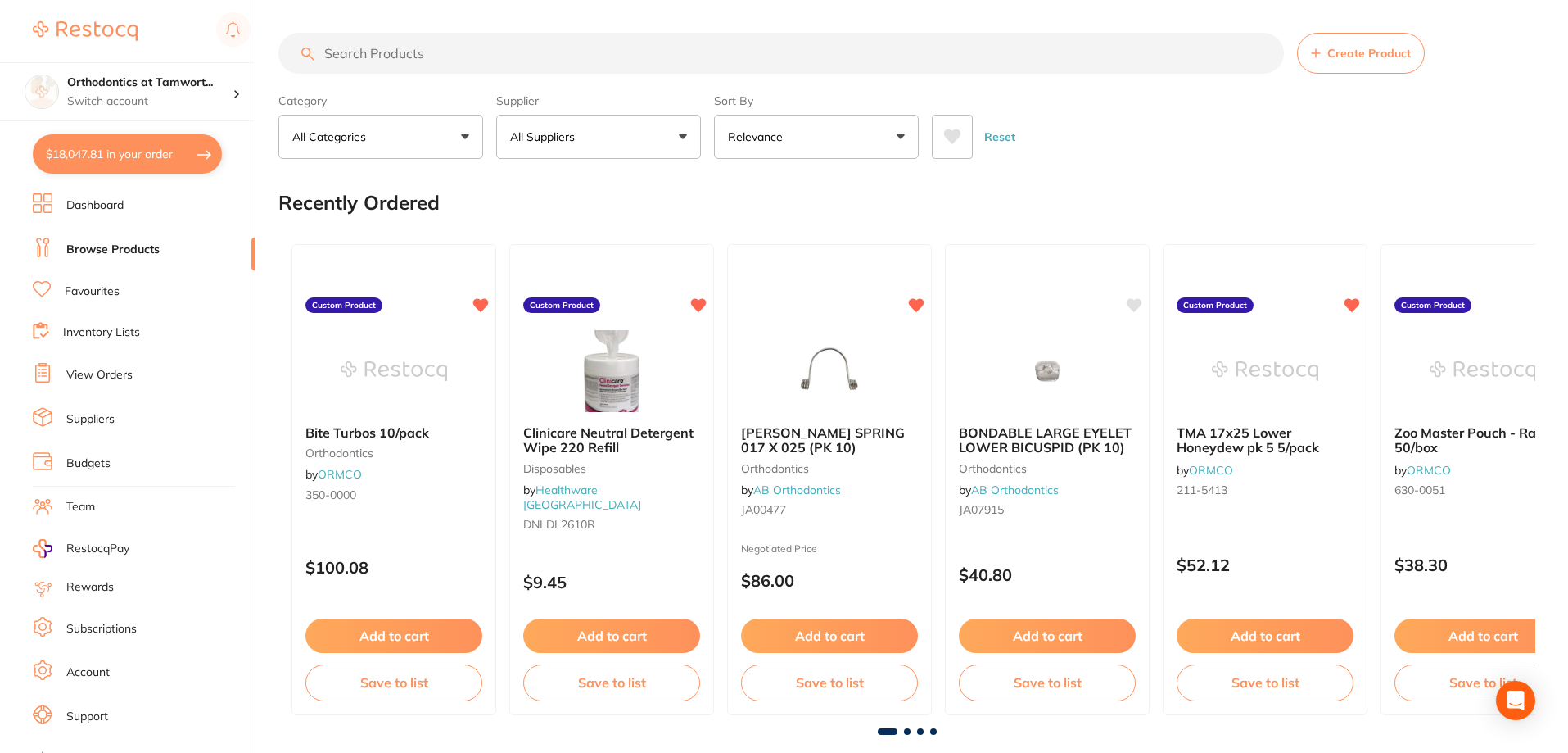
click at [412, 57] on input "search" at bounding box center [781, 53] width 1005 height 41
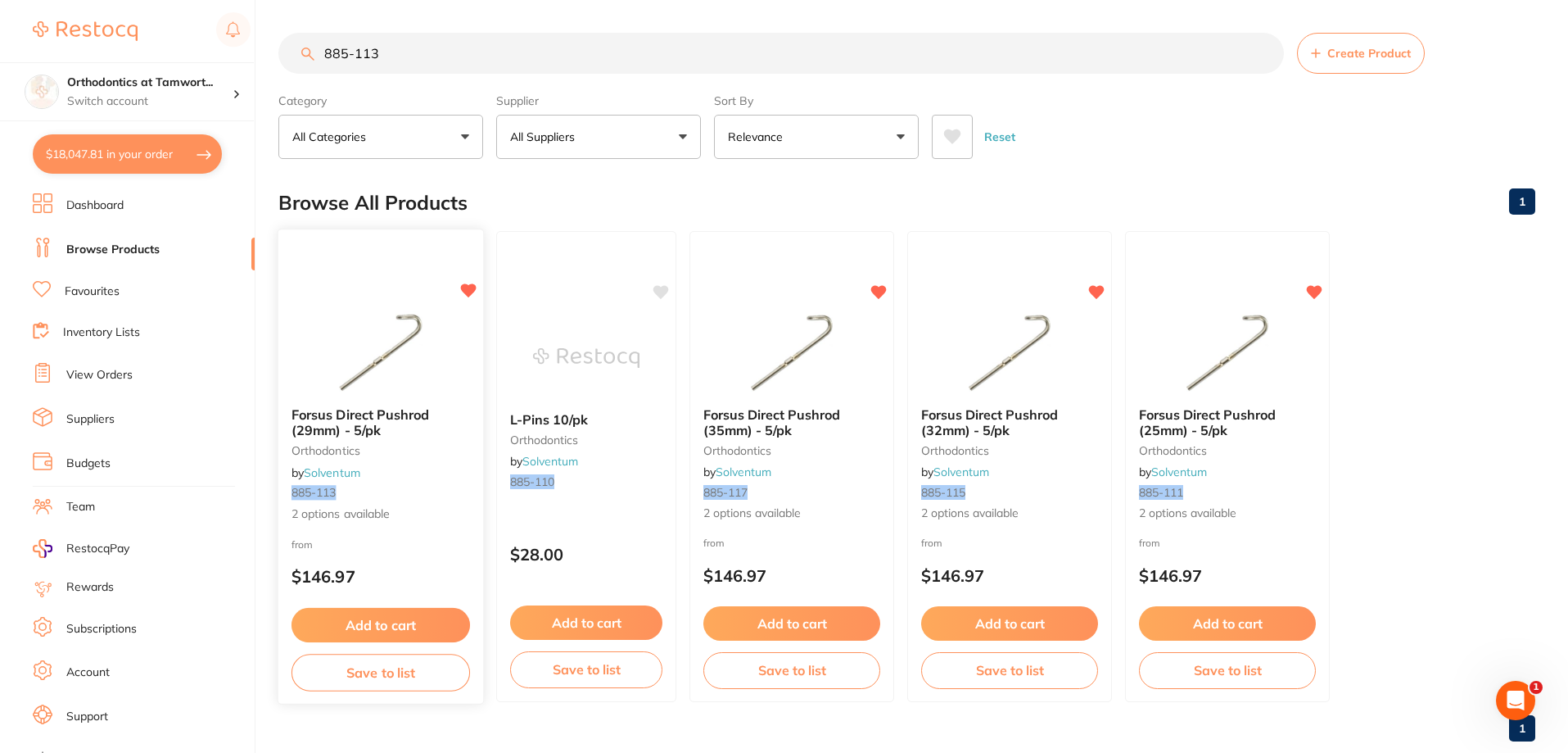
type input "885-113"
click at [327, 413] on span "Forsus Direct Pushrod (29mm) - 5/pk" at bounding box center [360, 422] width 138 height 32
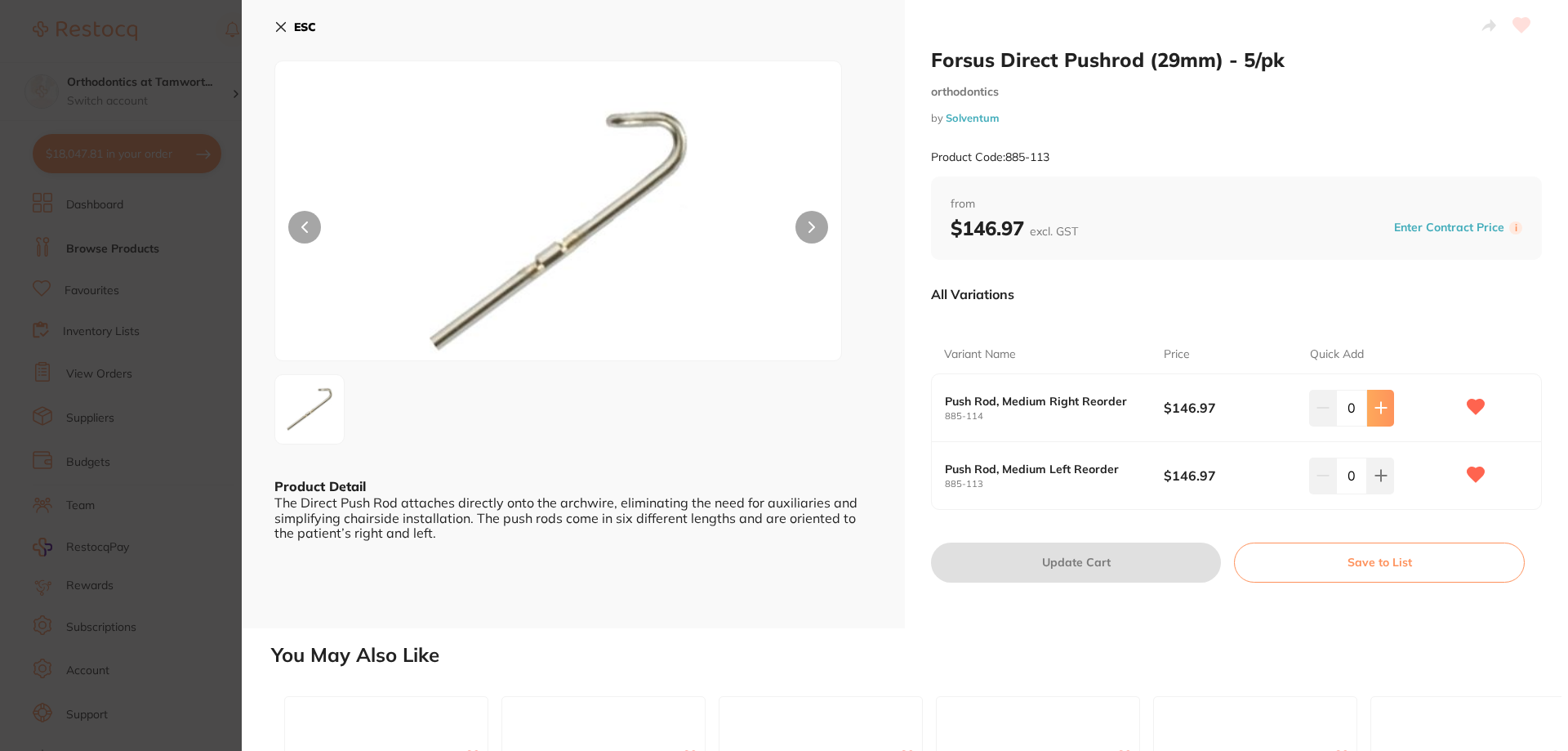
click at [1372, 393] on button at bounding box center [1380, 408] width 27 height 36
type input "1"
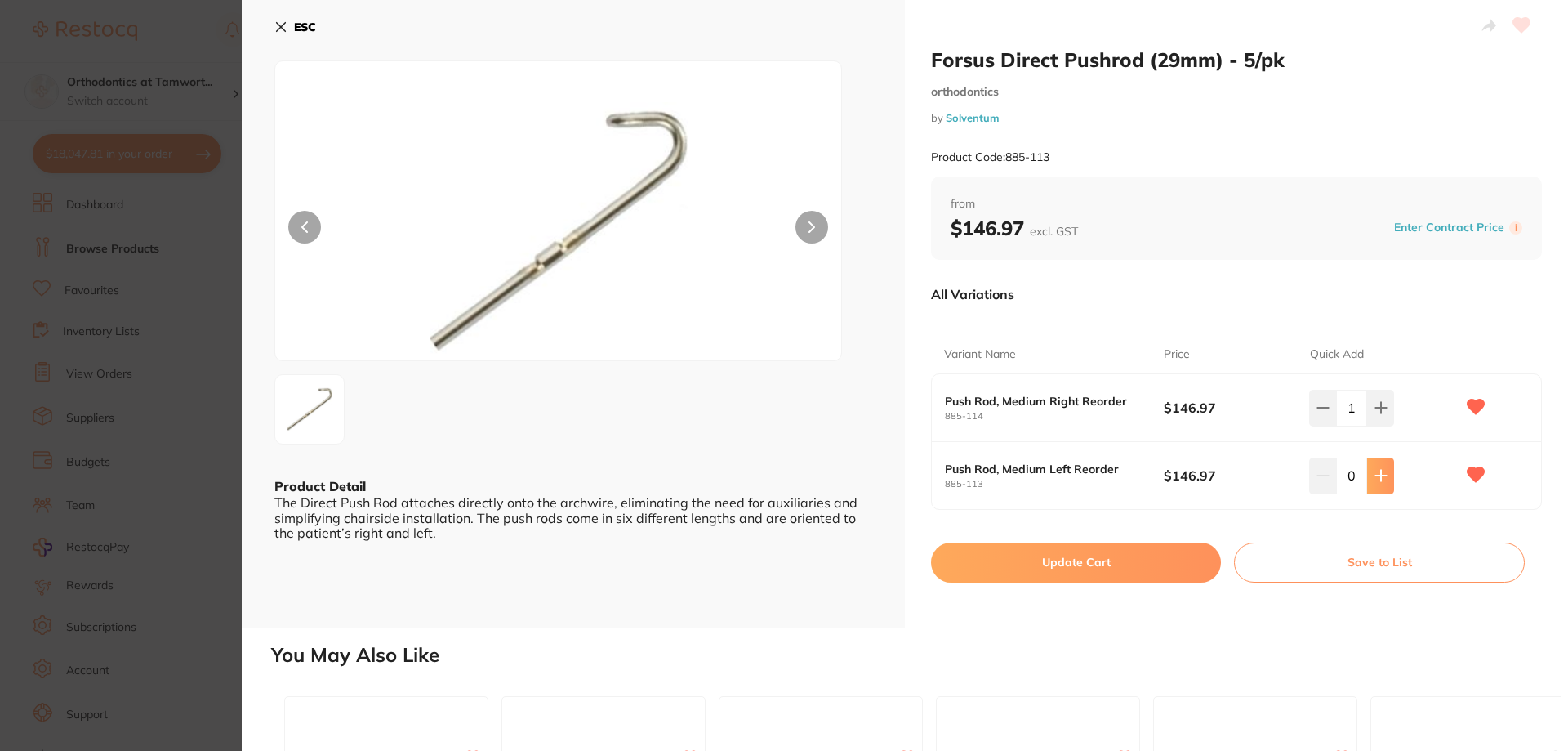
click at [1381, 479] on icon at bounding box center [1380, 475] width 13 height 13
type input "1"
click at [1061, 568] on button "Update Cart" at bounding box center [1076, 561] width 290 height 39
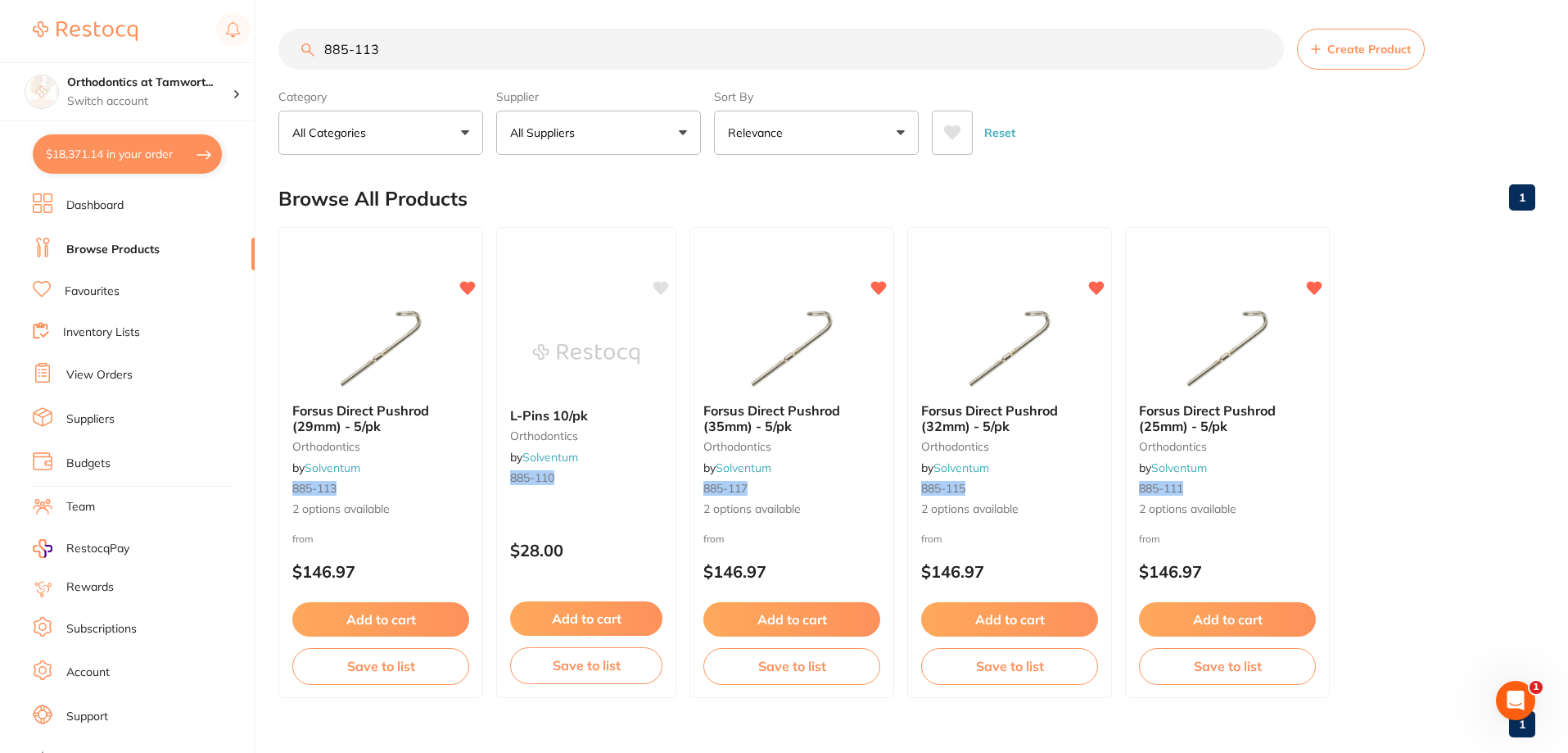
scroll to position [7616, 0]
click at [987, 418] on span "Forsus Direct Pushrod (32mm) - 5/pk" at bounding box center [990, 418] width 138 height 32
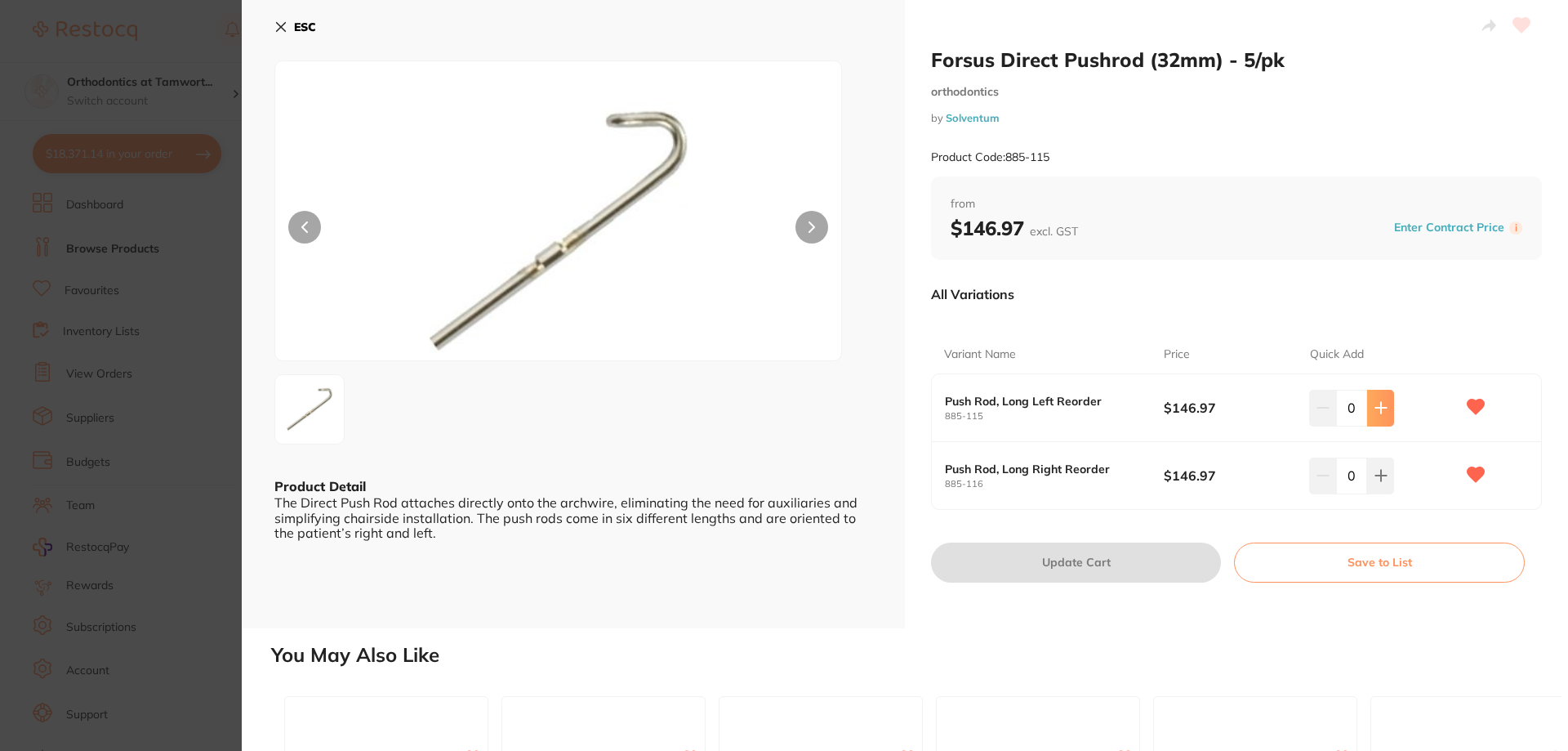
click at [1387, 410] on button at bounding box center [1380, 408] width 27 height 36
type input "1"
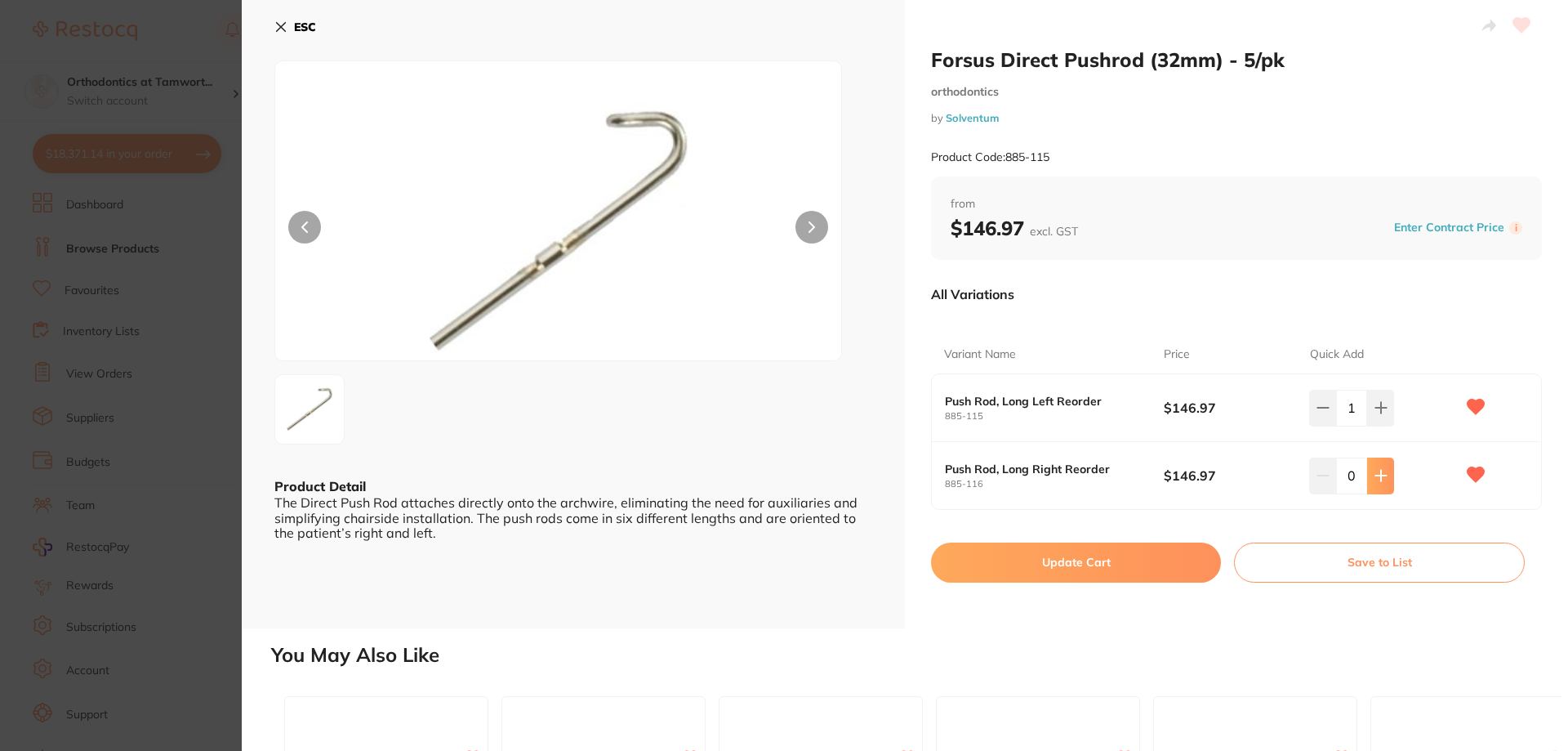
click at [1379, 487] on button at bounding box center [1380, 475] width 27 height 36
type input "1"
click at [1123, 569] on button "Update Cart" at bounding box center [1076, 561] width 290 height 39
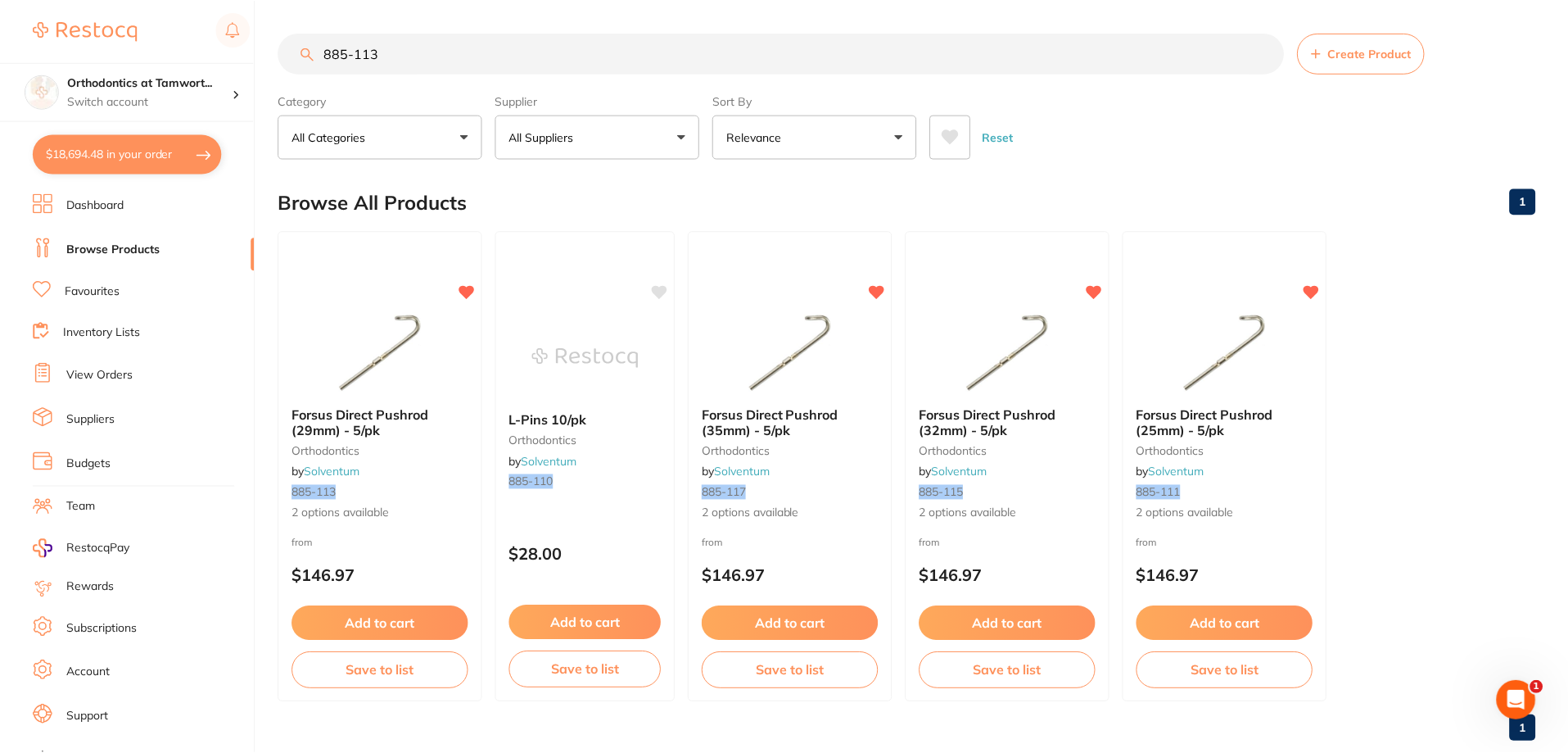
scroll to position [7776, 0]
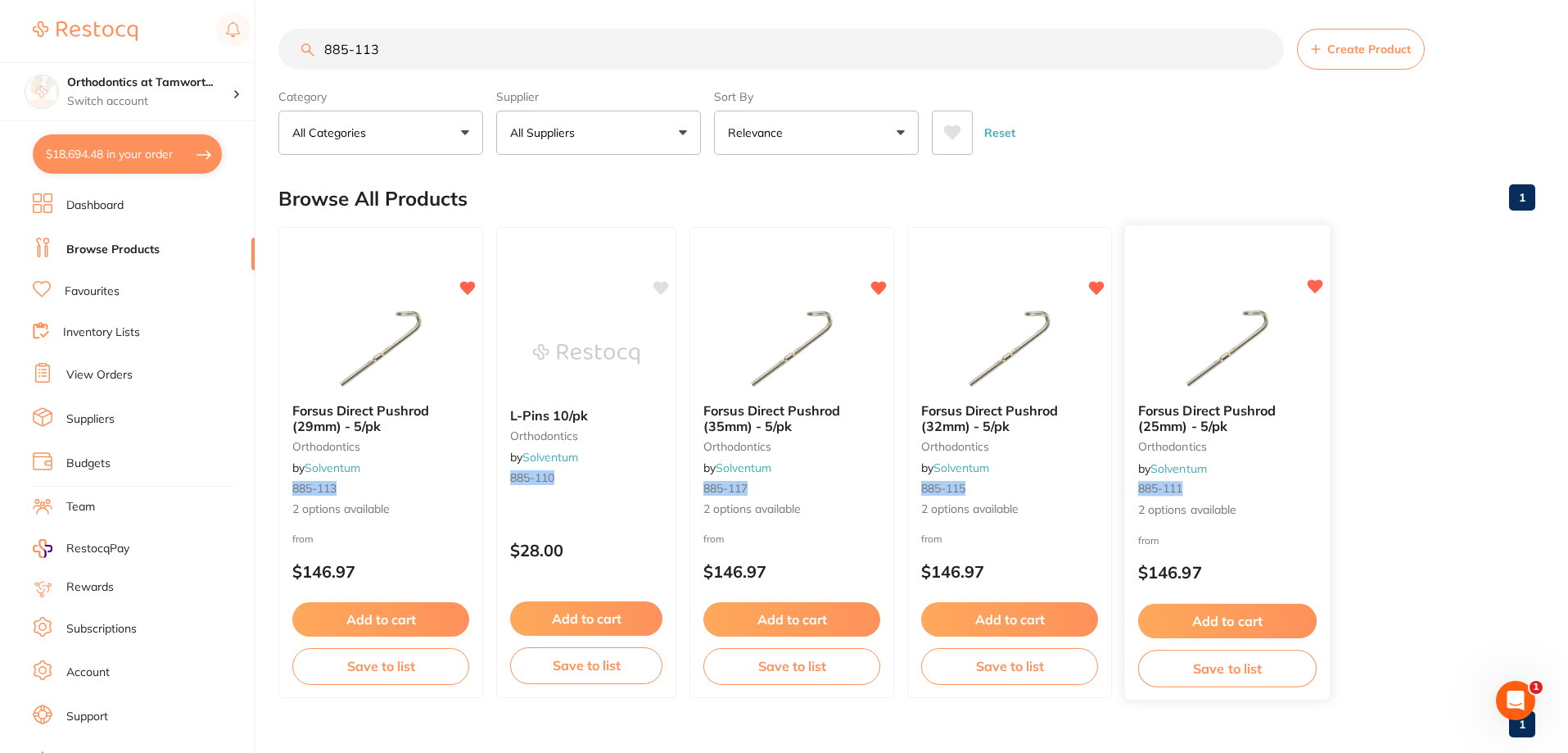
click at [1188, 426] on span "Forsus Direct Pushrod (25mm) - 5/pk" at bounding box center [1208, 418] width 138 height 32
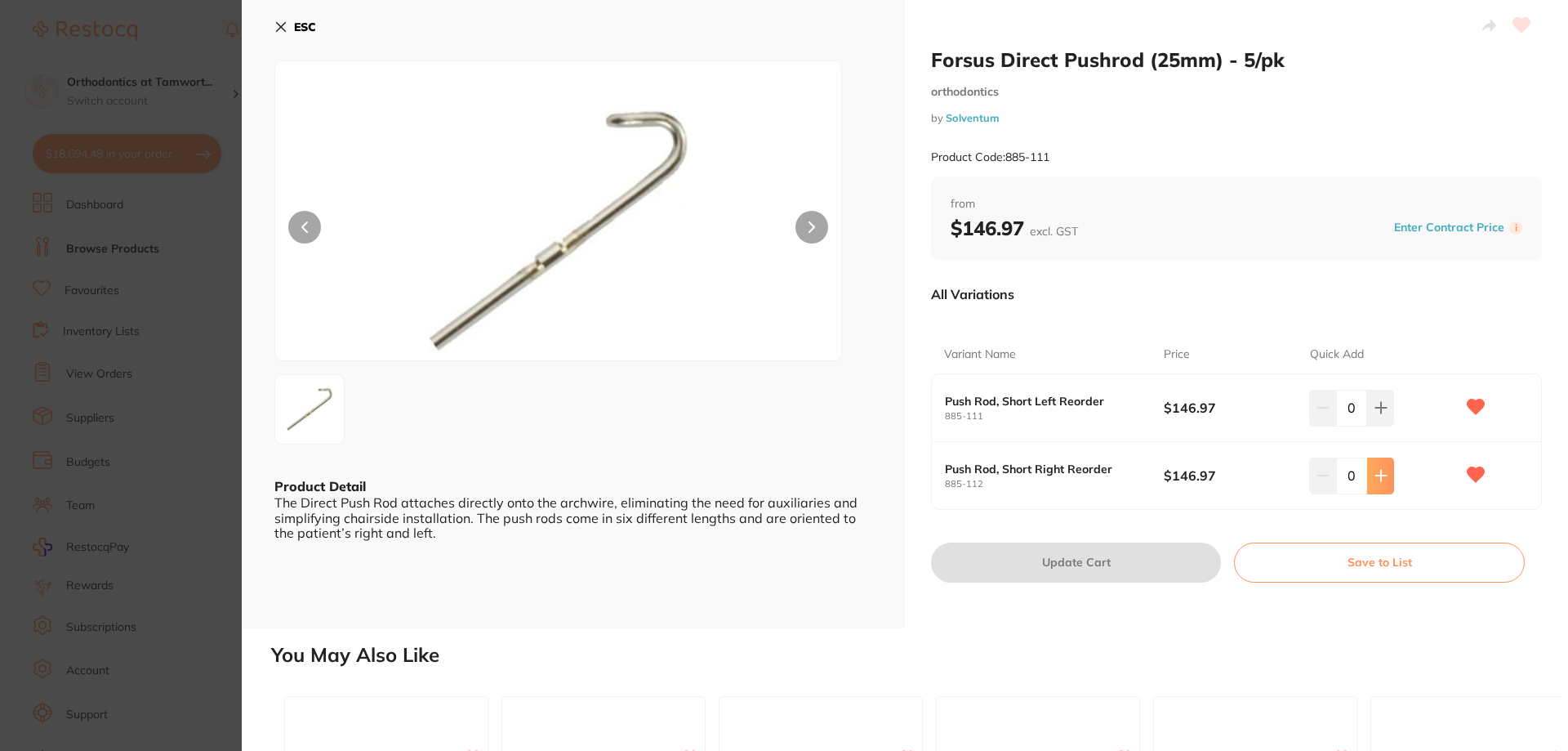
click at [1374, 481] on icon at bounding box center [1380, 475] width 13 height 13
type input "1"
click at [1071, 566] on button "Update Cart" at bounding box center [1076, 561] width 290 height 39
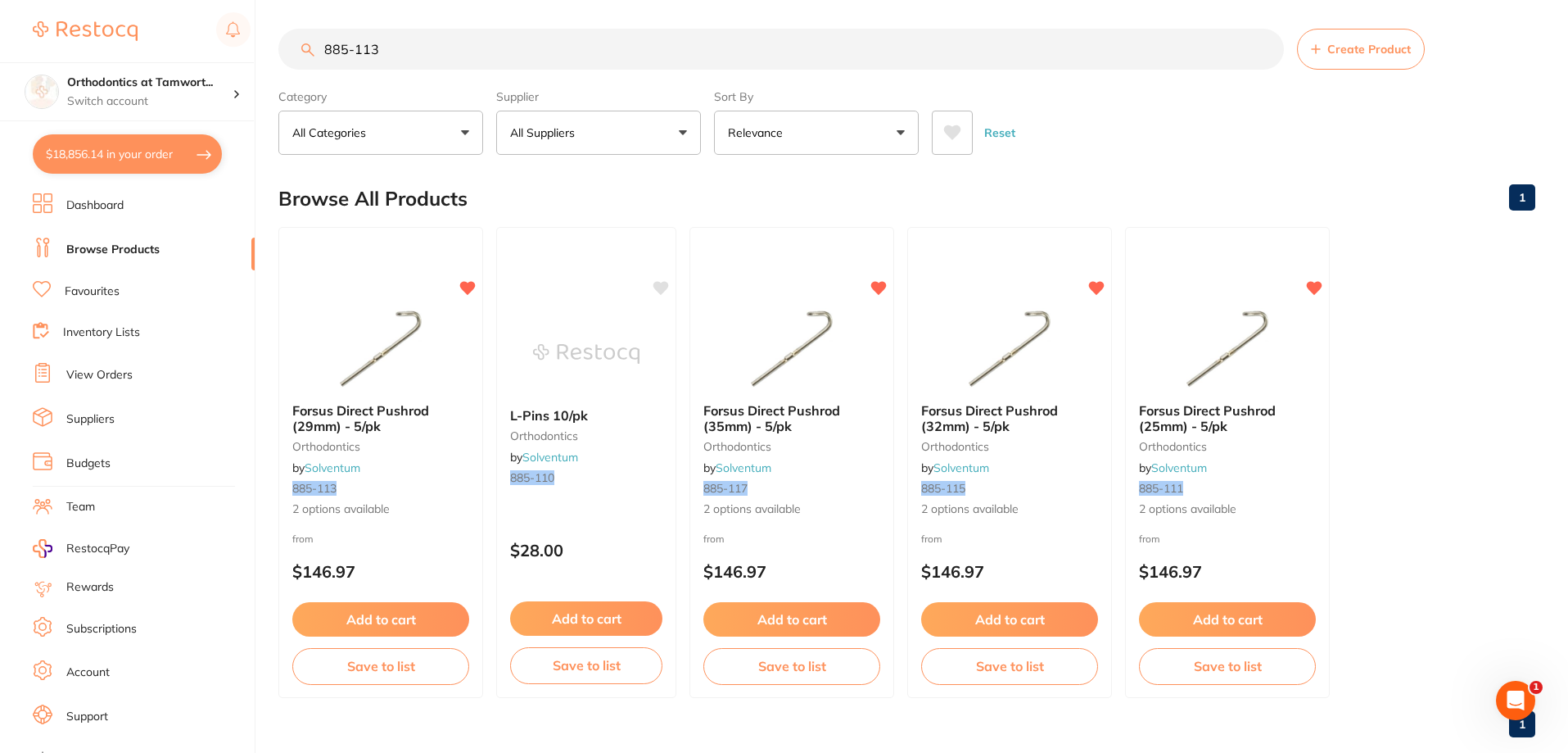
click at [117, 333] on link "Inventory Lists" at bounding box center [101, 332] width 77 height 16
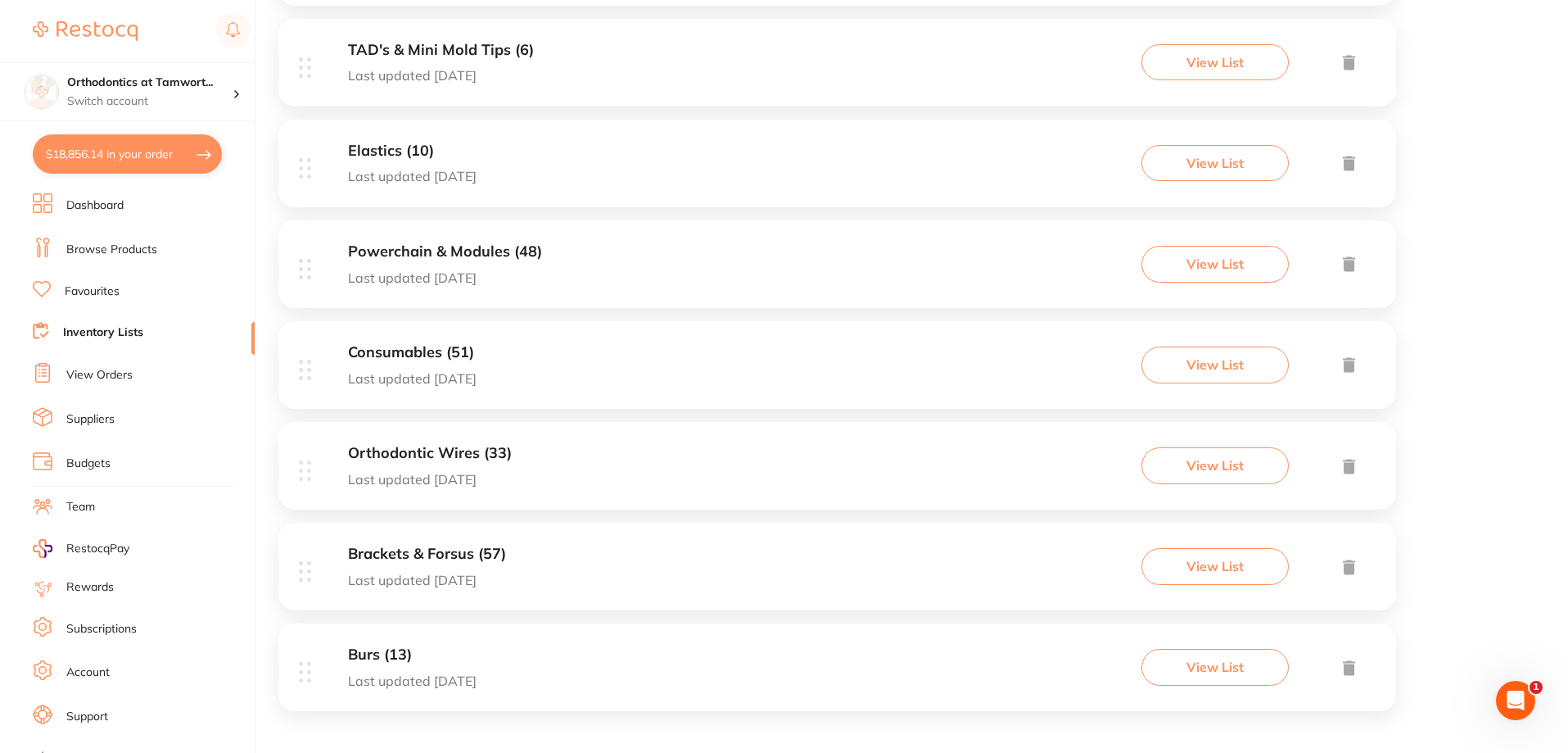
scroll to position [931, 0]
click at [458, 553] on h3 "Brackets & Forsus (57)" at bounding box center [427, 550] width 158 height 17
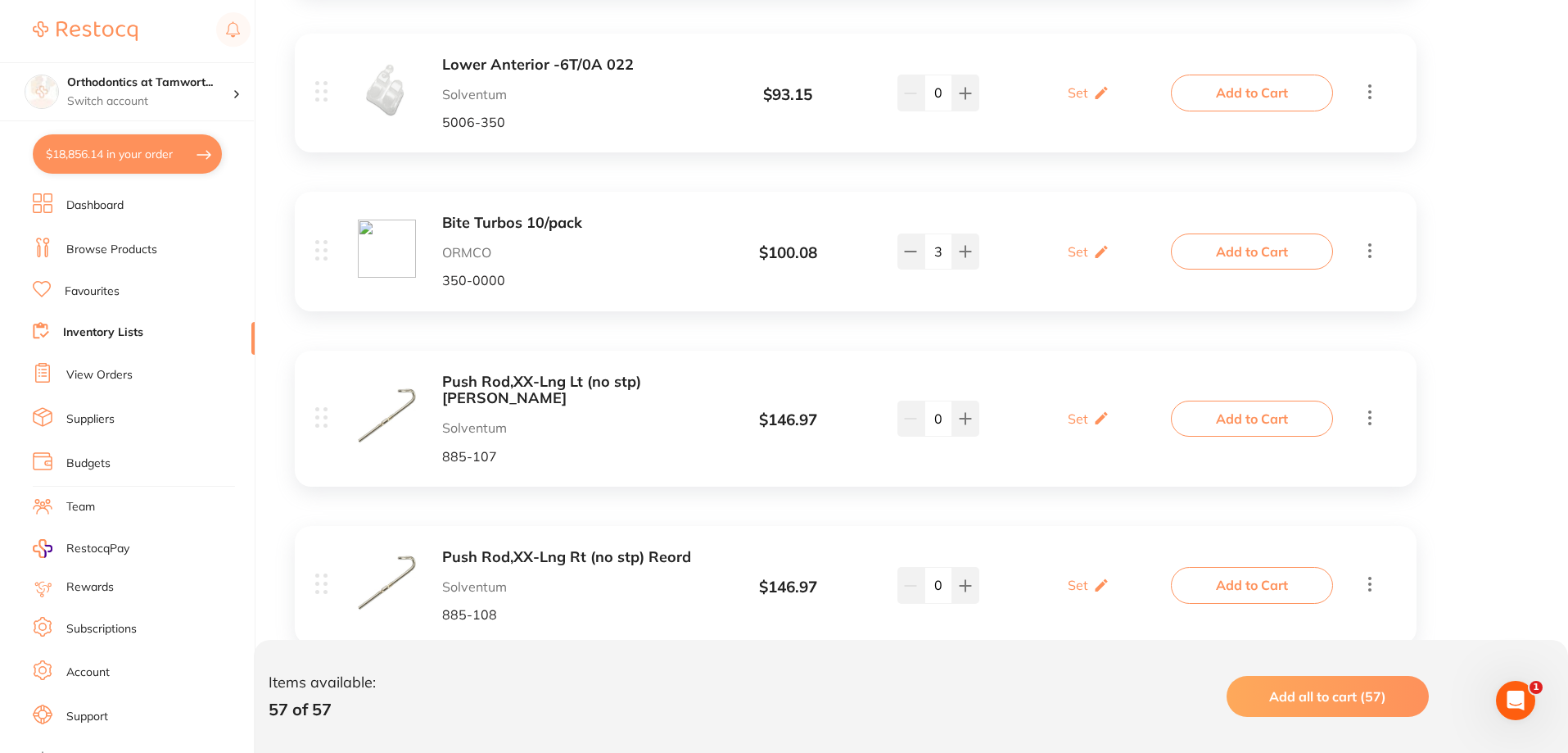
scroll to position [491, 0]
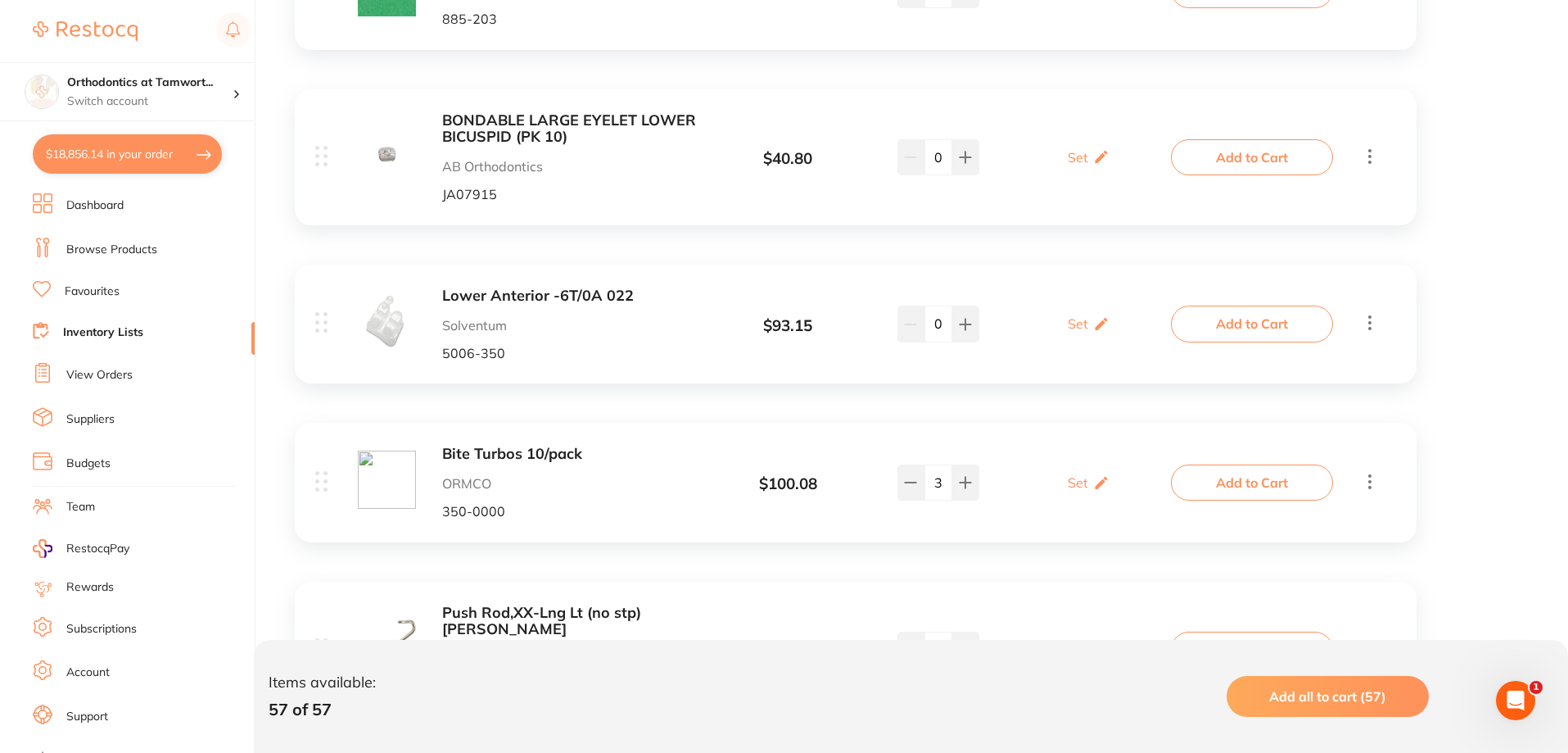
click at [106, 245] on link "Browse Products" at bounding box center [112, 249] width 91 height 16
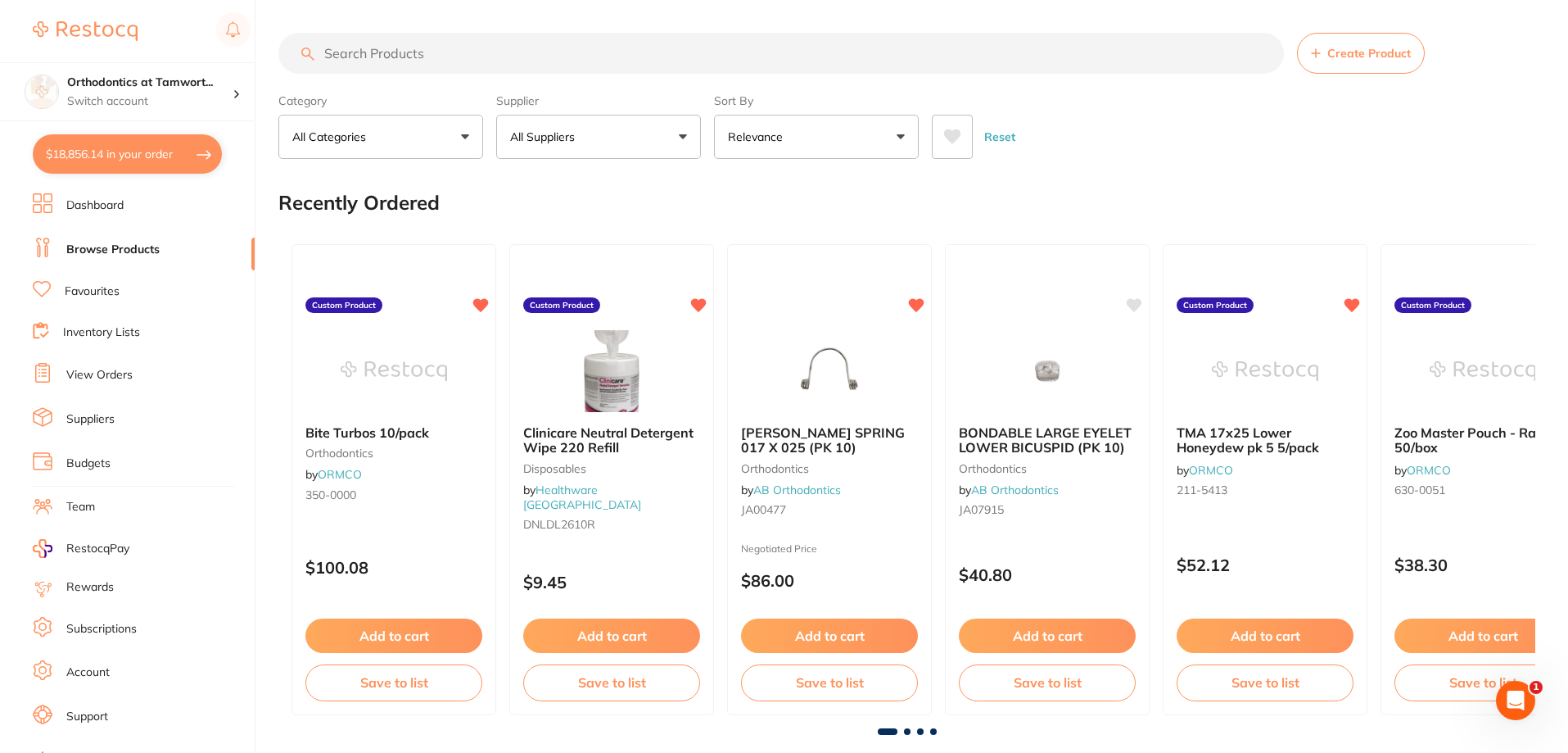
click at [453, 59] on input "search" at bounding box center [781, 53] width 1005 height 41
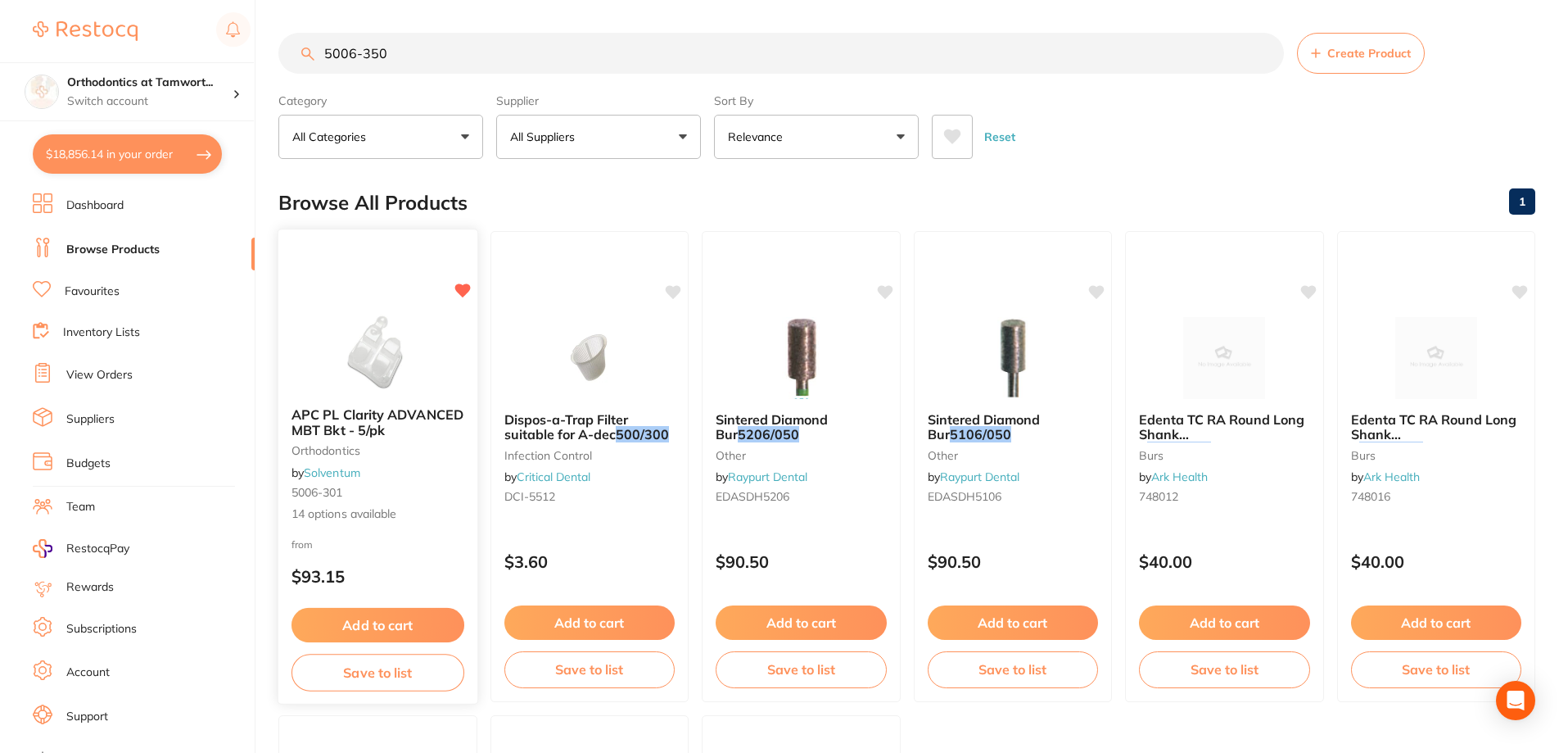
type input "5006-350"
click at [351, 412] on span "APC PL Clarity ADVANCED MBT Bkt - 5/pk" at bounding box center [377, 422] width 172 height 32
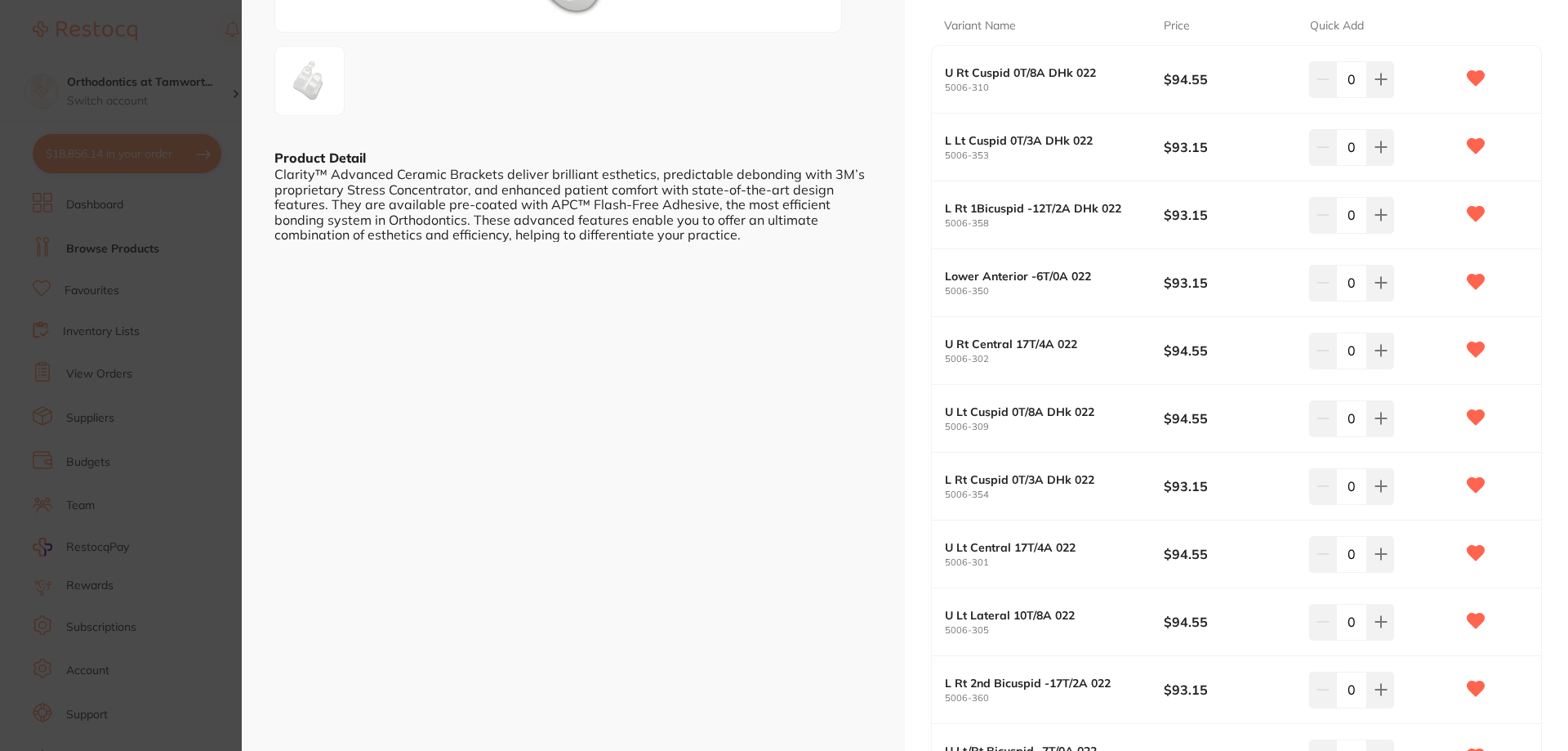
scroll to position [163, 0]
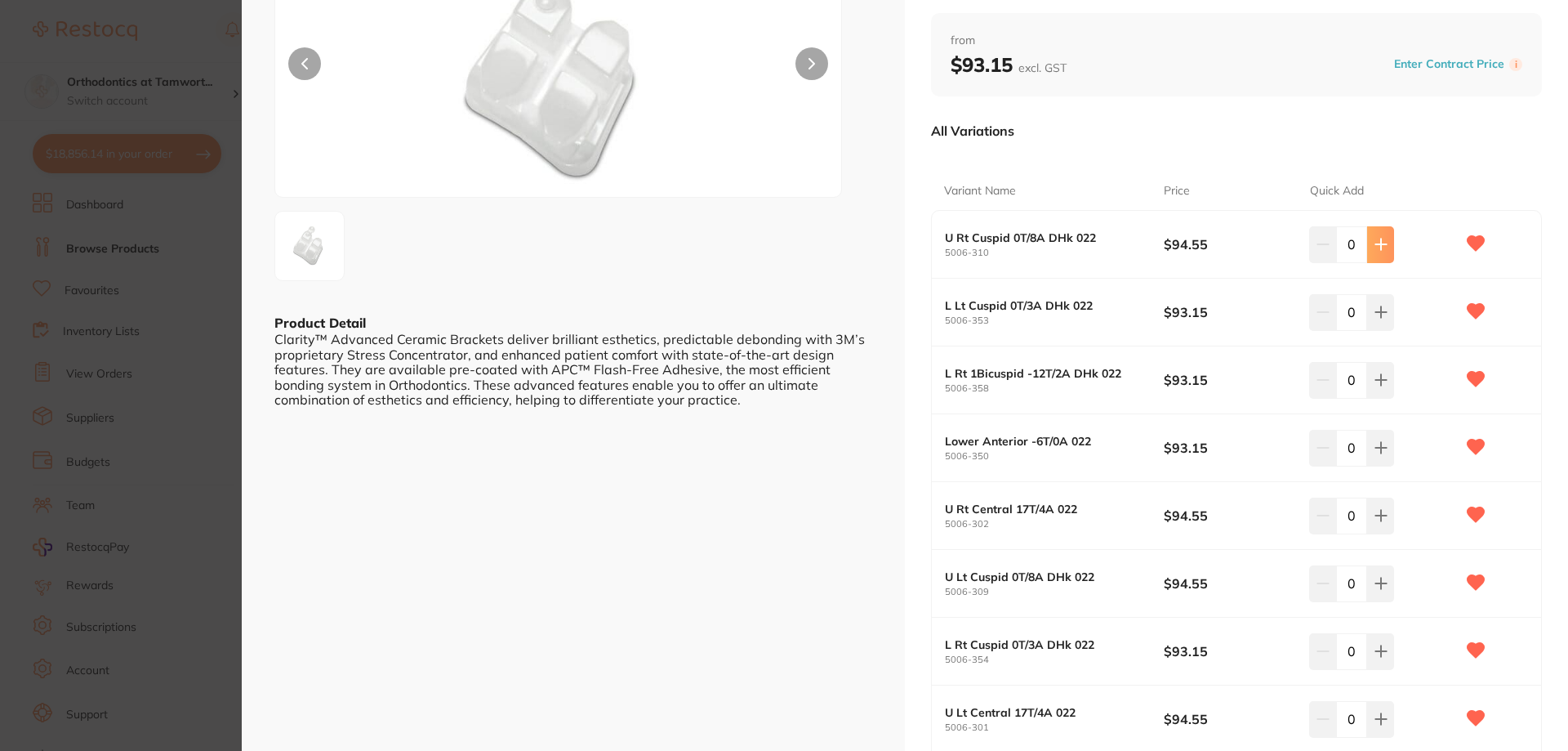
click at [1384, 248] on icon at bounding box center [1380, 244] width 13 height 13
type input "2"
click at [1374, 513] on icon at bounding box center [1380, 515] width 13 height 13
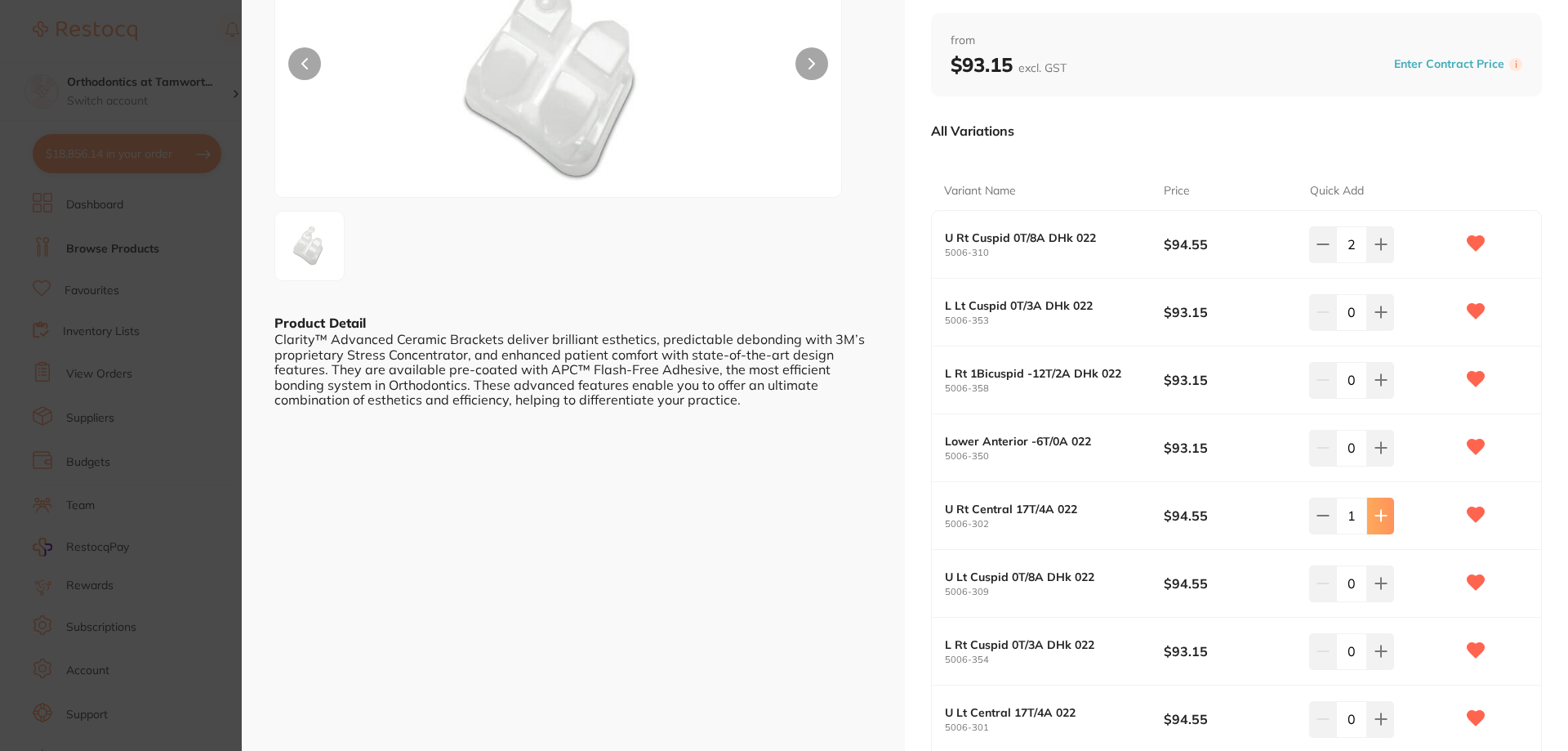
click at [1374, 513] on icon at bounding box center [1380, 515] width 13 height 13
type input "2"
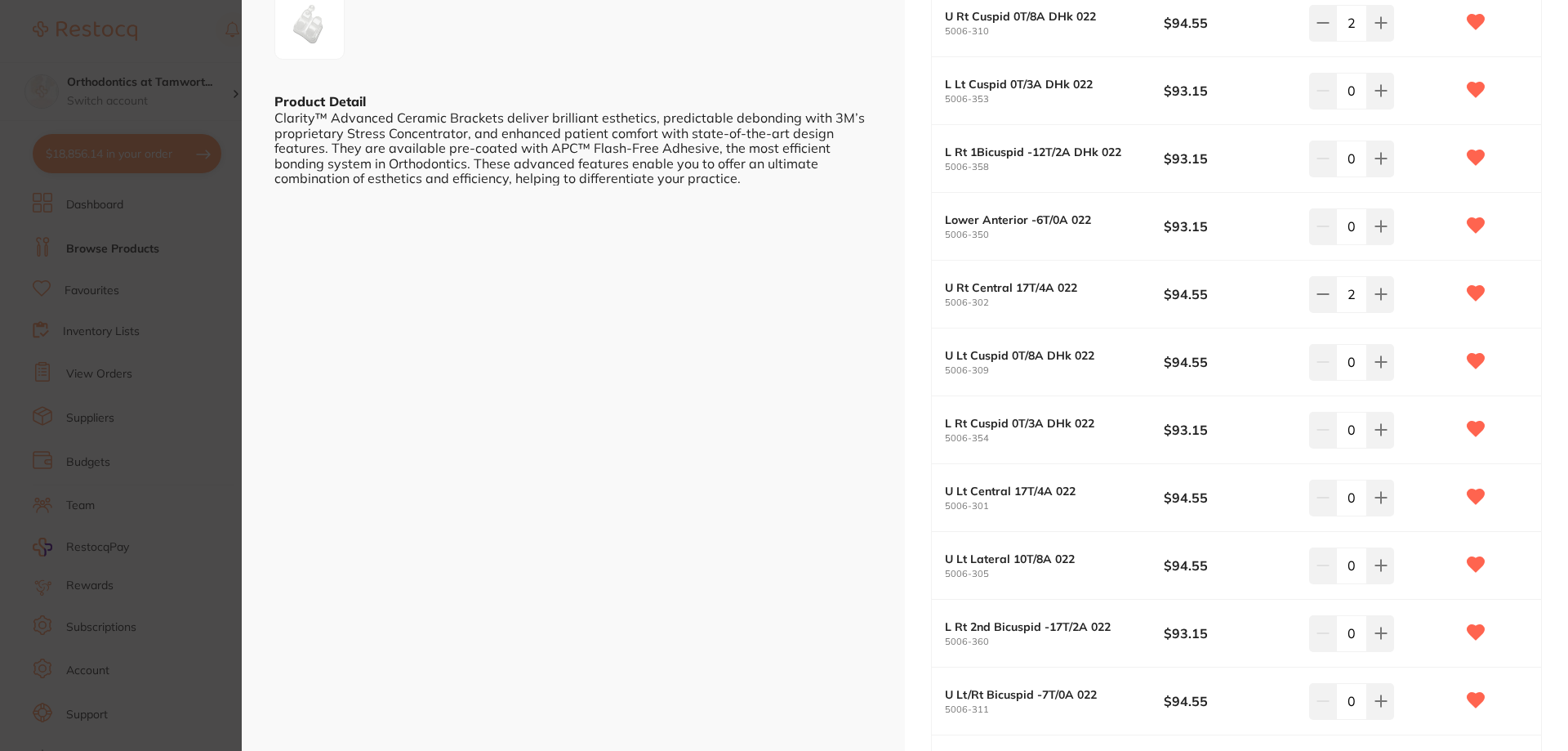
scroll to position [409, 0]
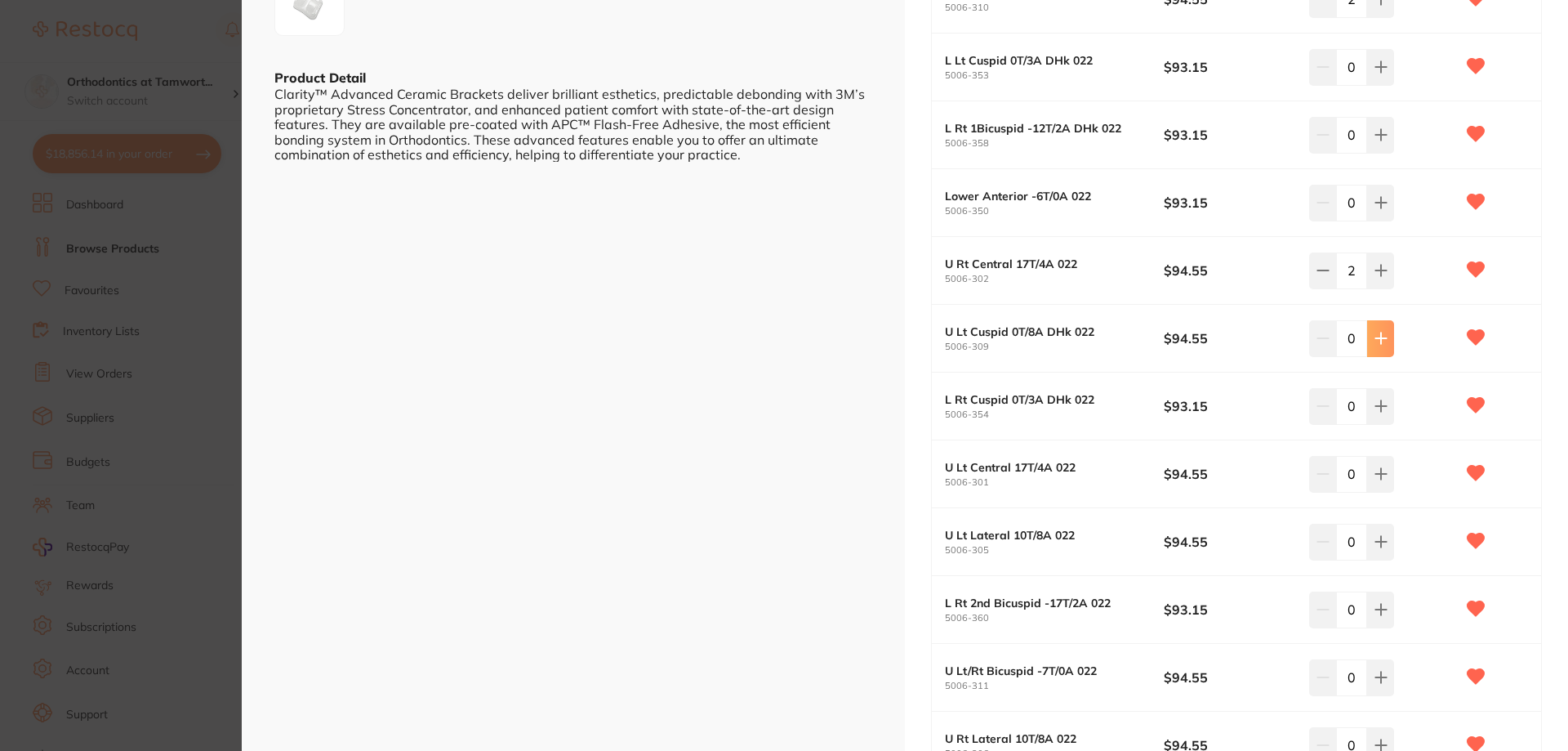
click at [1377, 342] on icon at bounding box center [1380, 338] width 10 height 10
type input "2"
click at [1380, 475] on icon at bounding box center [1380, 473] width 13 height 13
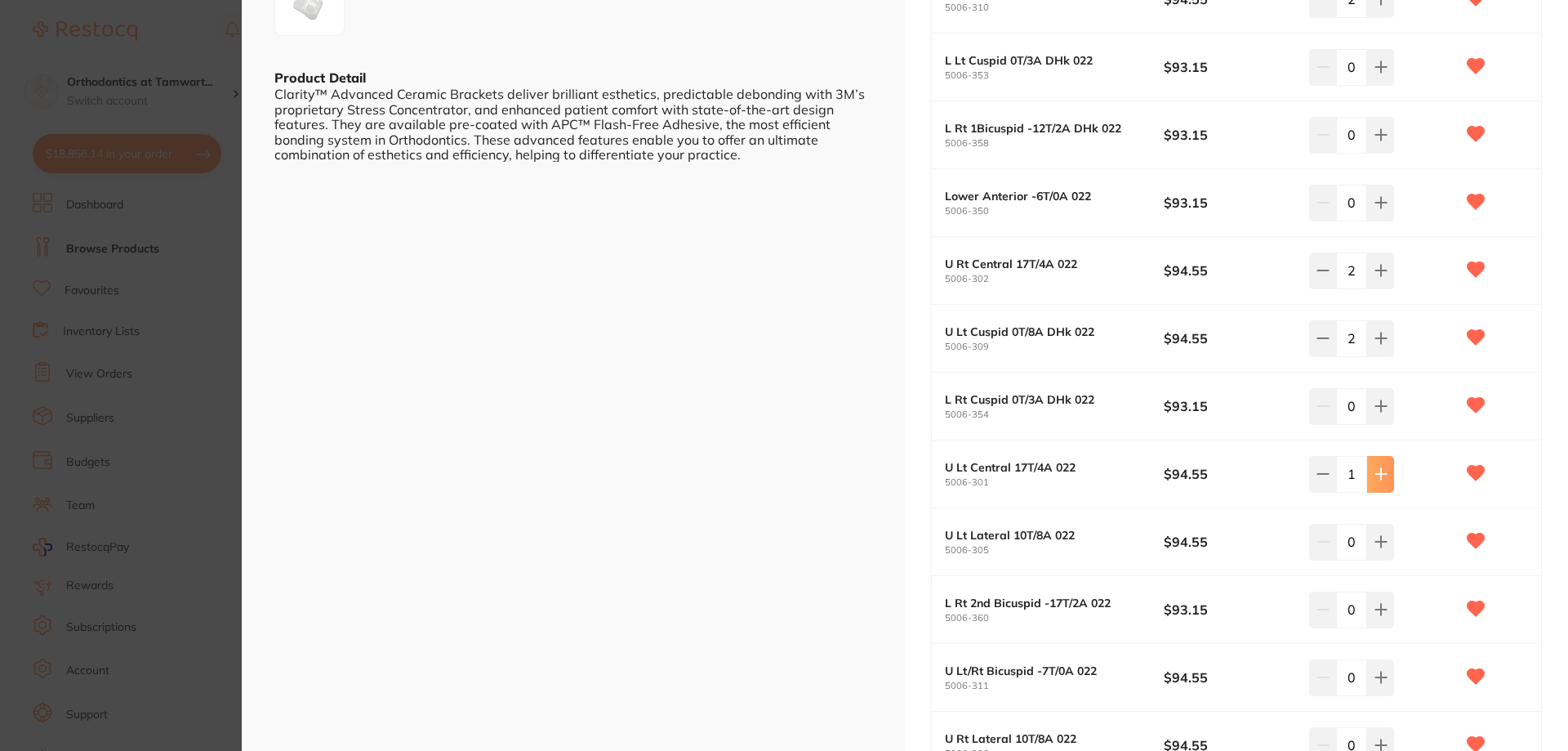
click at [1380, 475] on icon at bounding box center [1380, 473] width 13 height 13
type input "2"
click at [1381, 553] on button at bounding box center [1380, 541] width 27 height 36
type input "2"
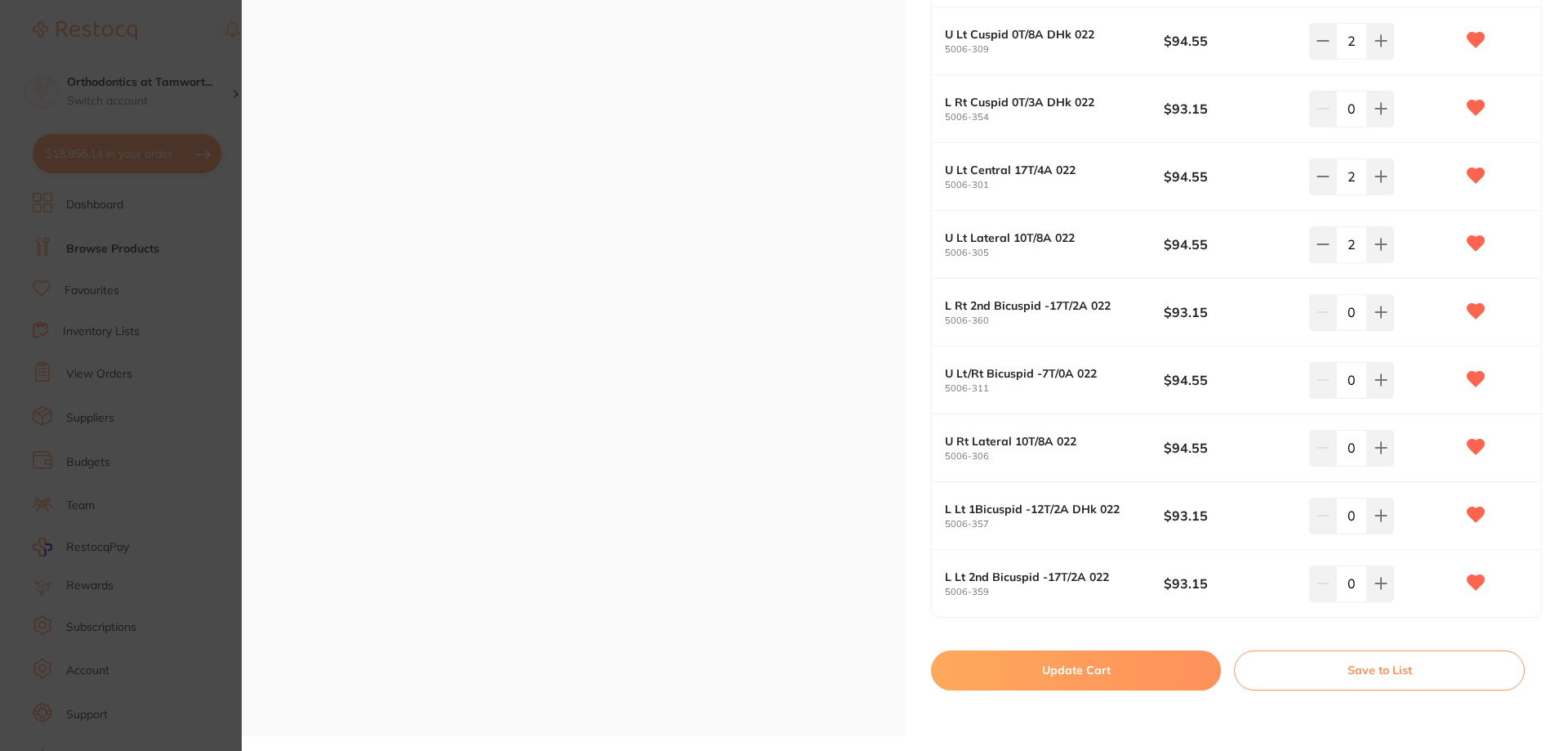
scroll to position [735, 0]
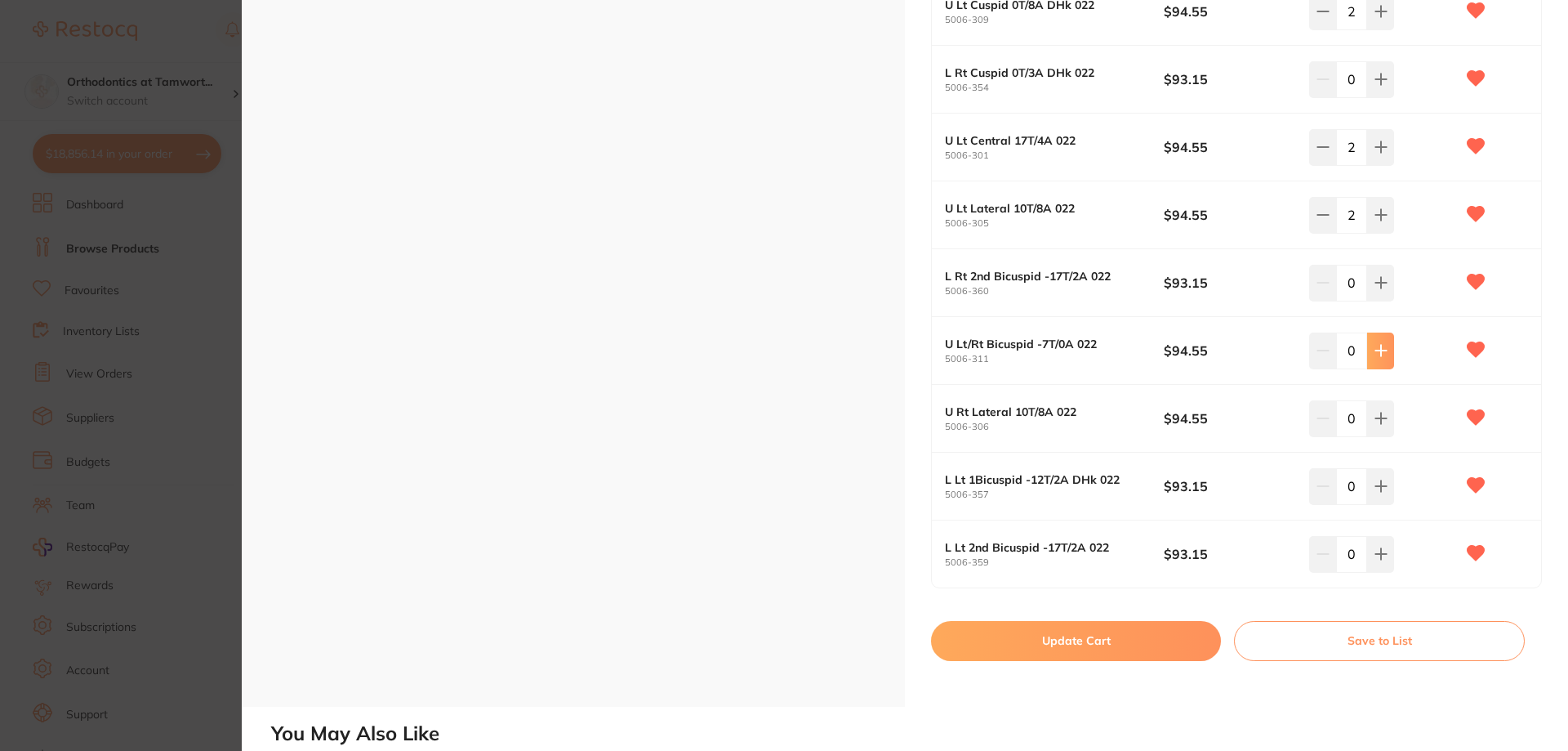
click at [1386, 359] on button at bounding box center [1380, 351] width 27 height 36
click at [1384, 359] on button at bounding box center [1380, 351] width 27 height 36
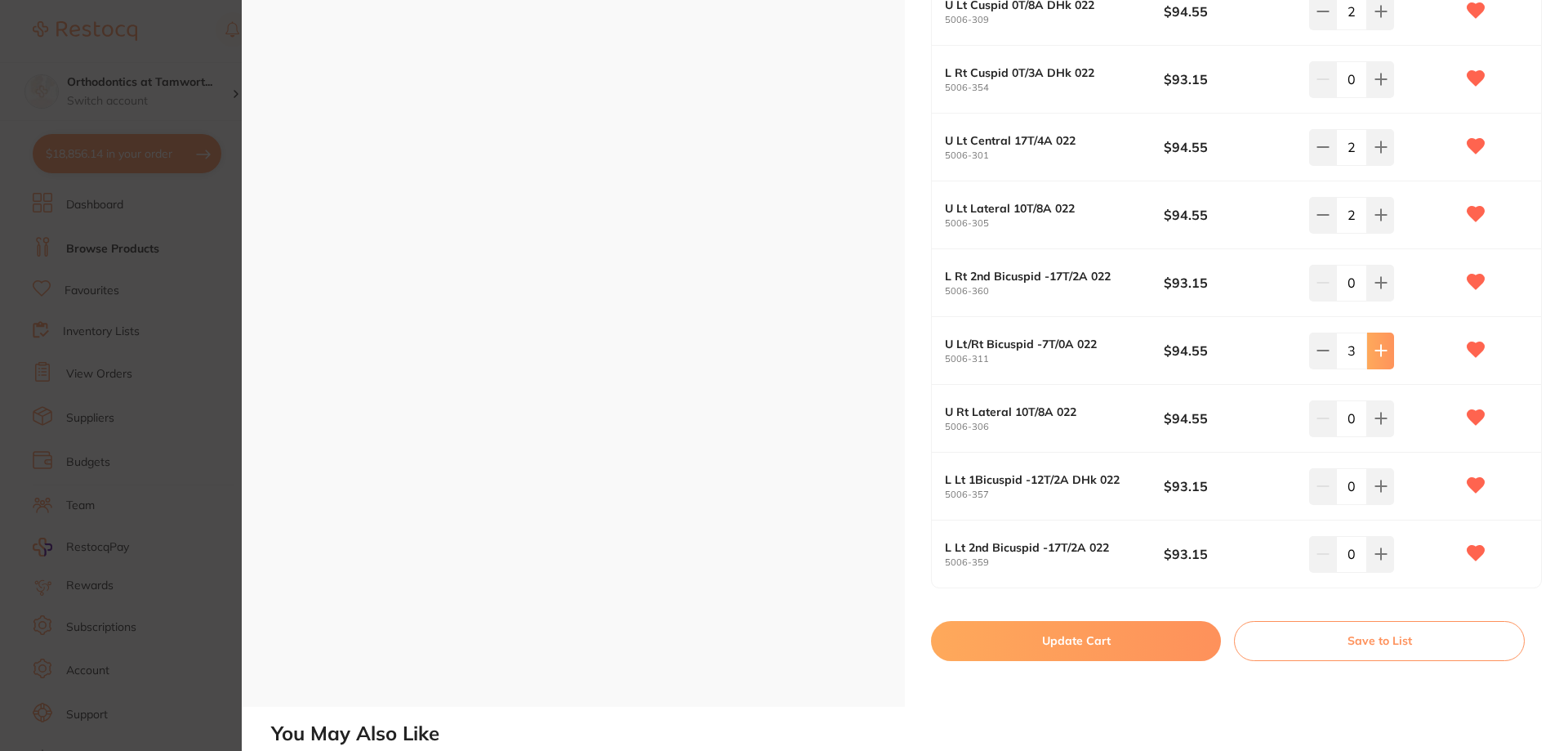
type input "4"
click at [1390, 422] on button at bounding box center [1380, 418] width 27 height 36
type input "2"
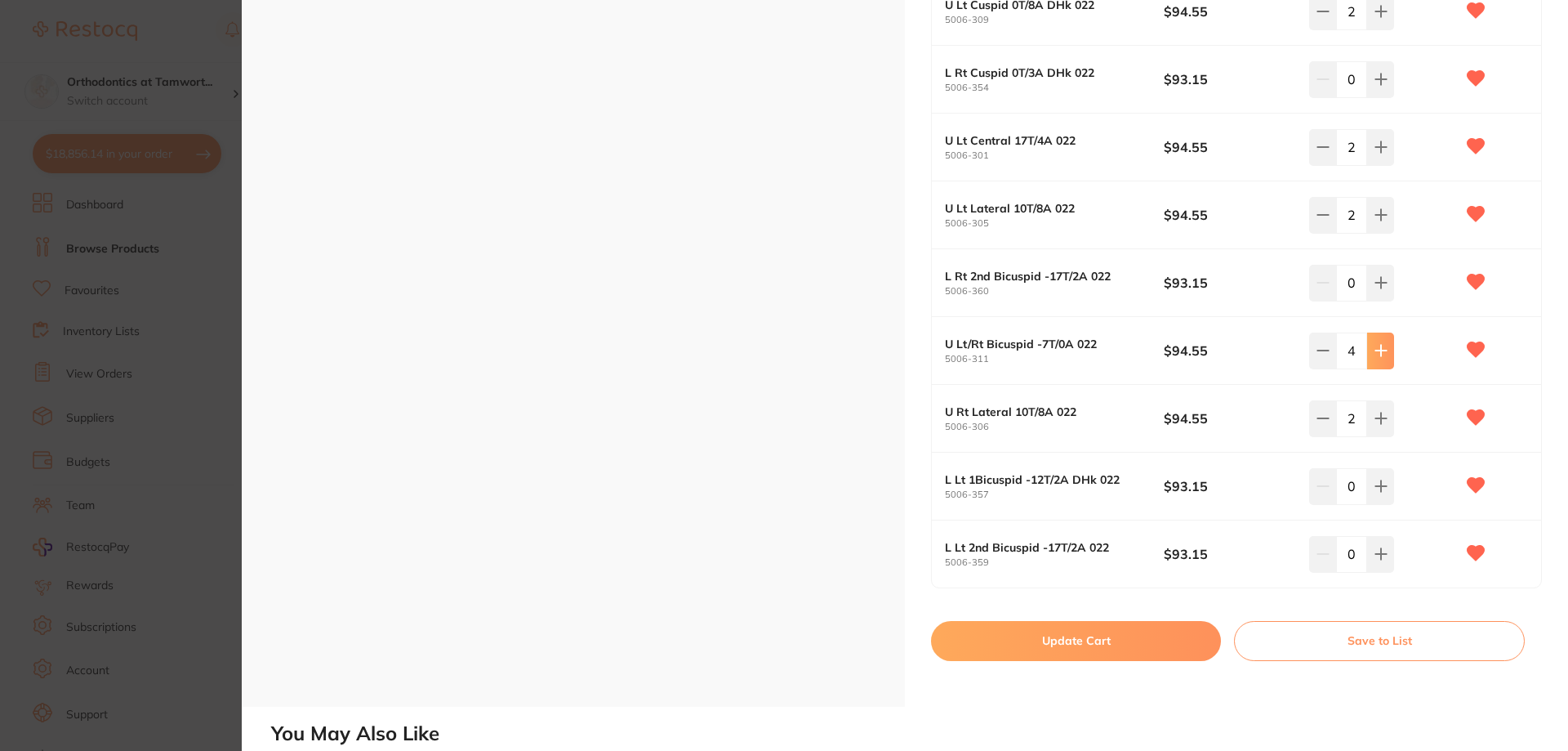
click at [1376, 357] on icon at bounding box center [1380, 350] width 13 height 13
type input "8"
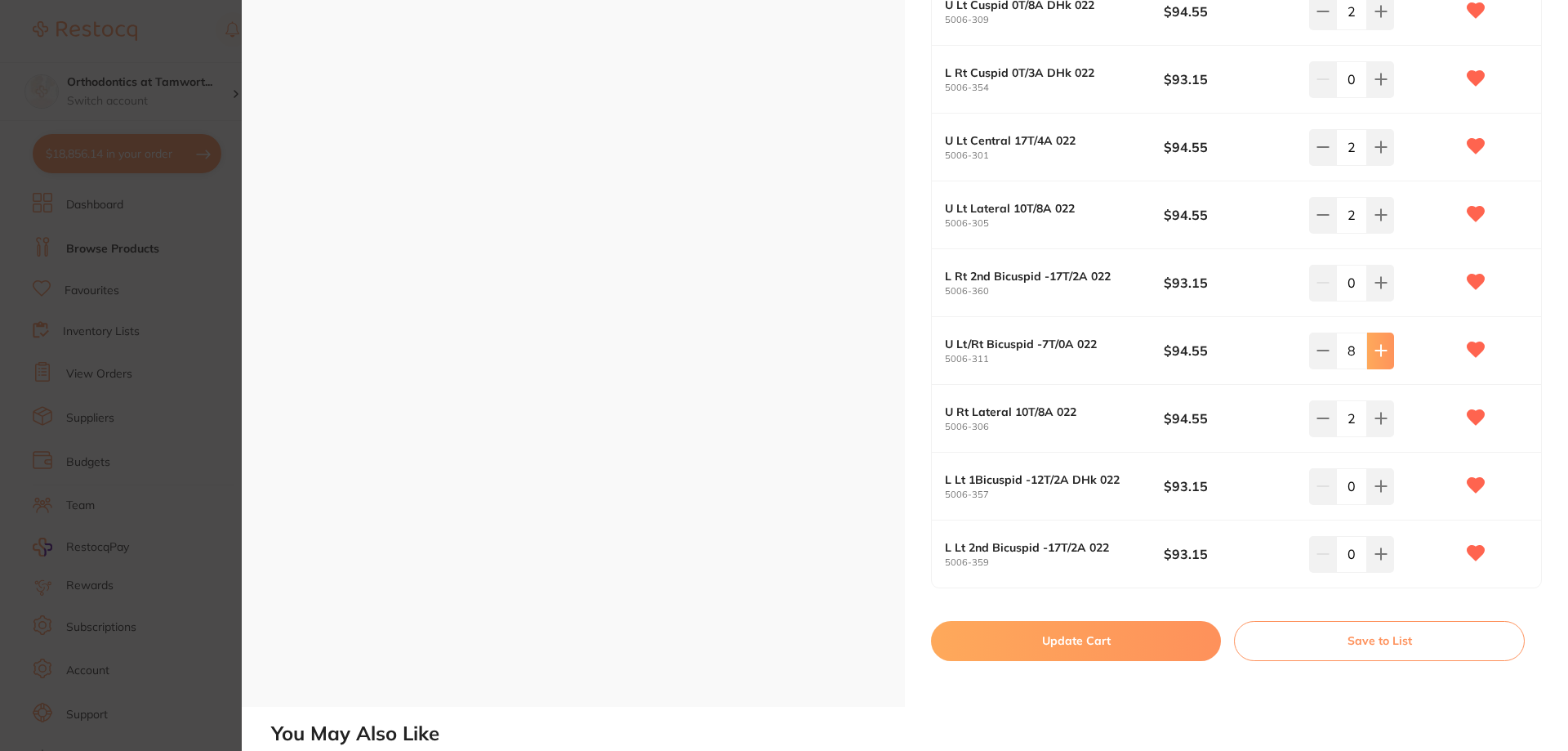
scroll to position [0, 0]
click at [1098, 641] on button "Update Cart" at bounding box center [1076, 640] width 290 height 39
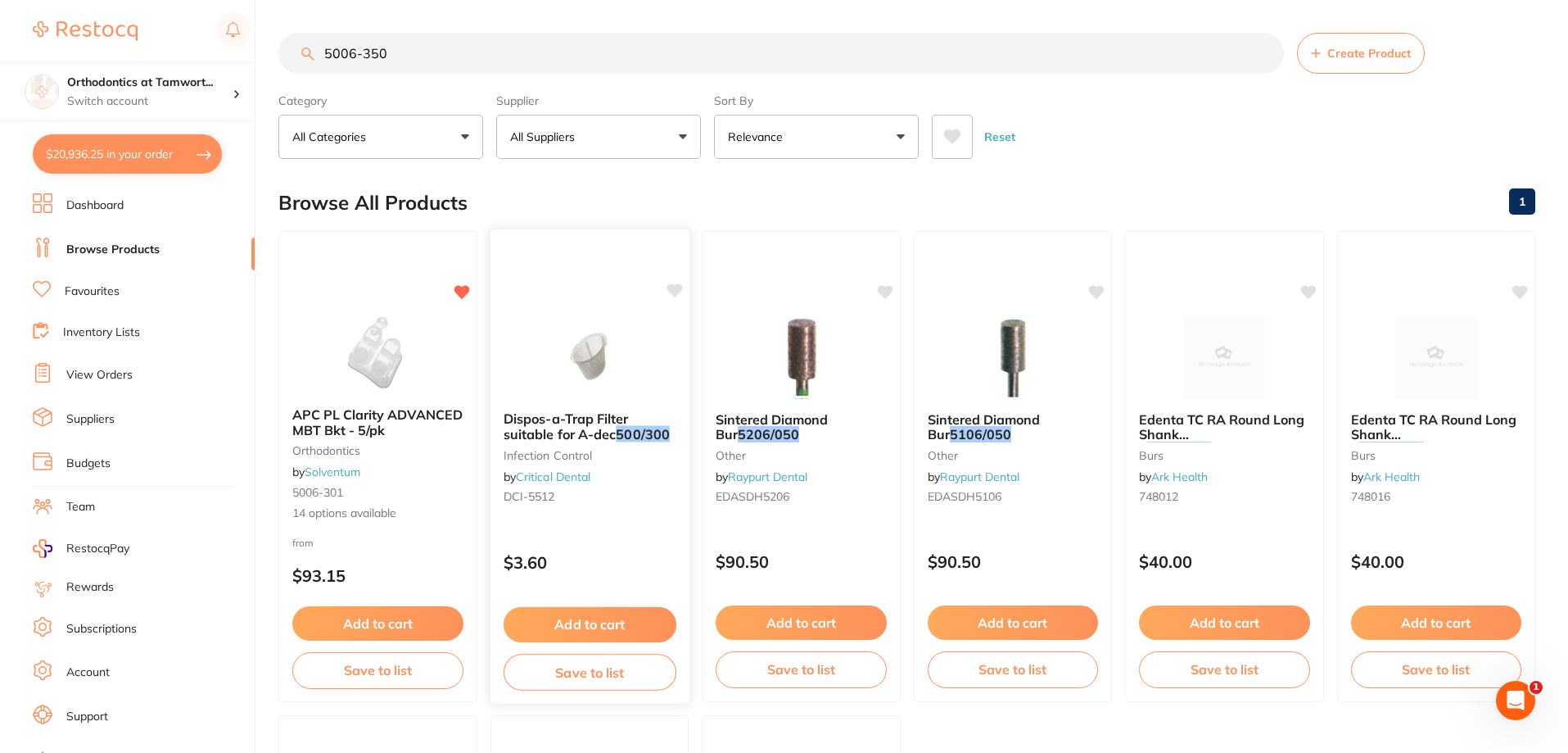
click at [605, 672] on button "Save to list" at bounding box center [590, 672] width 173 height 37
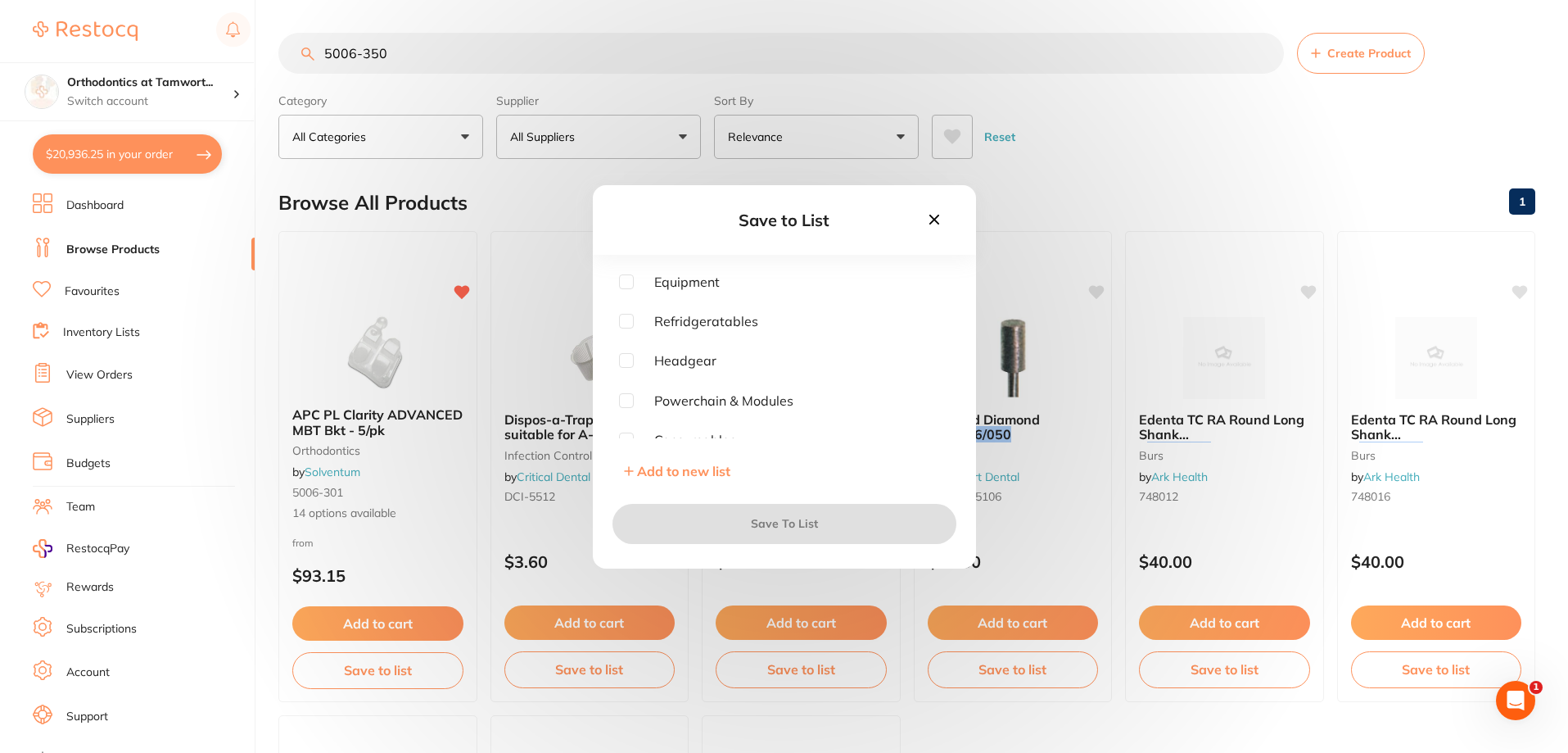
click at [625, 284] on input "checkbox" at bounding box center [626, 281] width 15 height 15
checkbox input "true"
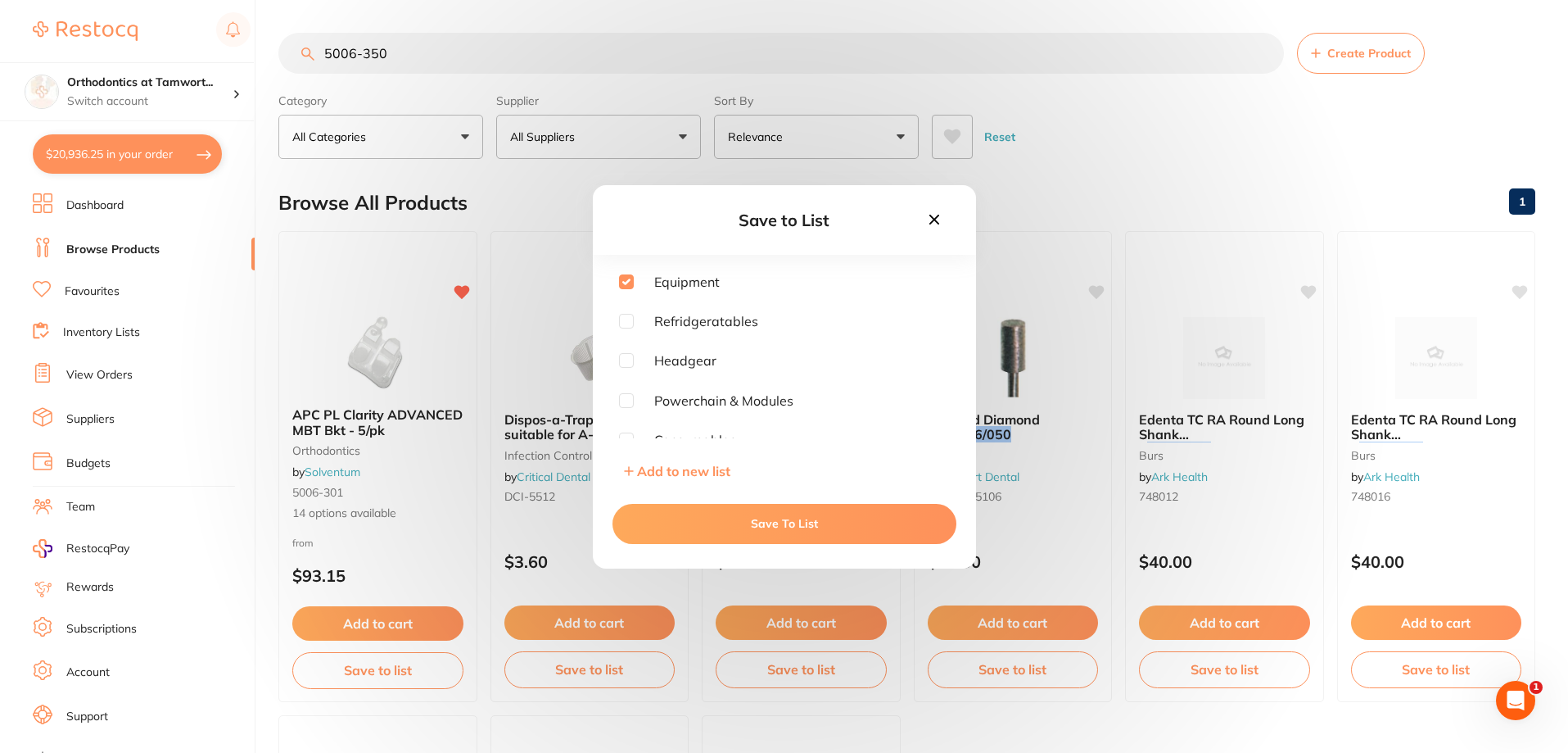
click at [713, 520] on button "Save To List" at bounding box center [785, 523] width 344 height 39
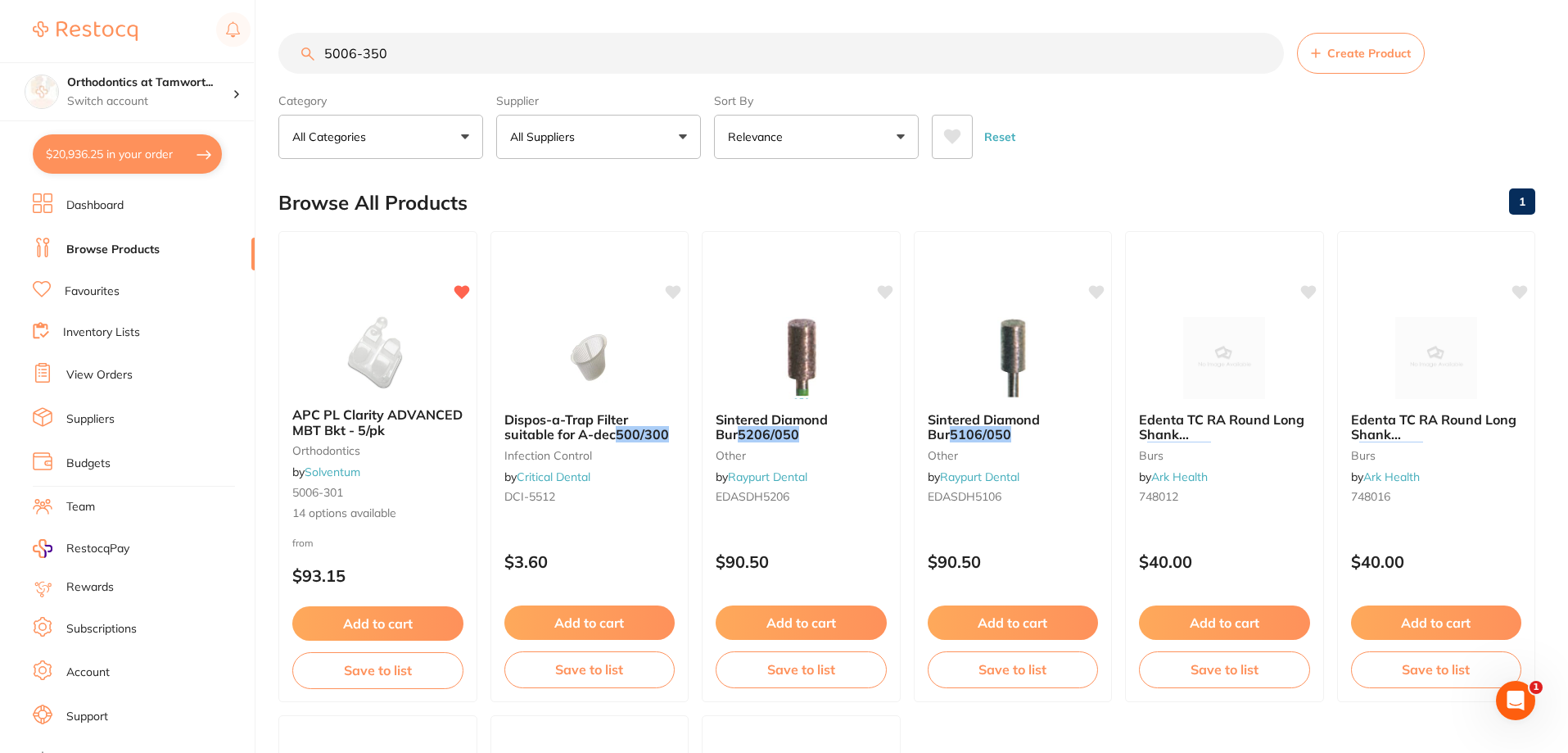
drag, startPoint x: 426, startPoint y: 50, endPoint x: 254, endPoint y: 39, distance: 172.4
click at [254, 39] on div "$20,936.25 Orthodontics at Tamwort... Switch account Orthodontics at Tamworth $…" at bounding box center [784, 376] width 1568 height 753
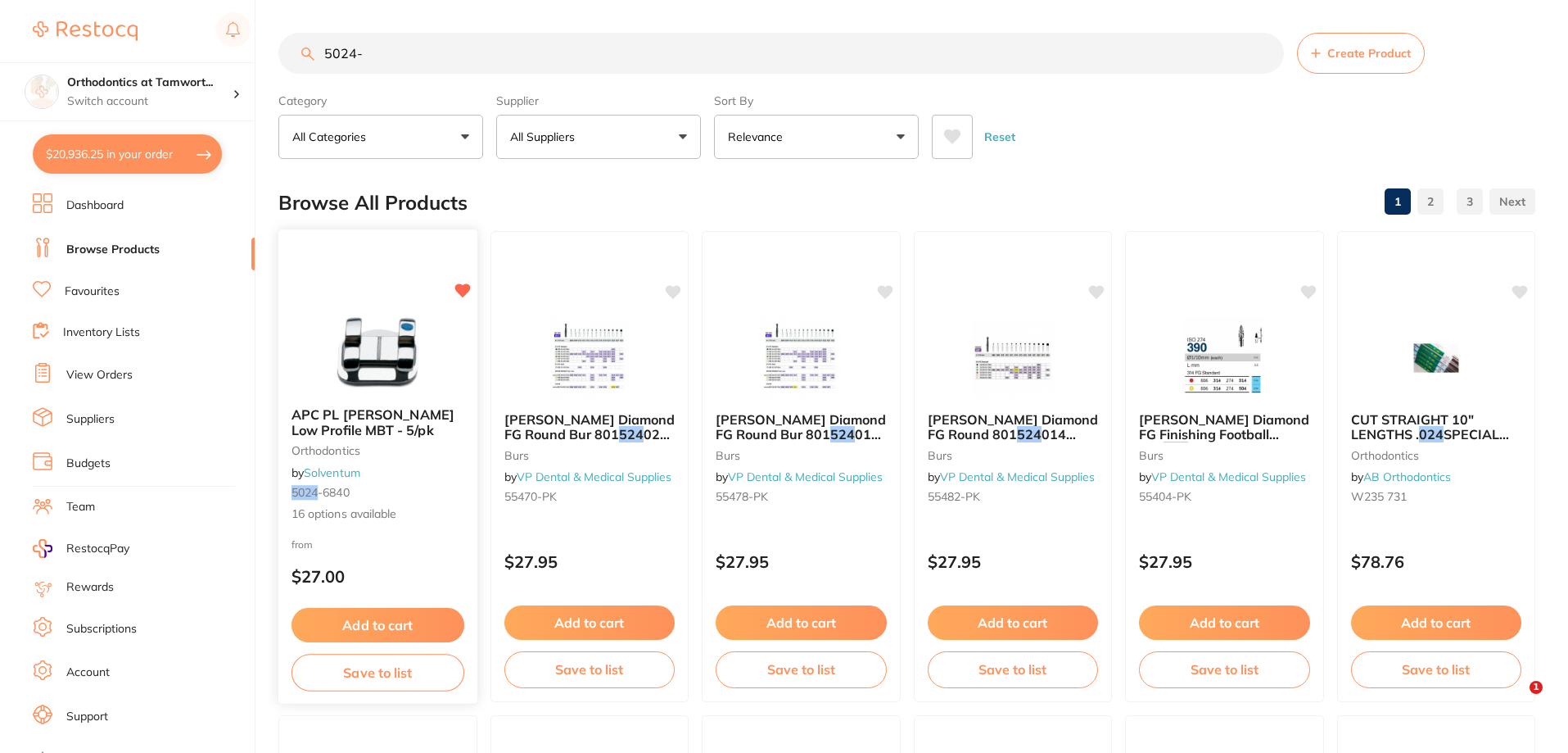
type input "5024-"
click at [367, 417] on span "APC PL Vict Srs Low Profile MBT - 5/pk" at bounding box center [373, 422] width 163 height 32
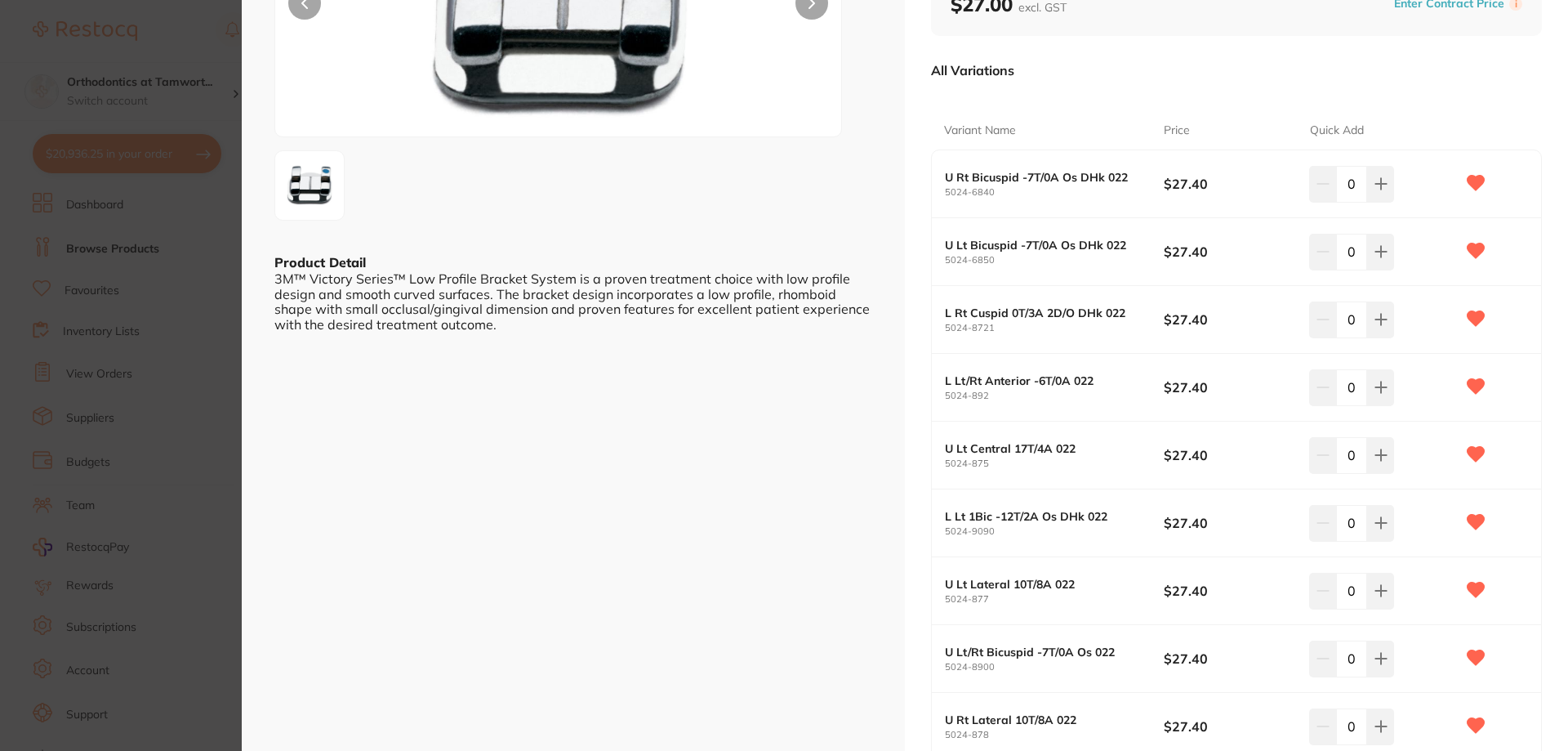
scroll to position [245, 0]
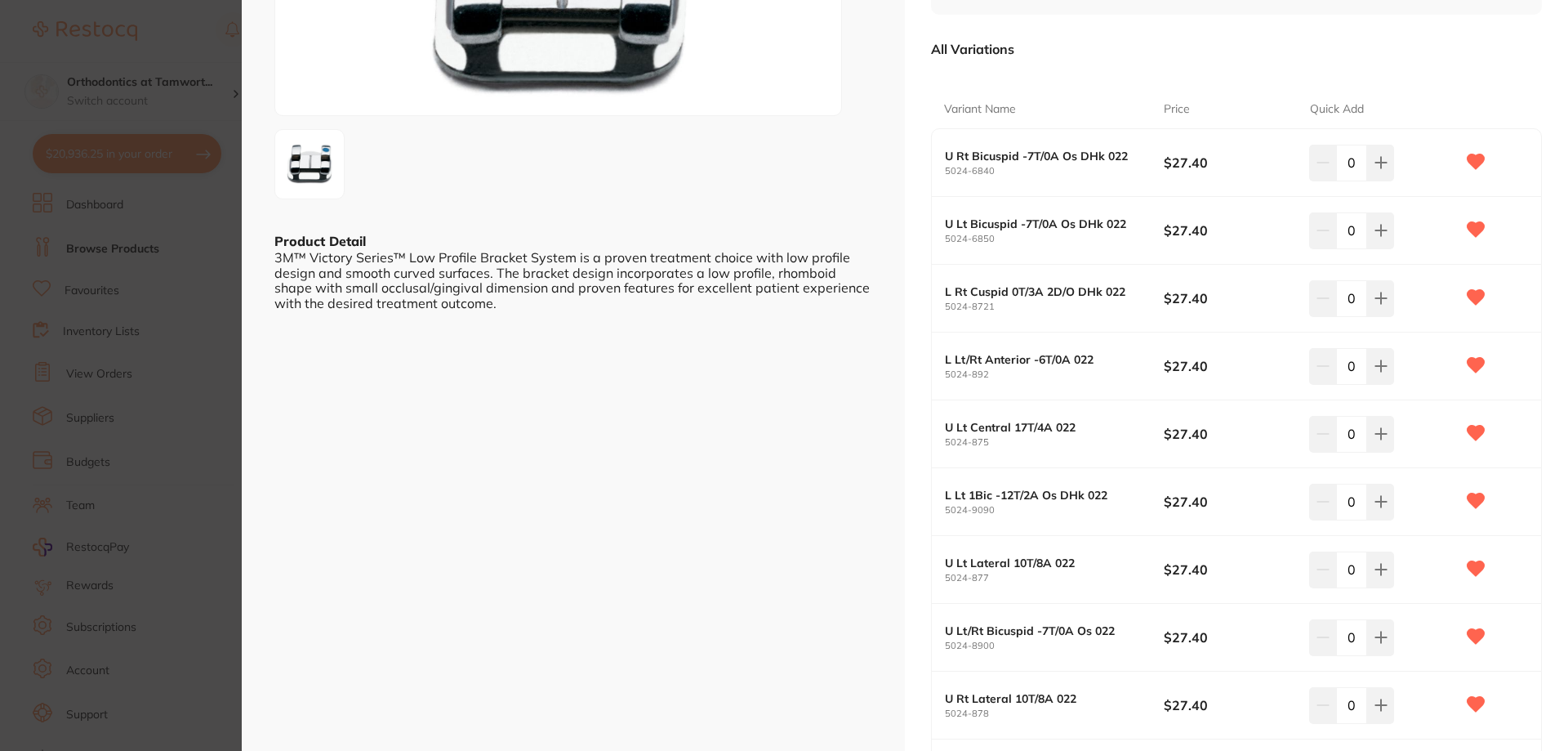
drag, startPoint x: 1359, startPoint y: 297, endPoint x: 1346, endPoint y: 298, distance: 13.0
click at [1346, 298] on input "0" at bounding box center [1352, 298] width 31 height 36
type input "13"
click at [1356, 368] on input "0" at bounding box center [1352, 366] width 31 height 36
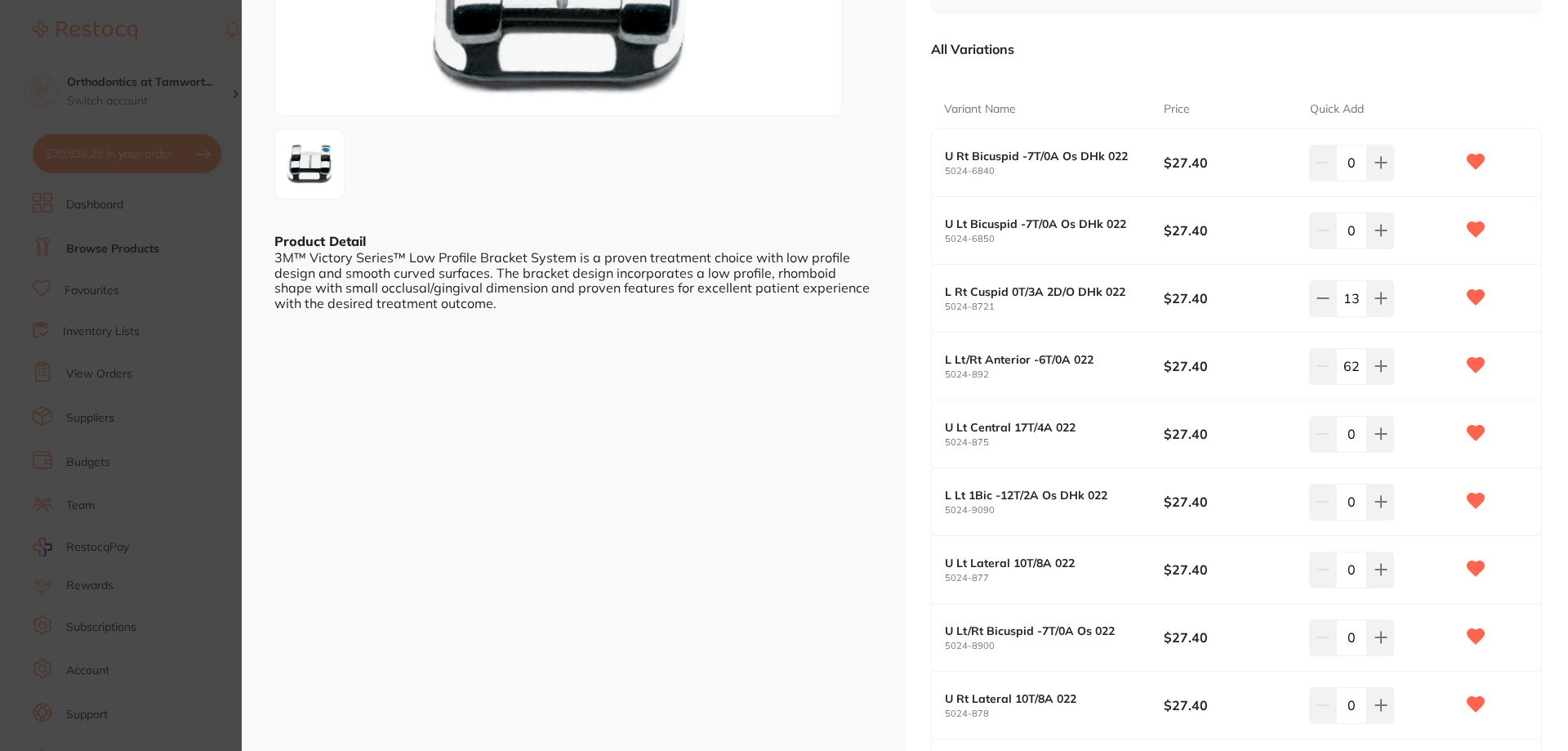
type input "62"
click at [1351, 436] on input "0" at bounding box center [1352, 434] width 31 height 36
type input "13"
click at [1359, 501] on input "0" at bounding box center [1352, 502] width 31 height 36
type input "11"
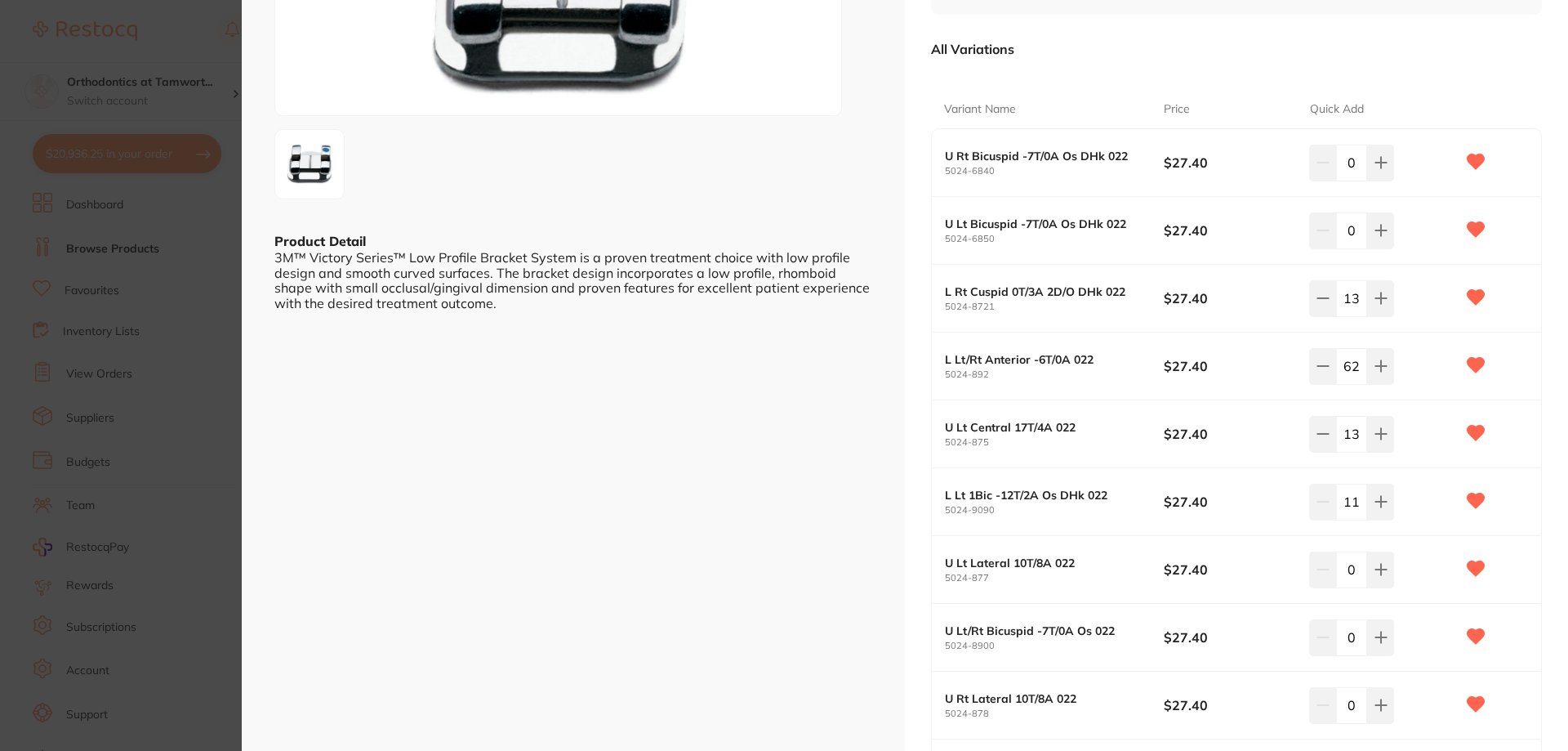
click at [1351, 566] on input "0" at bounding box center [1352, 569] width 31 height 36
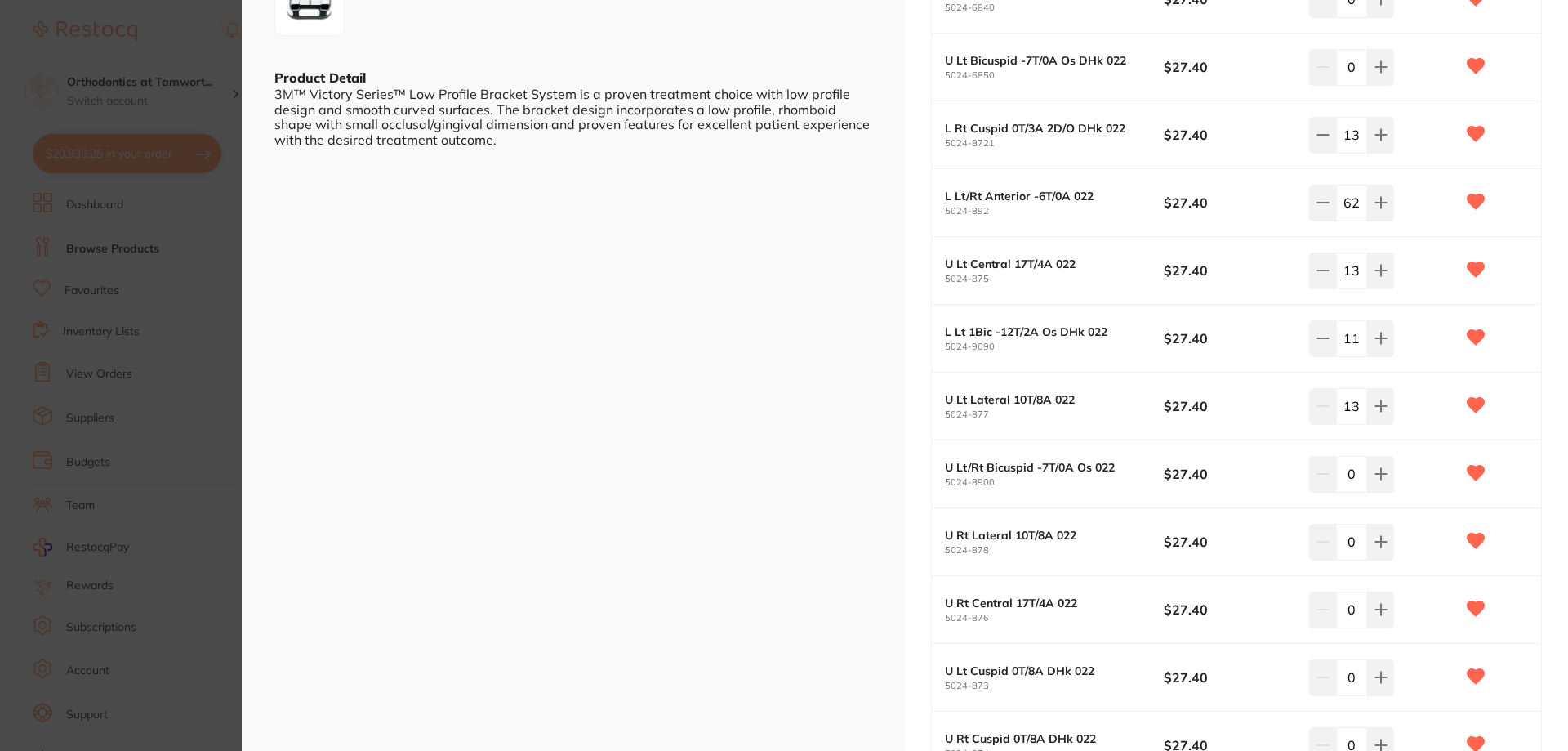
scroll to position [490, 0]
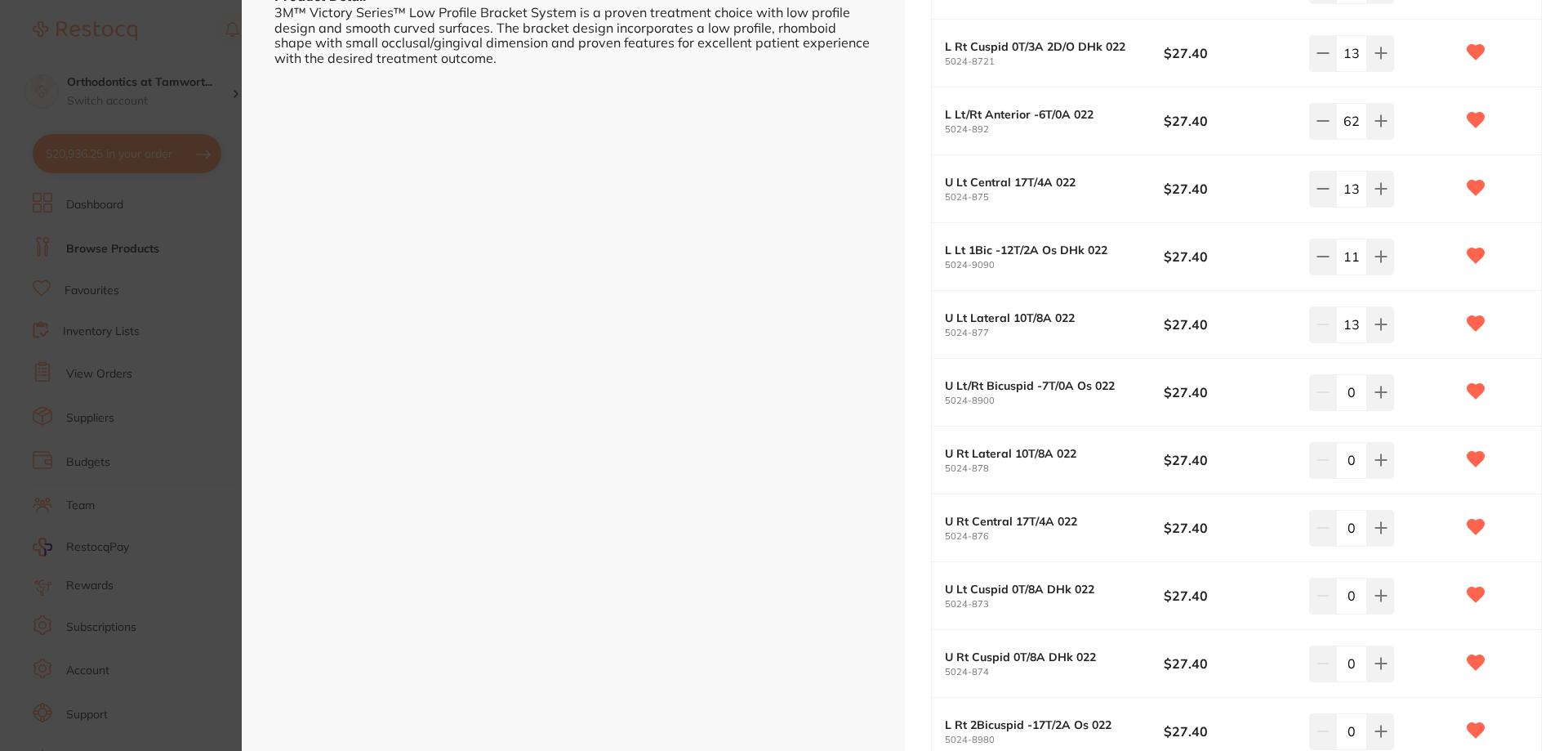
type input "13"
click at [1355, 395] on input "0" at bounding box center [1352, 392] width 31 height 36
type input "19"
click at [1354, 460] on input "0" at bounding box center [1352, 460] width 31 height 36
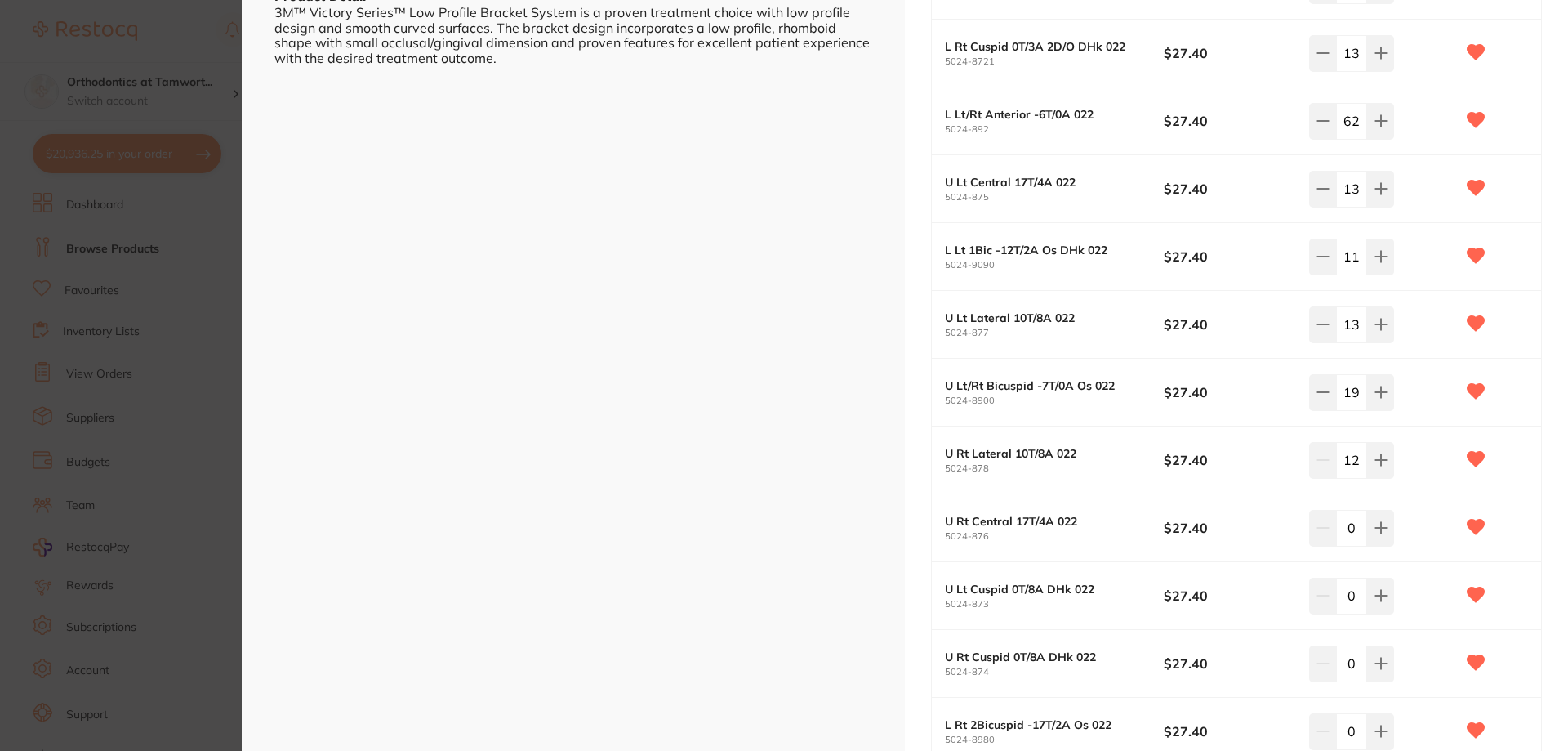
type input "12"
click at [1352, 529] on input "0" at bounding box center [1352, 528] width 31 height 36
type input "13"
click at [1355, 600] on input "0" at bounding box center [1352, 596] width 31 height 36
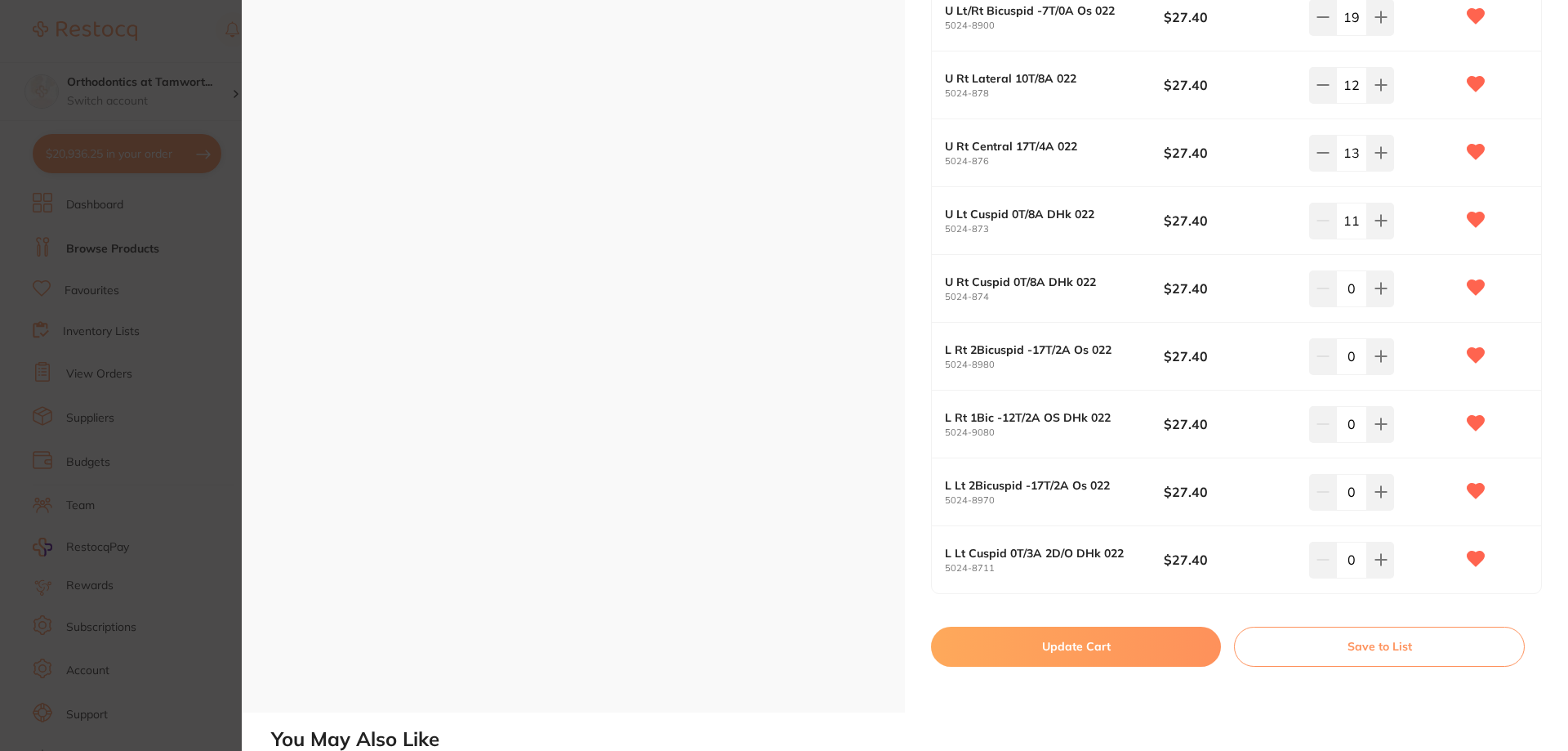
scroll to position [898, 0]
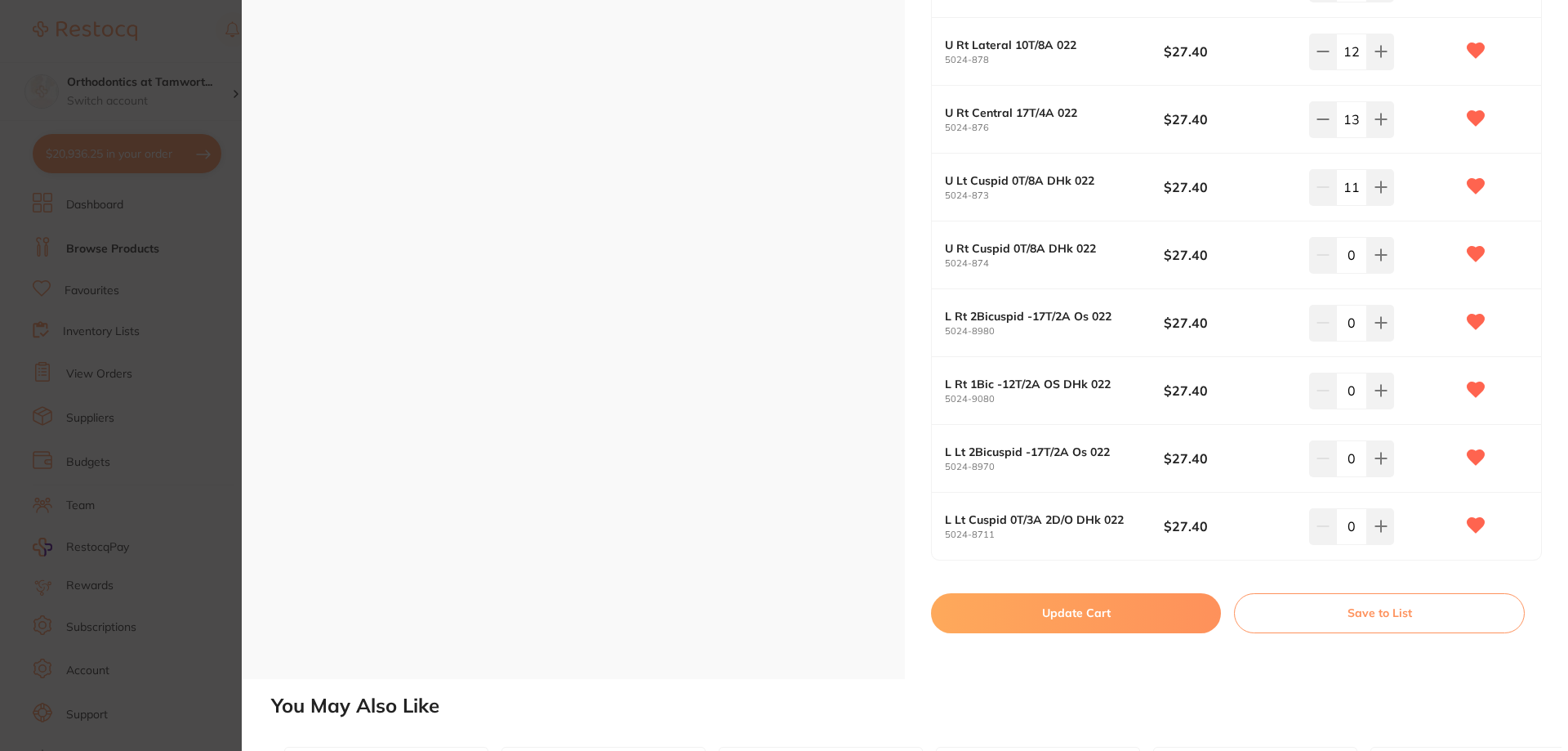
type input "11"
click at [1355, 259] on input "0" at bounding box center [1352, 255] width 31 height 36
type input "13"
click at [1356, 317] on input "0" at bounding box center [1352, 322] width 31 height 36
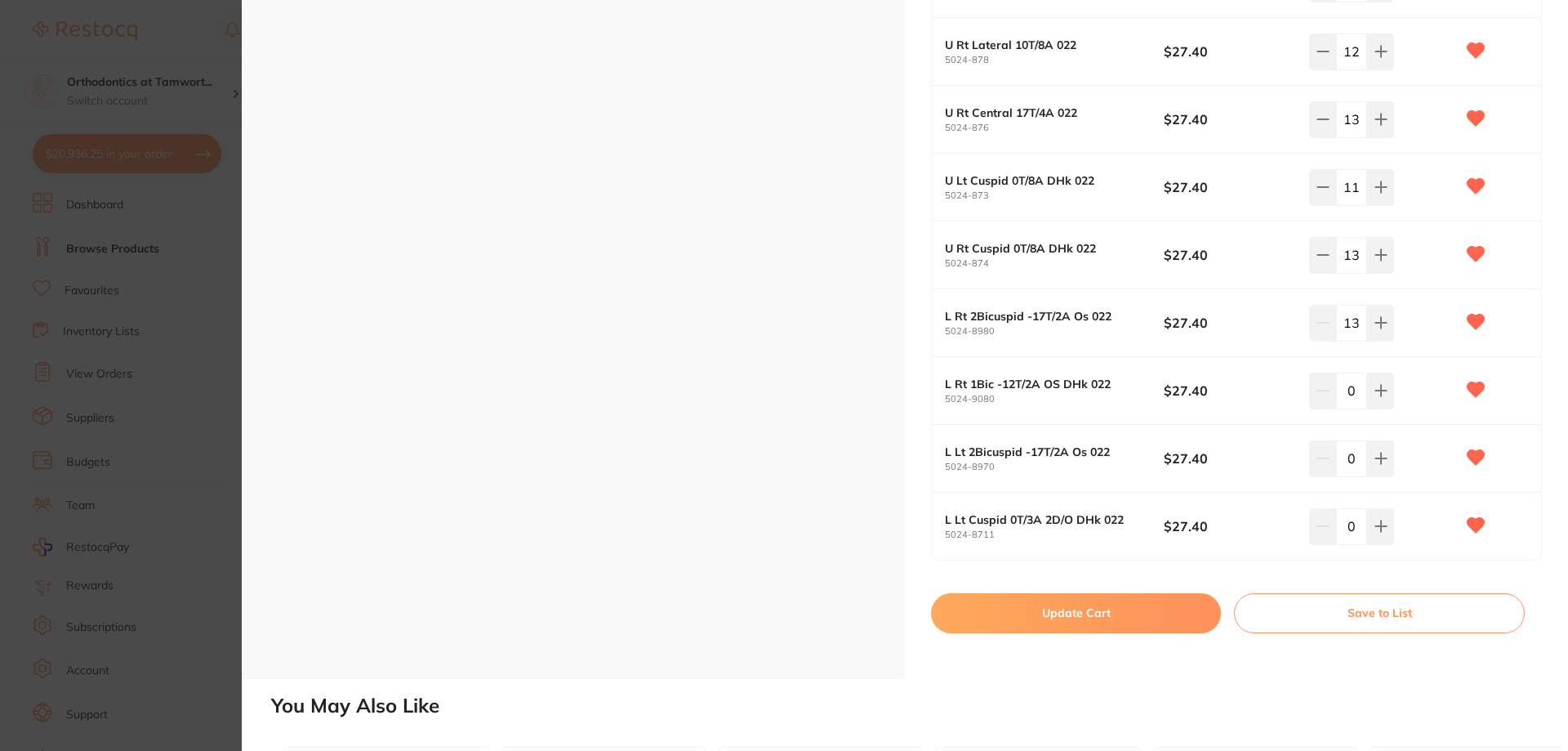
type input "13"
click at [1355, 386] on input "0" at bounding box center [1352, 391] width 31 height 36
type input "10"
click at [1358, 465] on input "0" at bounding box center [1352, 459] width 31 height 36
type input "13"
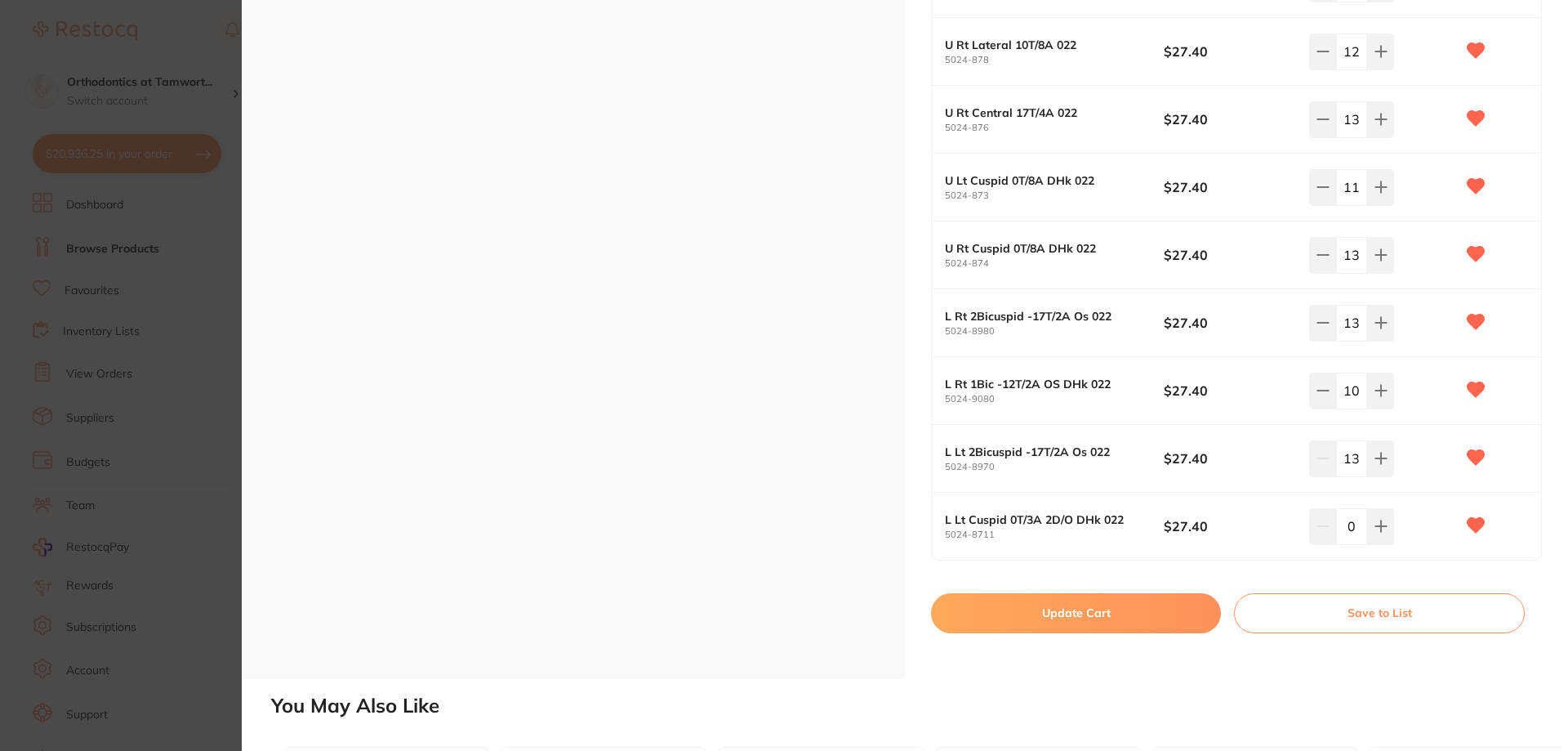
click at [1356, 530] on input "0" at bounding box center [1352, 526] width 31 height 36
type input "14"
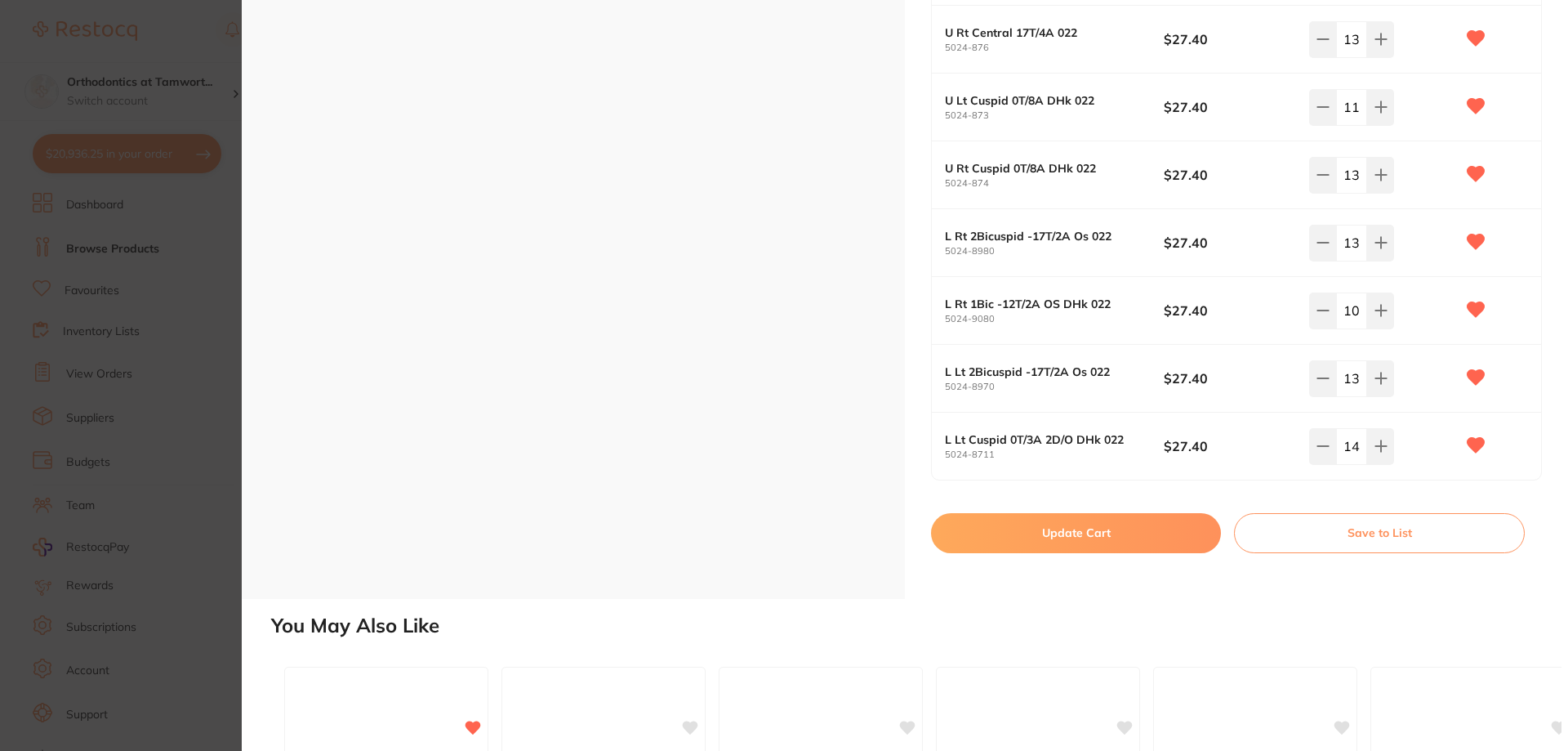
scroll to position [980, 0]
click at [1145, 545] on button "Update Cart" at bounding box center [1076, 530] width 290 height 39
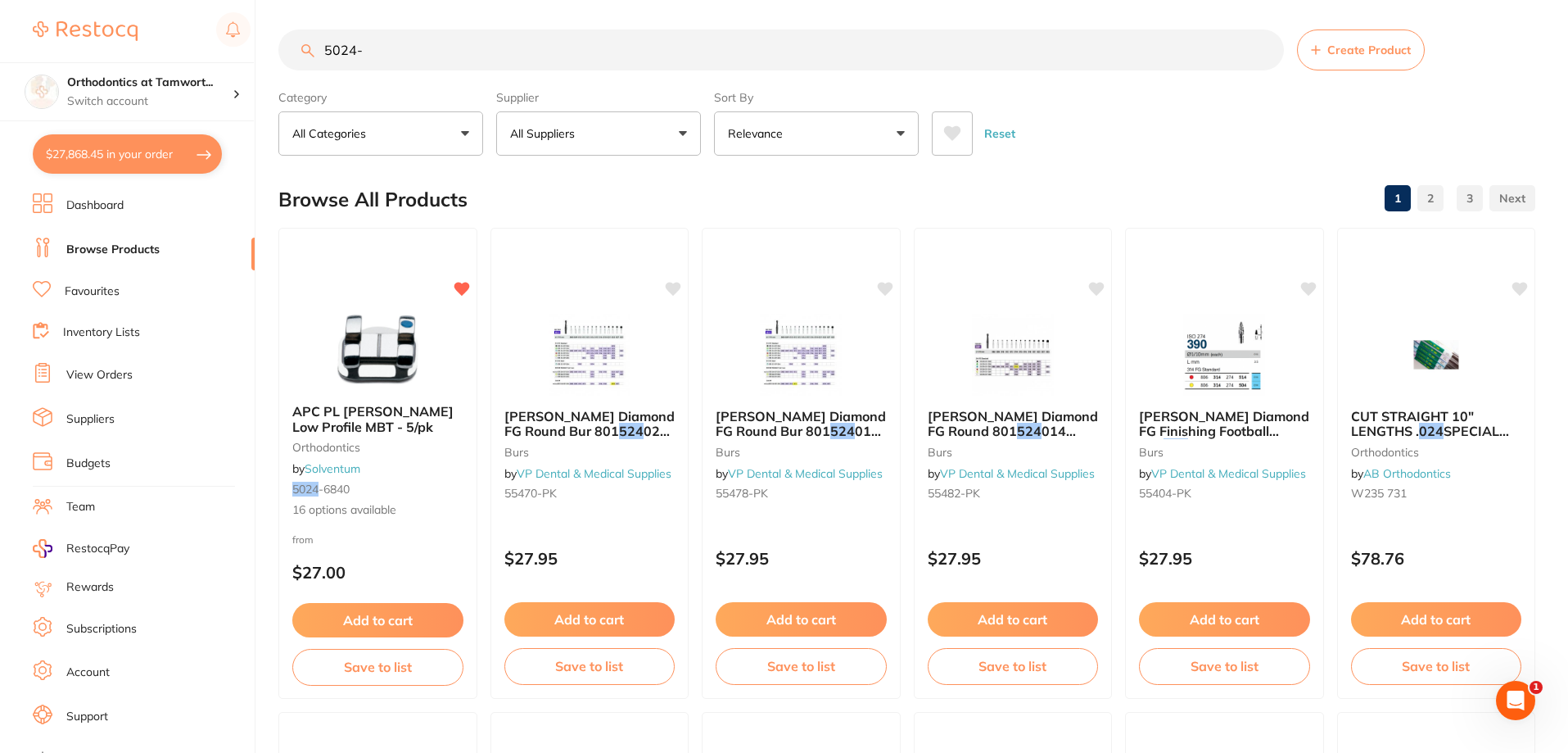
scroll to position [9512, 0]
type input "1"
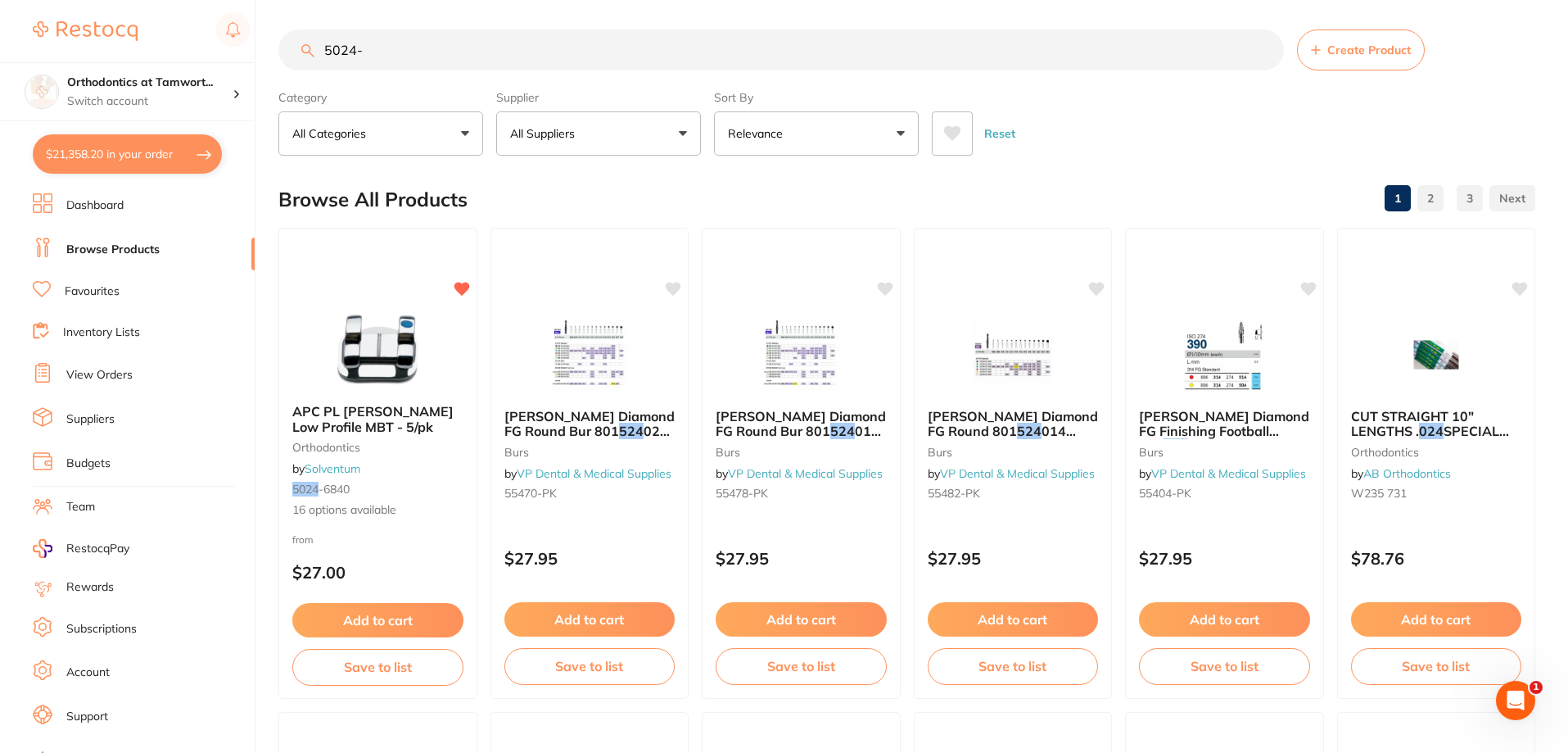
type input "1"
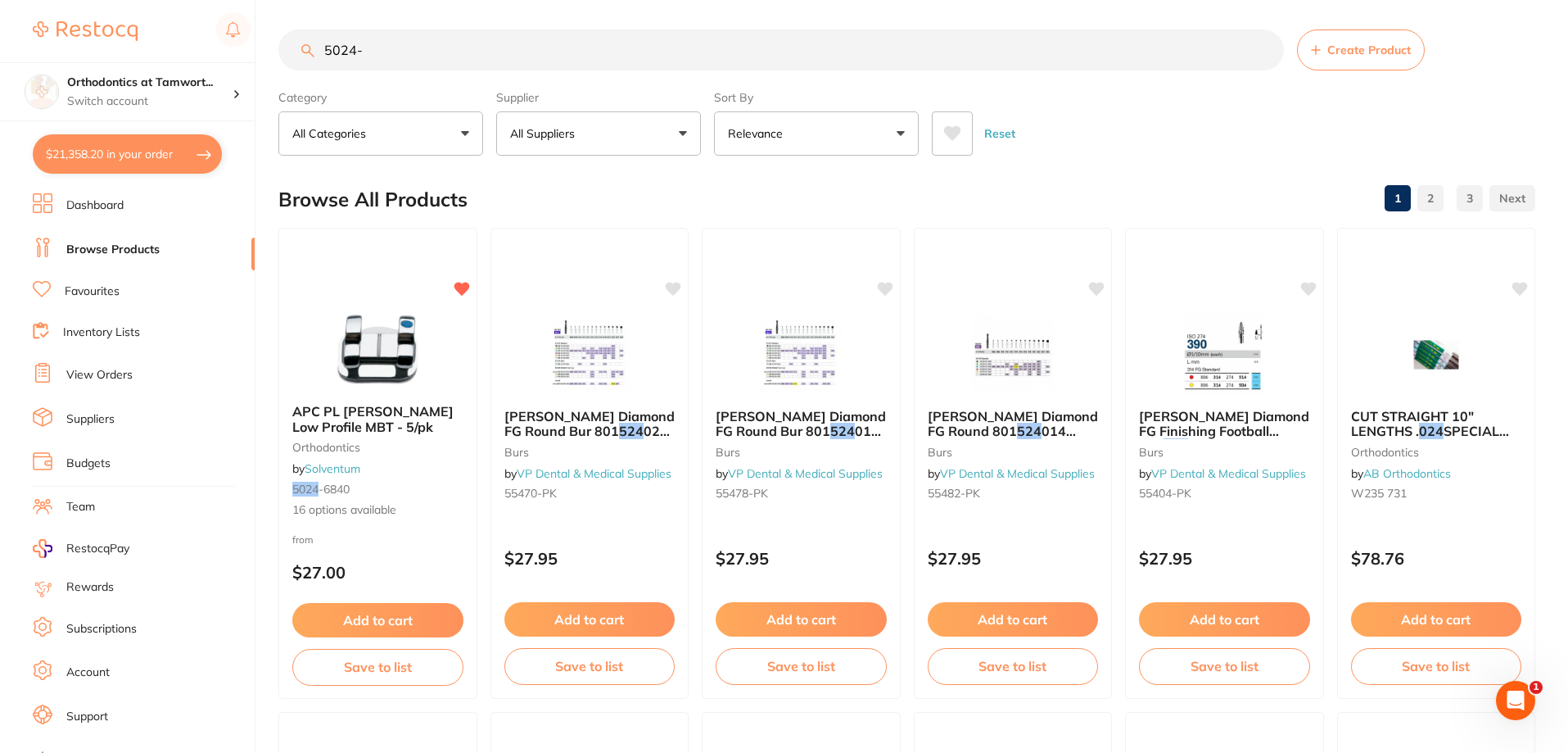
type input "1"
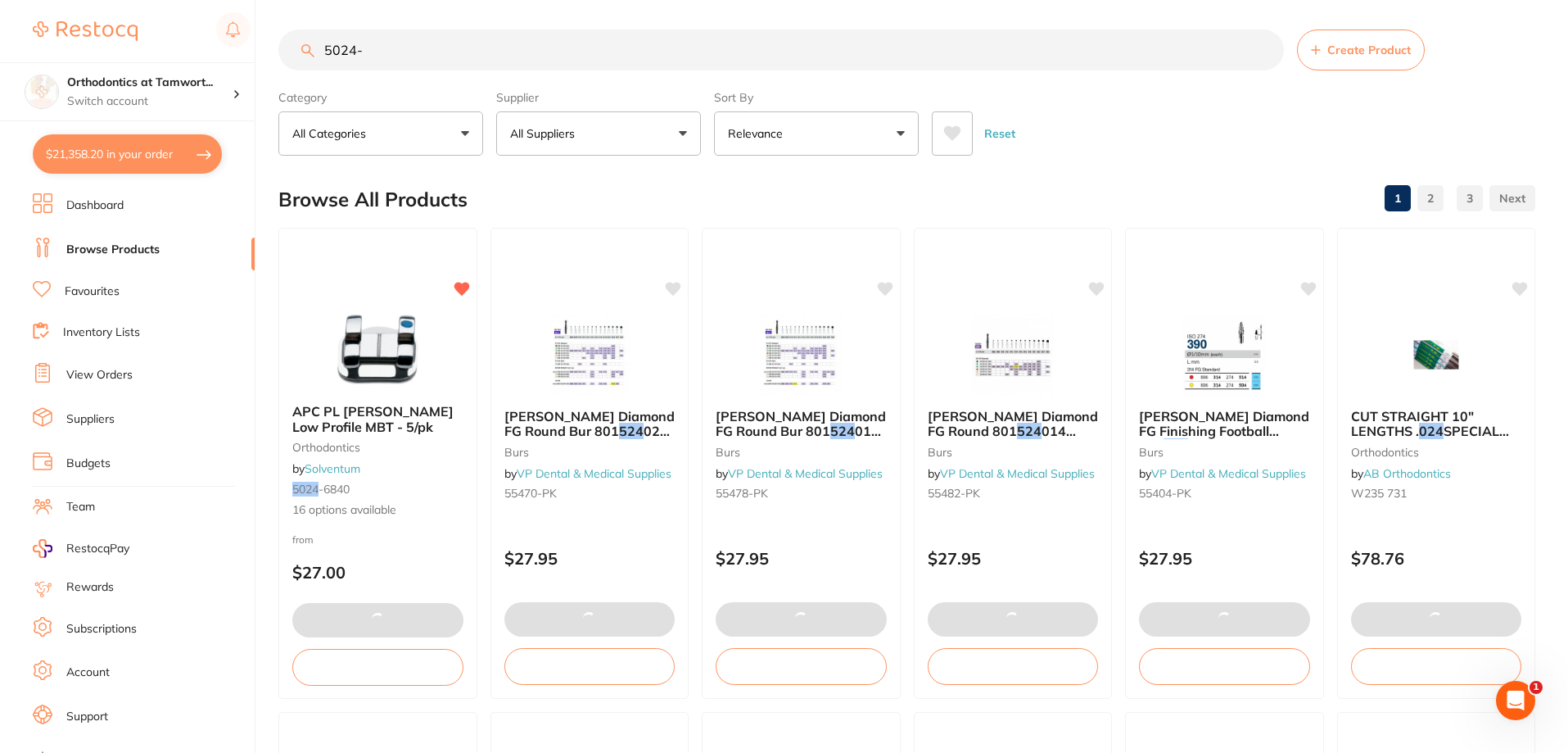
type input "13"
type input "10"
type input "13"
type input "14"
type input "62"
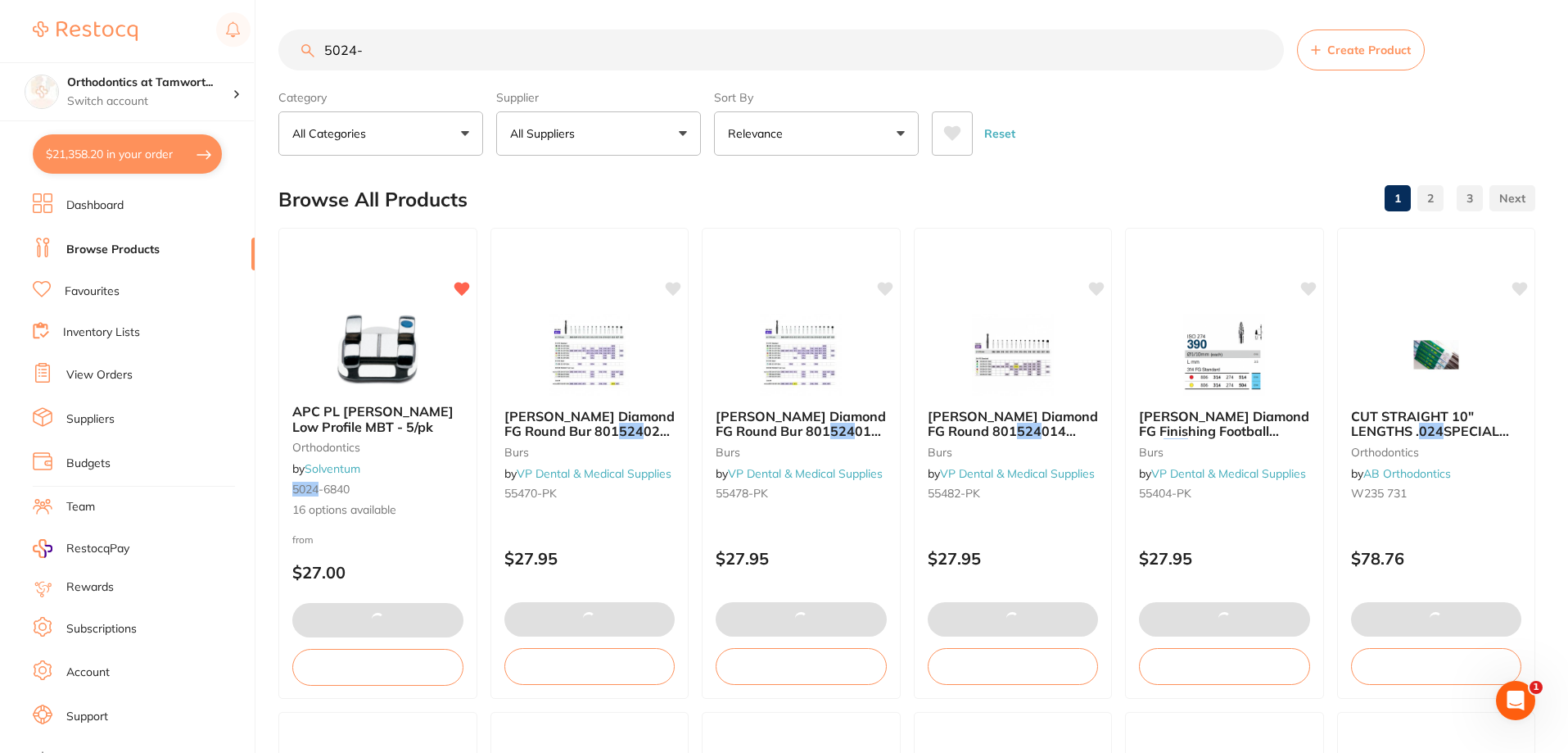
type input "13"
click at [95, 153] on button "$27,868.45 in your order" at bounding box center [127, 153] width 189 height 39
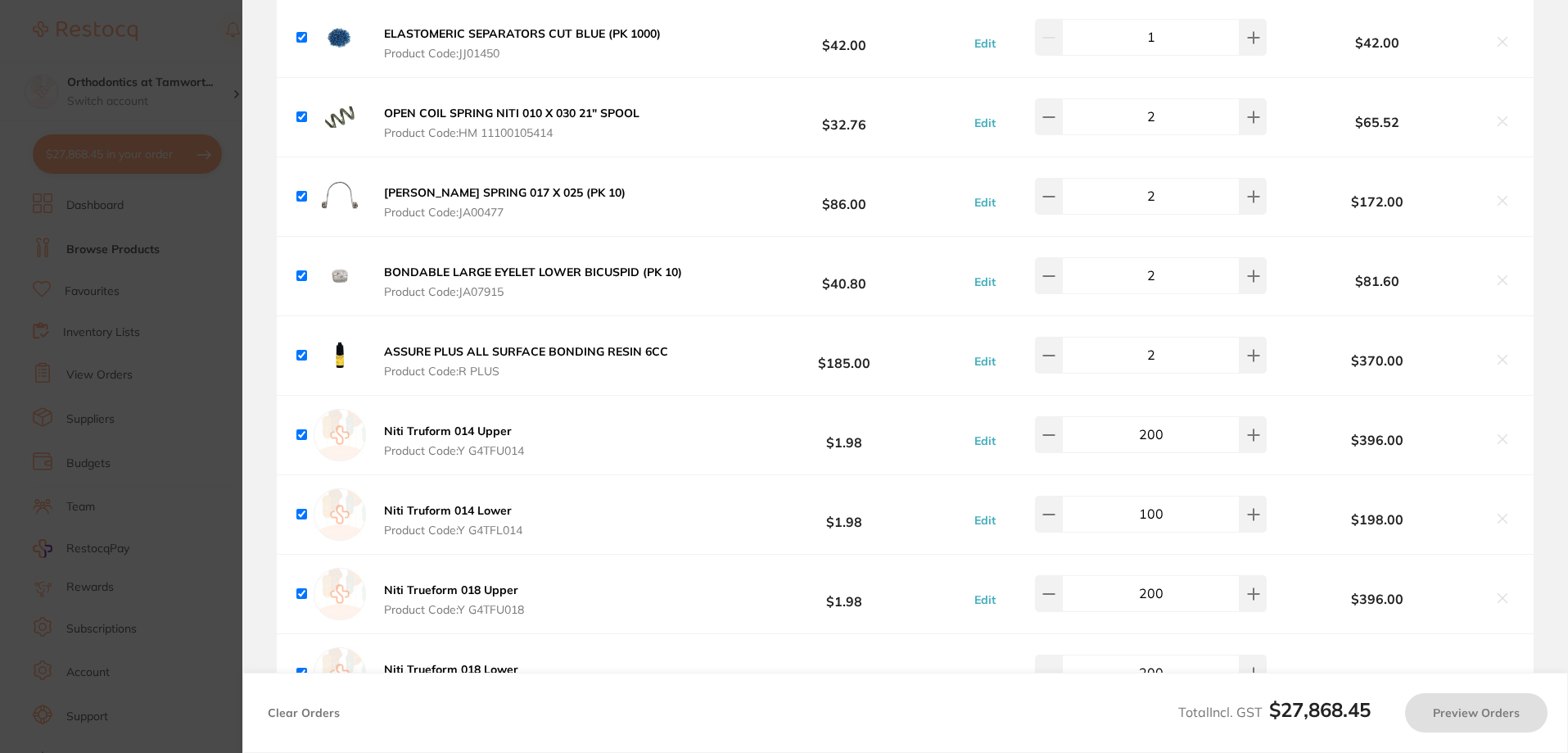
checkbox input "true"
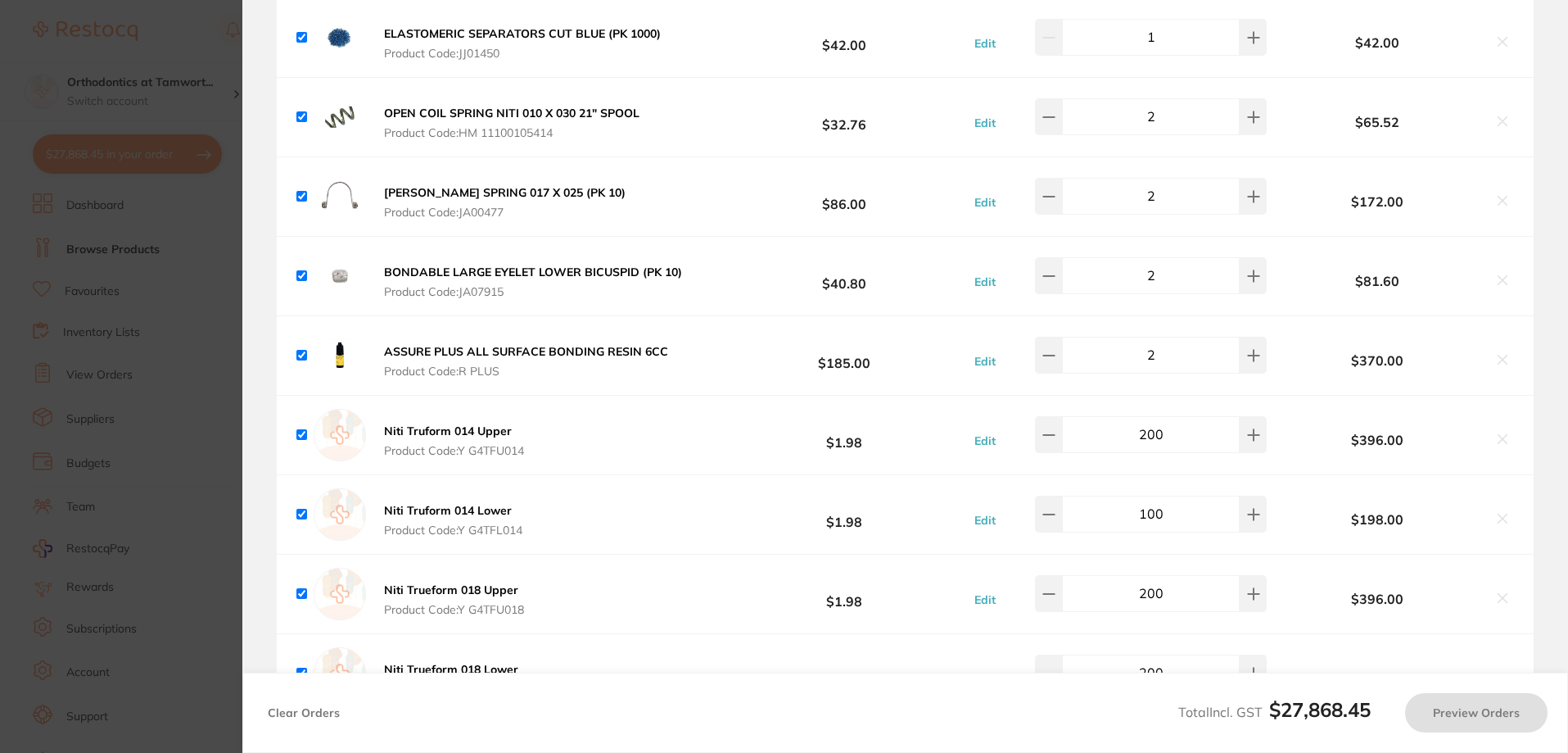
checkbox input "true"
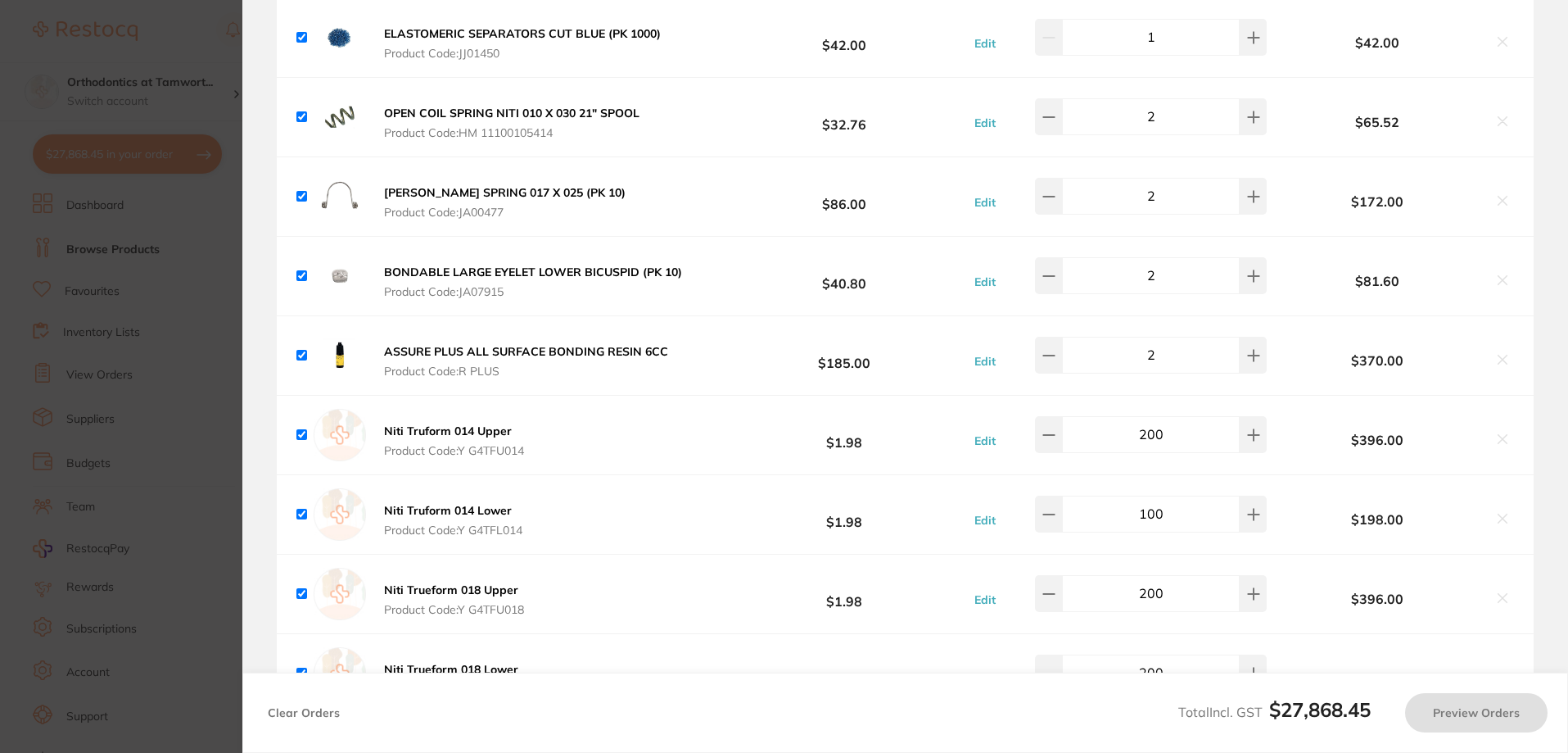
checkbox input "true"
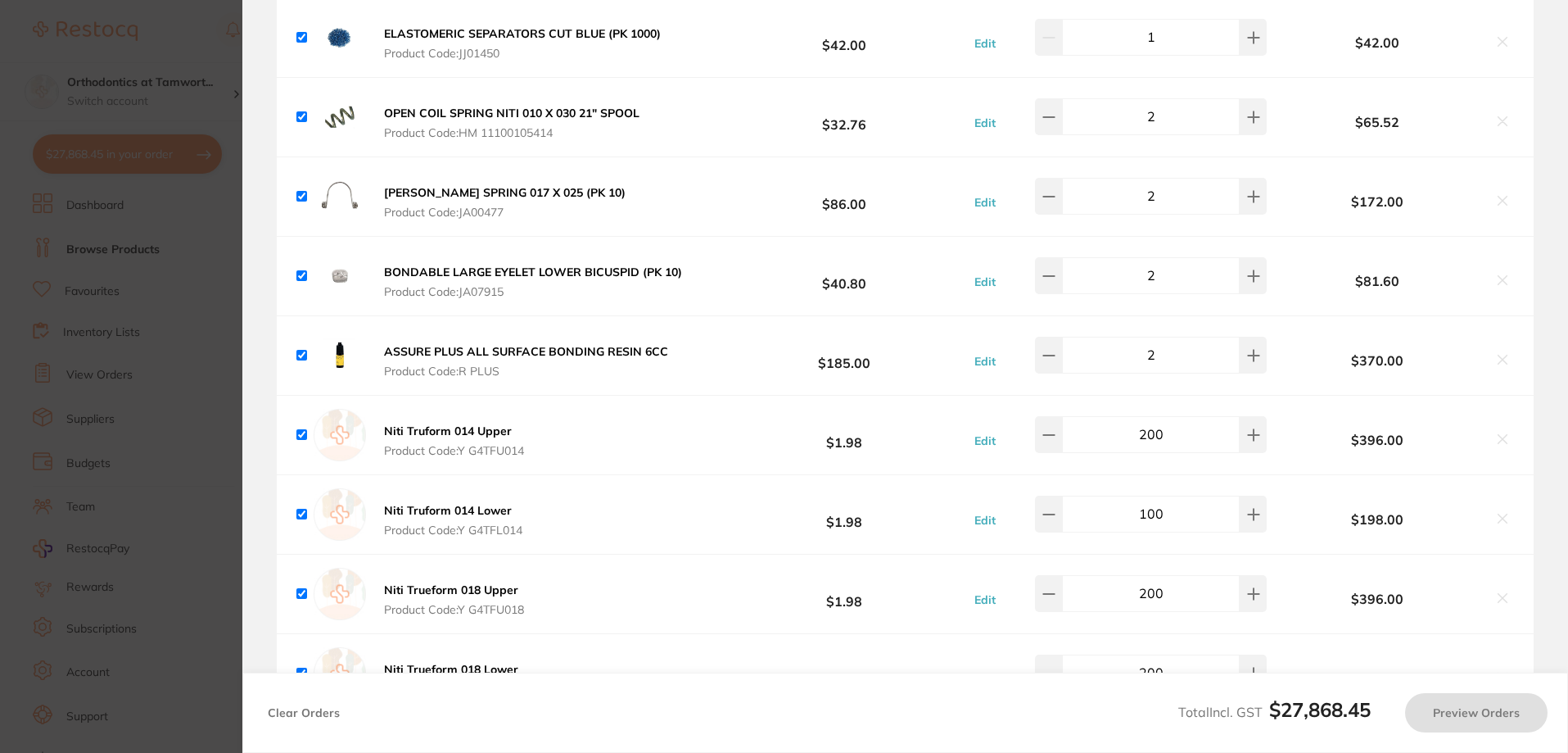
checkbox input "true"
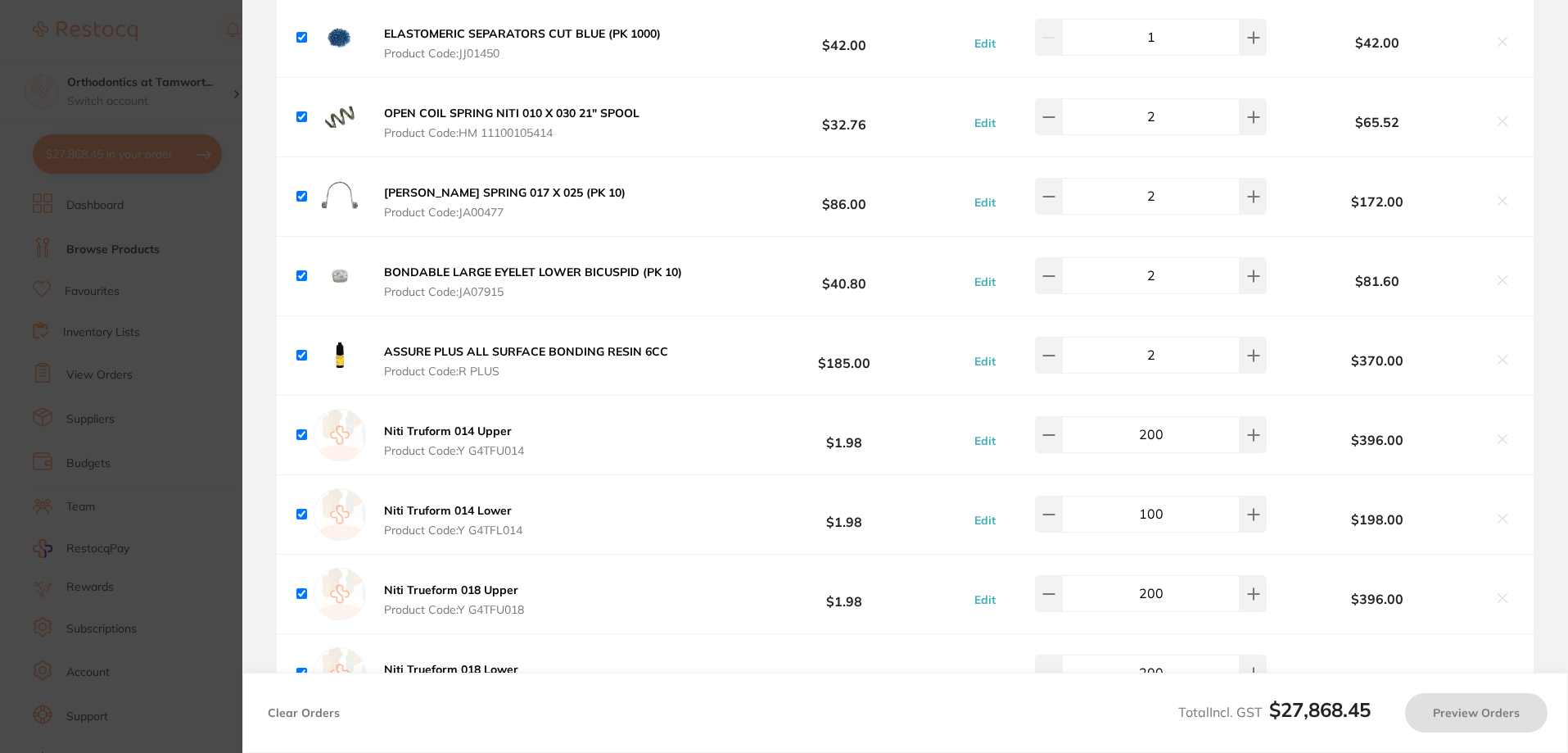
checkbox input "true"
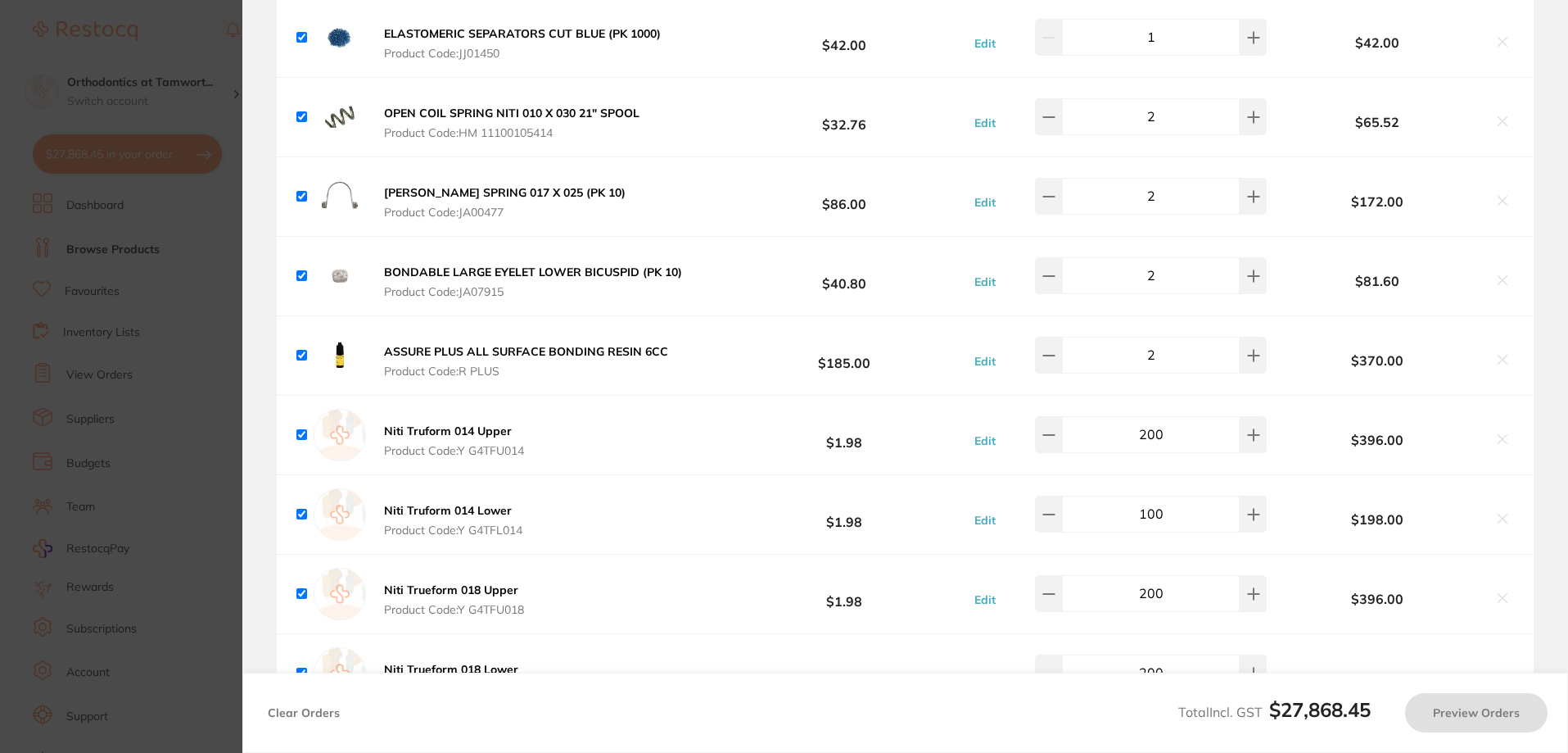
checkbox input "true"
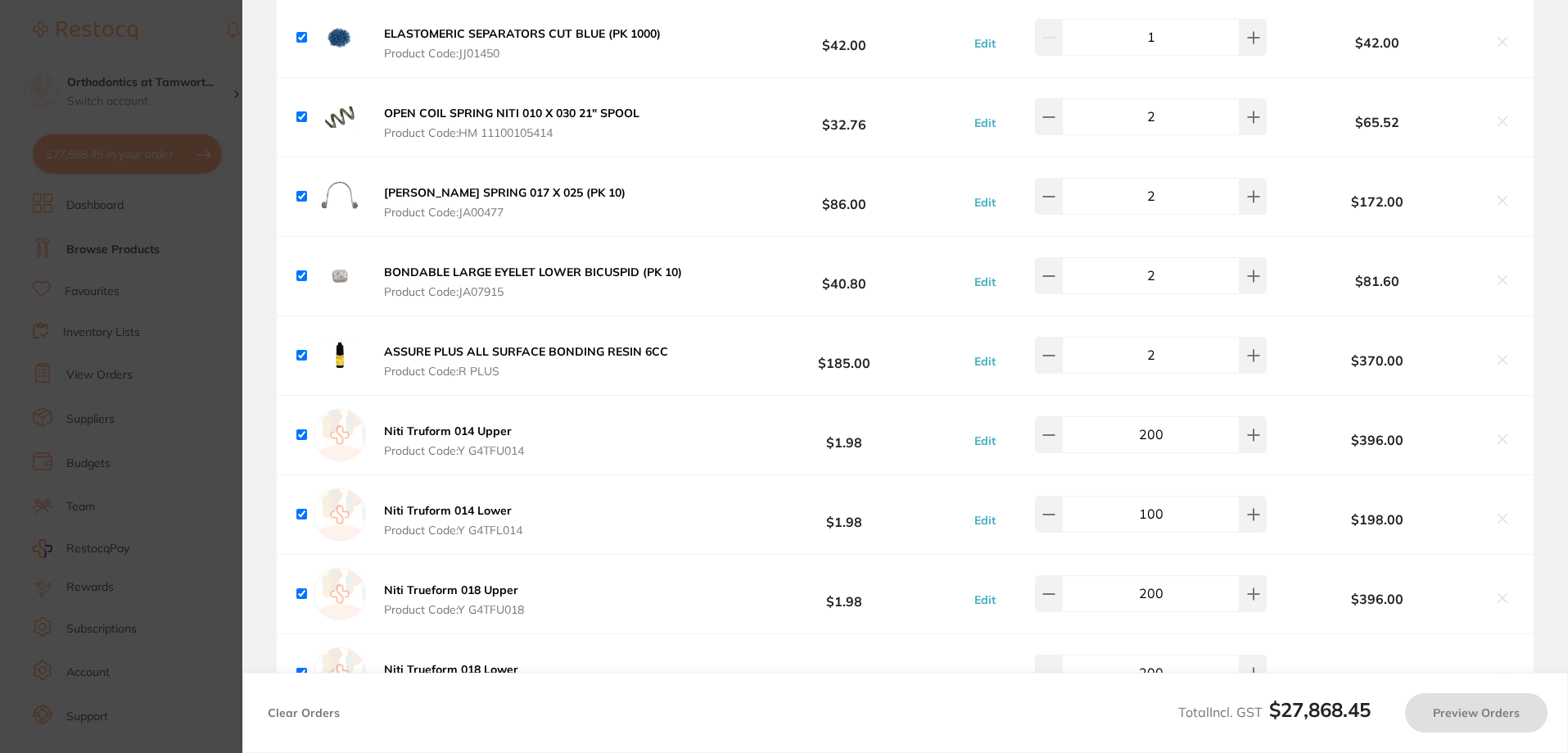
checkbox input "true"
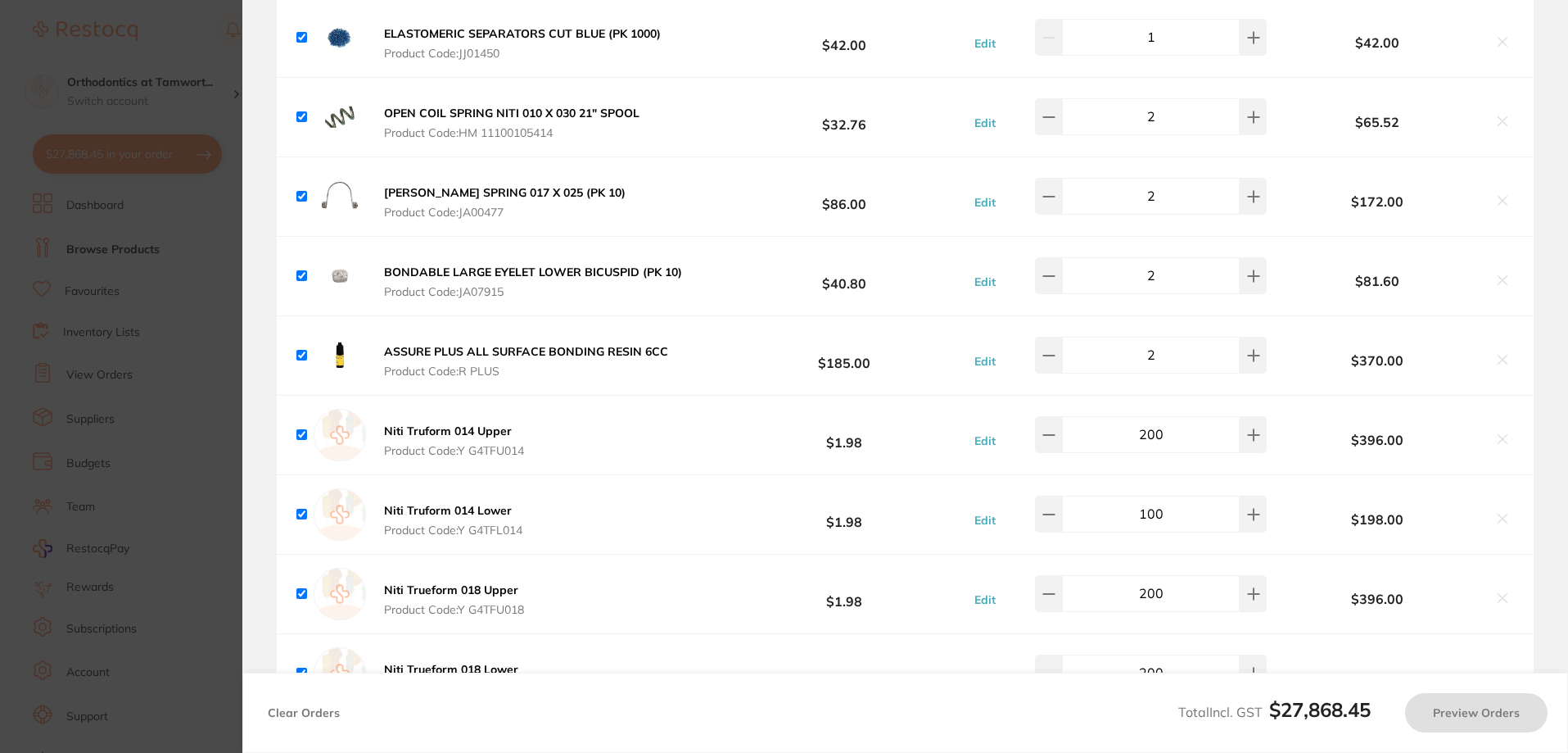
checkbox input "true"
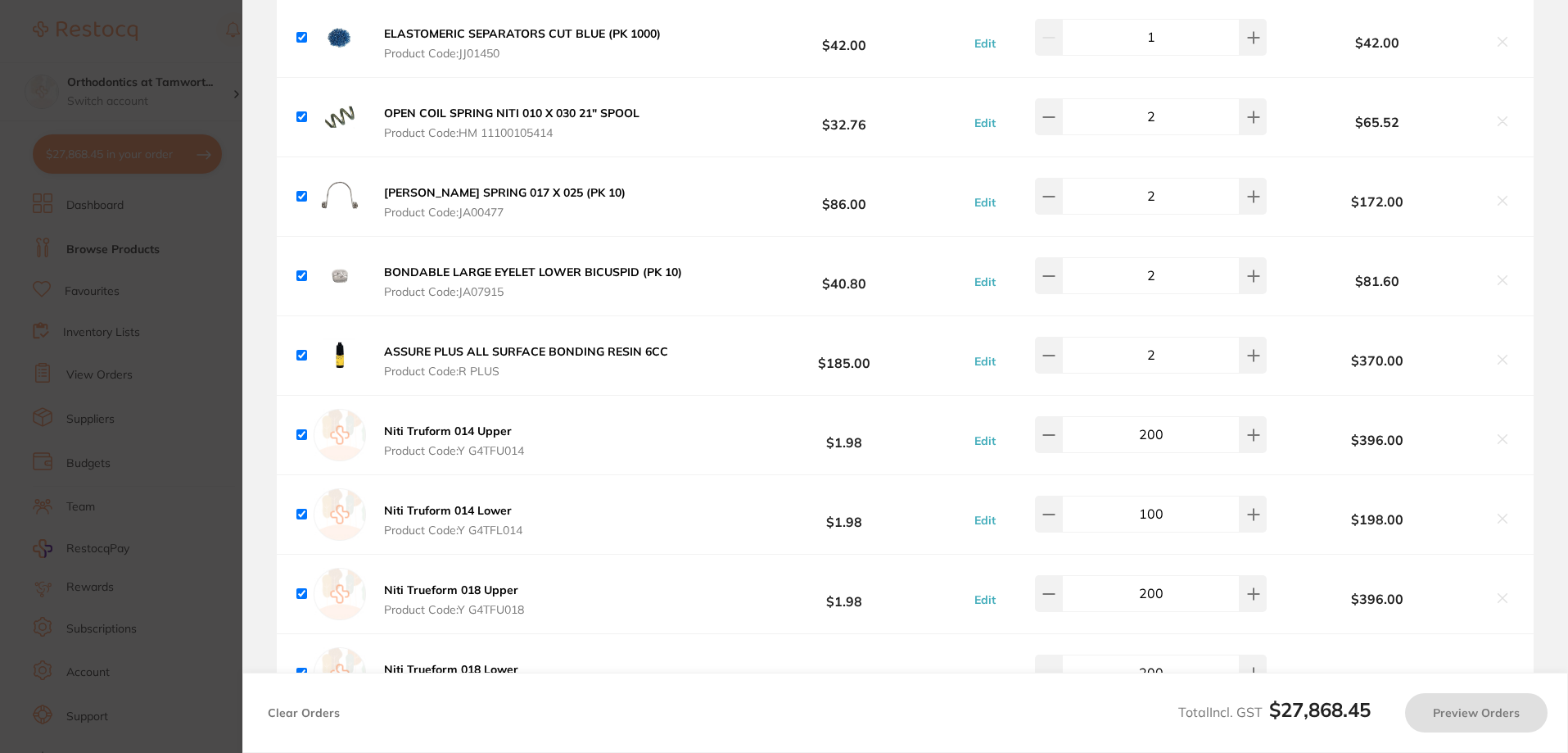
checkbox input "true"
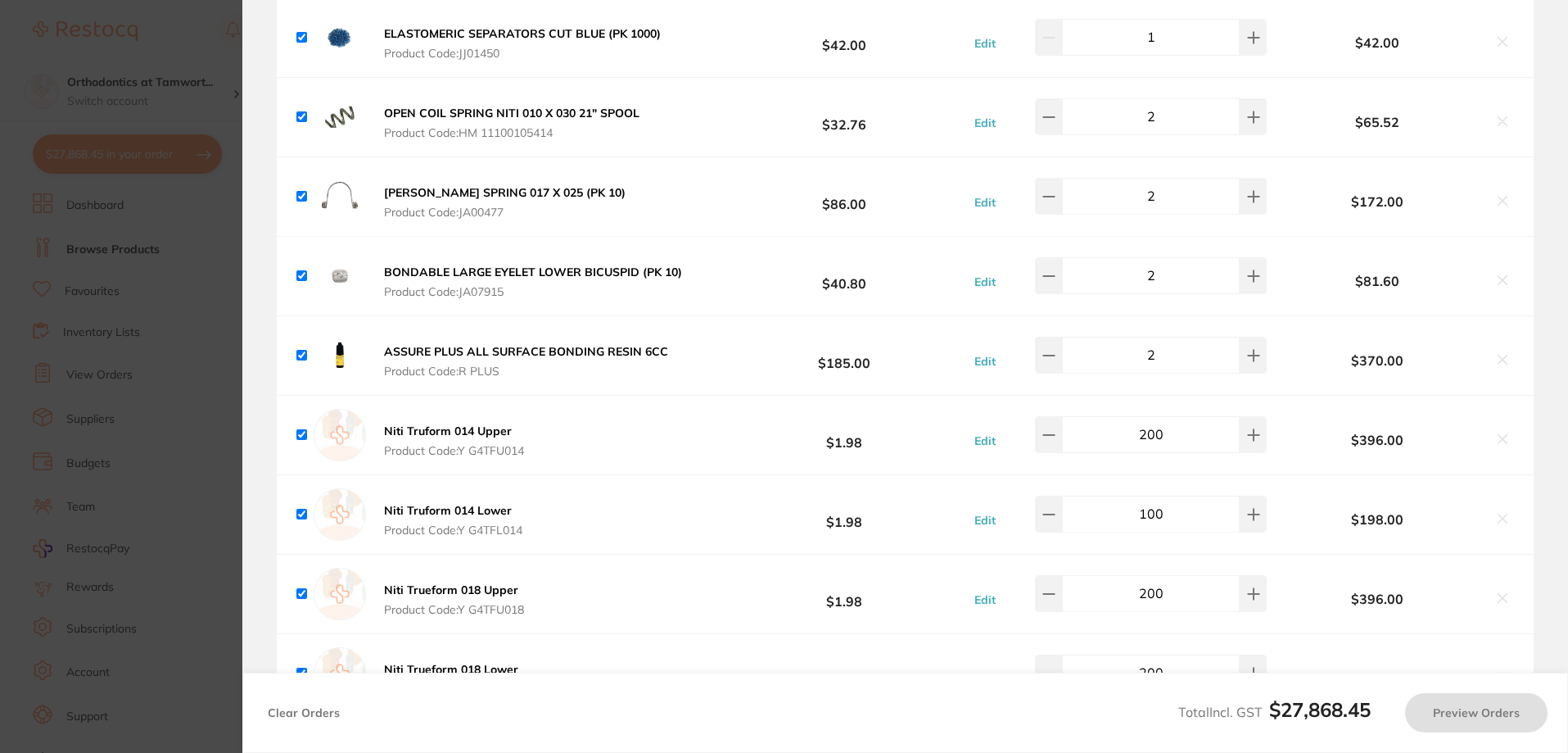
checkbox input "true"
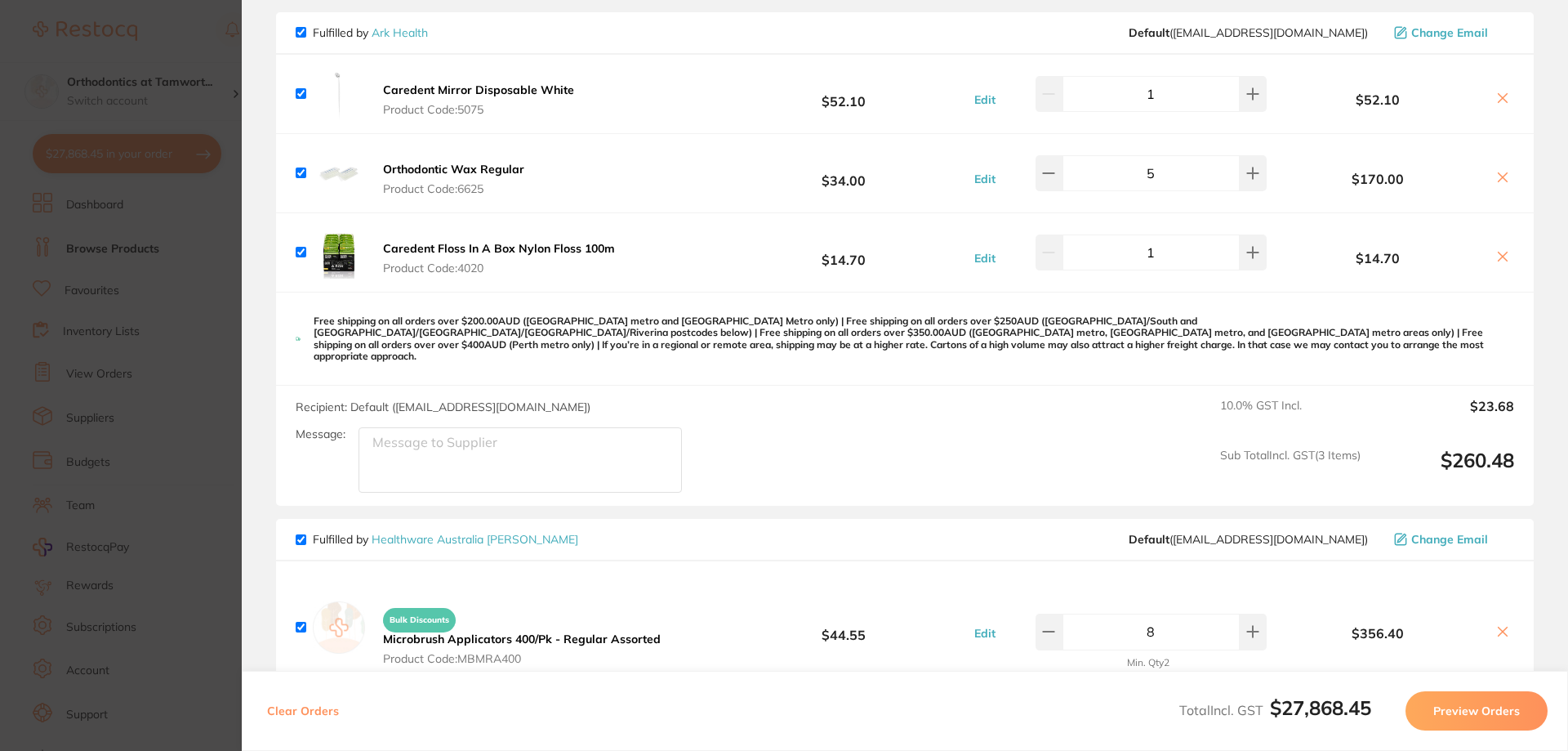
scroll to position [0, 0]
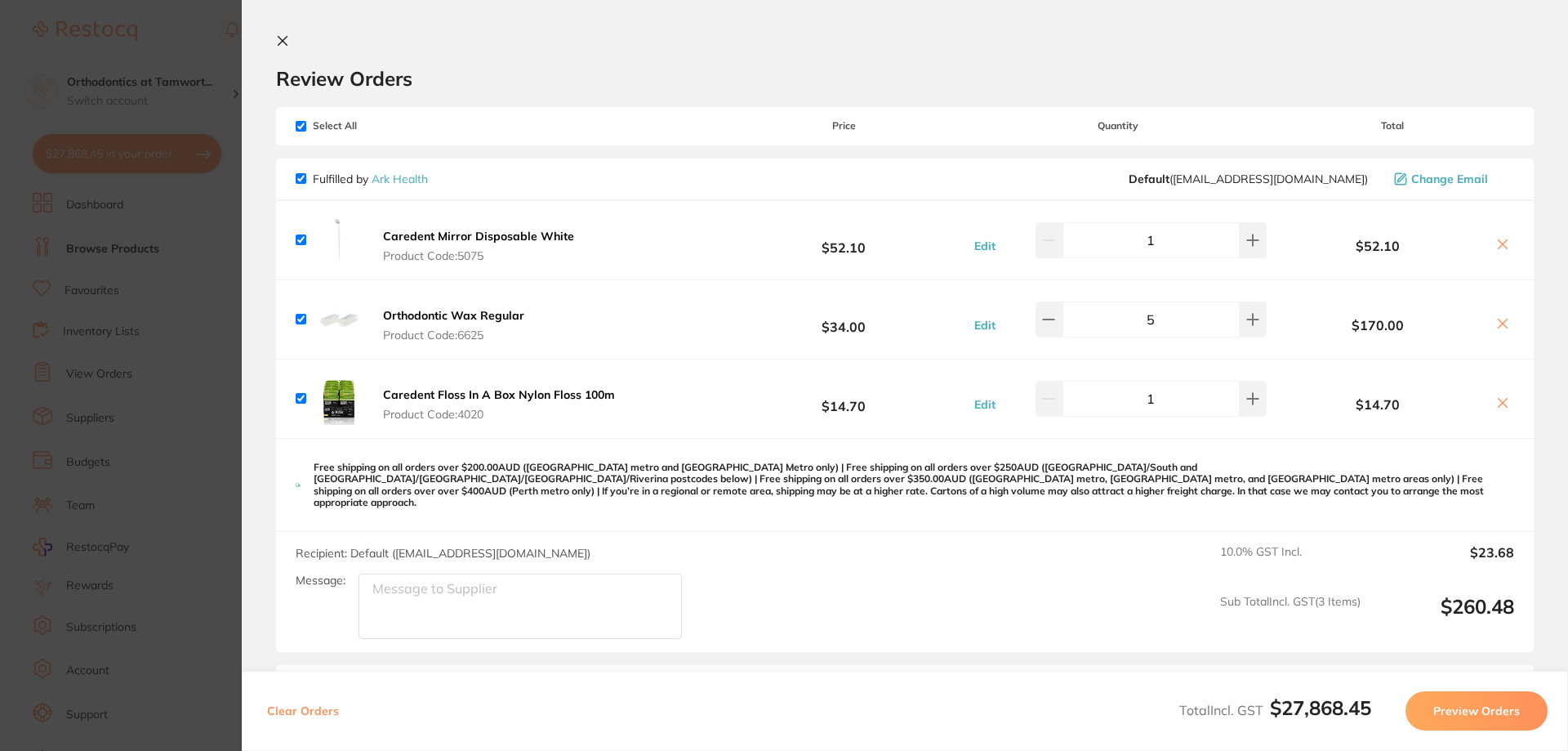
click at [207, 296] on section "Update RRP Set your pre negotiated price for this item. Item Agreed RRP (excl. …" at bounding box center [784, 375] width 1568 height 751
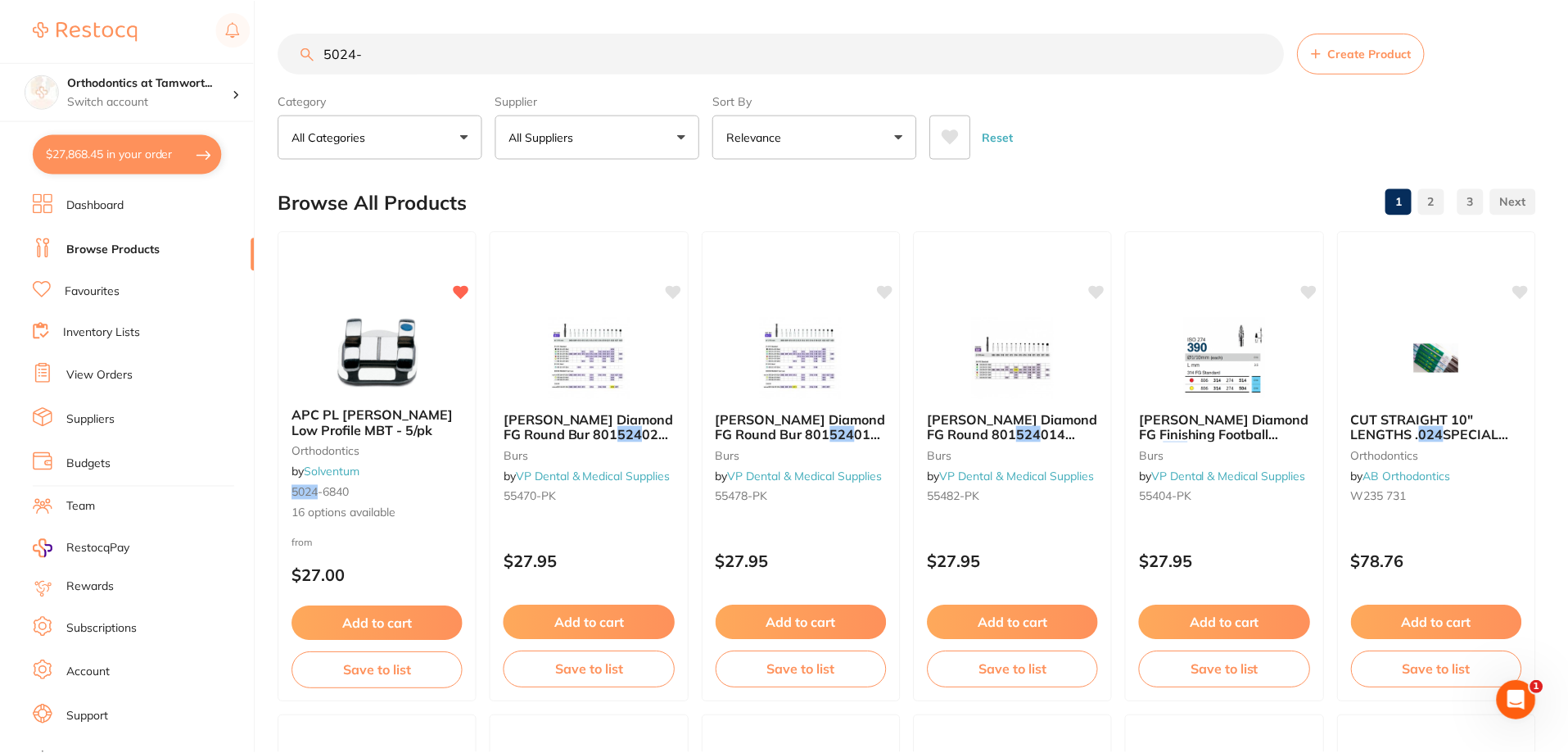
scroll to position [3, 0]
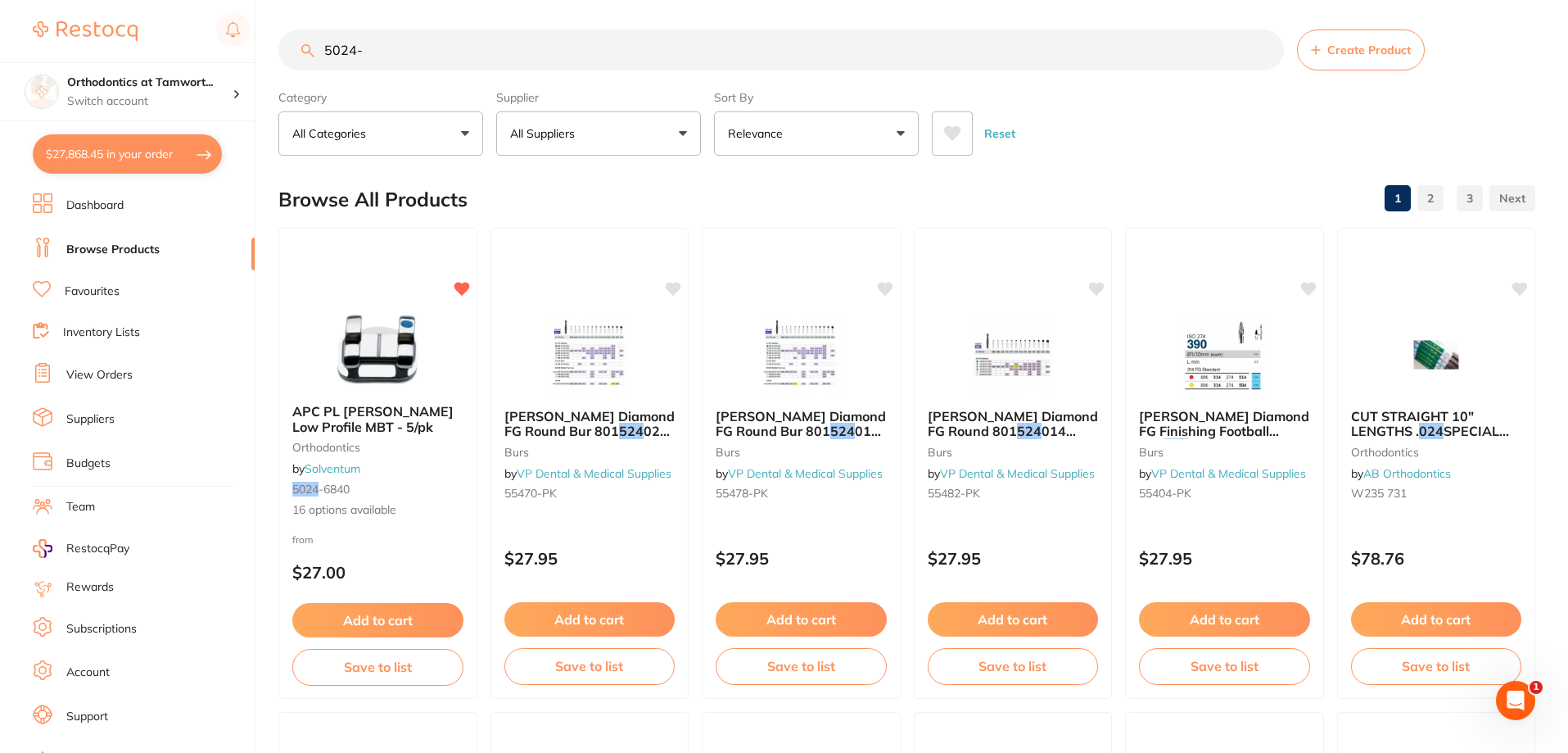
click at [118, 334] on link "Inventory Lists" at bounding box center [101, 332] width 77 height 16
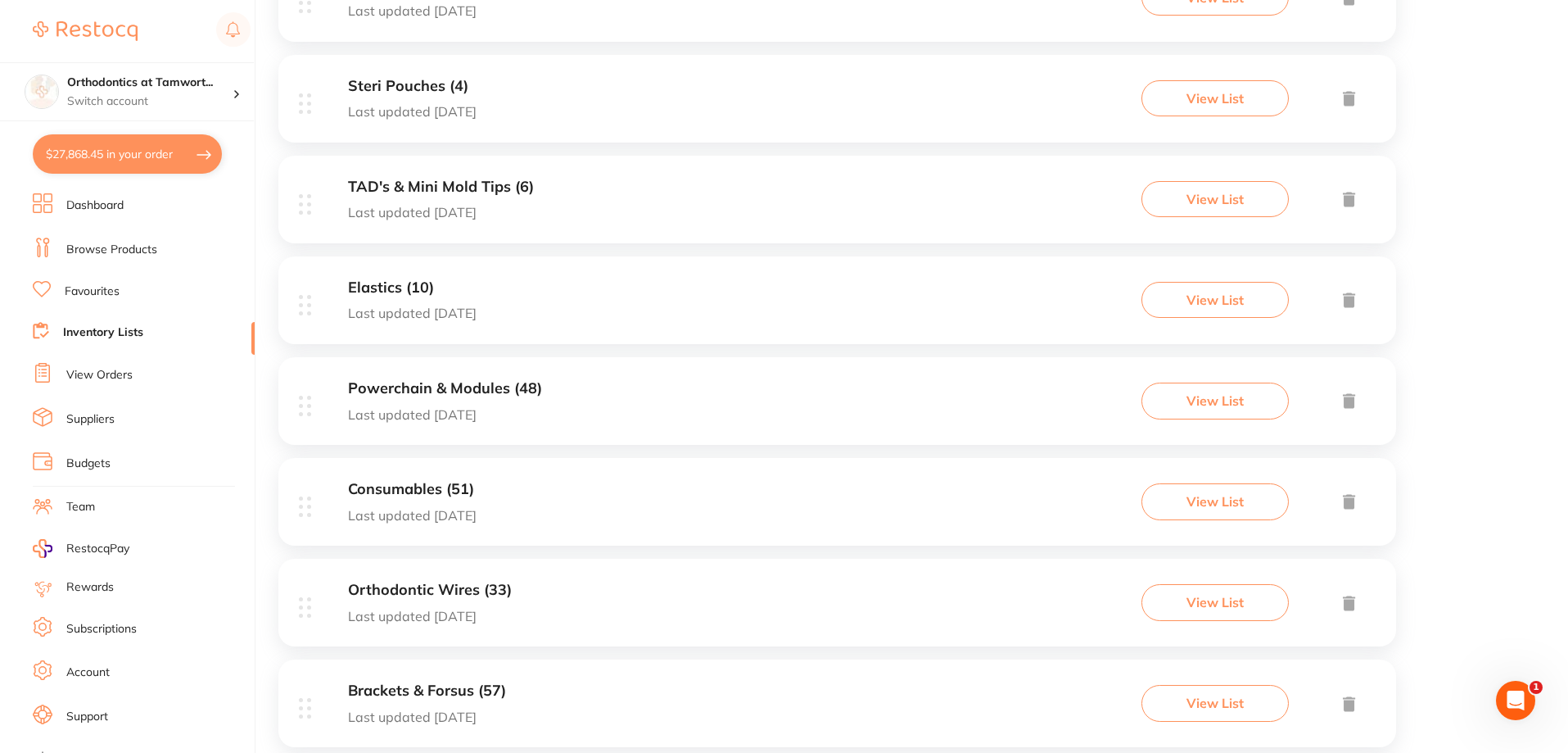
scroll to position [819, 0]
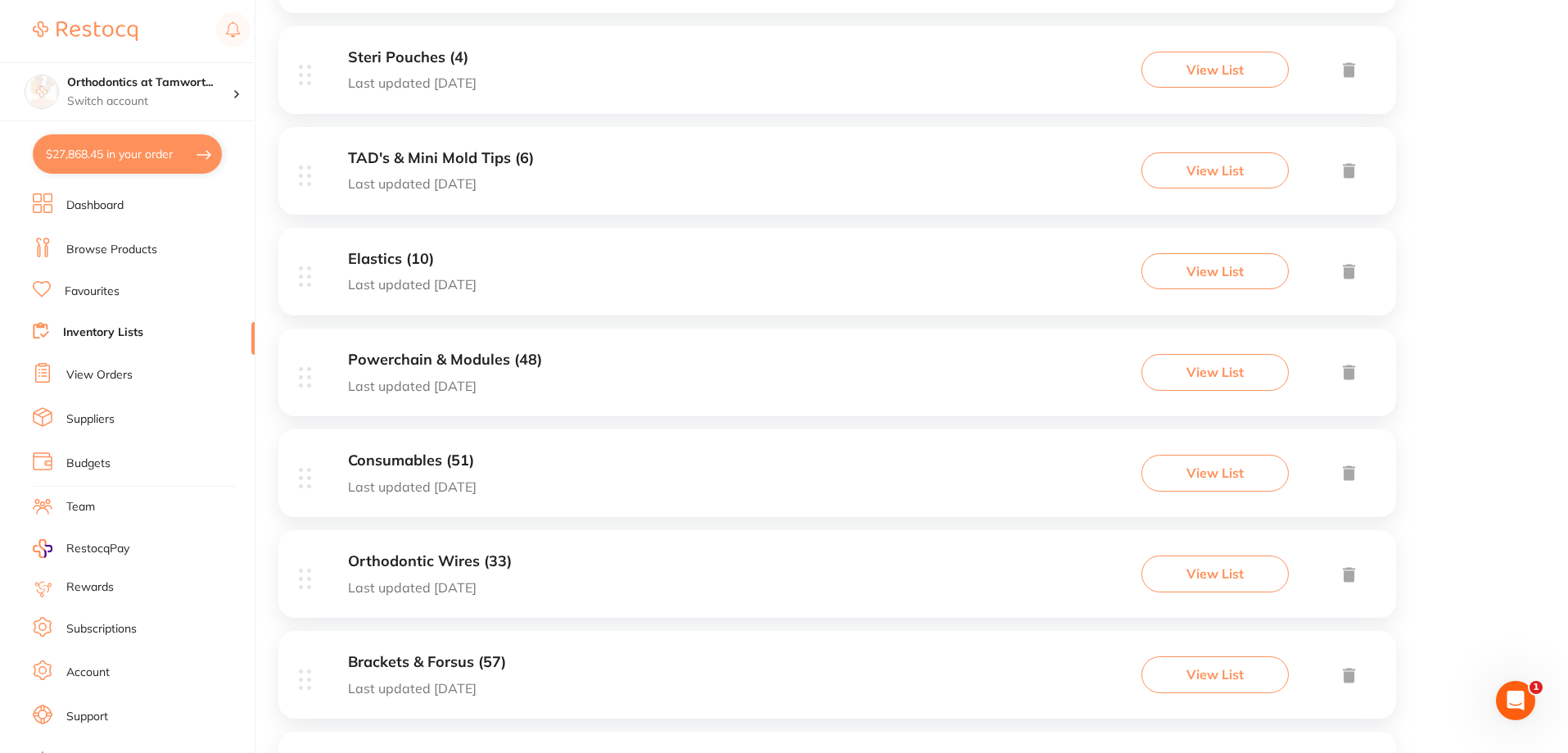
click at [468, 665] on h3 "Brackets & Forsus (57)" at bounding box center [427, 662] width 158 height 17
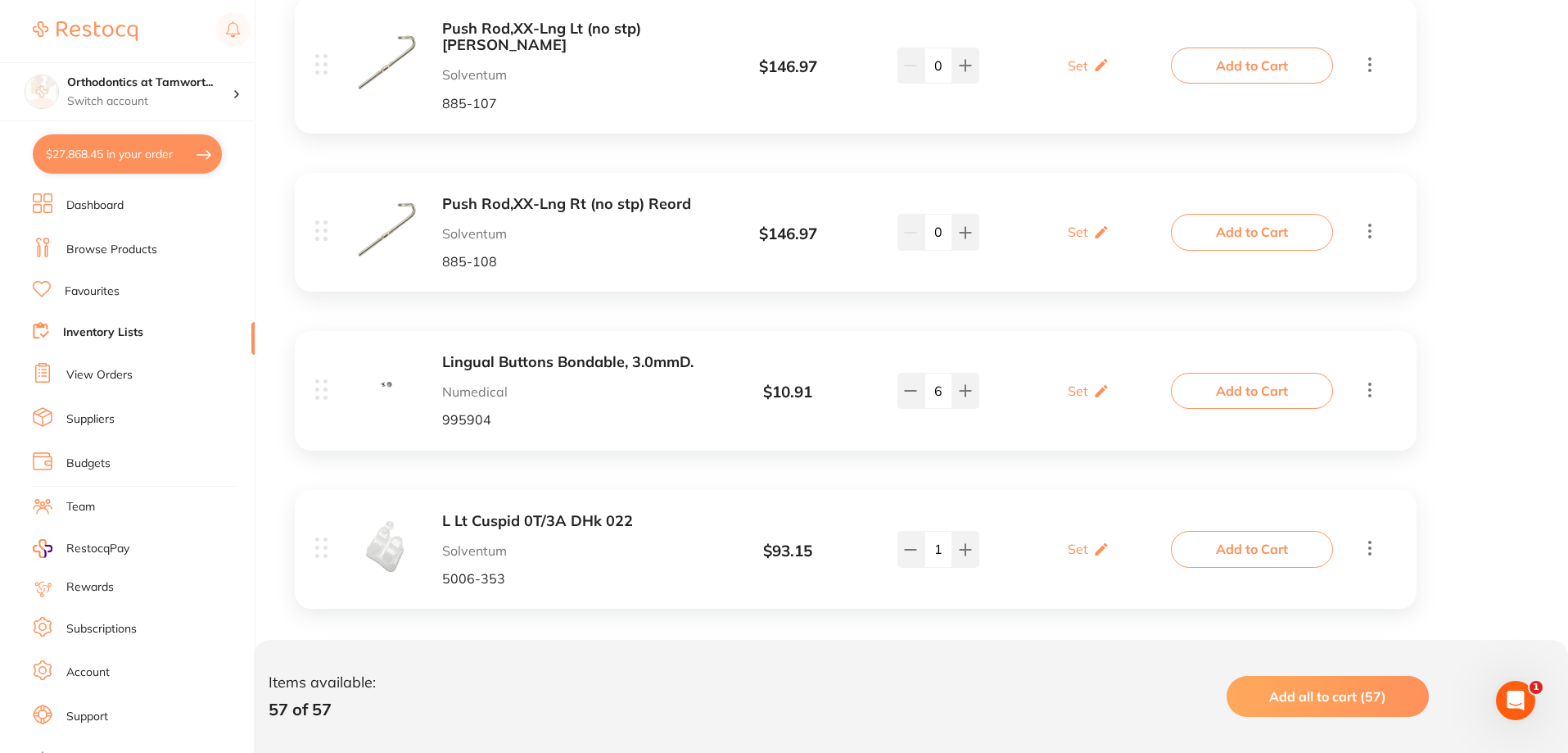
scroll to position [1157, 0]
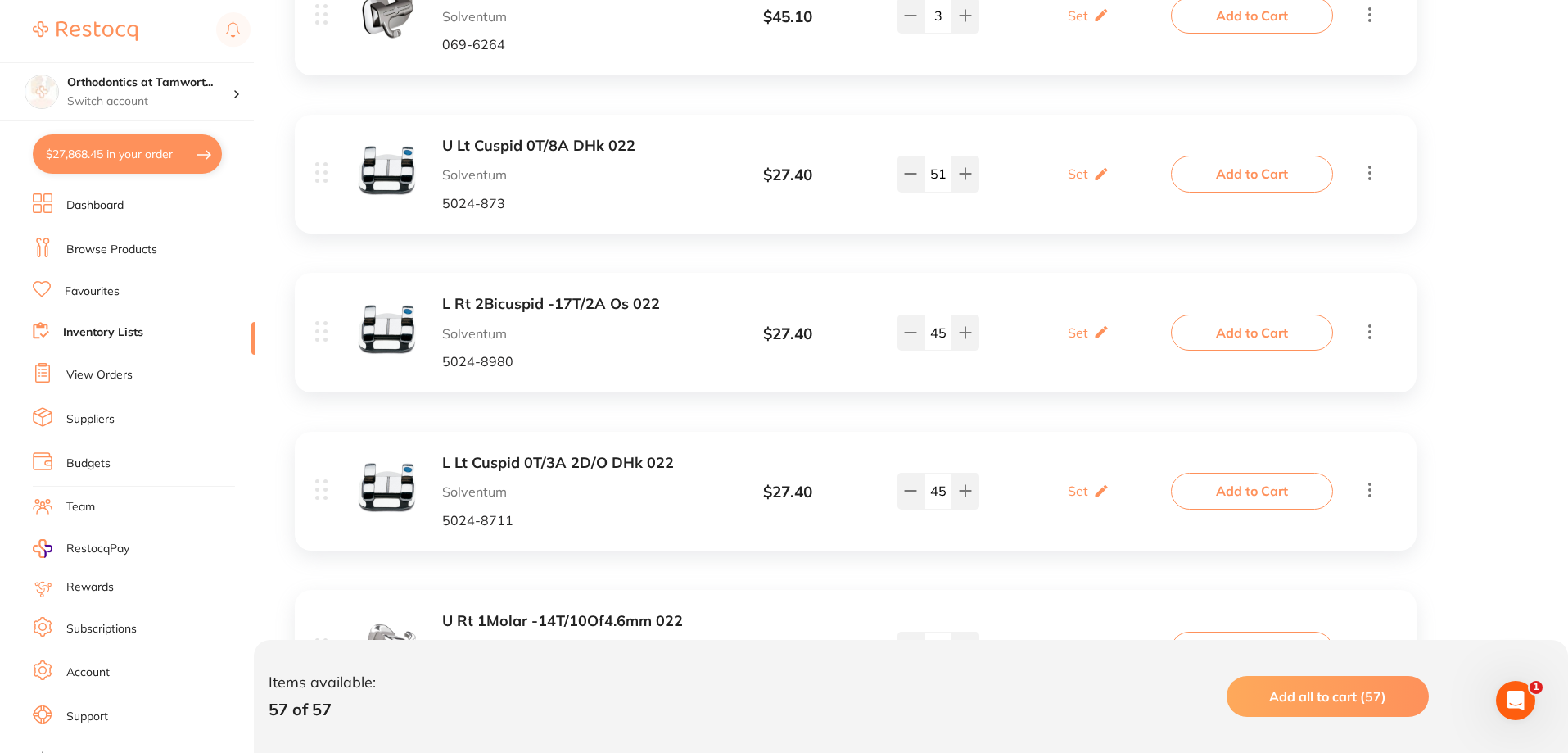
scroll to position [4422, 0]
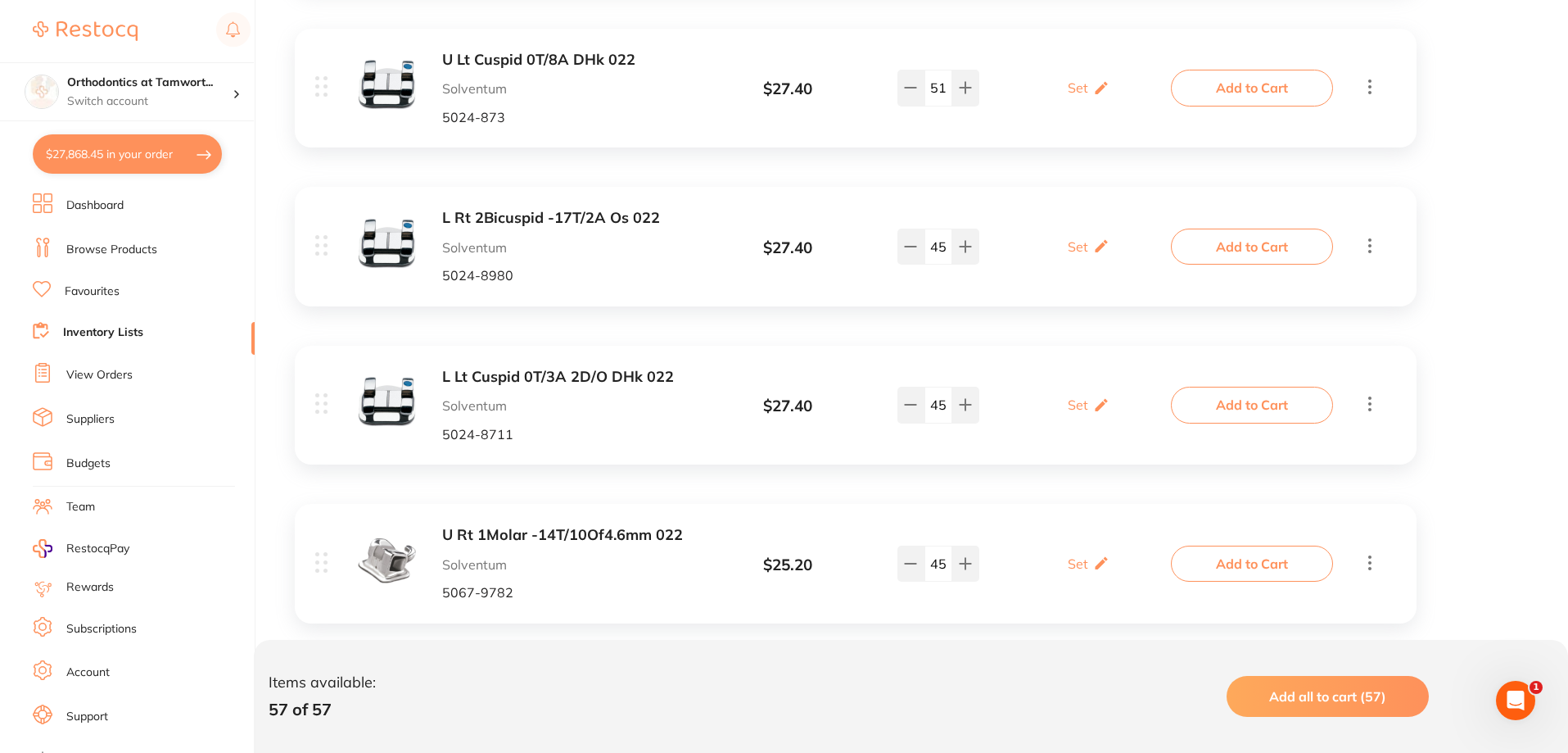
click at [113, 252] on link "Browse Products" at bounding box center [112, 249] width 91 height 16
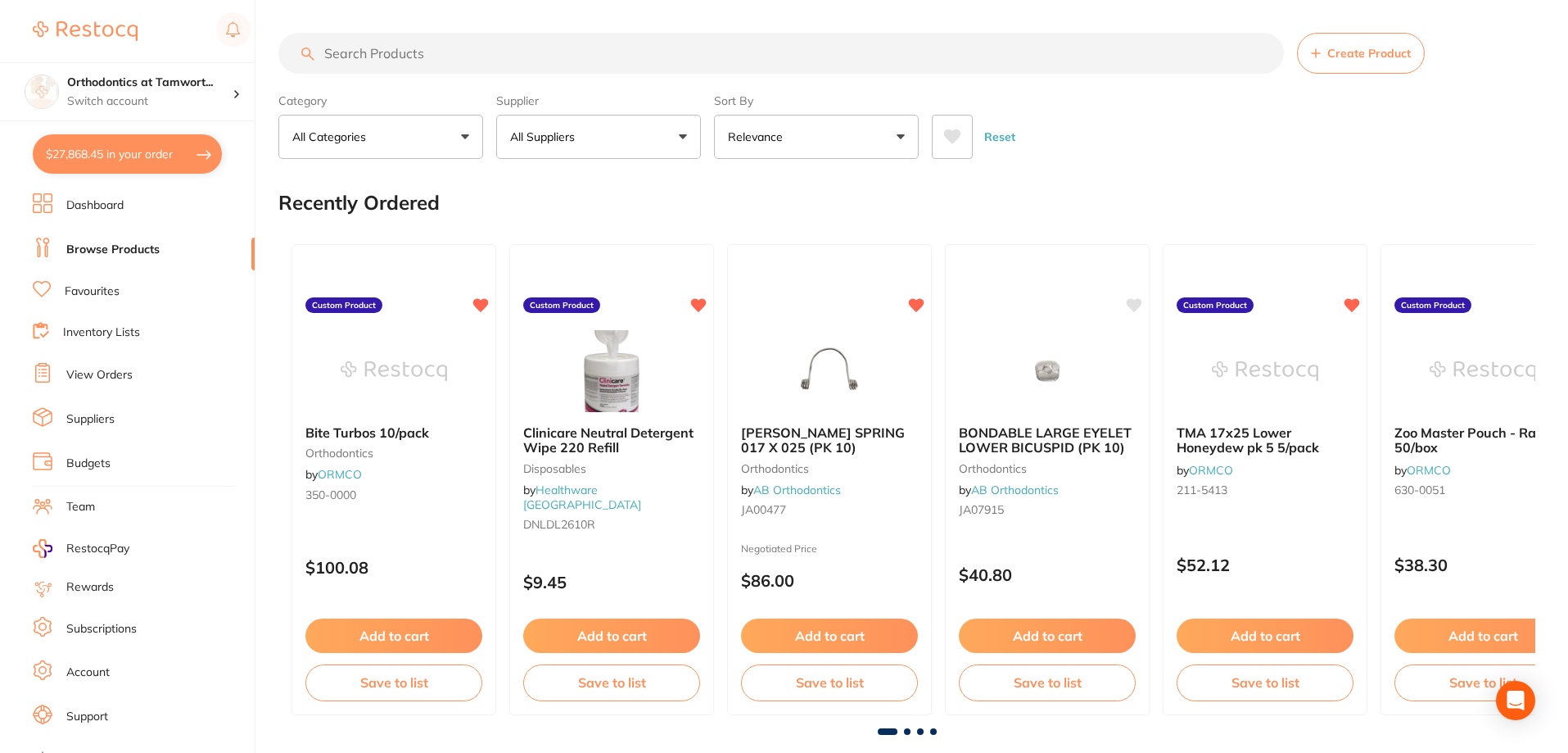
click at [404, 51] on input "search" at bounding box center [781, 53] width 1005 height 41
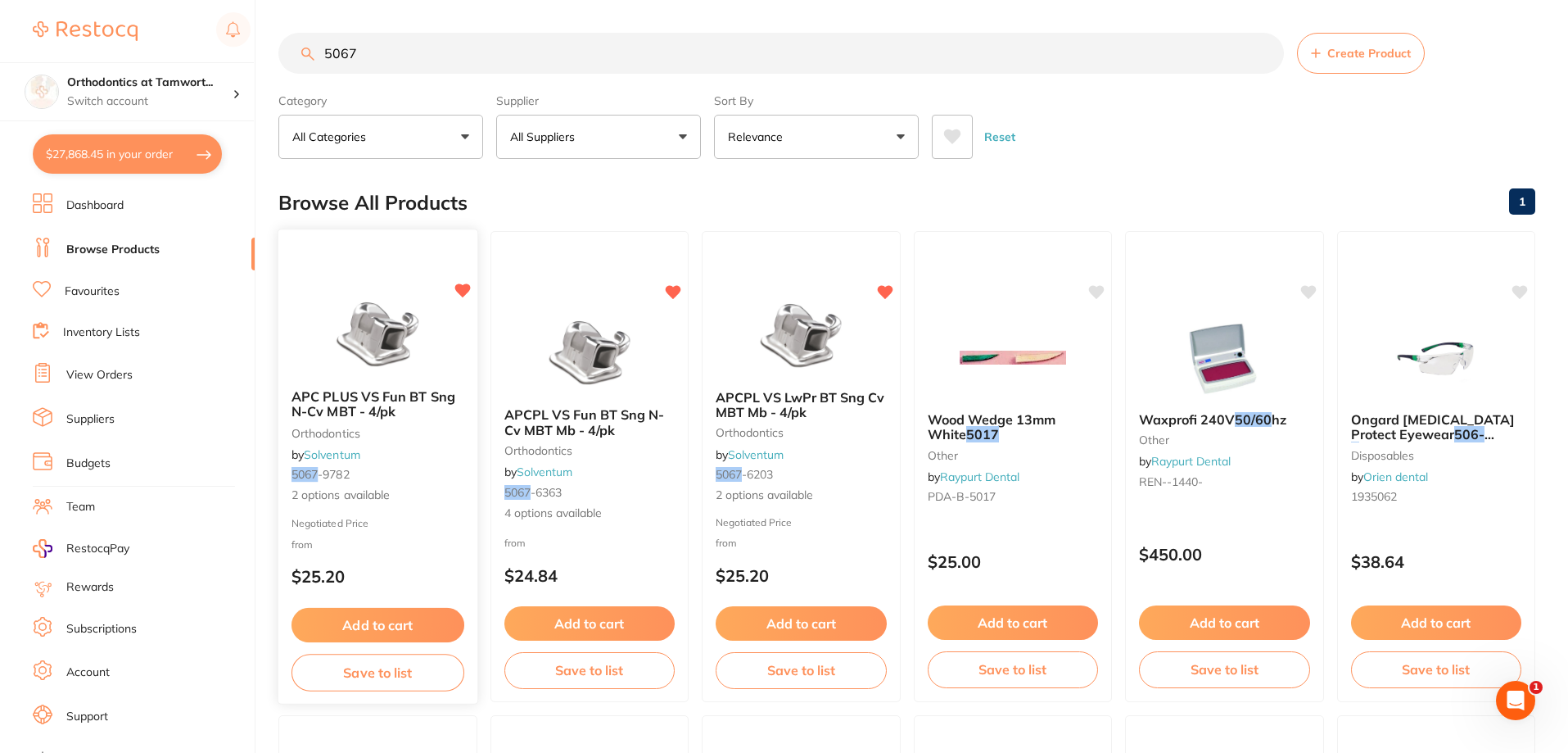
type input "5067"
click at [390, 411] on span "APC PLUS VS Fun BT Sng N-Cv MBT - 4/pk" at bounding box center [373, 404] width 163 height 32
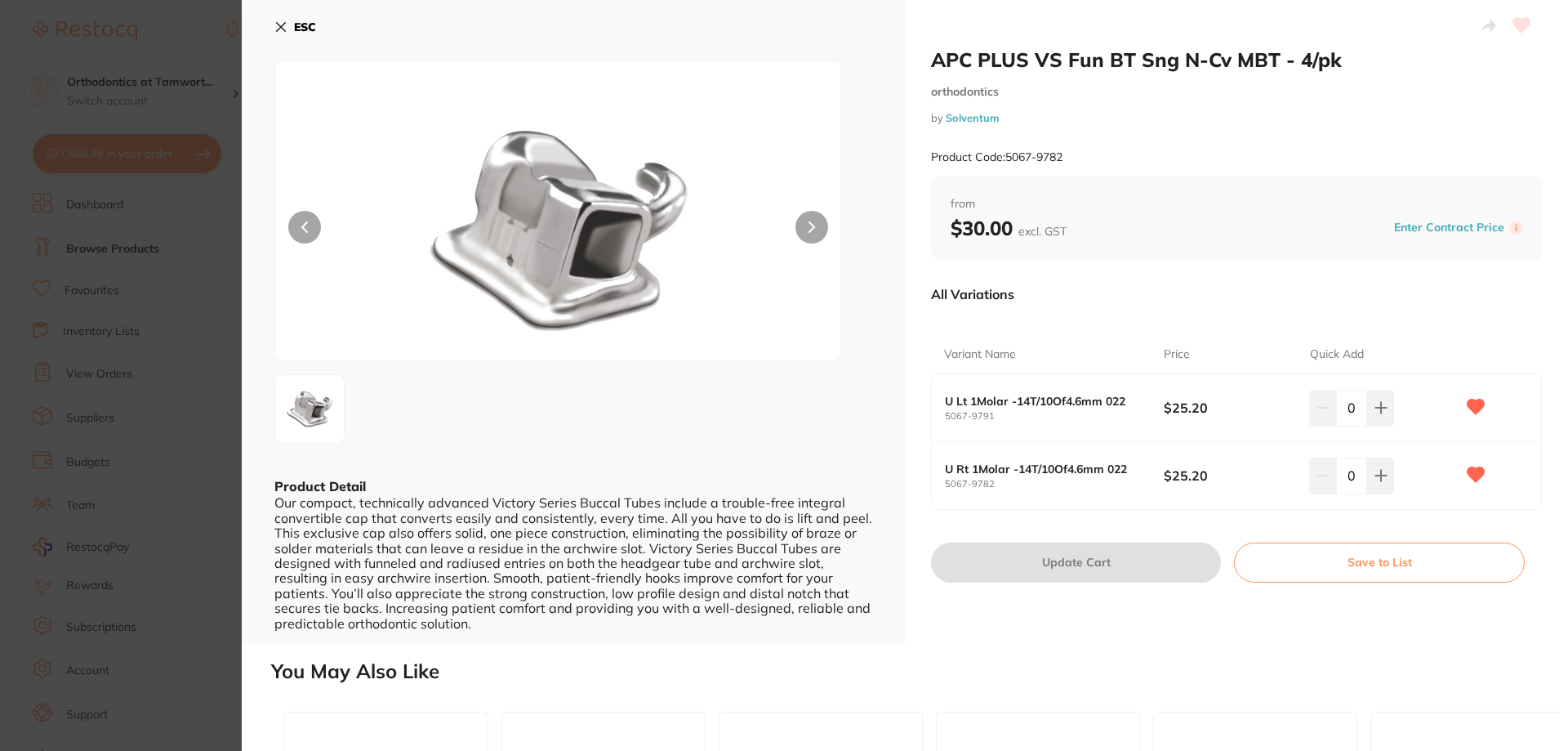
click at [1355, 407] on input "0" at bounding box center [1352, 408] width 31 height 36
type input "16"
click at [1355, 478] on input "0" at bounding box center [1352, 475] width 31 height 36
type input "18"
click at [1133, 513] on div "All Variations Variant Name Price Quick Add U Lt 1Molar -14T/10Of4.6mm [PHONE_N…" at bounding box center [1236, 401] width 611 height 257
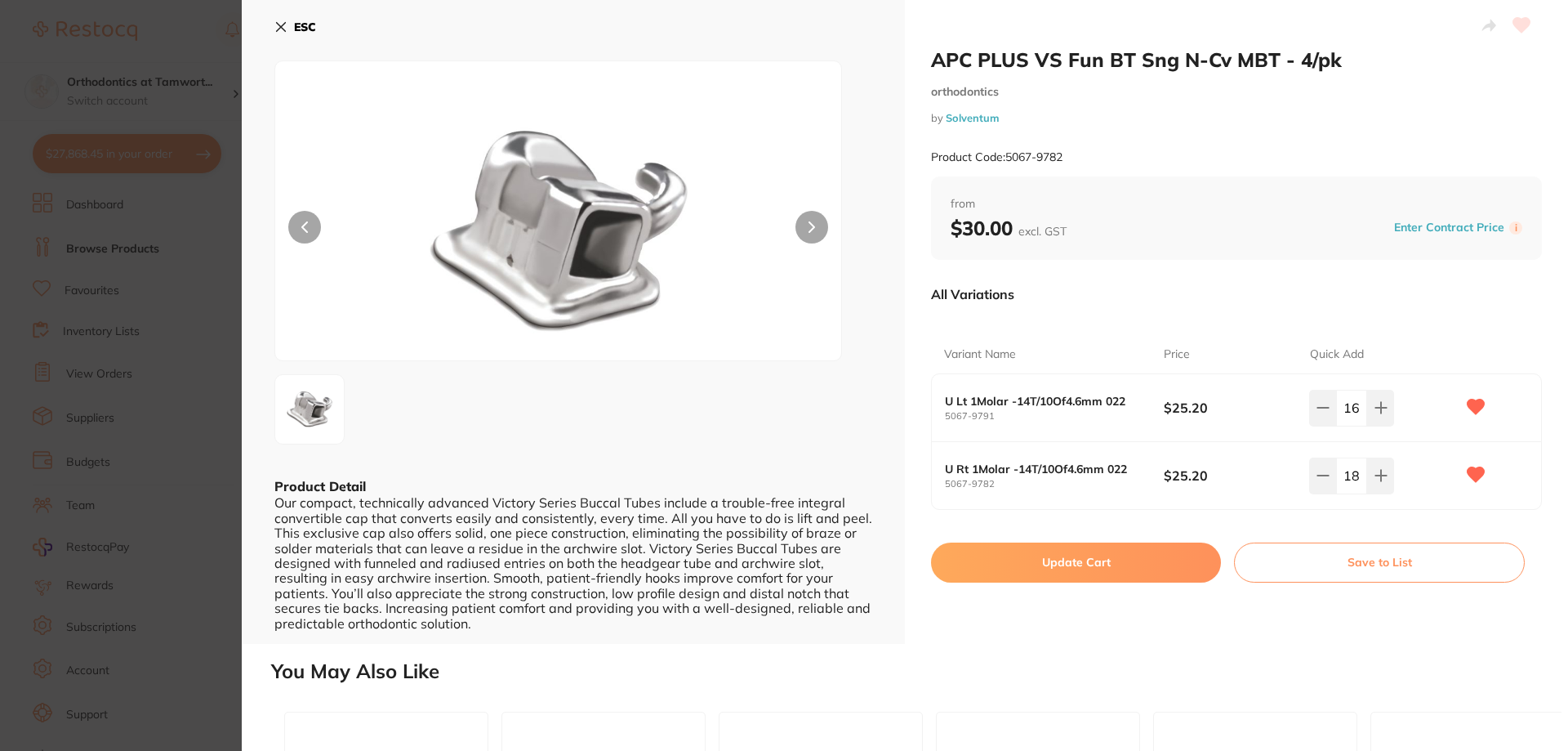
click at [1117, 562] on button "Update Cart" at bounding box center [1076, 561] width 290 height 39
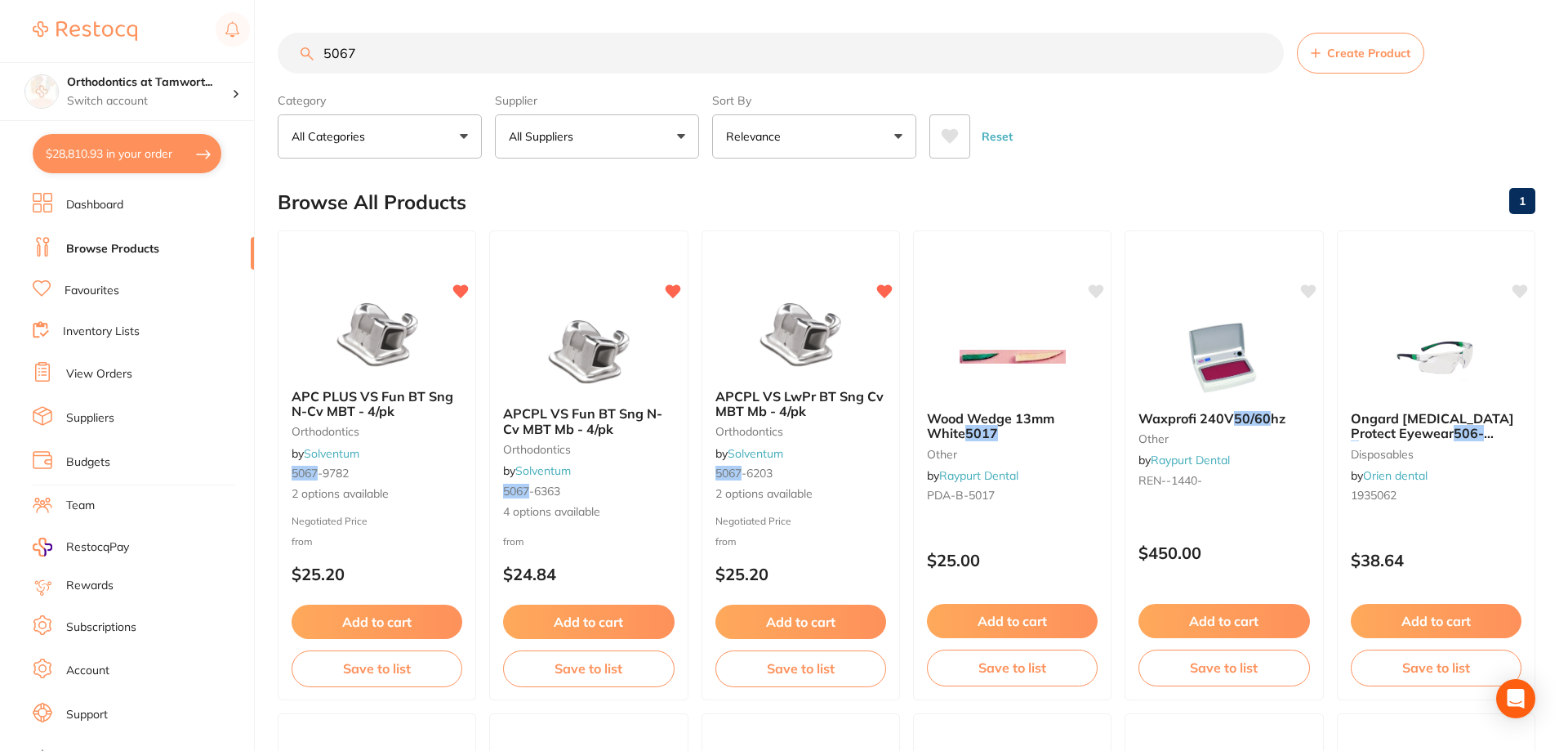
checkbox input "false"
click at [588, 416] on span "APCPL VS Fun BT Sng N-Cv MBT Mb - 4/pk" at bounding box center [582, 421] width 161 height 32
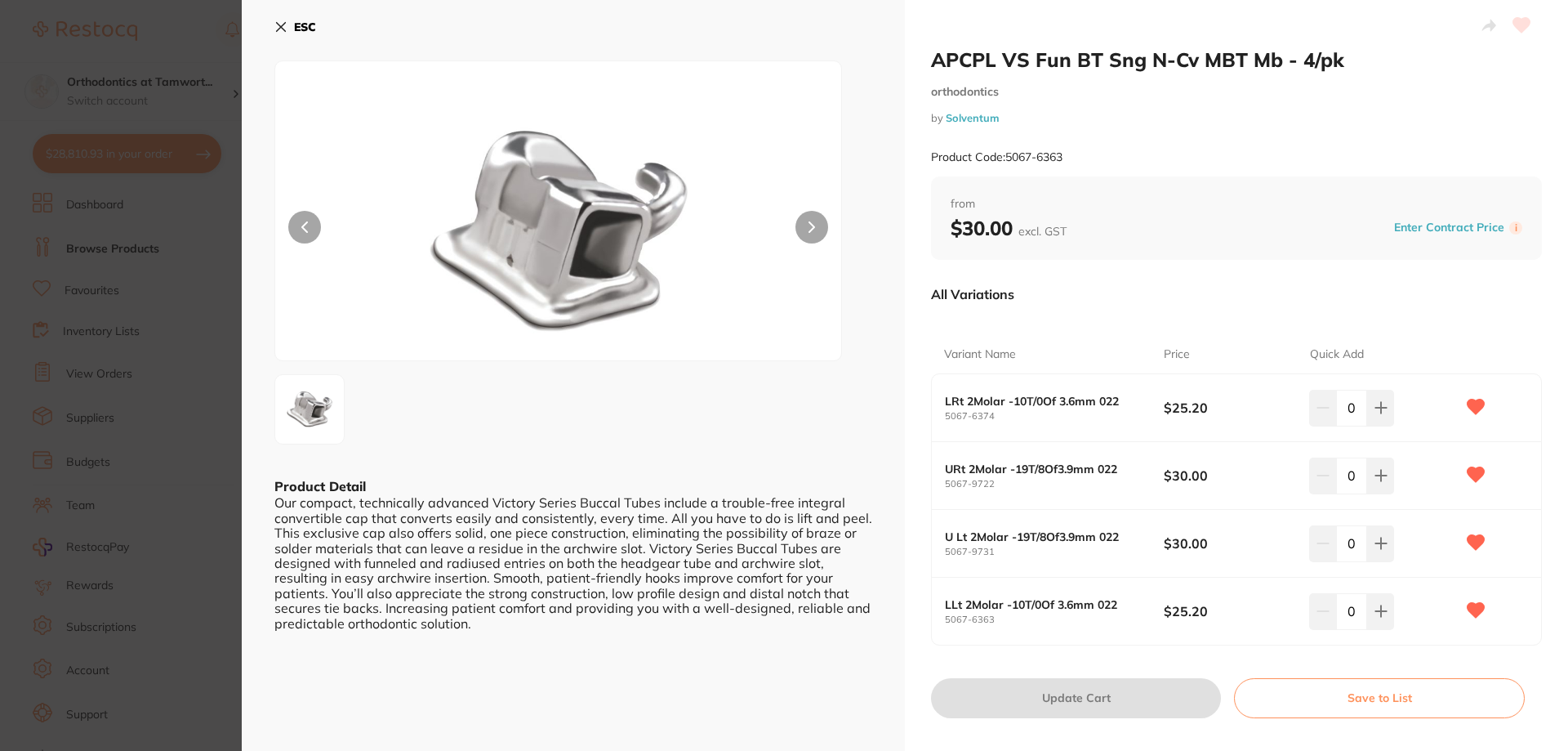
click at [1356, 418] on input "0" at bounding box center [1352, 408] width 31 height 36
type input "19"
click at [1352, 471] on input "0" at bounding box center [1352, 475] width 31 height 36
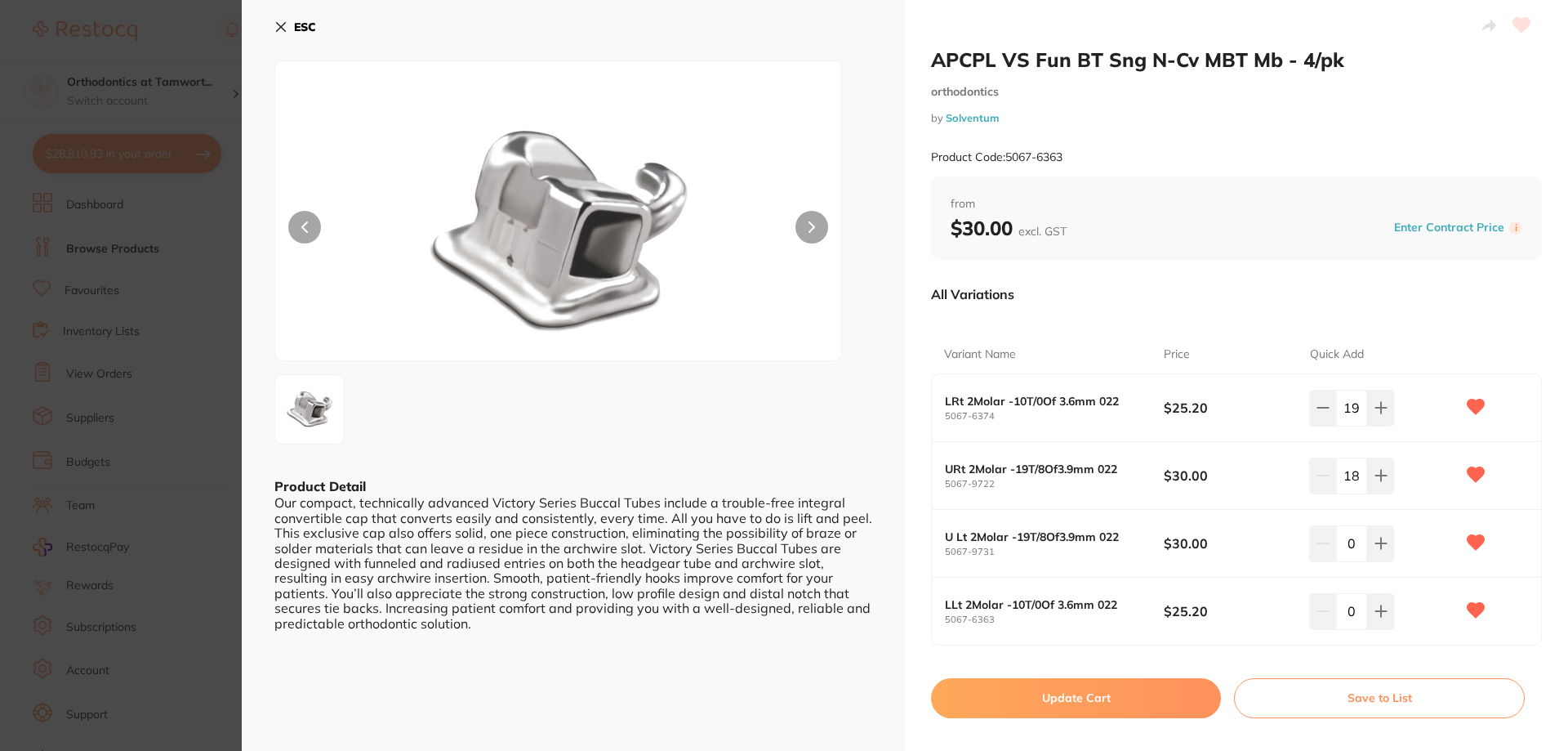
type input "18"
click at [1357, 541] on input "0" at bounding box center [1352, 543] width 31 height 36
type input "16"
click at [1360, 618] on input "0" at bounding box center [1352, 611] width 31 height 36
type input "20"
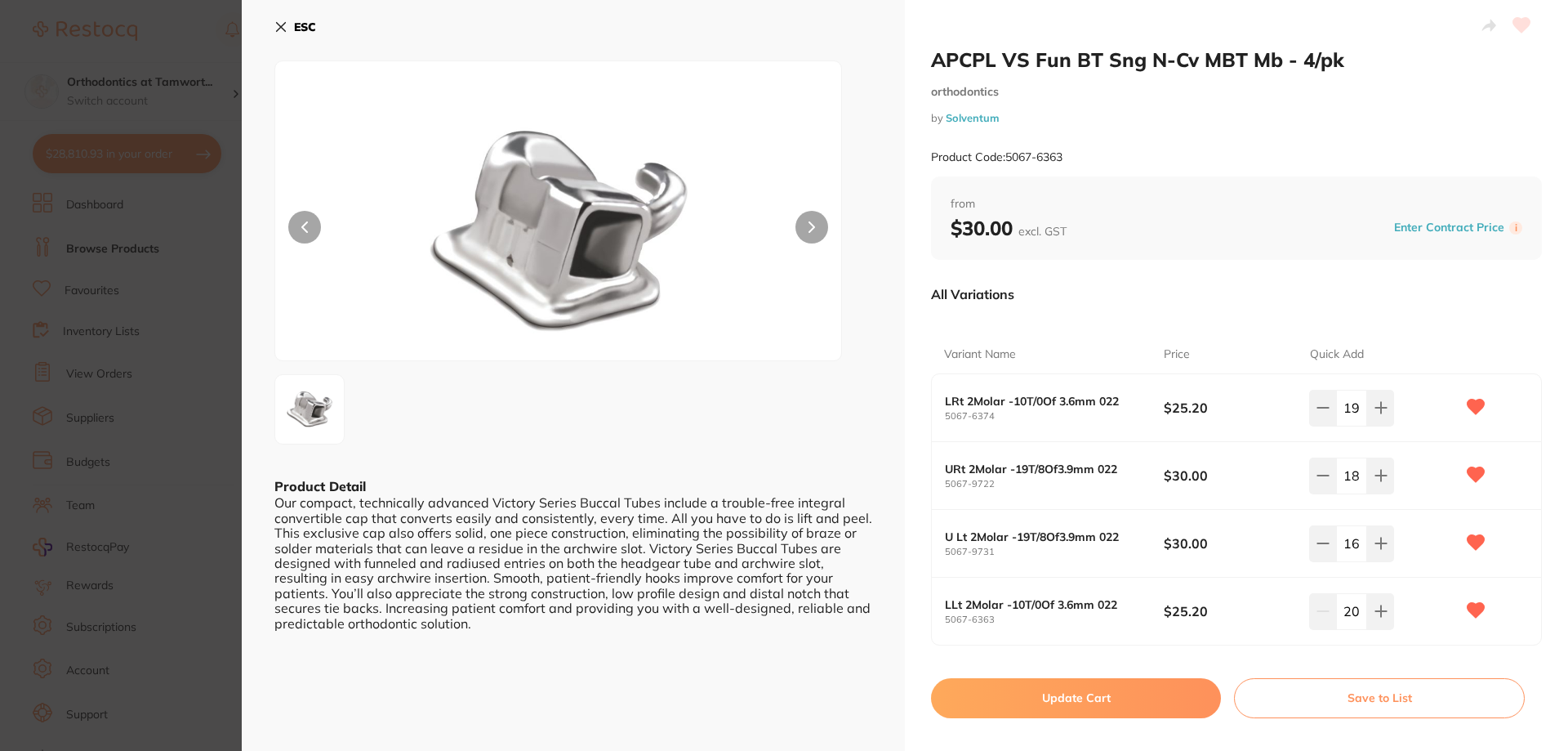
click at [1121, 687] on button "Update Cart" at bounding box center [1076, 697] width 290 height 39
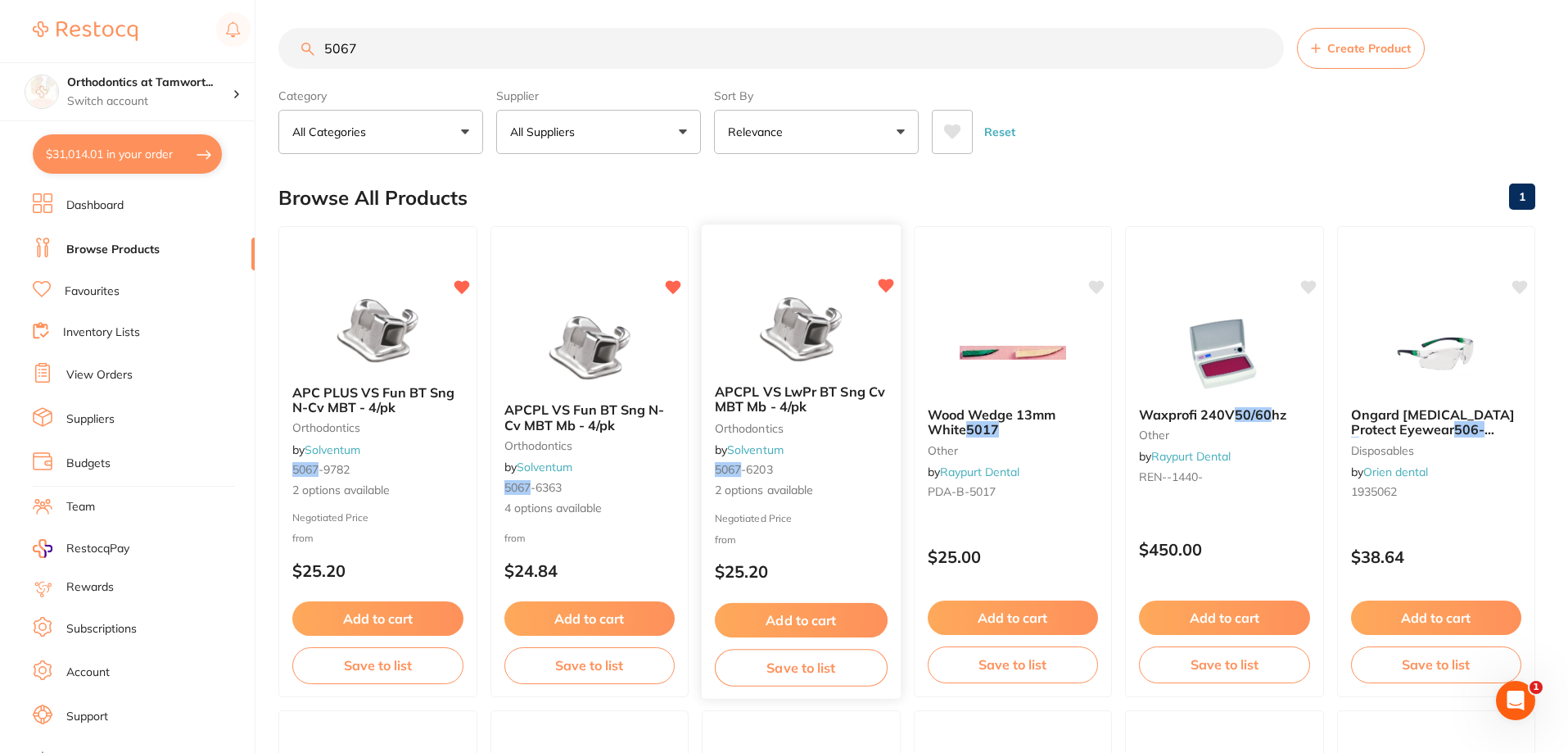
click at [768, 395] on span "APCPL VS LwPr BT Sng Cv MBT Mb - 4/pk" at bounding box center [800, 399] width 170 height 32
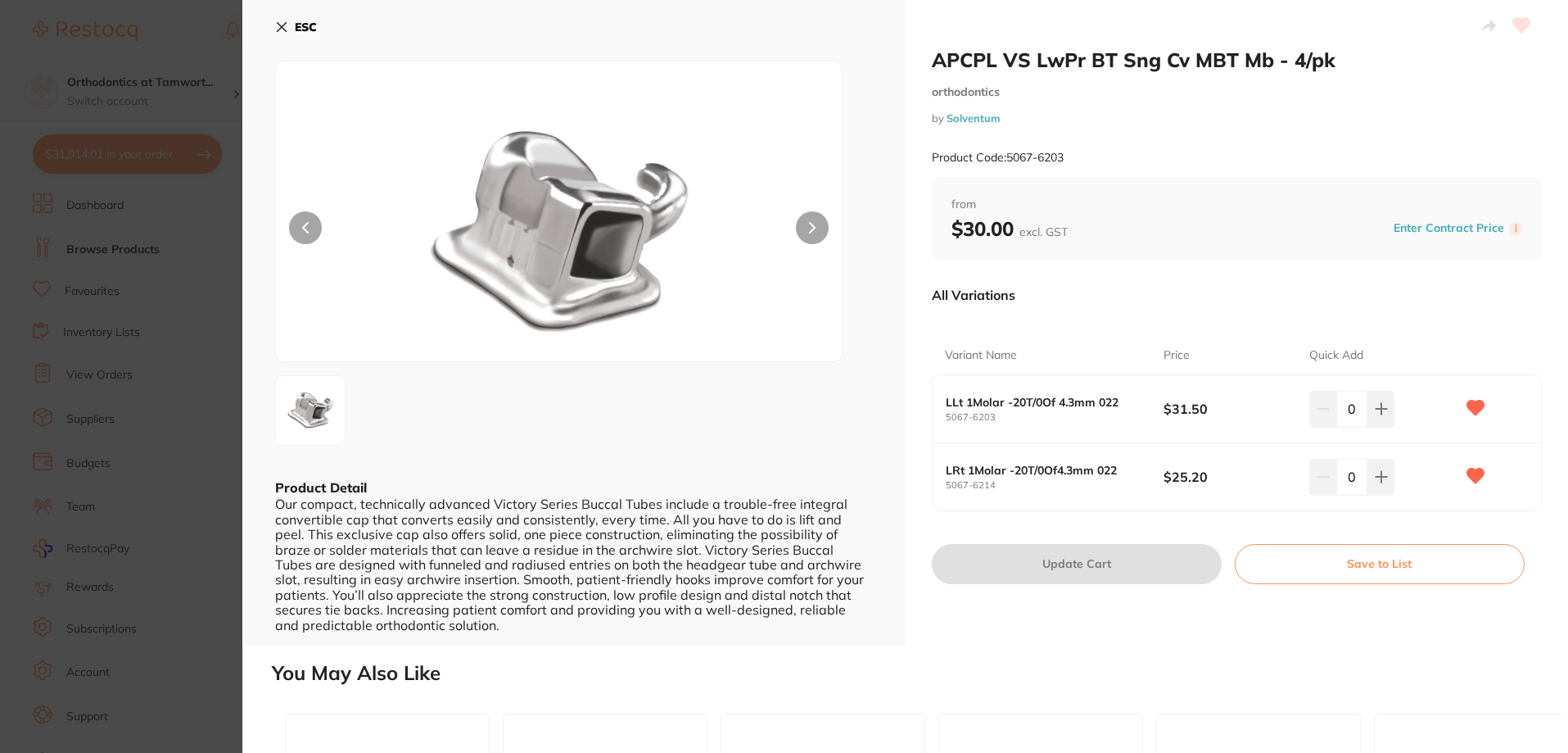
click at [1354, 408] on input "0" at bounding box center [1352, 409] width 31 height 36
type input "17"
click at [1348, 465] on input "0" at bounding box center [1352, 476] width 31 height 36
type input "16"
click at [1149, 563] on button "Update Cart" at bounding box center [1076, 563] width 290 height 39
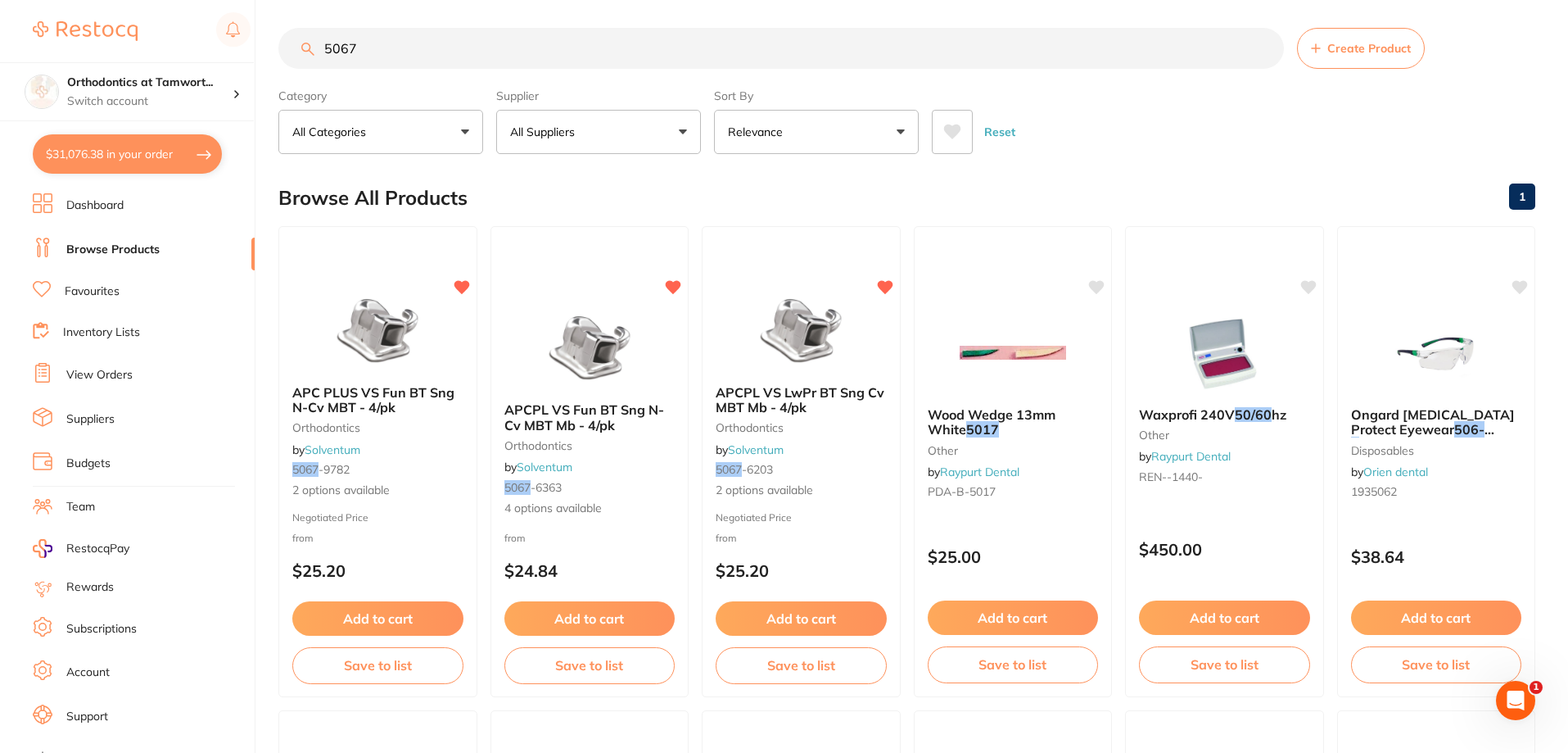
type input "1"
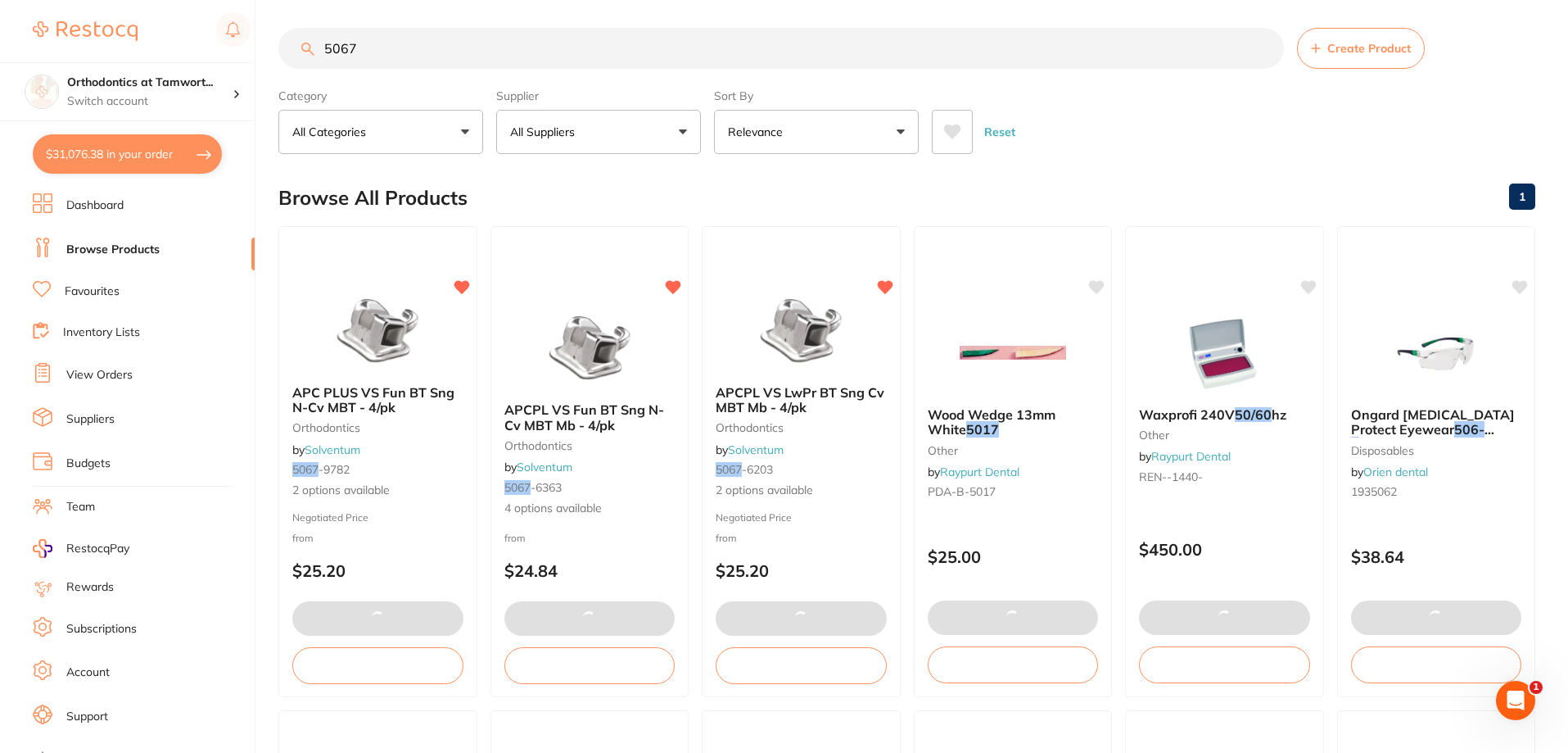
type input "16"
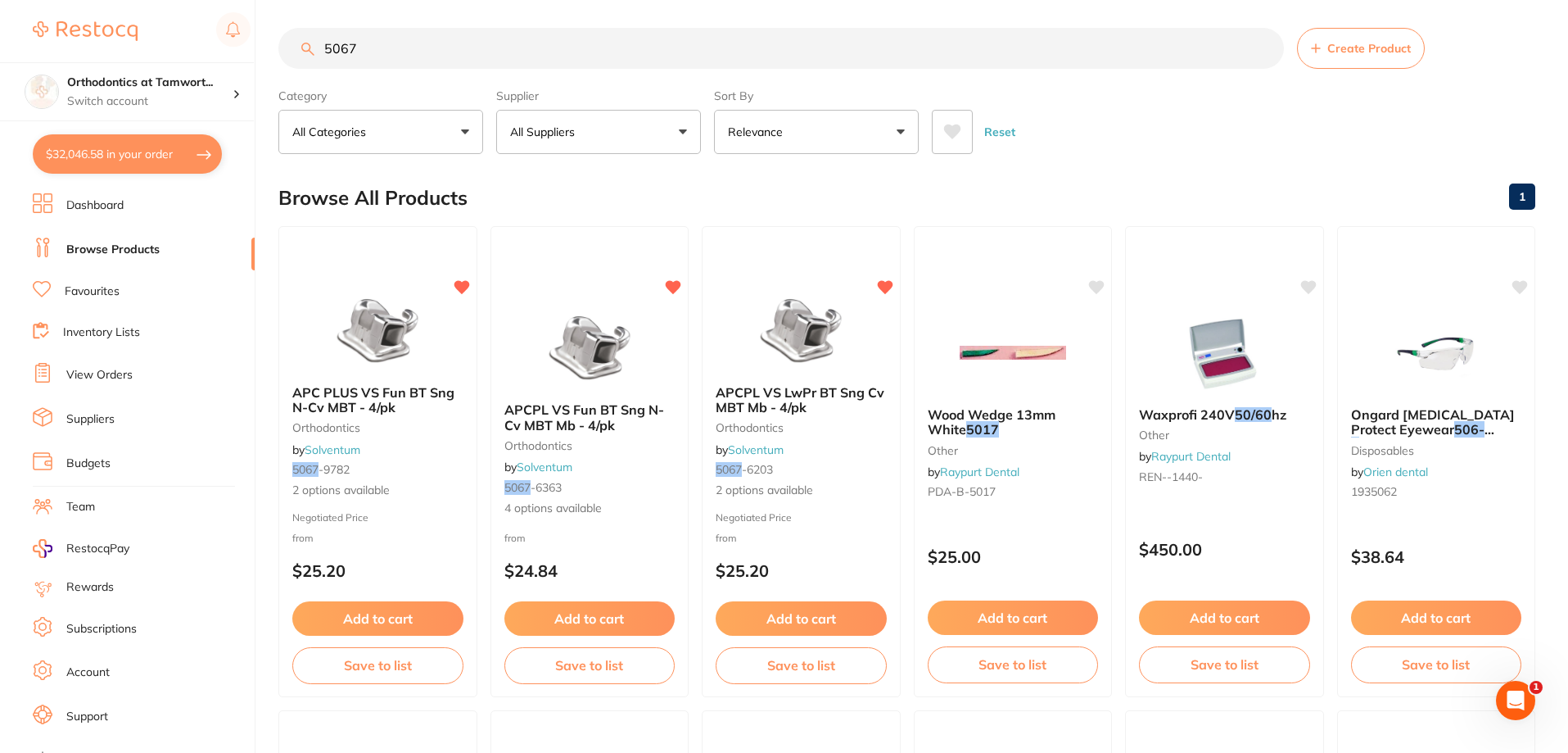
click at [115, 164] on button "$32,046.58 in your order" at bounding box center [127, 153] width 189 height 39
checkbox input "true"
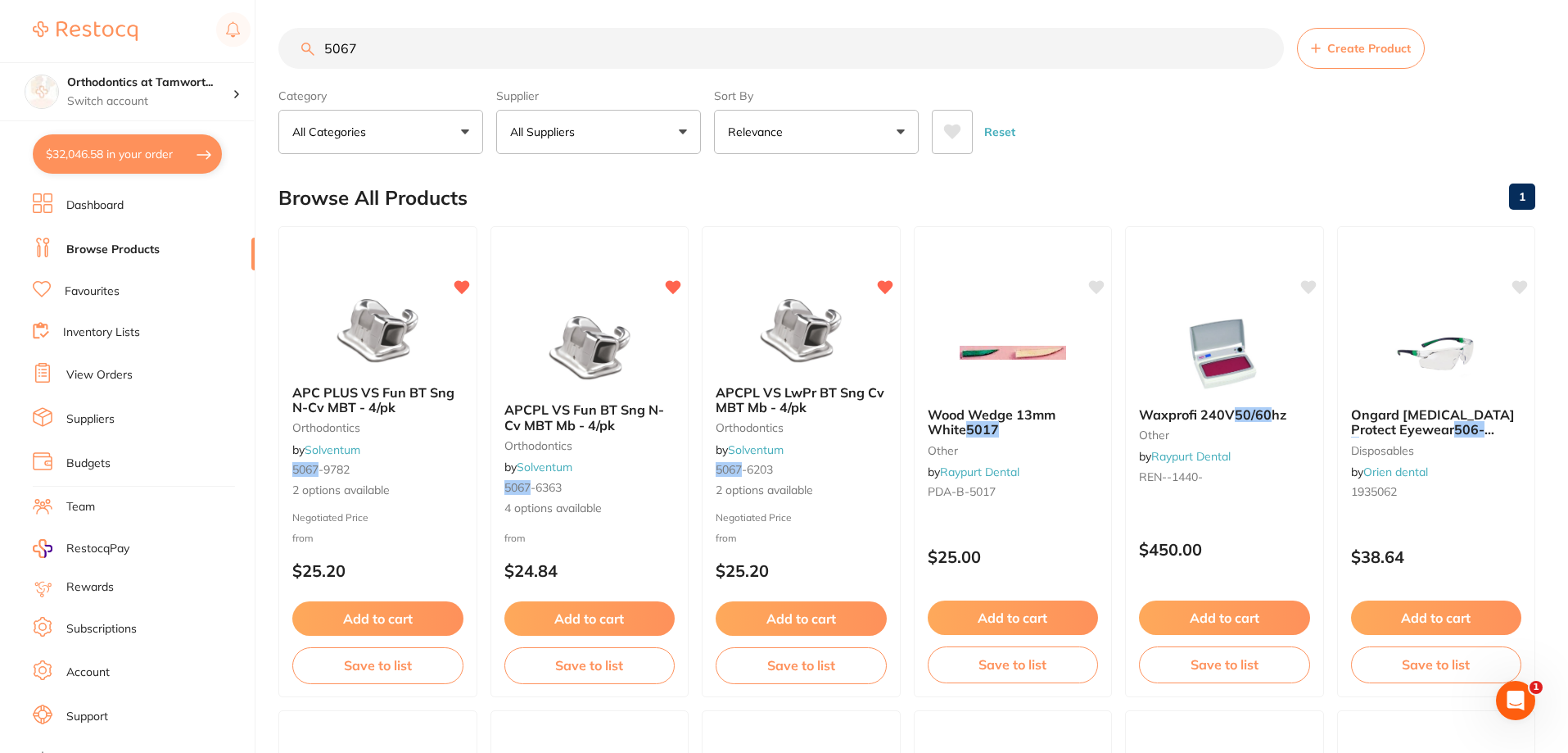
checkbox input "true"
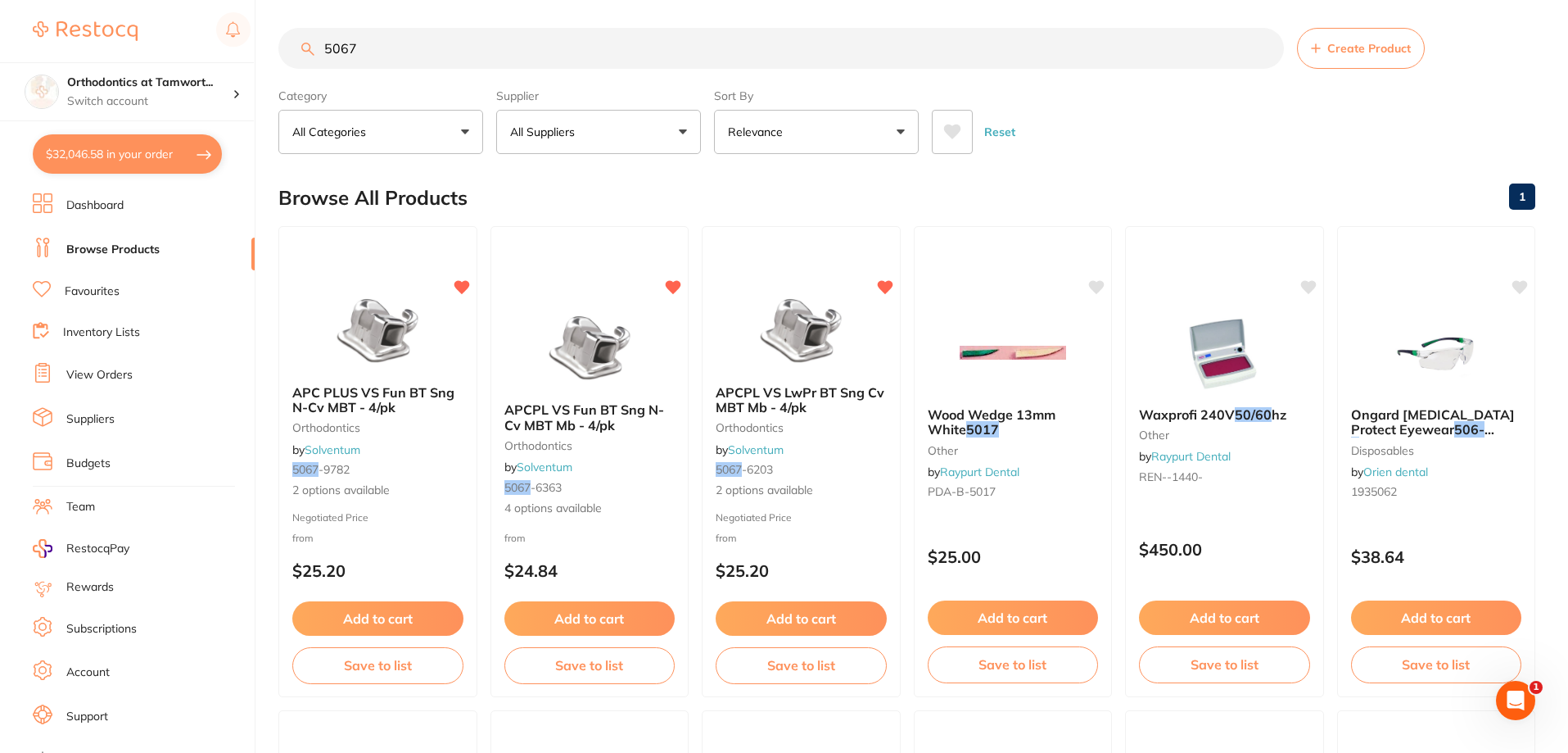
checkbox input "true"
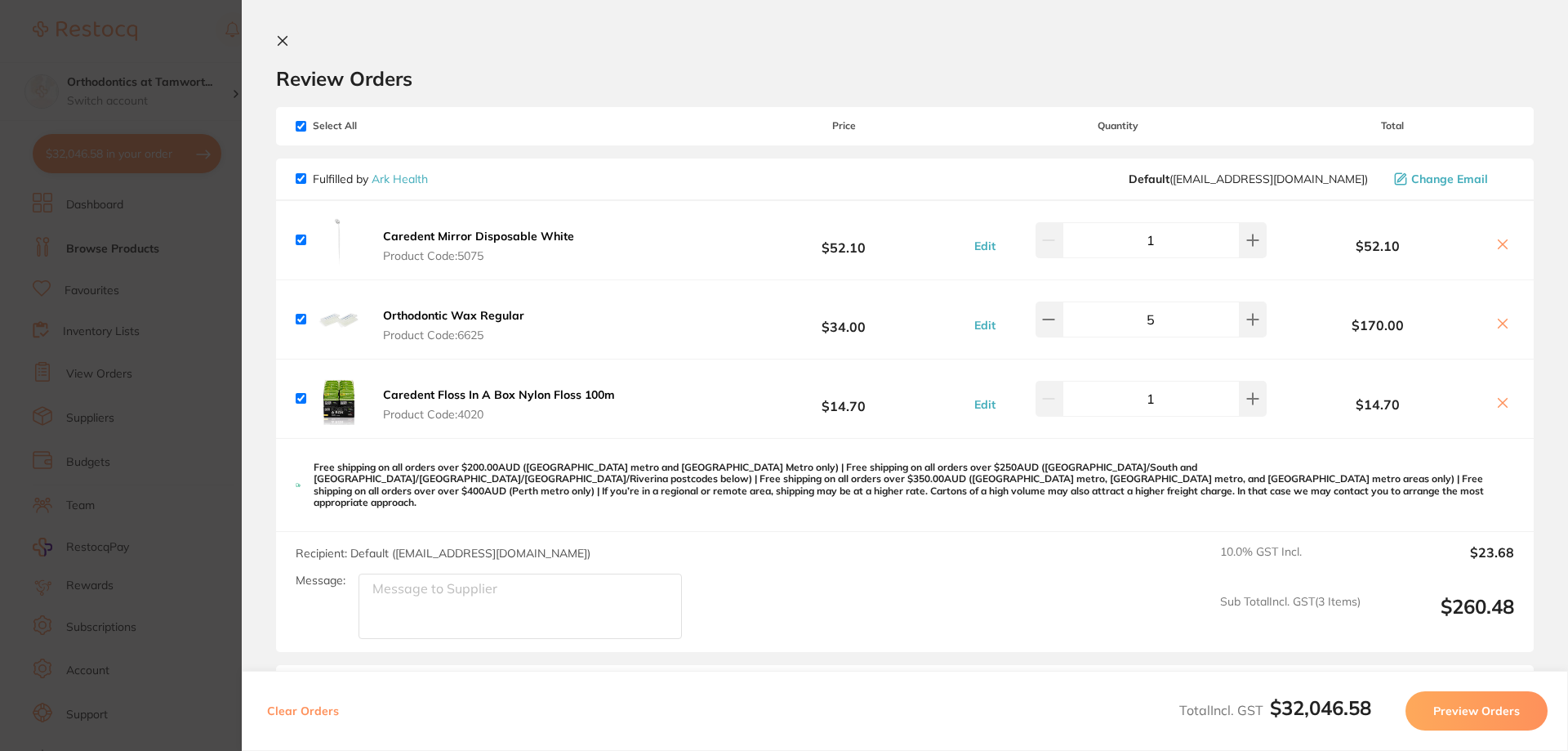
scroll to position [82, 0]
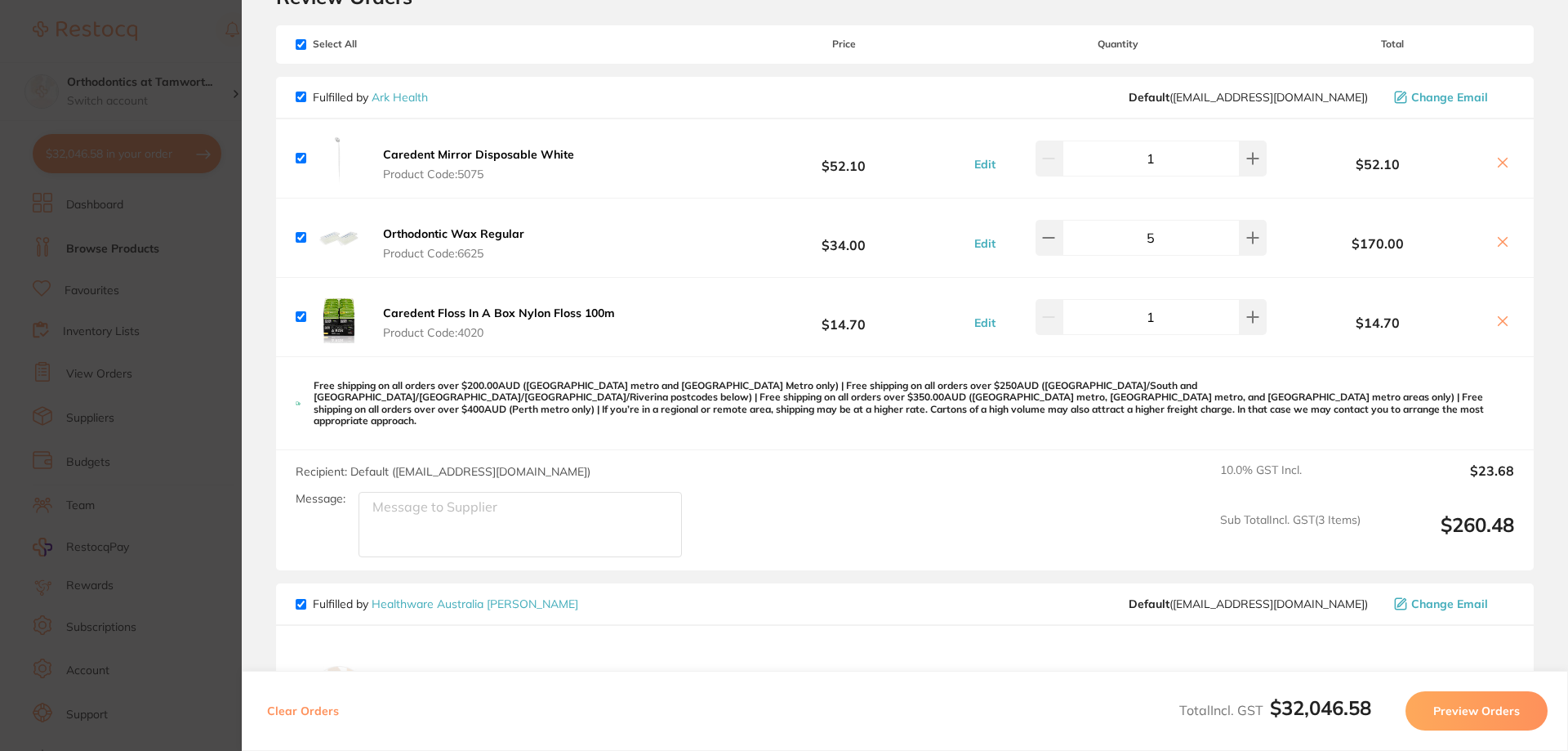
click at [1165, 245] on input "5" at bounding box center [1151, 238] width 178 height 36
type input "4"
click at [978, 391] on p "Free shipping on all orders over $200.00AUD ([GEOGRAPHIC_DATA] metro and [GEOGR…" at bounding box center [914, 403] width 1201 height 47
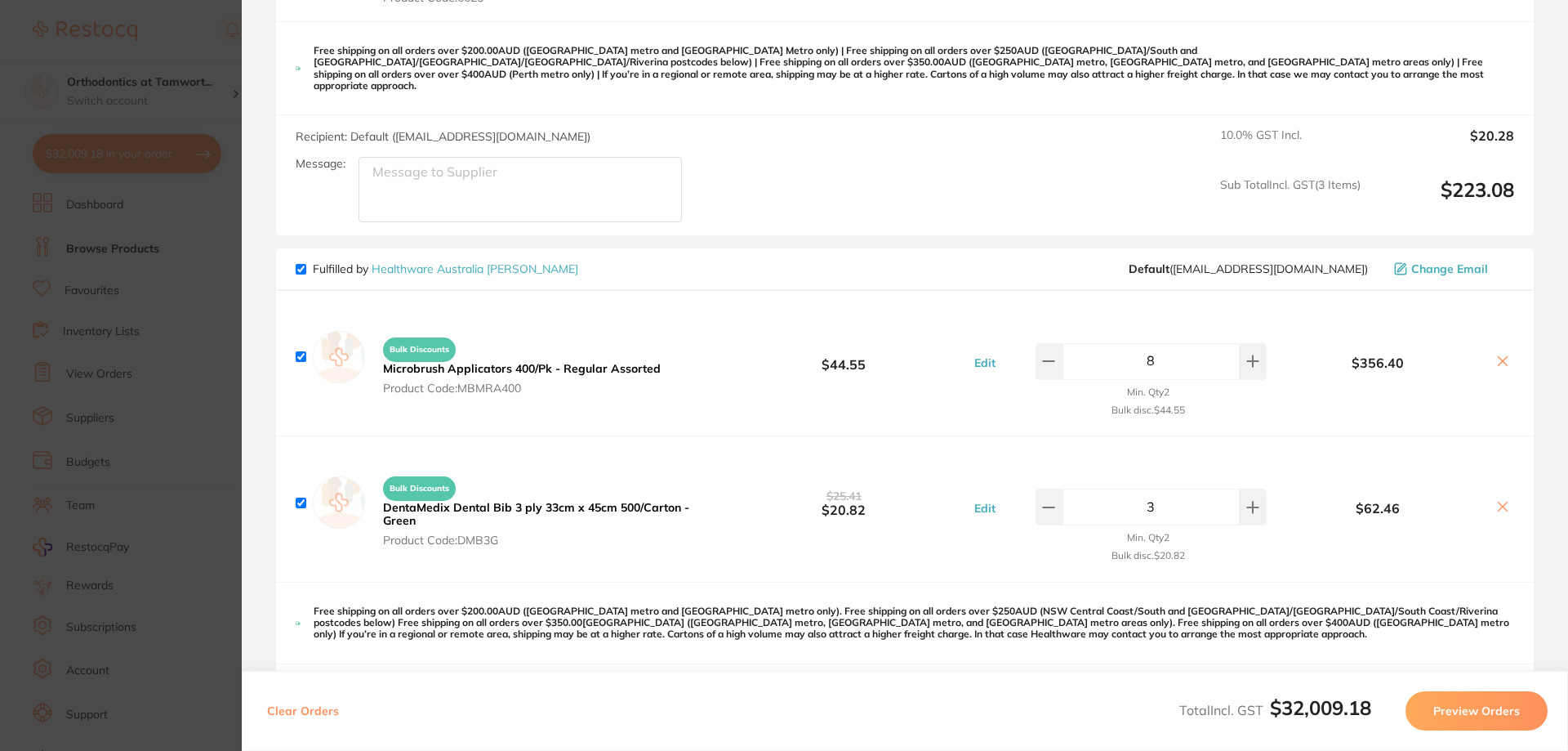
scroll to position [409, 0]
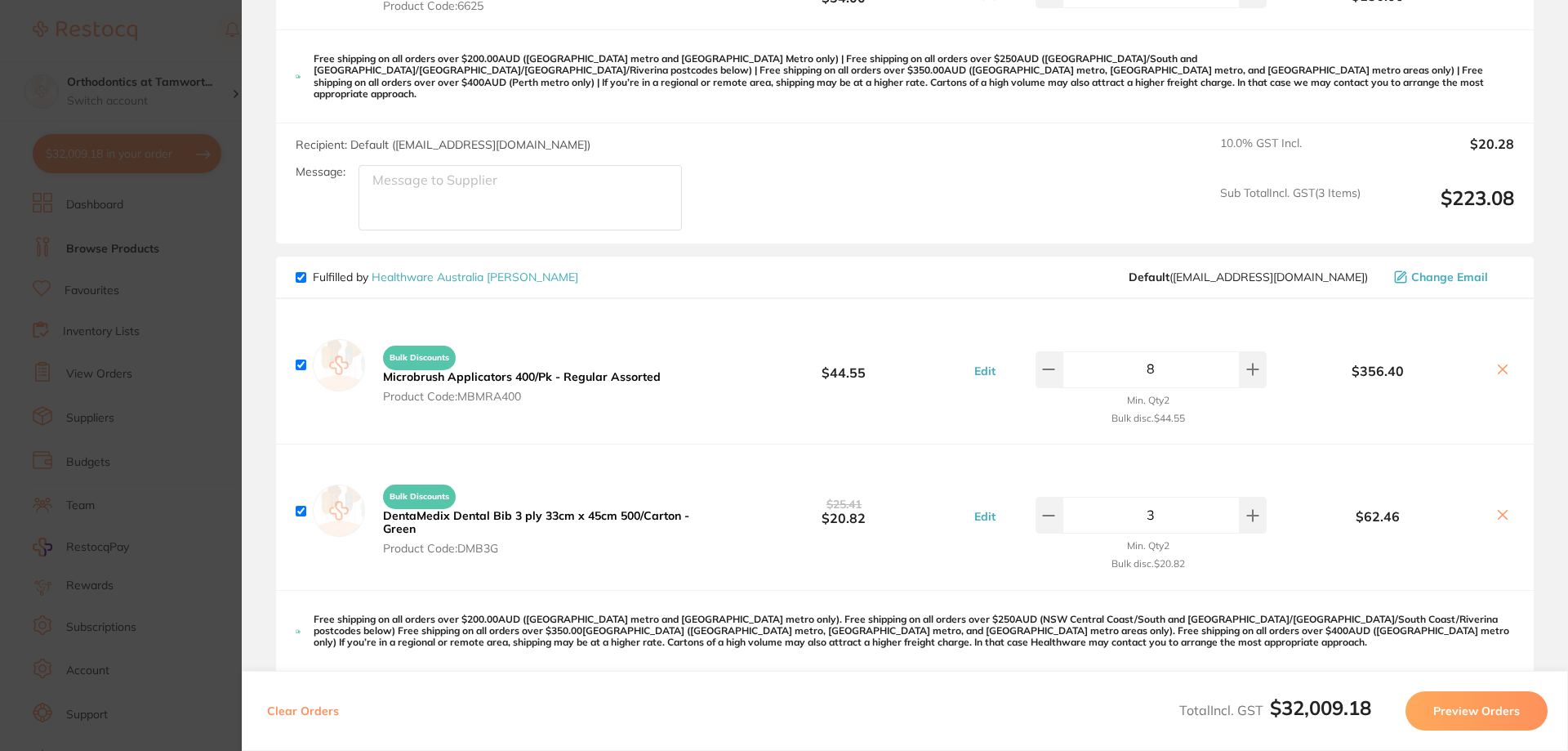
click at [1168, 354] on input "8" at bounding box center [1151, 369] width 178 height 36
type input "4"
click at [1324, 445] on div "Bulk Discounts DentaMedix Dental Bib 3 ply 33cm x 45cm 500/Carton - Green Produ…" at bounding box center [904, 516] width 1258 height 145
click at [571, 369] on b "Microbrush Applicators 400/Pk - Regular Assorted" at bounding box center [522, 376] width 278 height 15
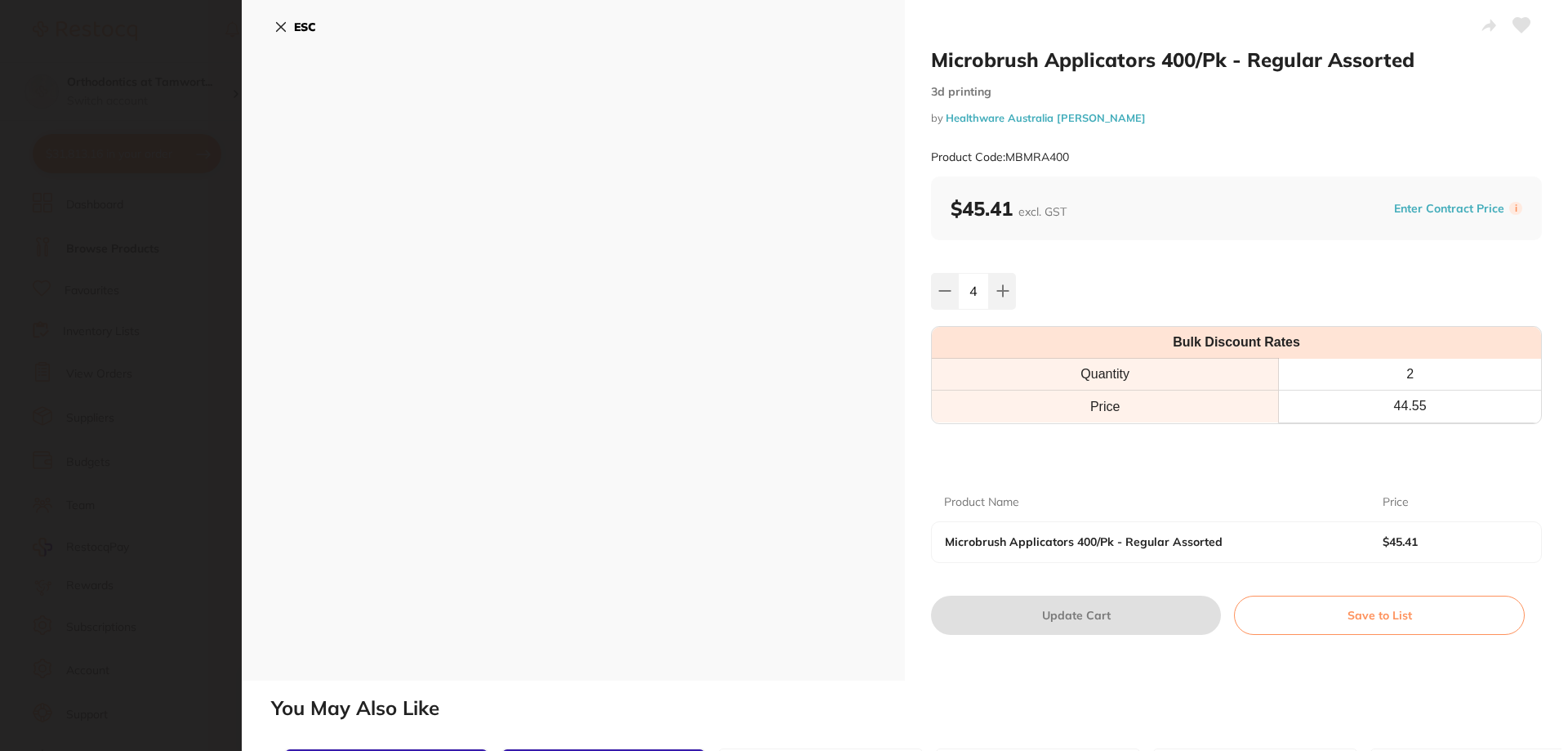
click at [172, 210] on section "Microbrush Applicators 400/Pk - Regular Assorted 3d printing by Healthware Aust…" at bounding box center [784, 375] width 1568 height 751
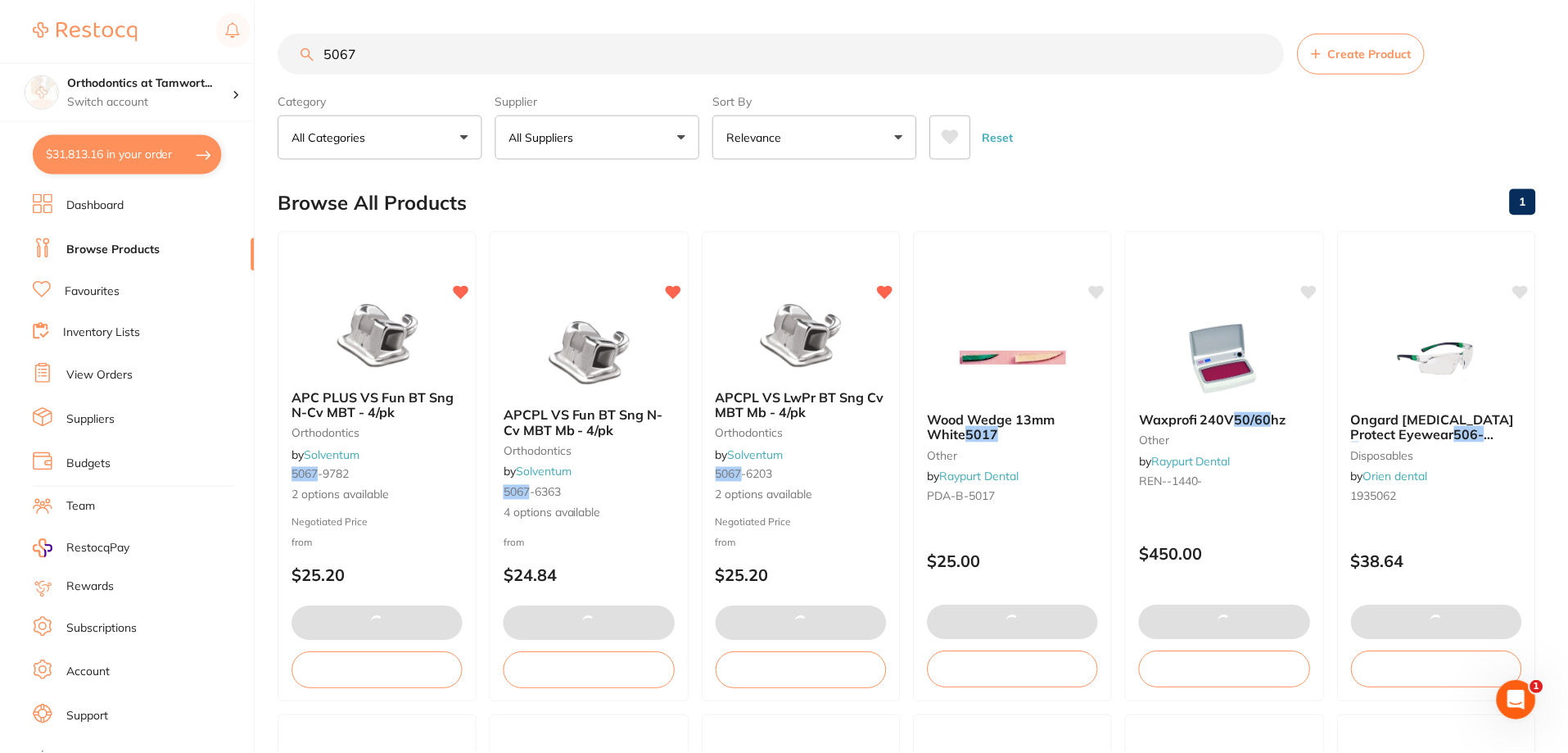
scroll to position [5, 0]
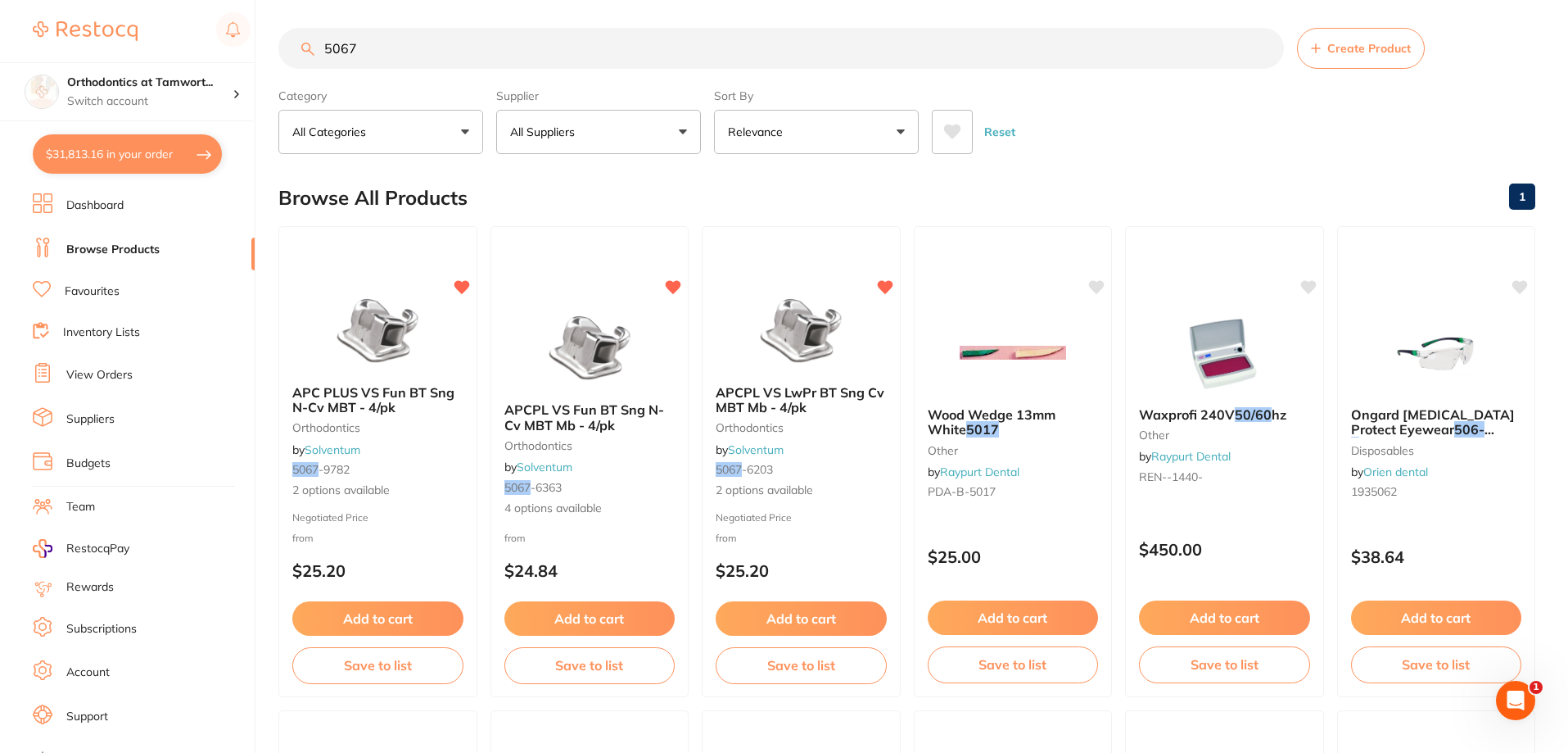
click at [171, 144] on button "$31,813.16 in your order" at bounding box center [127, 153] width 189 height 39
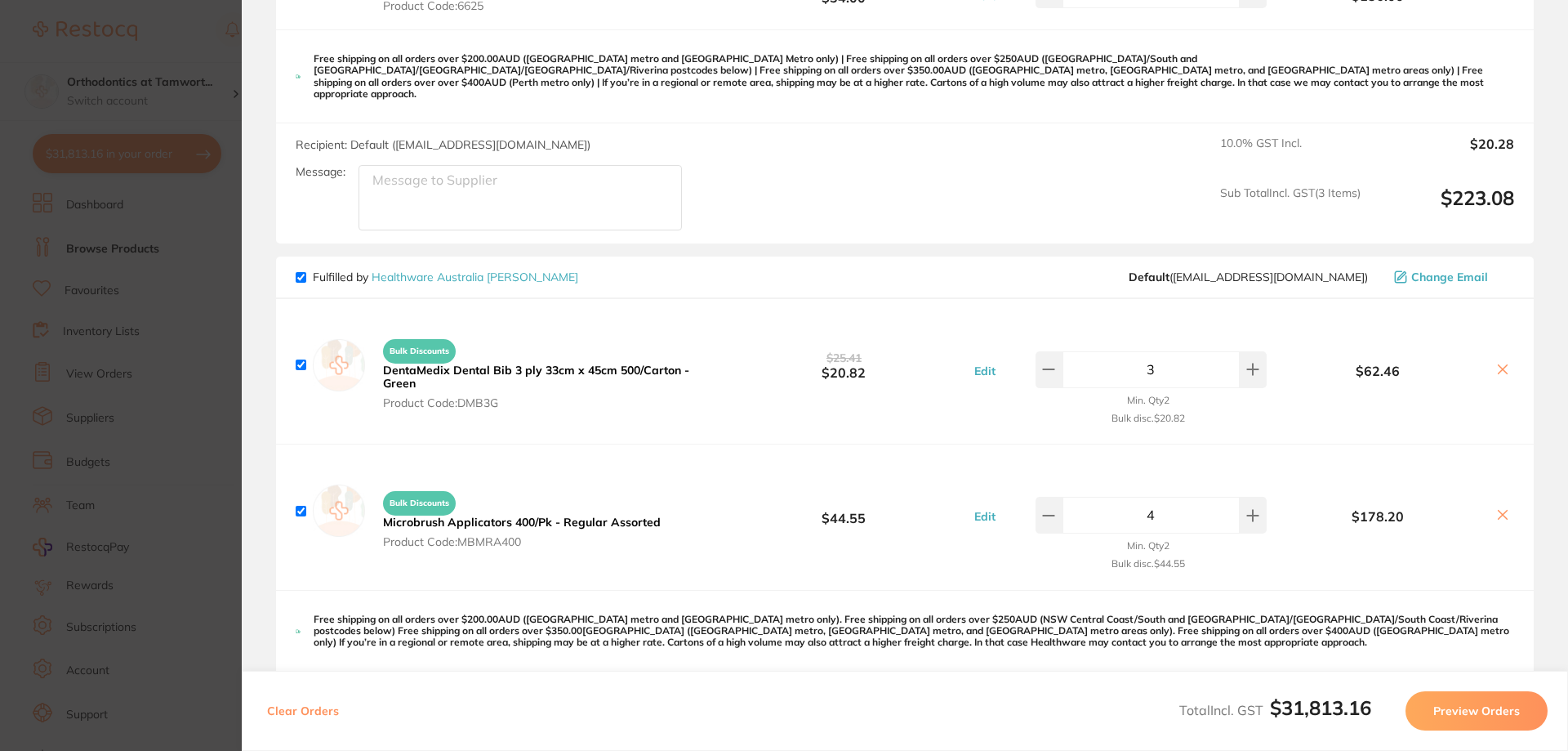
click at [1184, 510] on input "4" at bounding box center [1151, 515] width 178 height 36
type input "6"
click at [1365, 467] on div "Bulk Discounts Microbrush Applicators 400/Pk - Regular Assorted Product Code: M…" at bounding box center [904, 516] width 1258 height 145
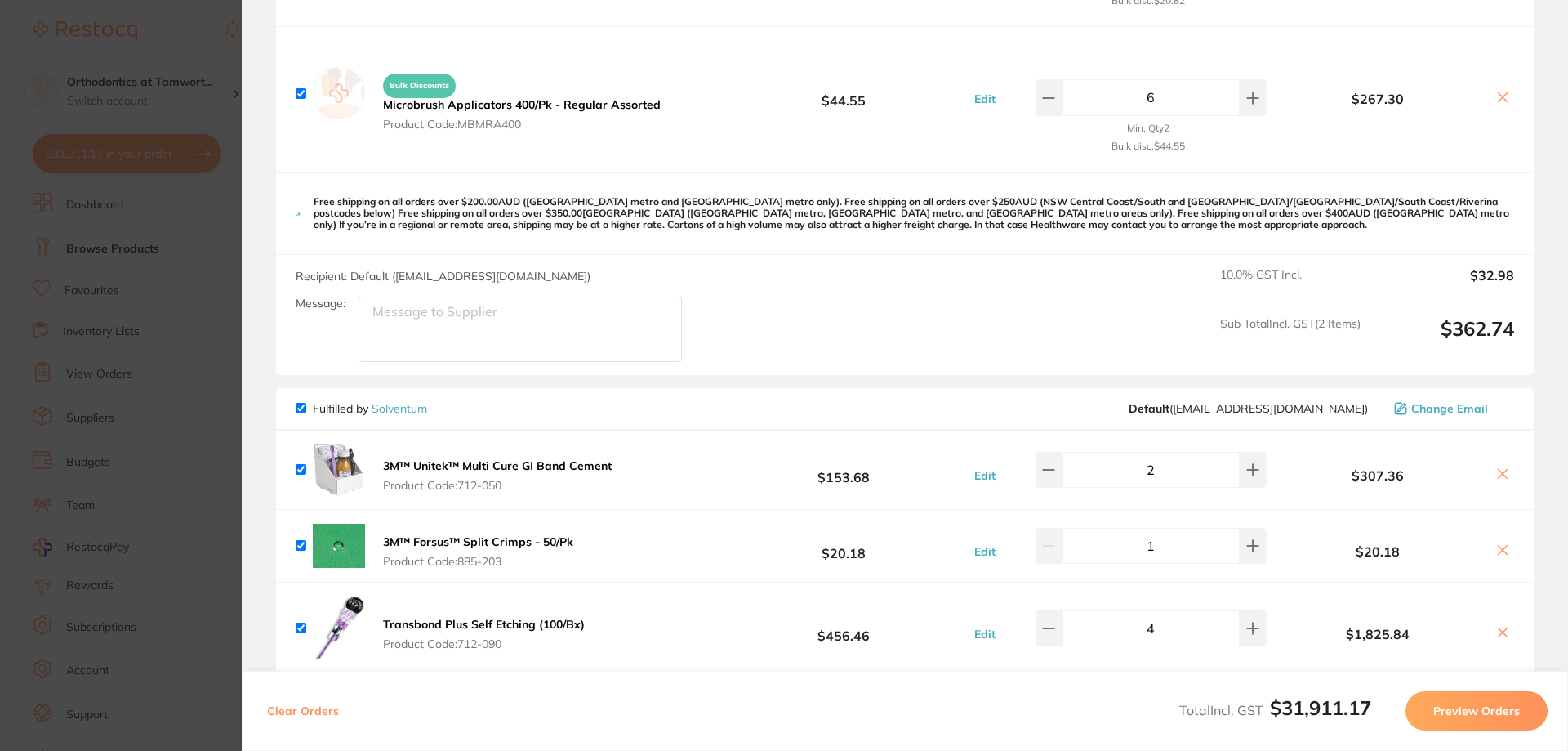
scroll to position [980, 0]
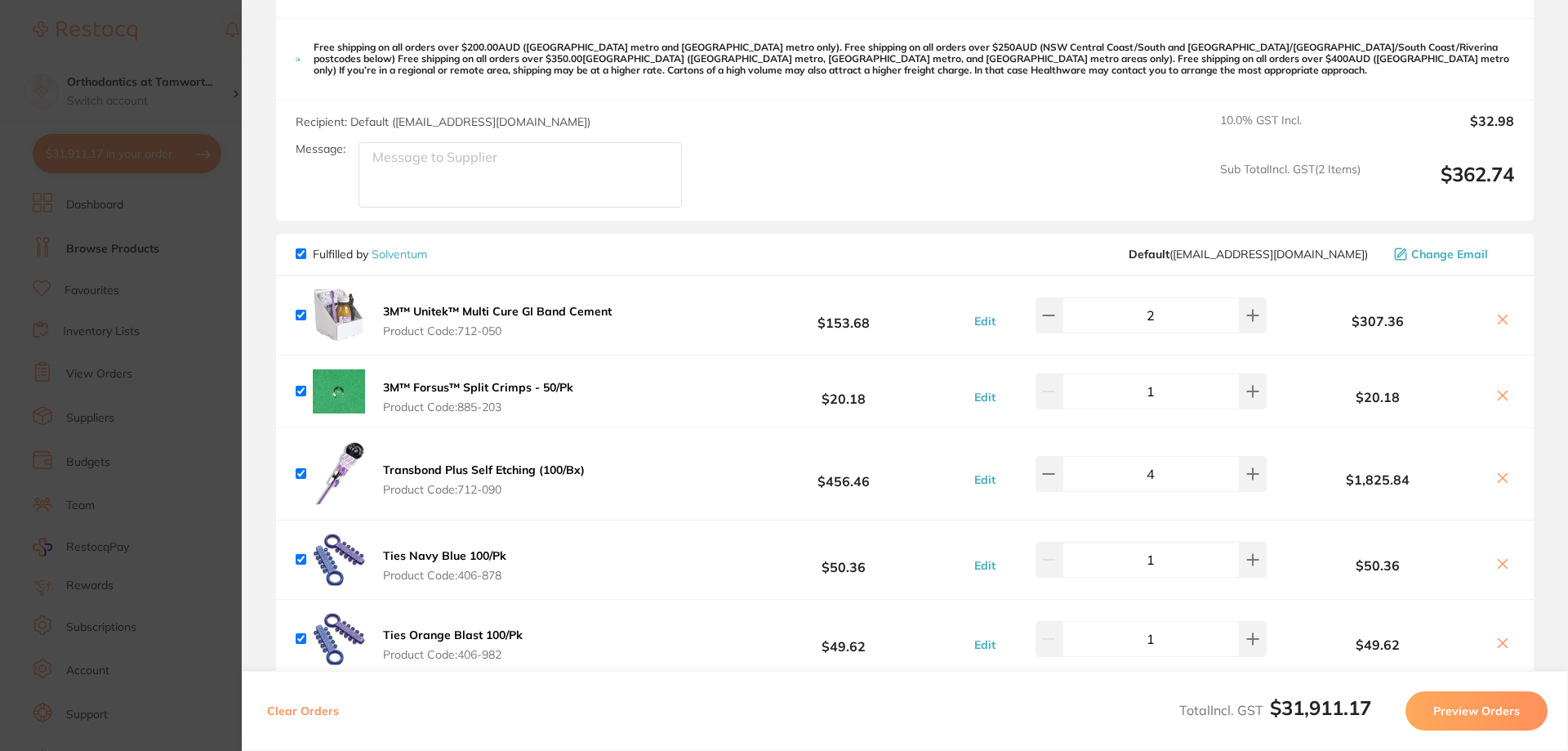
click at [1171, 305] on input "2" at bounding box center [1151, 316] width 178 height 36
type input "2"
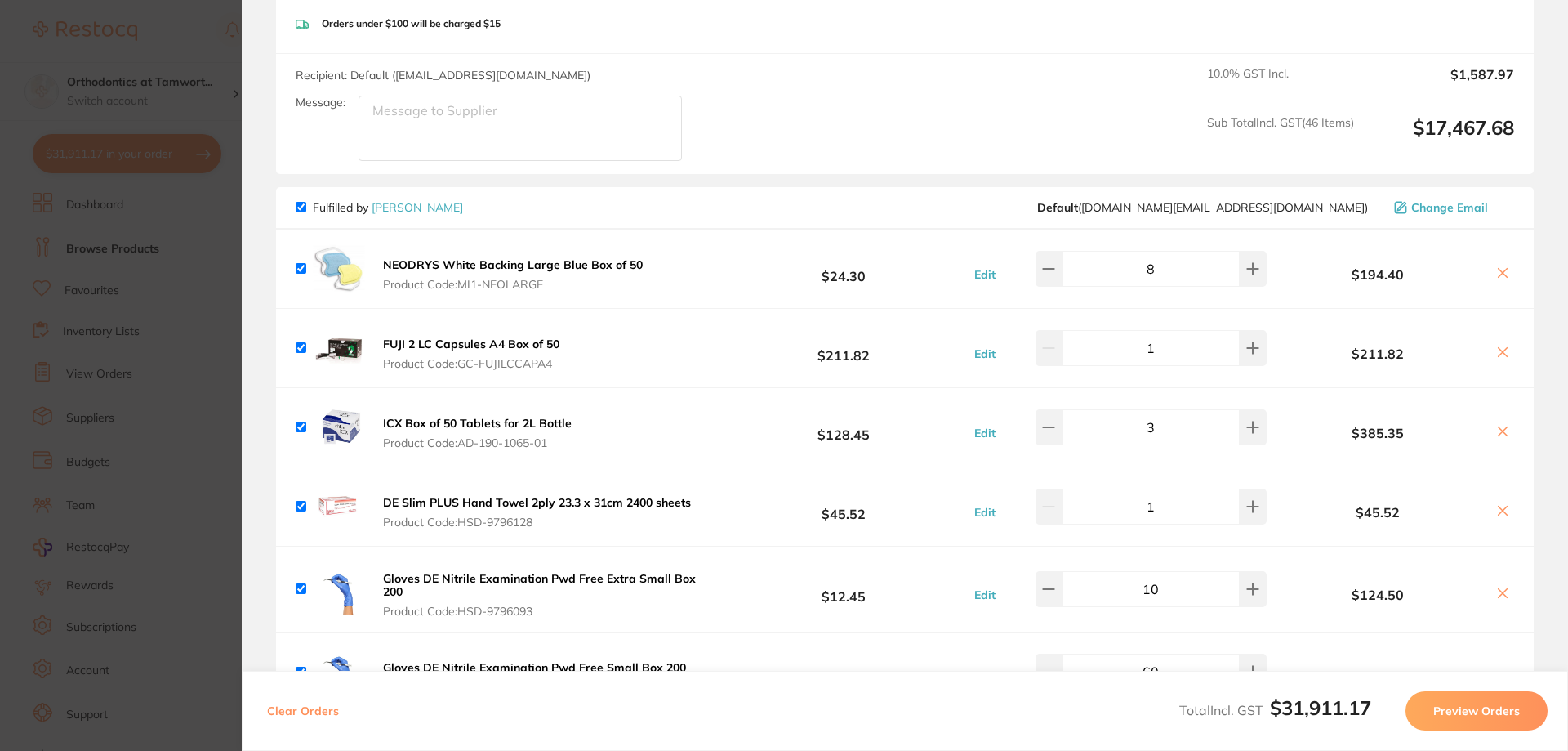
scroll to position [4982, 0]
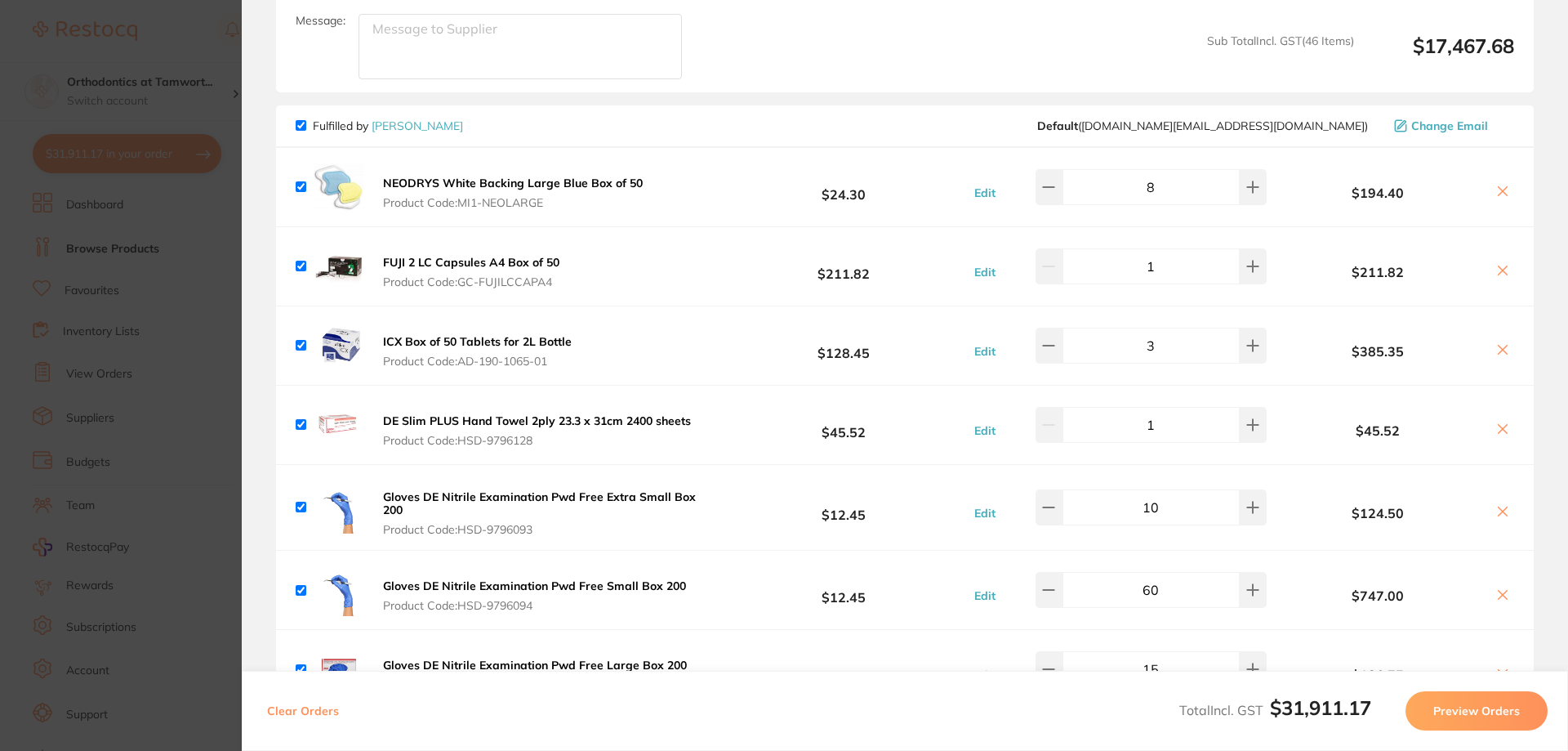
click at [1500, 266] on icon at bounding box center [1502, 271] width 9 height 9
checkbox input "false"
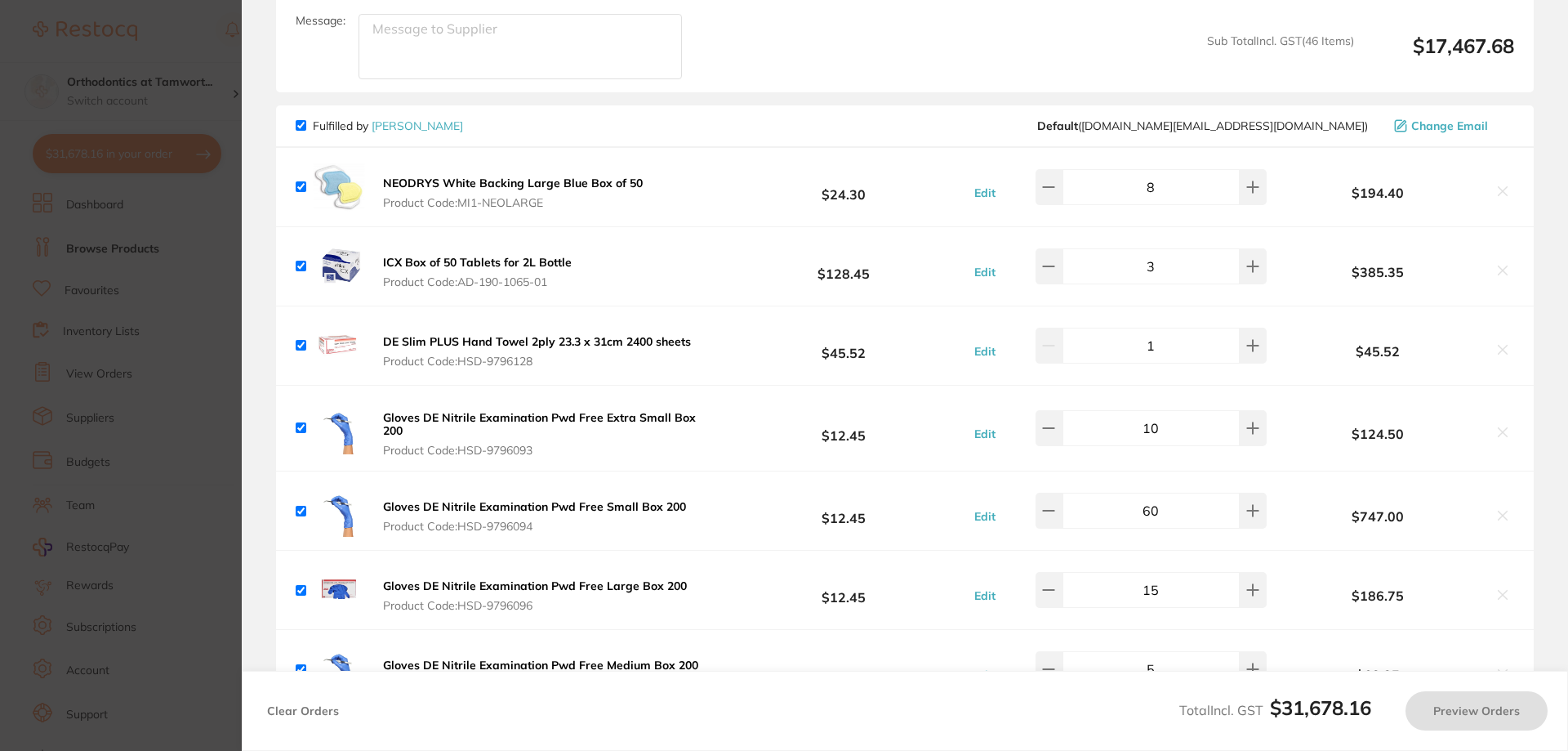
click at [1168, 254] on input "3" at bounding box center [1151, 266] width 178 height 36
type input "2"
click at [1015, 288] on div "ICX Box of 50 Tablets for 2L Bottle Product Code: AD-190-1065-01 $128.45 Edit 2…" at bounding box center [904, 266] width 1258 height 78
checkbox input "true"
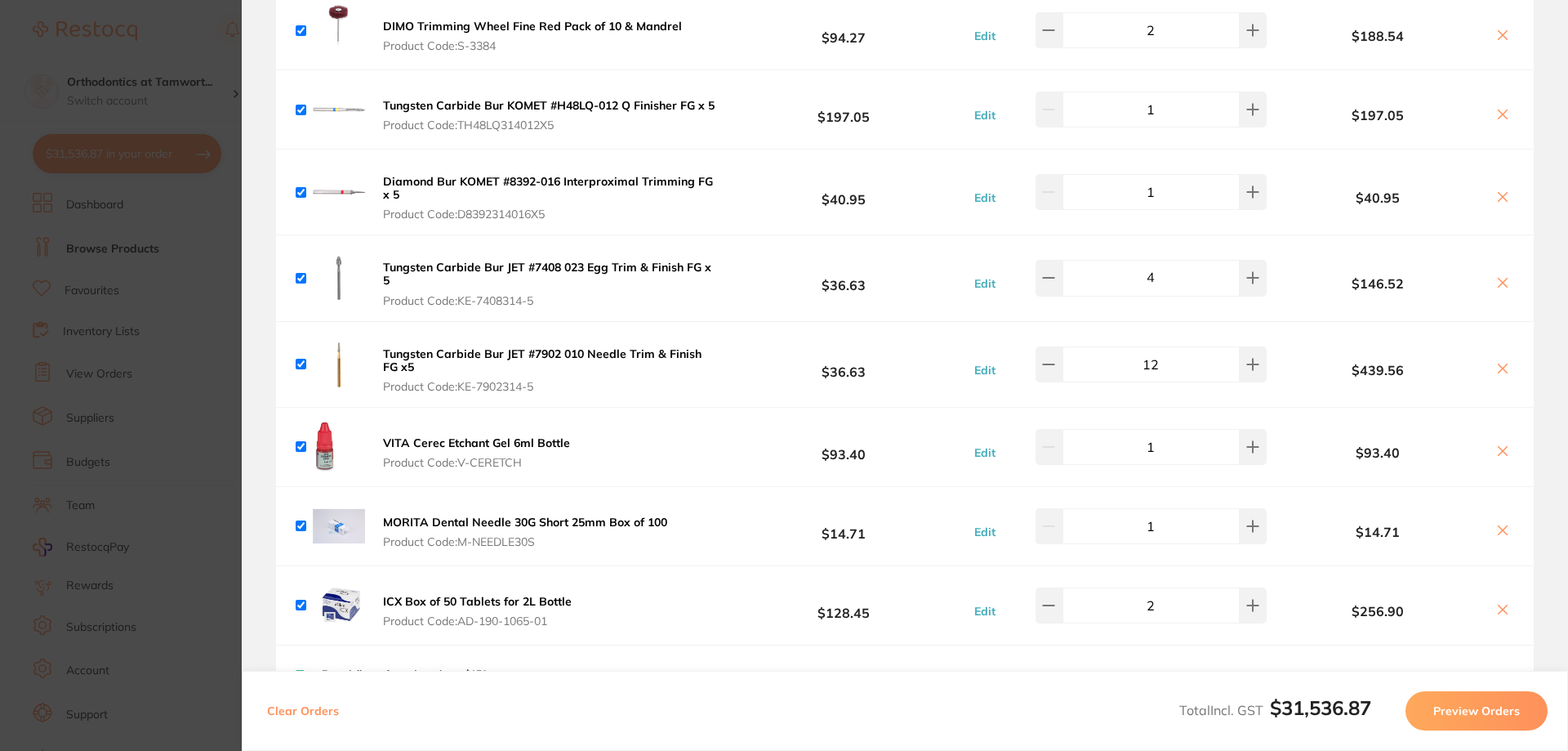
scroll to position [6044, 0]
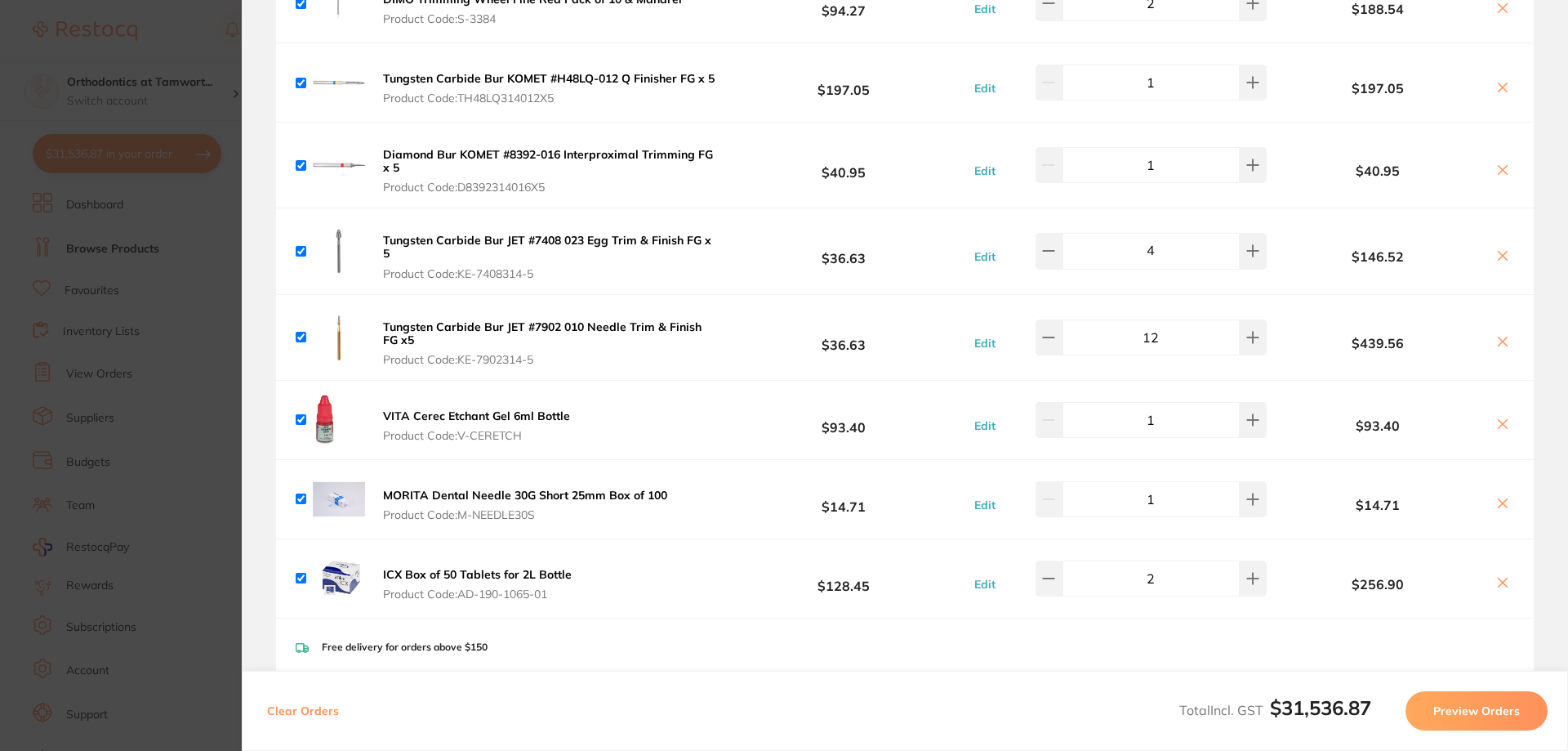
click at [1176, 321] on input "12" at bounding box center [1151, 337] width 178 height 36
type input "14"
click at [768, 253] on div "Tungsten Carbide Bur JET #7408 023 Egg Trim & Finish FG x 5 Product Code: KE-74…" at bounding box center [904, 251] width 1258 height 85
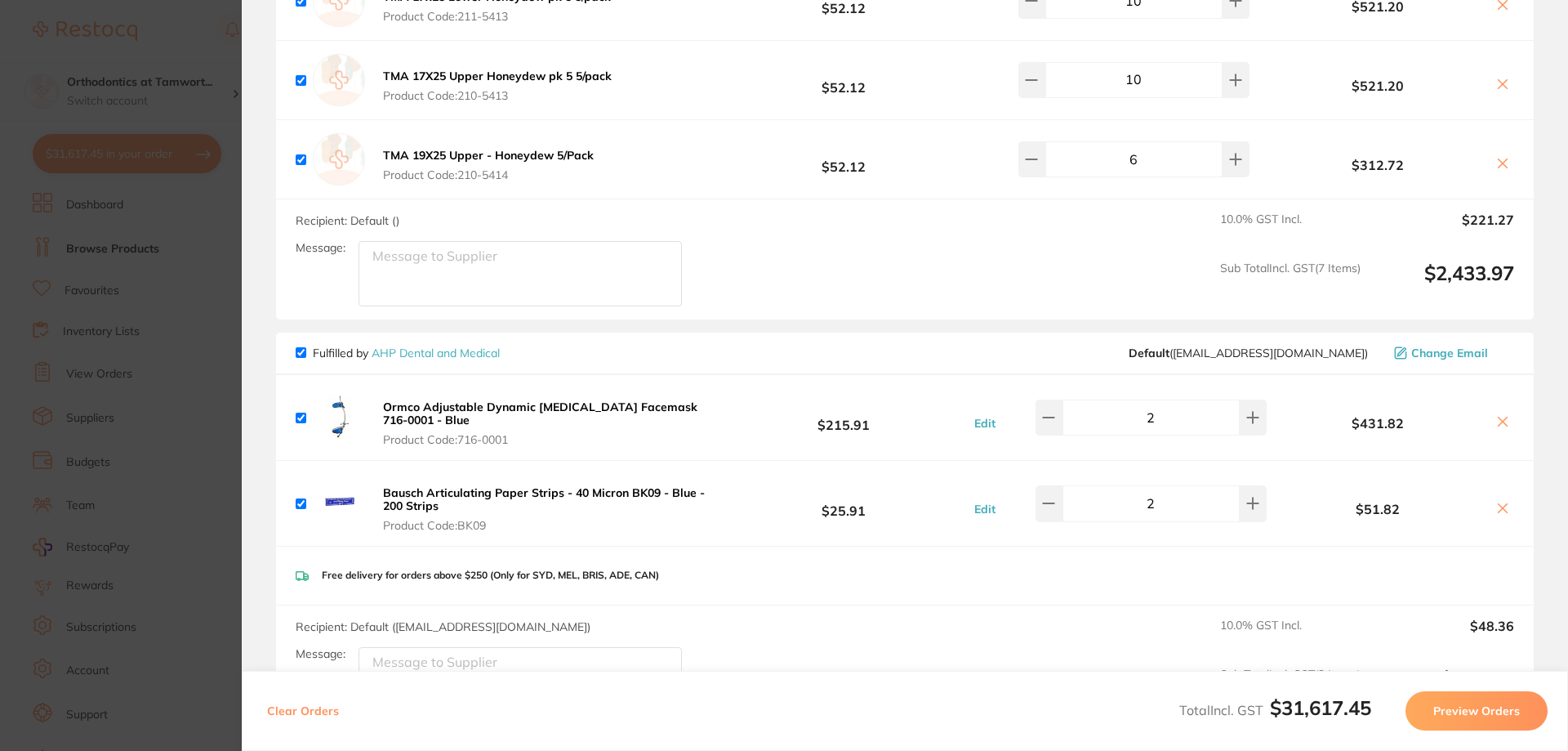
scroll to position [8495, 0]
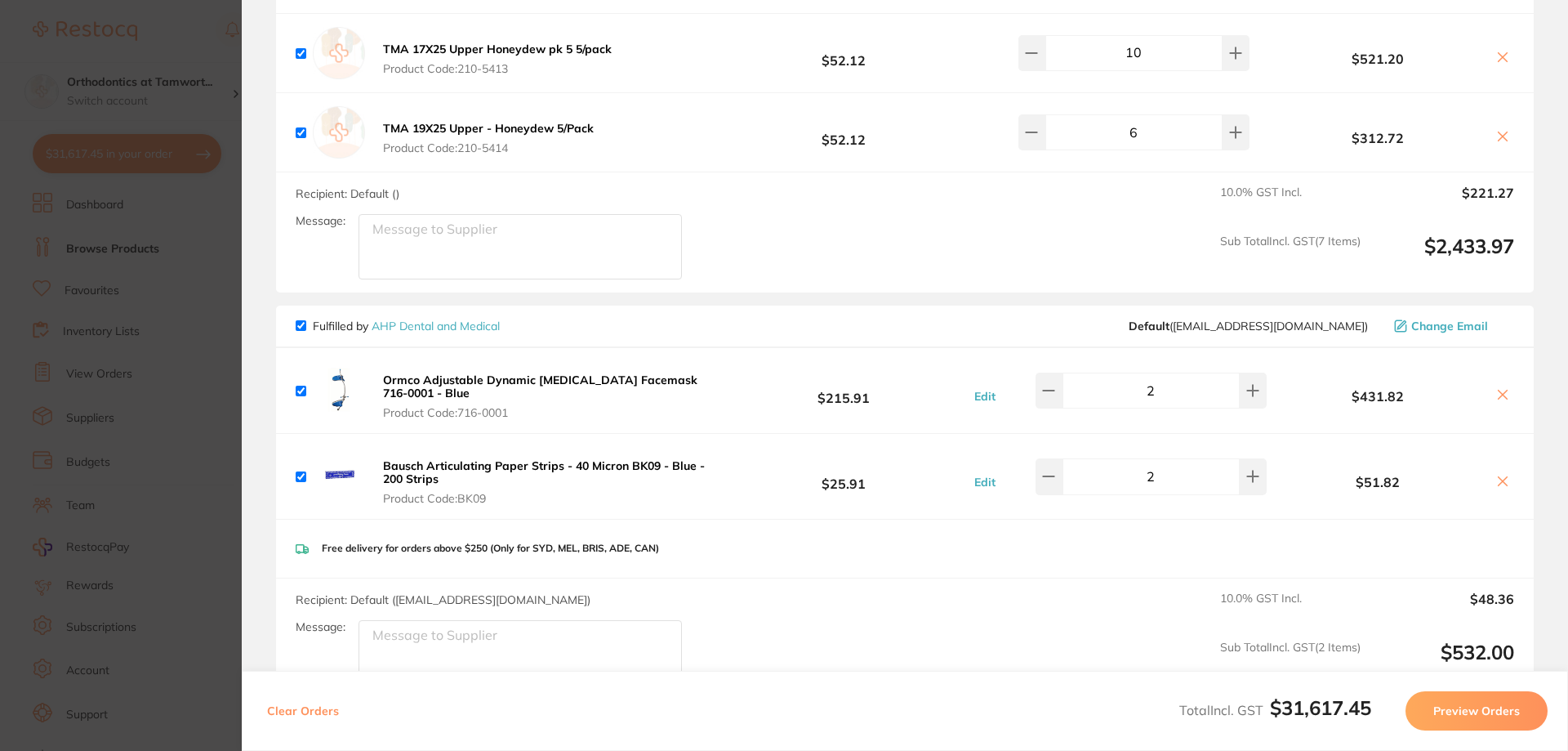
click at [1184, 373] on input "2" at bounding box center [1151, 391] width 178 height 36
type input "1"
click at [912, 434] on div "Bausch Articulating Paper Strips - 40 Micron BK09 - Blue - 200 Strips Product C…" at bounding box center [904, 476] width 1258 height 85
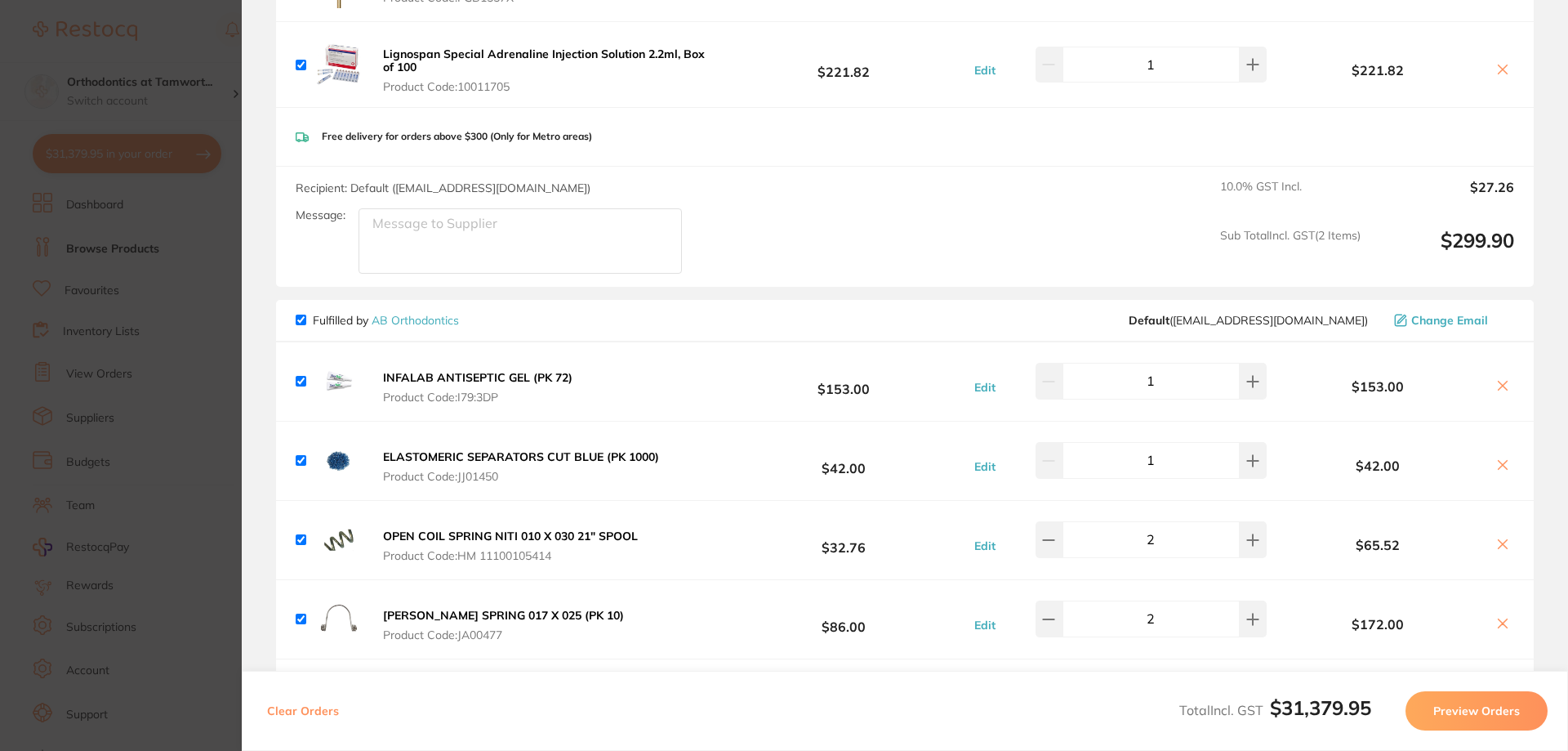
scroll to position [9609, 0]
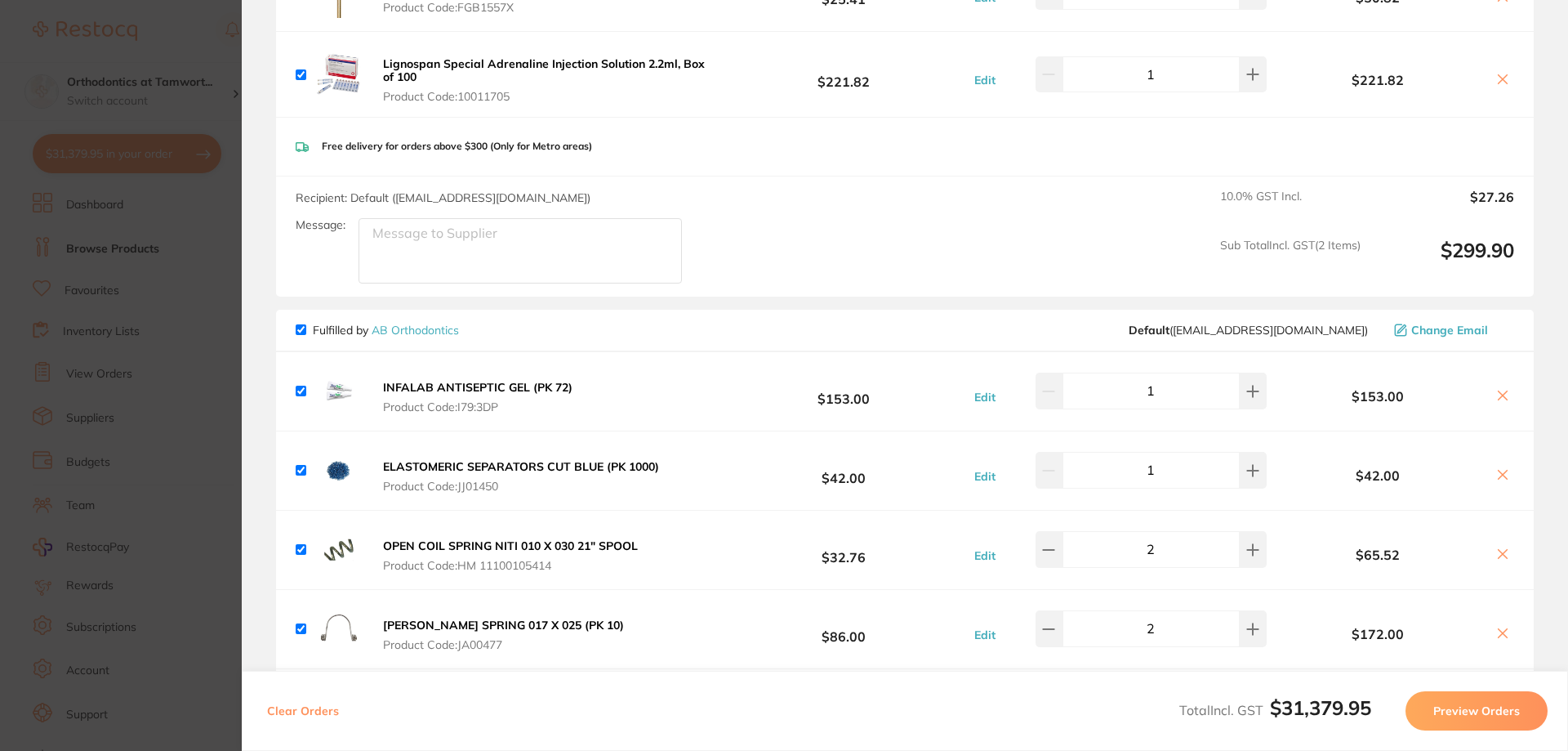
click at [133, 348] on section "Update RRP Set your pre negotiated price for this item. Item Agreed RRP (excl. …" at bounding box center [784, 375] width 1568 height 751
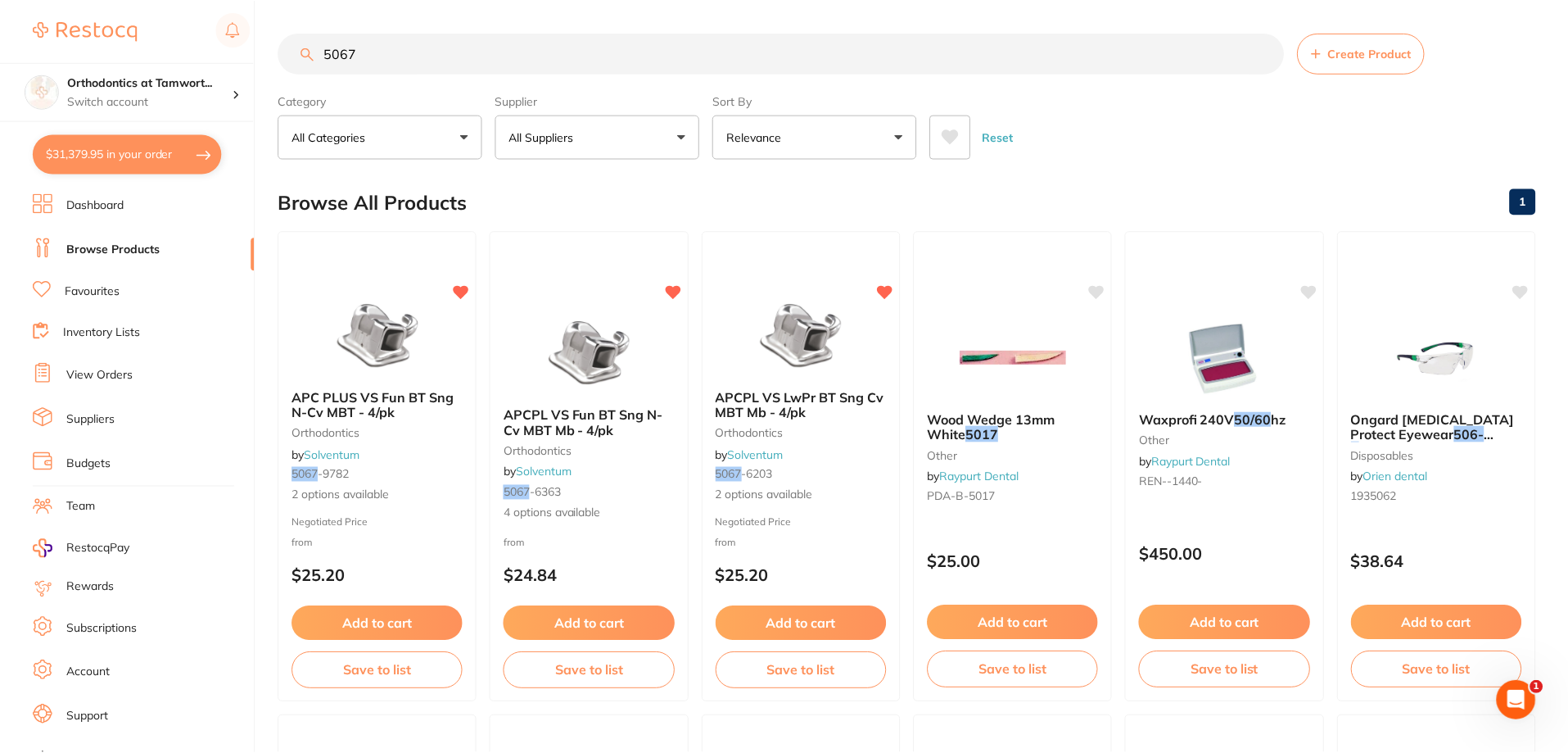
scroll to position [5, 0]
